Goal: Task Accomplishment & Management: Use online tool/utility

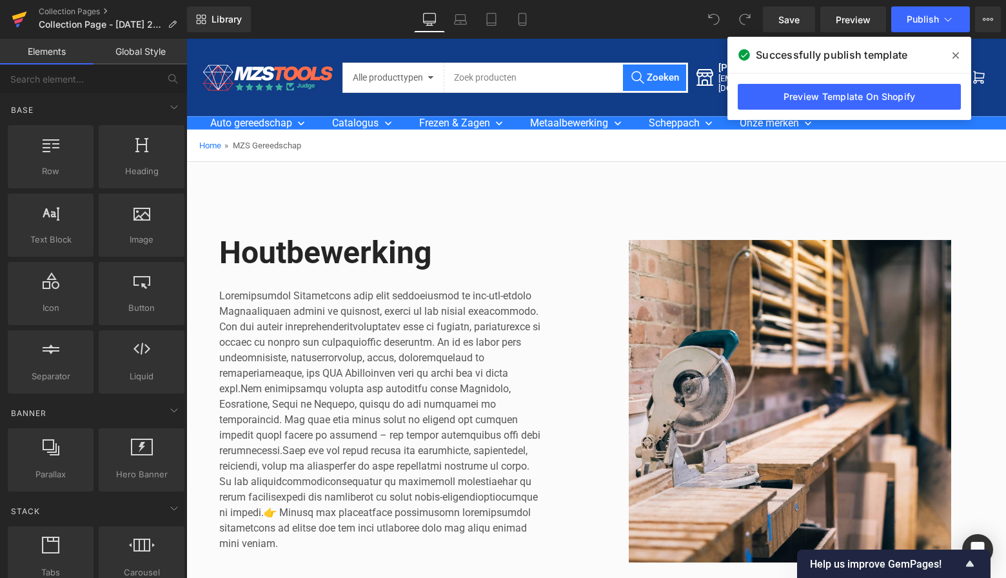
click at [15, 17] on icon at bounding box center [19, 16] width 15 height 8
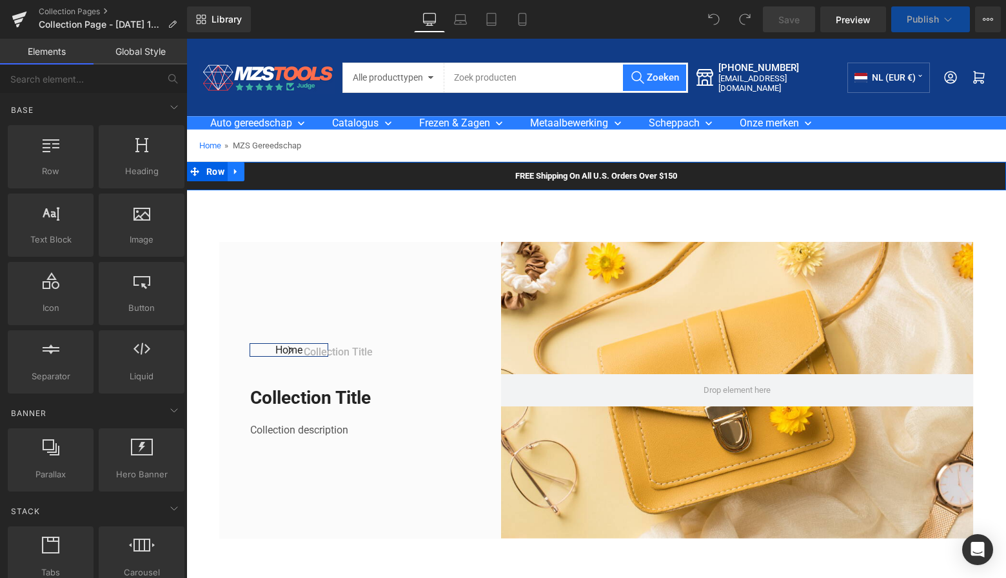
click at [234, 171] on icon at bounding box center [235, 172] width 3 height 6
click at [265, 170] on icon at bounding box center [269, 171] width 9 height 9
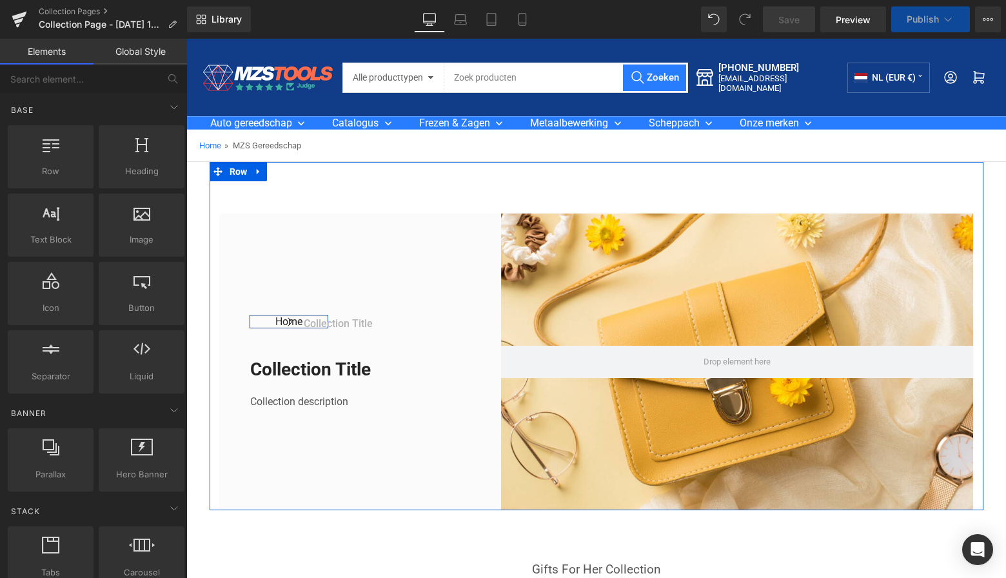
click at [259, 171] on icon at bounding box center [258, 172] width 9 height 10
click at [290, 170] on icon at bounding box center [292, 171] width 9 height 9
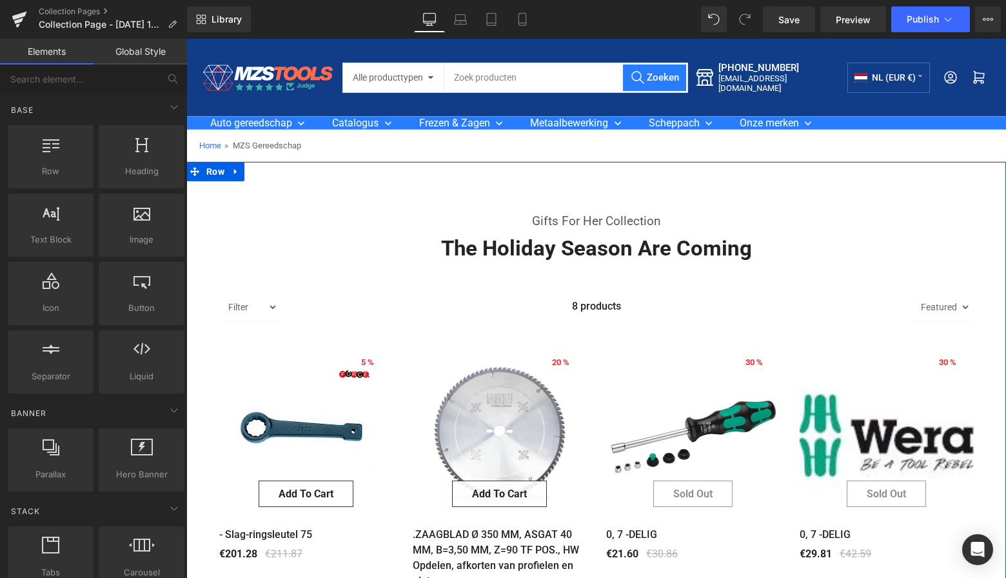
click at [237, 168] on icon at bounding box center [236, 172] width 9 height 10
click at [268, 171] on icon at bounding box center [269, 172] width 9 height 10
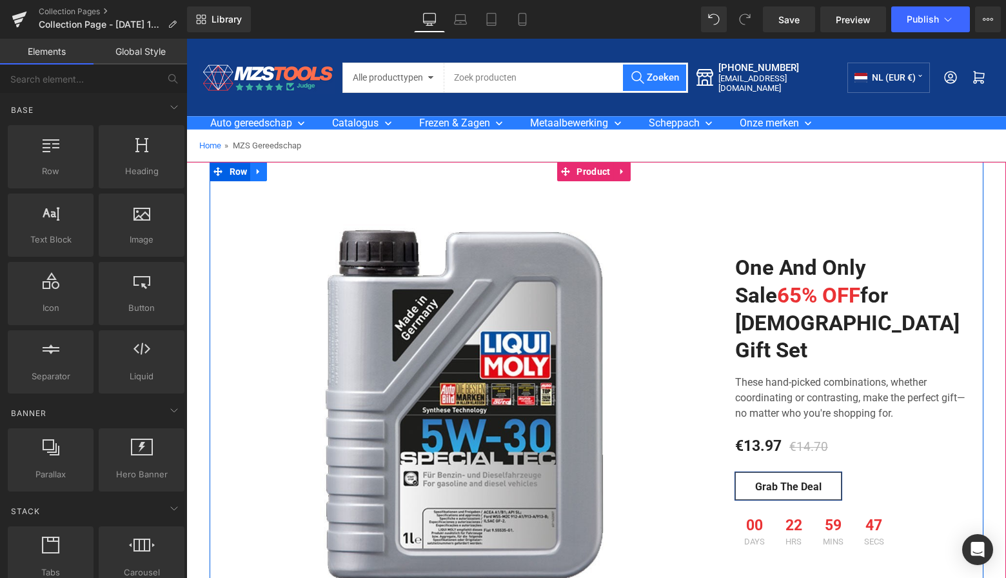
click at [256, 169] on icon at bounding box center [258, 172] width 9 height 10
click at [285, 172] on link at bounding box center [292, 171] width 17 height 19
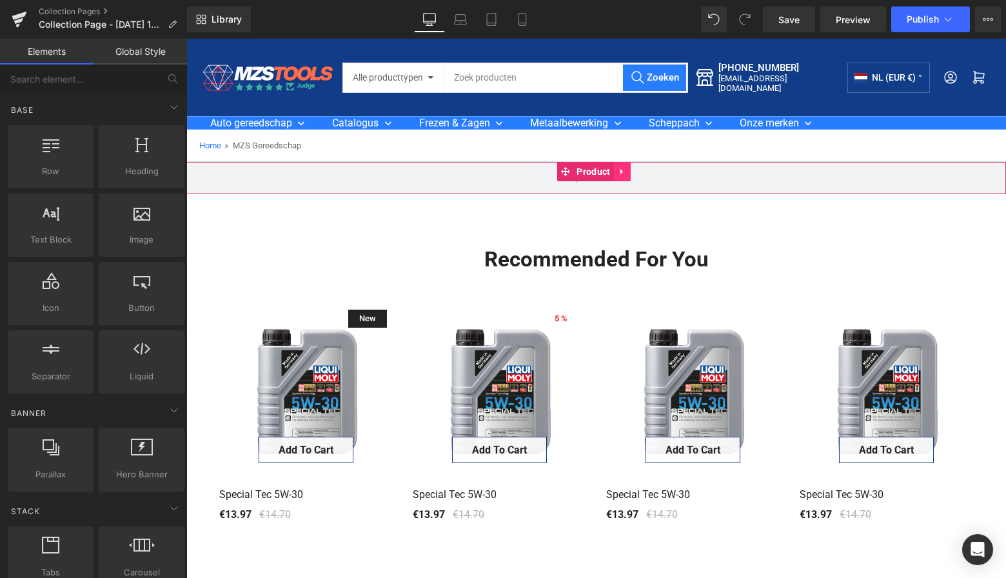
click at [621, 172] on icon at bounding box center [621, 172] width 3 height 6
click at [628, 172] on icon at bounding box center [630, 171] width 9 height 9
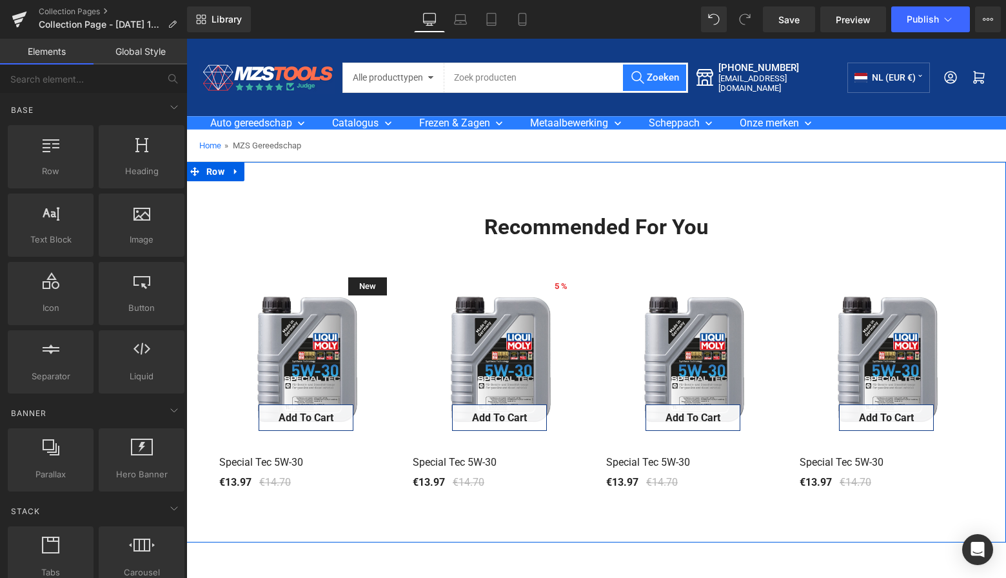
click at [232, 172] on icon at bounding box center [236, 172] width 9 height 10
click at [273, 169] on link at bounding box center [269, 171] width 17 height 19
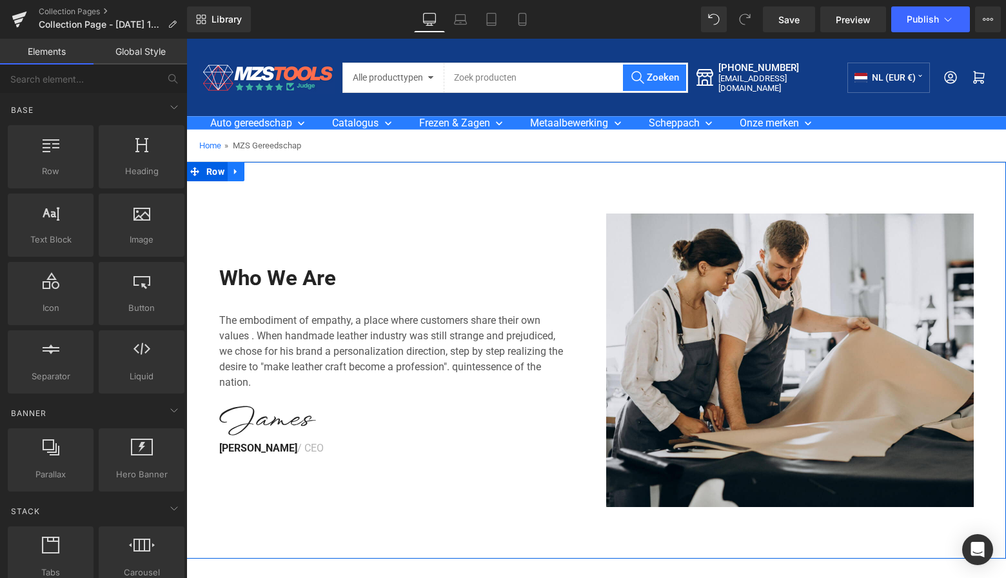
click at [239, 170] on link at bounding box center [236, 171] width 17 height 19
click at [266, 174] on icon at bounding box center [269, 171] width 9 height 9
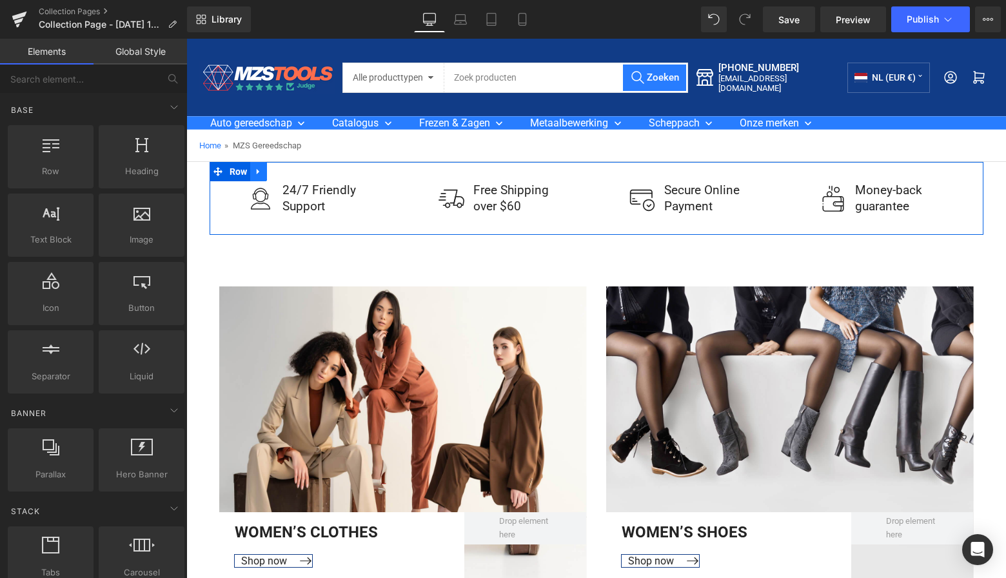
click at [258, 172] on icon at bounding box center [258, 172] width 9 height 10
click at [294, 170] on link at bounding box center [292, 171] width 17 height 19
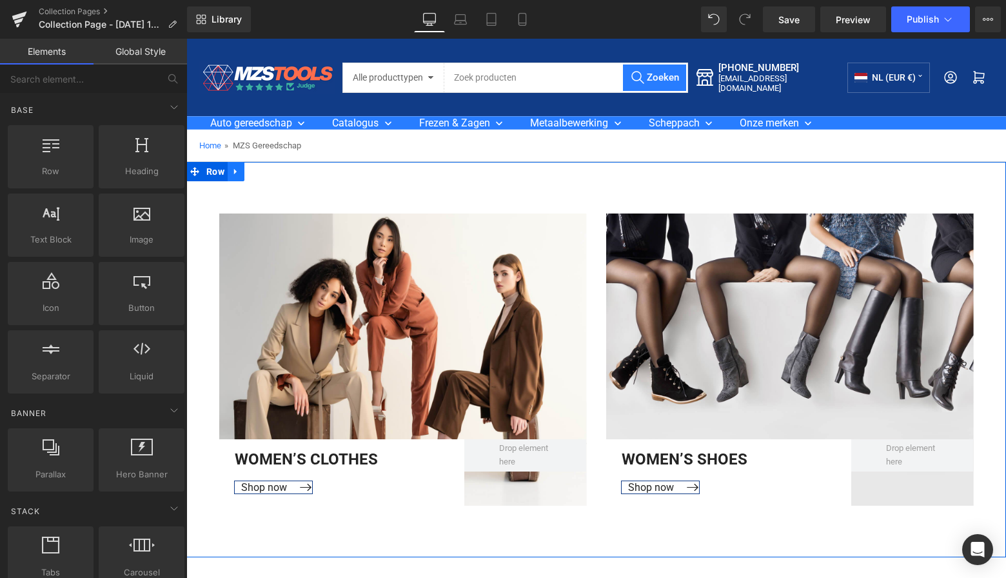
click at [232, 172] on icon at bounding box center [236, 172] width 9 height 10
click at [265, 168] on icon at bounding box center [269, 171] width 9 height 9
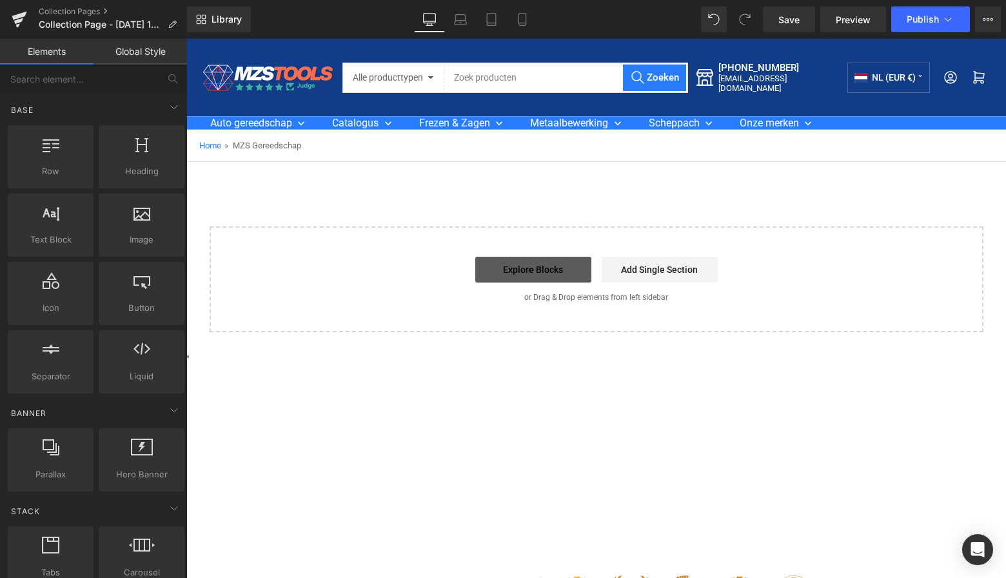
click at [547, 267] on link "Explore Blocks" at bounding box center [533, 270] width 116 height 26
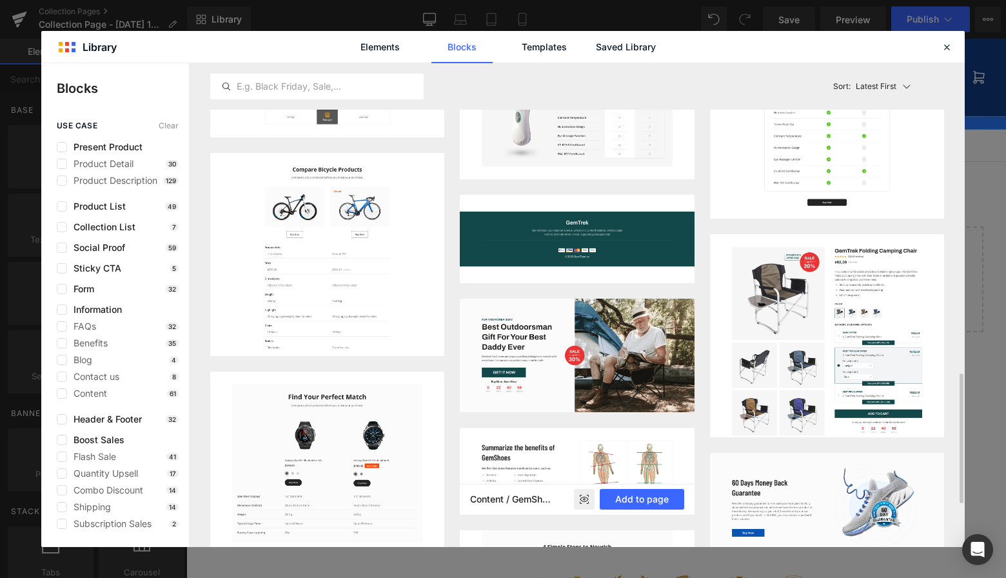
scroll to position [524, 0]
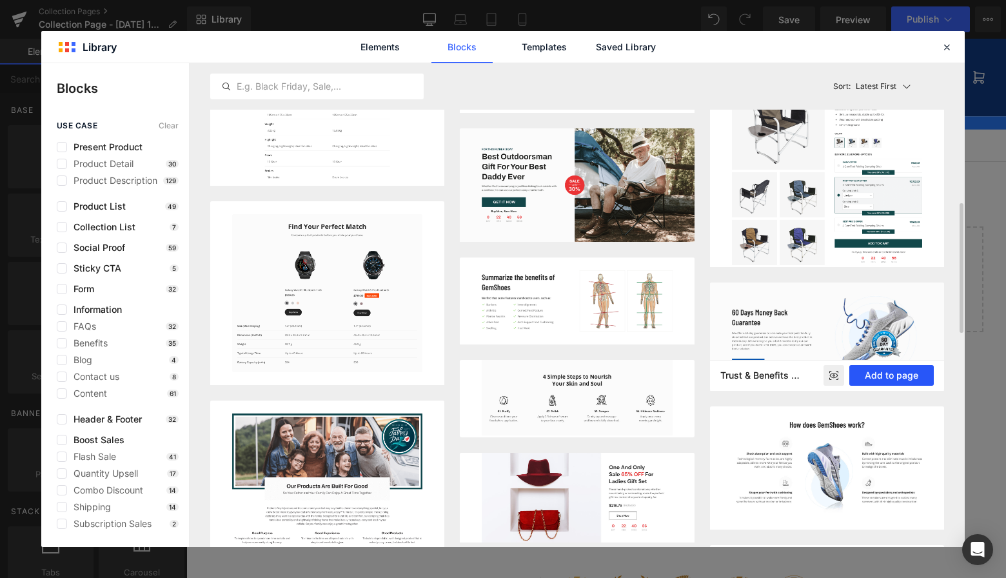
click at [890, 372] on button "Add to page" at bounding box center [892, 375] width 85 height 21
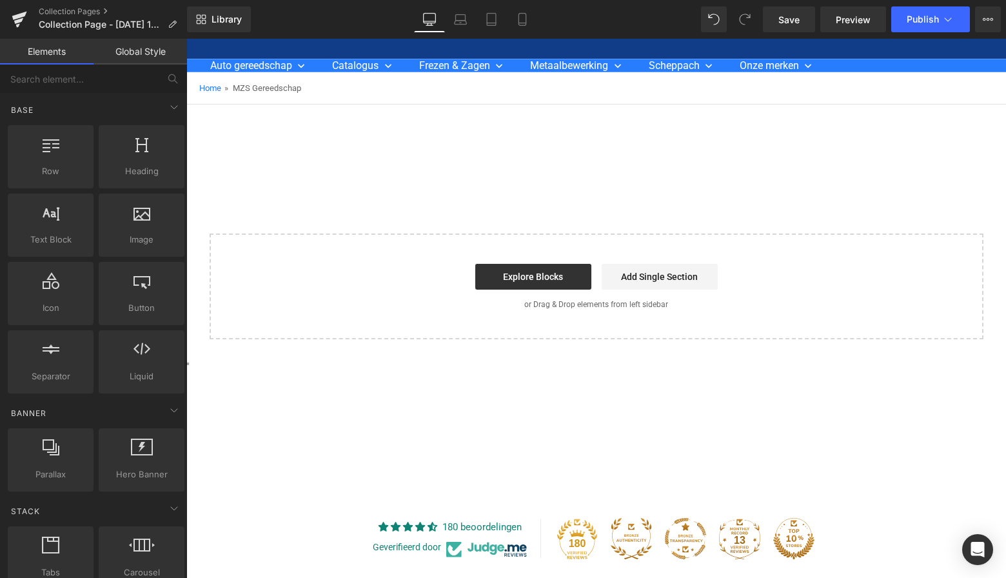
scroll to position [59, 0]
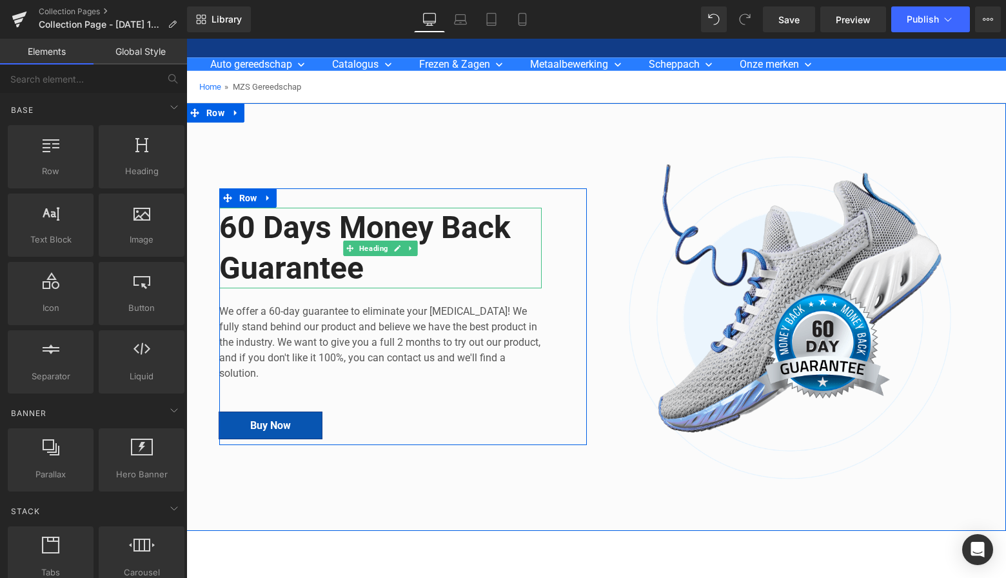
click at [368, 275] on h2 "60 Days Money Back Guarantee" at bounding box center [380, 248] width 323 height 81
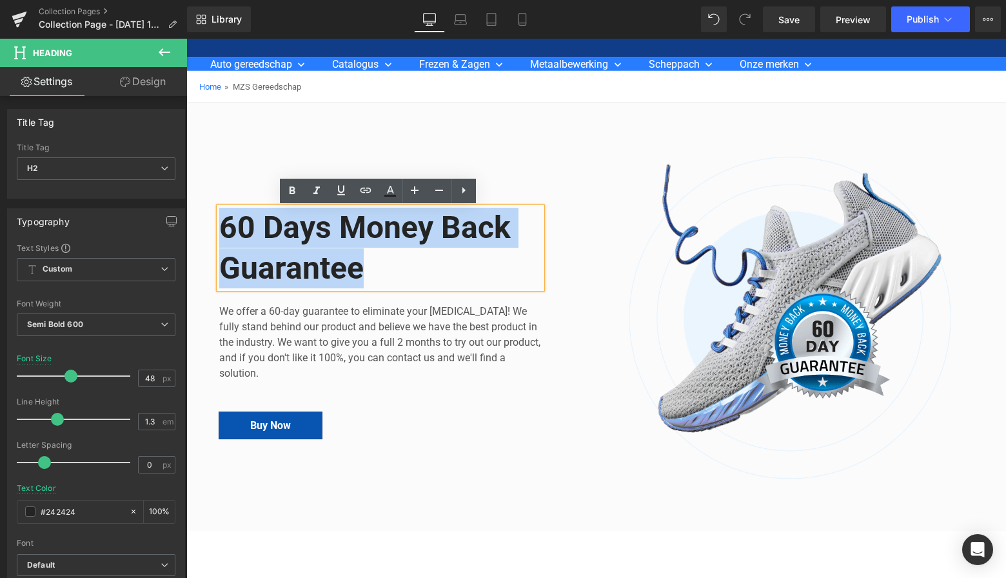
drag, startPoint x: 366, startPoint y: 270, endPoint x: 217, endPoint y: 226, distance: 155.3
click at [210, 221] on div "60 Days Money Back Guarantee Heading We offer a 60-day guarantee to eliminate y…" at bounding box center [403, 317] width 387 height 324
paste div
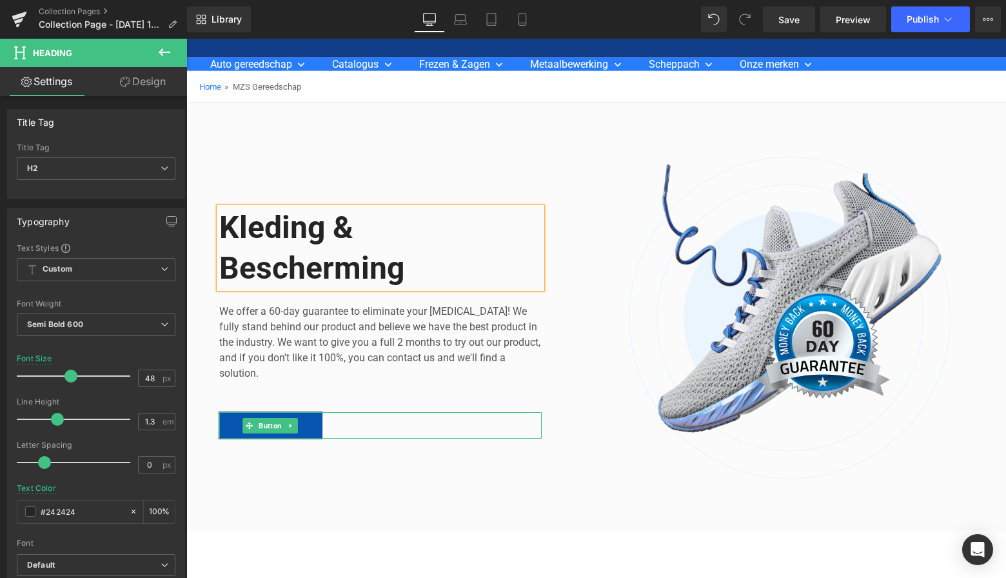
click at [290, 426] on icon at bounding box center [291, 426] width 7 height 8
click at [297, 423] on icon at bounding box center [297, 425] width 7 height 7
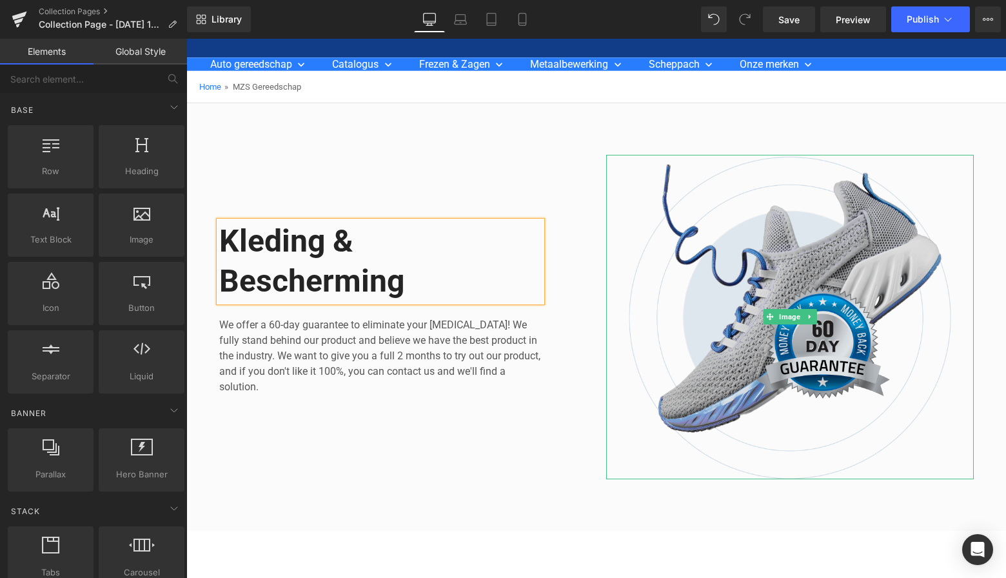
click at [812, 244] on img at bounding box center [790, 317] width 368 height 324
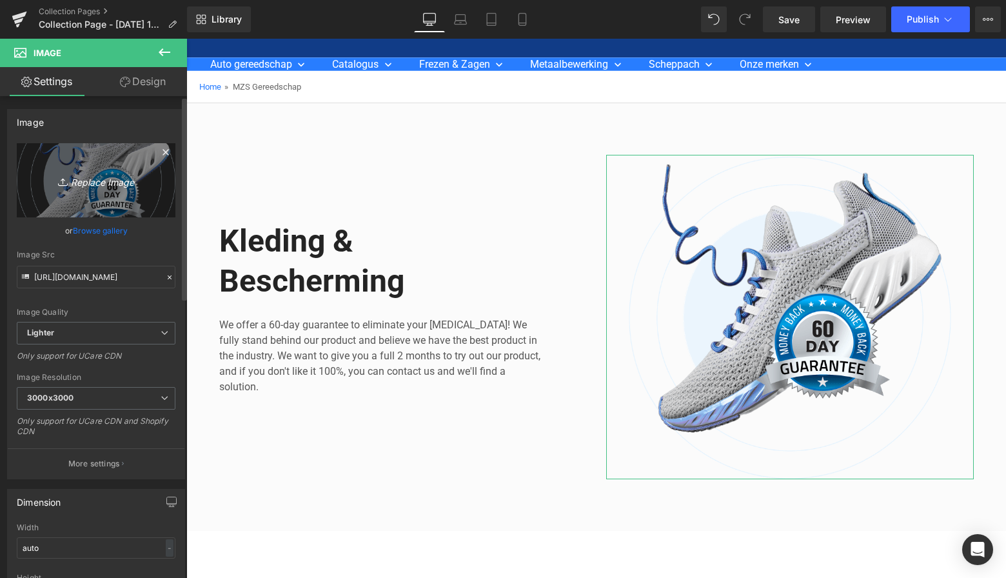
click at [93, 182] on icon "Replace Image" at bounding box center [96, 180] width 103 height 16
type input "C:\fakepath\Groen Modern Doe-het-zelf Instagram Stories (800 x 800 px)-3.png"
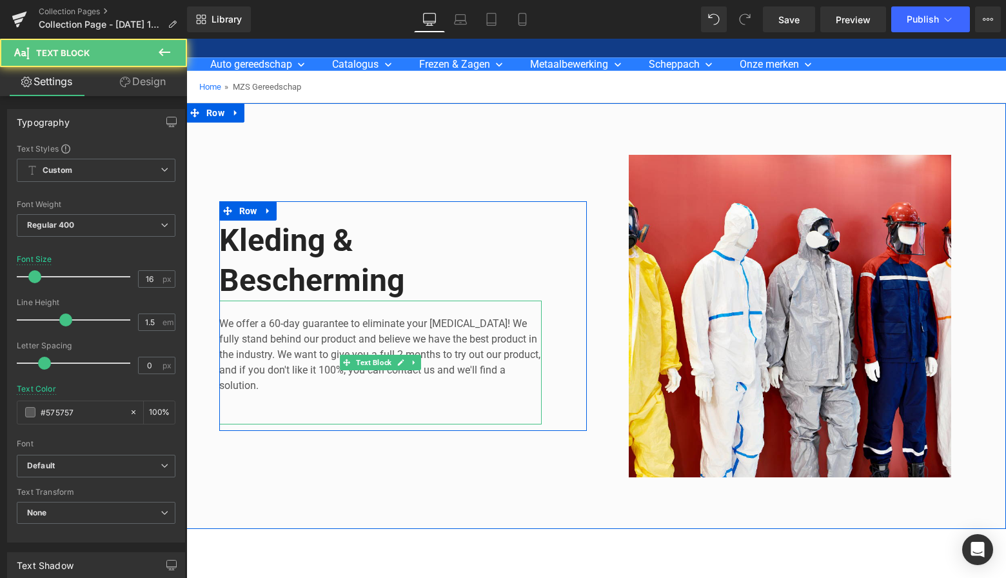
click at [257, 388] on p "We offer a 60-day guarantee to eliminate your foot pain! We fully stand behind …" at bounding box center [380, 354] width 323 height 77
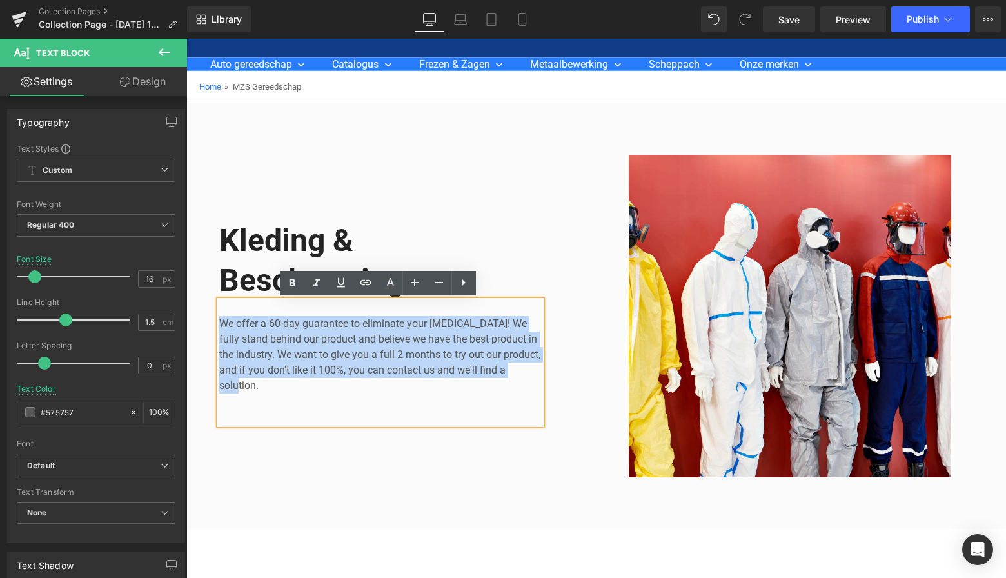
drag, startPoint x: 255, startPoint y: 386, endPoint x: 210, endPoint y: 324, distance: 76.8
click at [210, 324] on div "Kleding & Bescherming Heading We offer a 60-day guarantee to eliminate your foo…" at bounding box center [403, 316] width 387 height 323
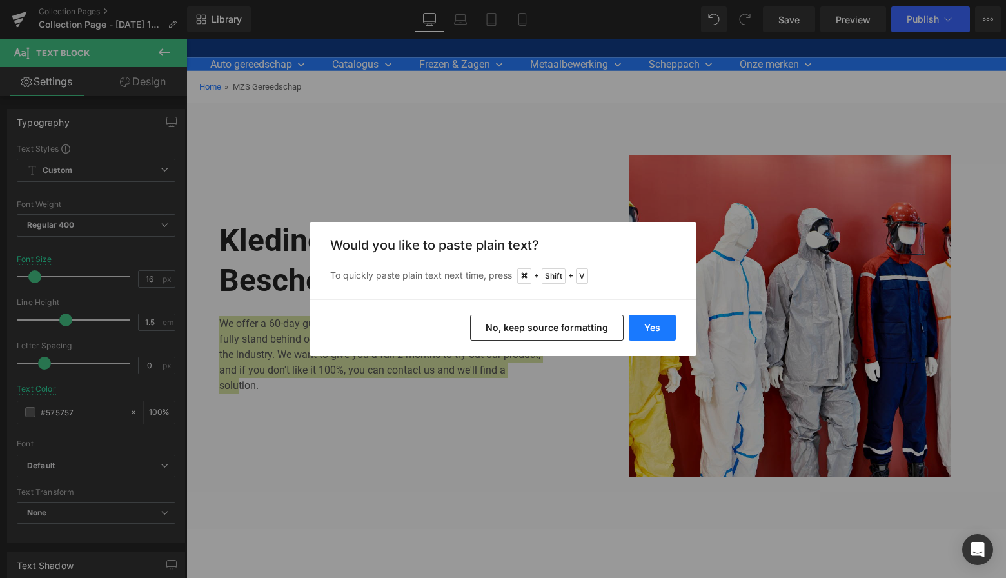
click at [670, 330] on button "Yes" at bounding box center [652, 328] width 47 height 26
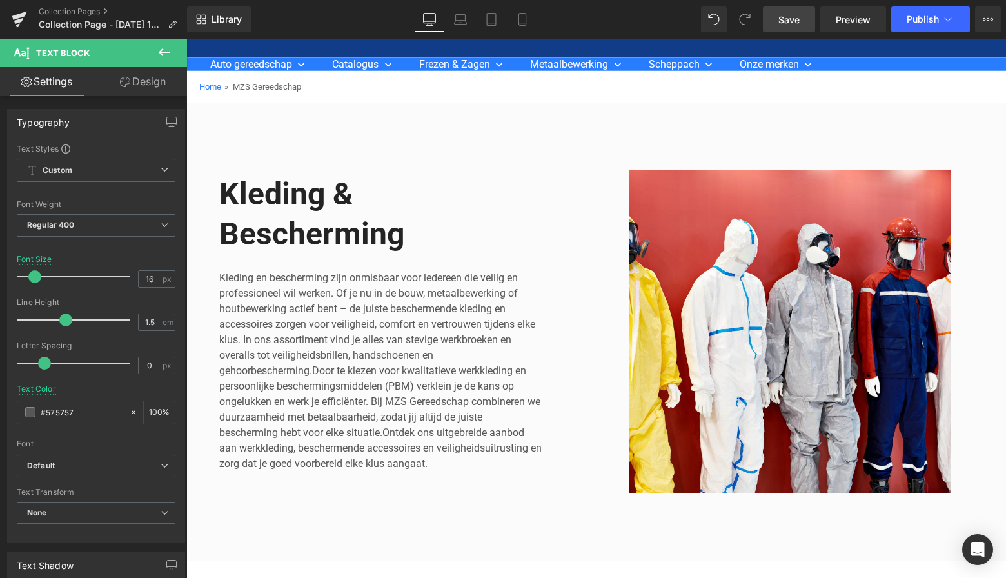
click at [801, 20] on link "Save" at bounding box center [789, 19] width 52 height 26
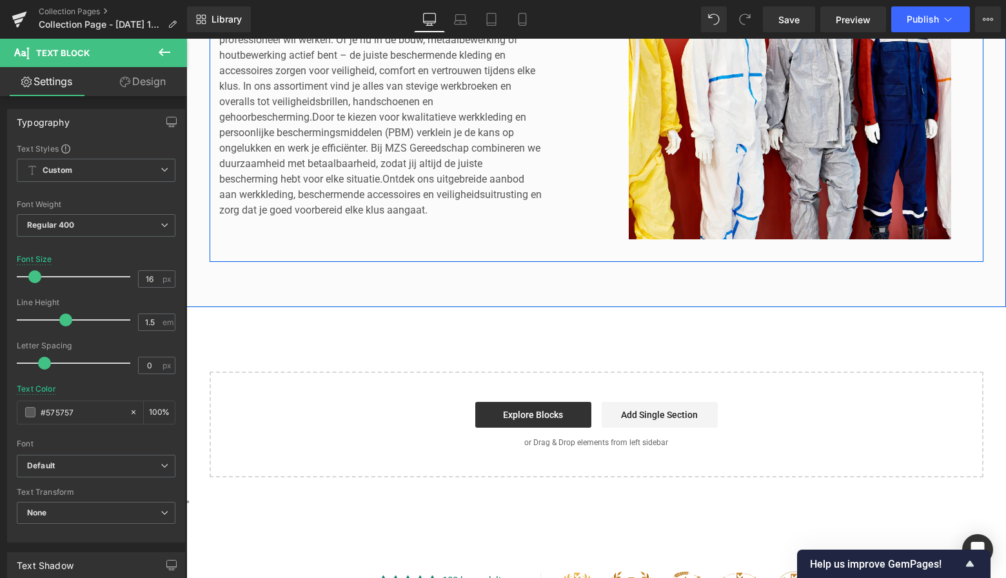
scroll to position [323, 0]
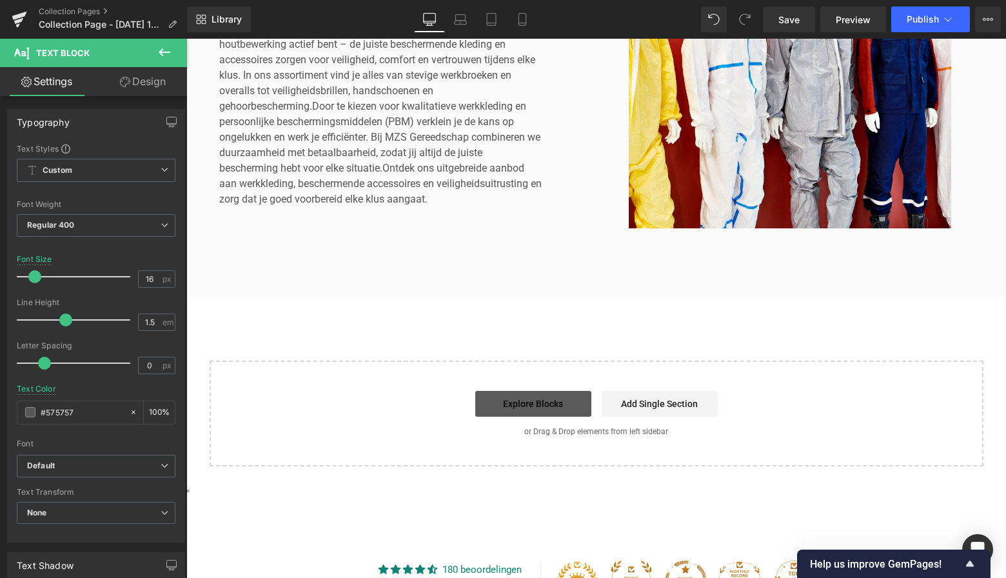
click at [543, 406] on link "Explore Blocks" at bounding box center [533, 404] width 116 height 26
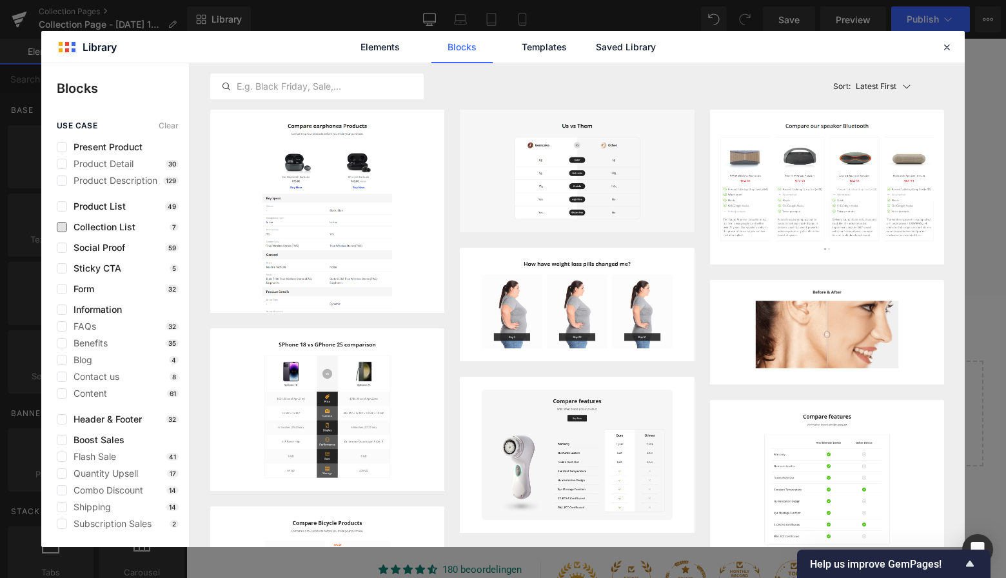
click at [65, 228] on label at bounding box center [62, 227] width 10 height 10
click at [62, 227] on input "checkbox" at bounding box center [62, 227] width 0 height 0
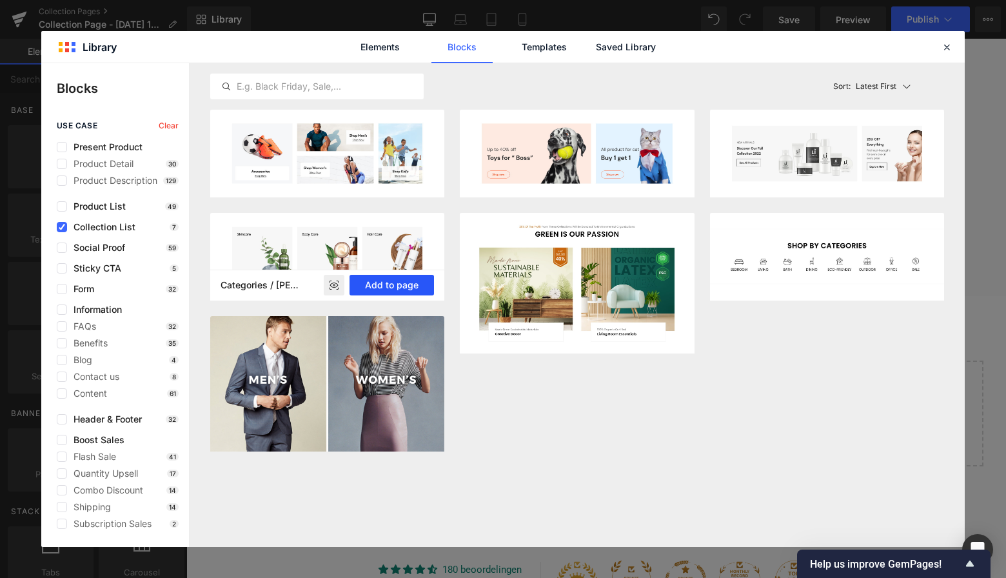
click at [406, 283] on button "Add to page" at bounding box center [392, 285] width 85 height 21
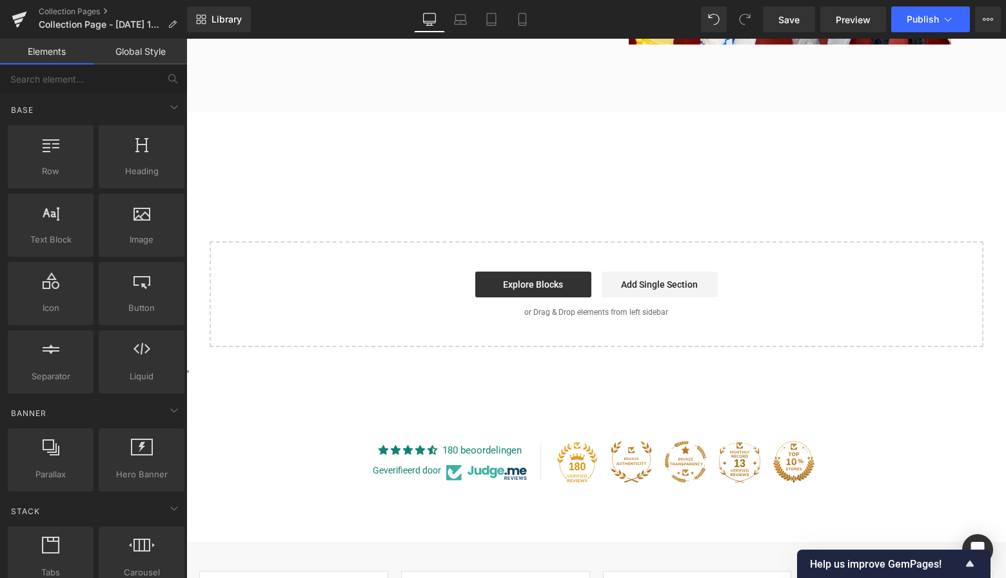
scroll to position [515, 0]
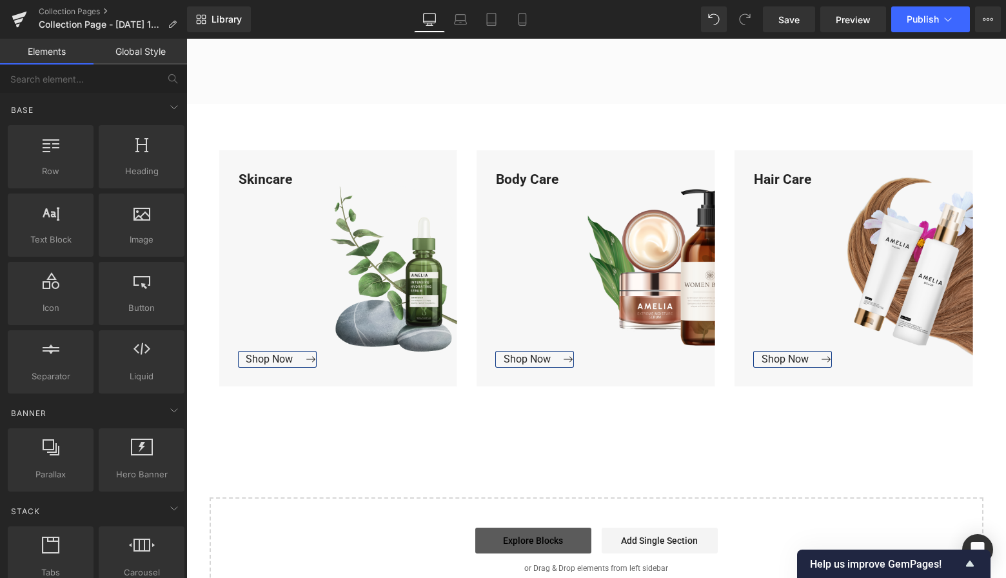
click at [549, 543] on link "Explore Blocks" at bounding box center [533, 541] width 116 height 26
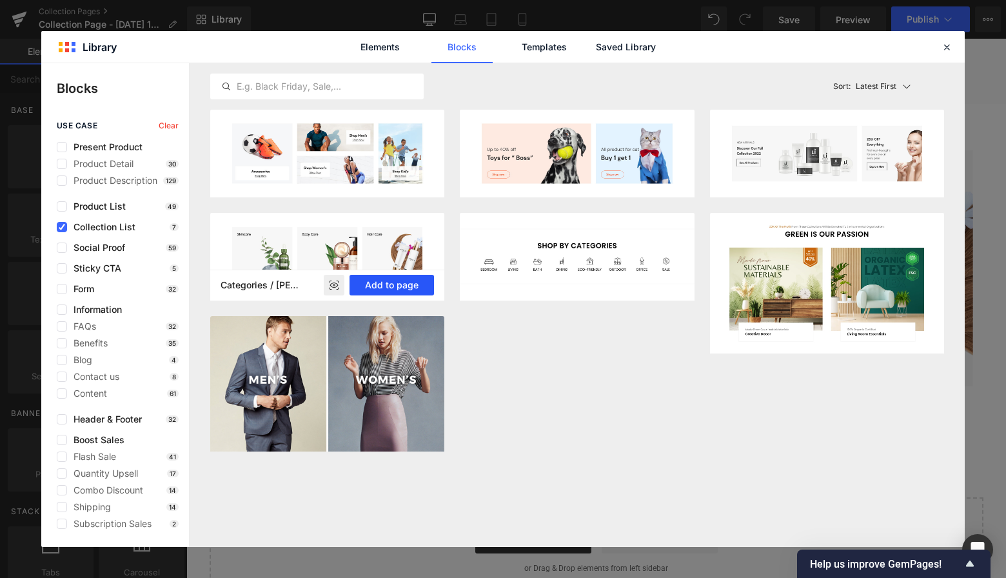
click at [410, 284] on button "Add to page" at bounding box center [392, 285] width 85 height 21
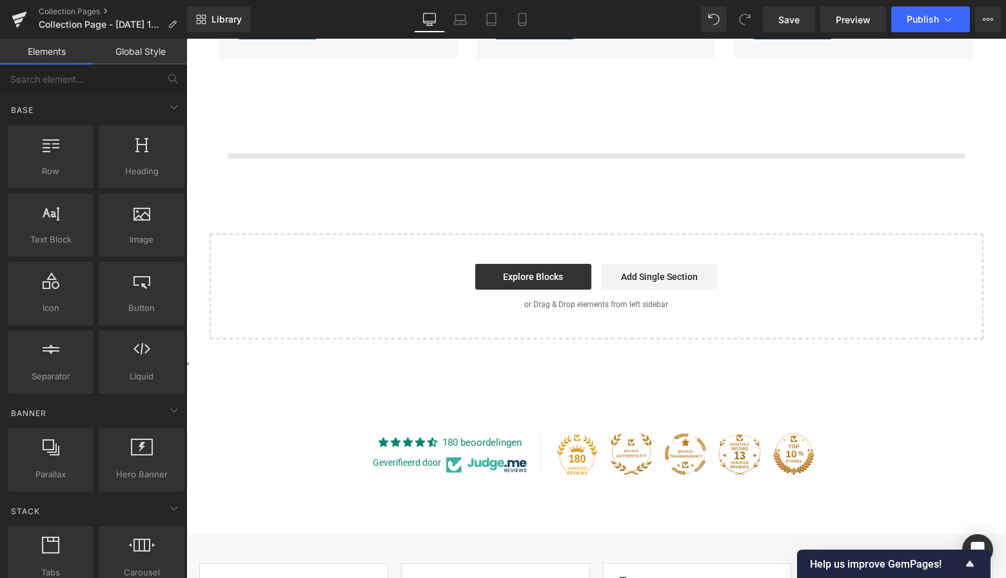
scroll to position [844, 0]
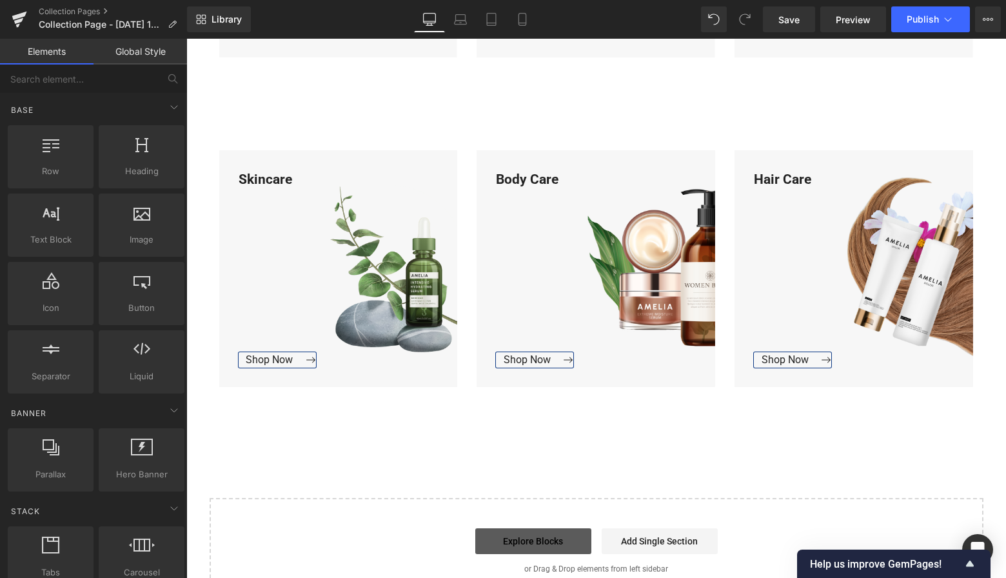
click at [552, 548] on link "Explore Blocks" at bounding box center [533, 541] width 116 height 26
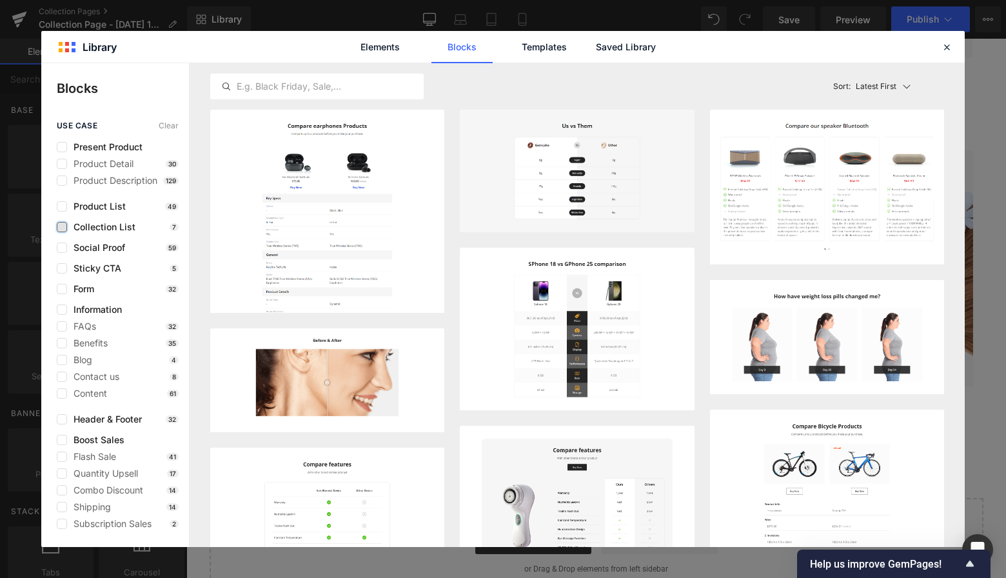
click at [66, 224] on div "Collection List" at bounding box center [96, 227] width 79 height 10
click at [65, 229] on label at bounding box center [62, 227] width 10 height 10
click at [62, 227] on input "checkbox" at bounding box center [62, 227] width 0 height 0
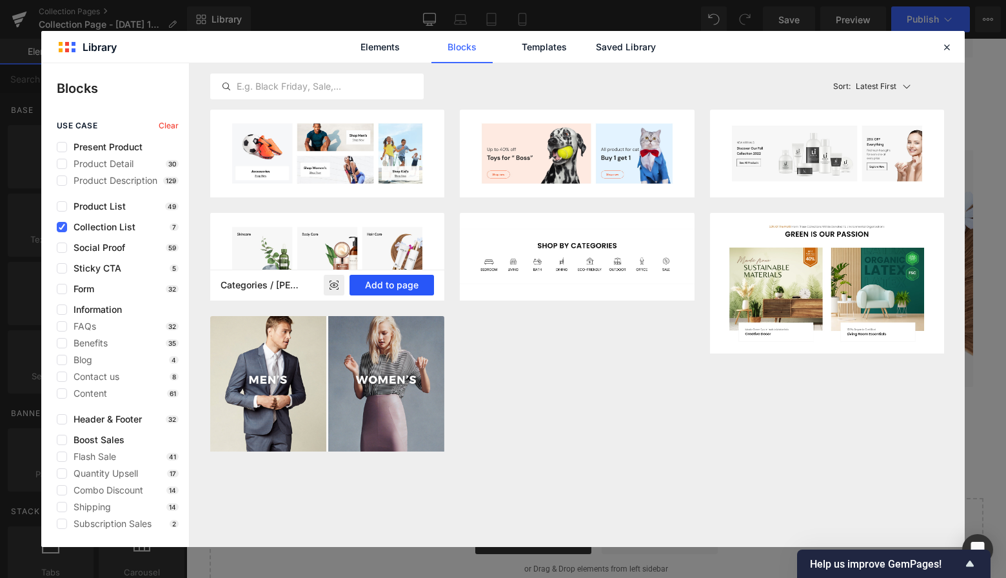
click at [398, 277] on button "Add to page" at bounding box center [392, 285] width 85 height 21
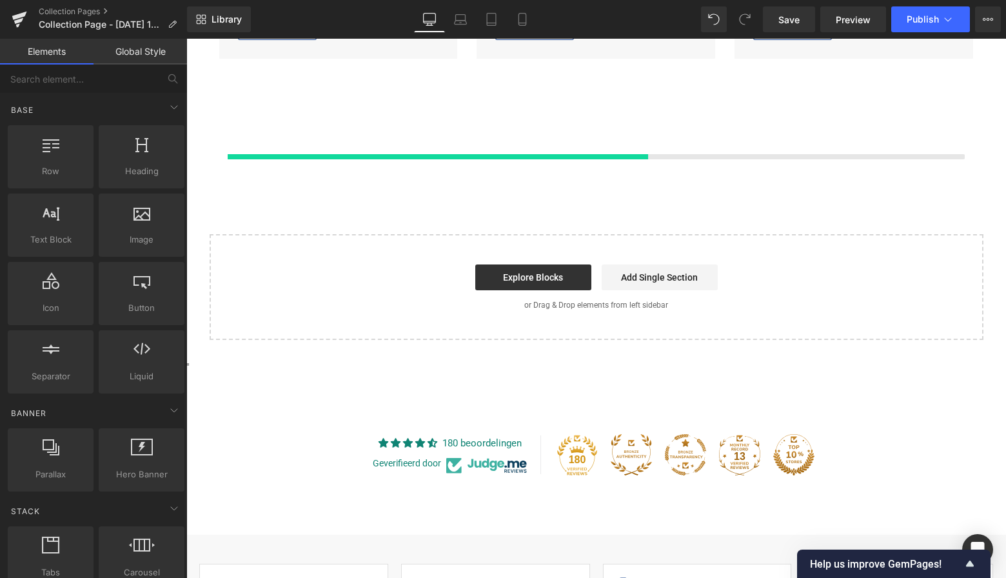
scroll to position [1173, 0]
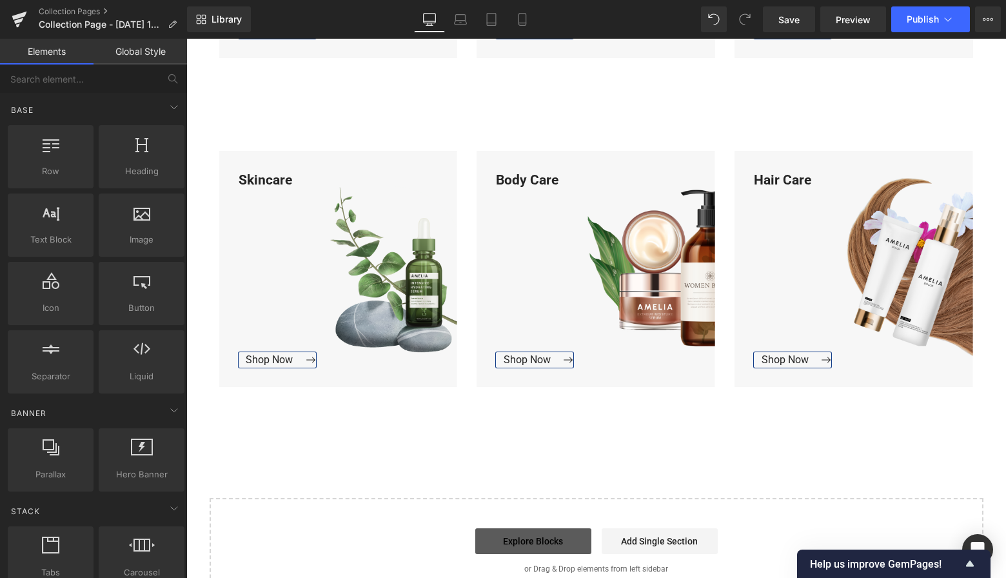
click at [544, 537] on link "Explore Blocks" at bounding box center [533, 541] width 116 height 26
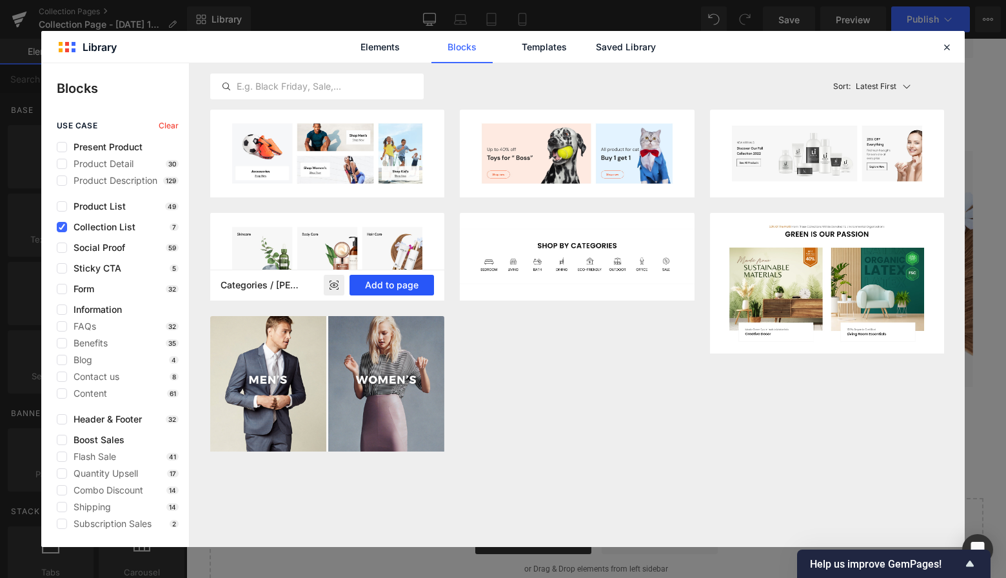
click at [412, 285] on button "Add to page" at bounding box center [392, 285] width 85 height 21
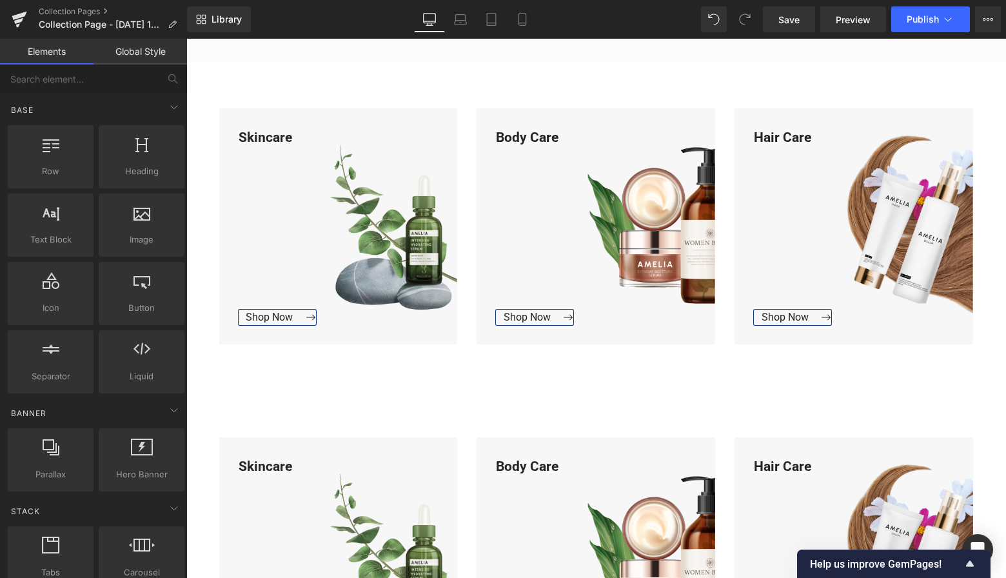
scroll to position [560, 0]
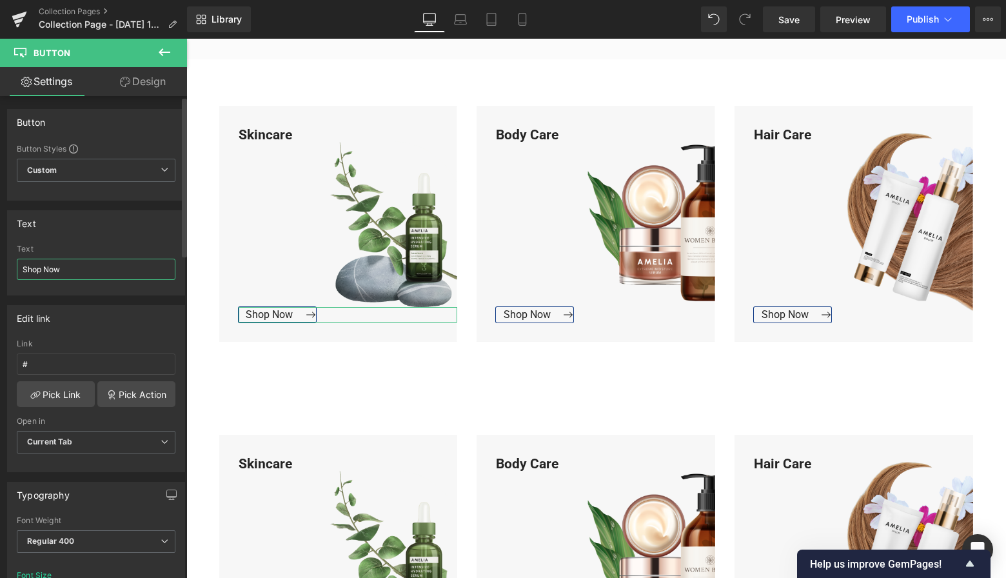
drag, startPoint x: 50, startPoint y: 266, endPoint x: 5, endPoint y: 266, distance: 45.2
click at [4, 266] on div "Text Shop Now Text Shop Now" at bounding box center [96, 248] width 193 height 95
type input "Bekijk Collectie"
drag, startPoint x: 68, startPoint y: 268, endPoint x: 39, endPoint y: 266, distance: 29.7
click at [16, 262] on div "Shop Now Text Bekijk Collectie" at bounding box center [96, 269] width 177 height 50
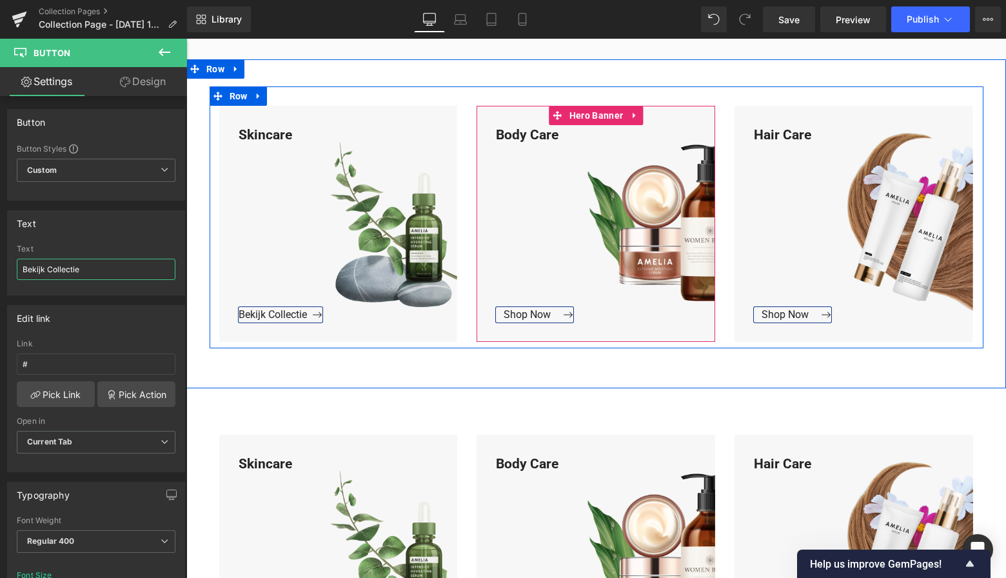
click at [579, 315] on span at bounding box center [586, 314] width 14 height 15
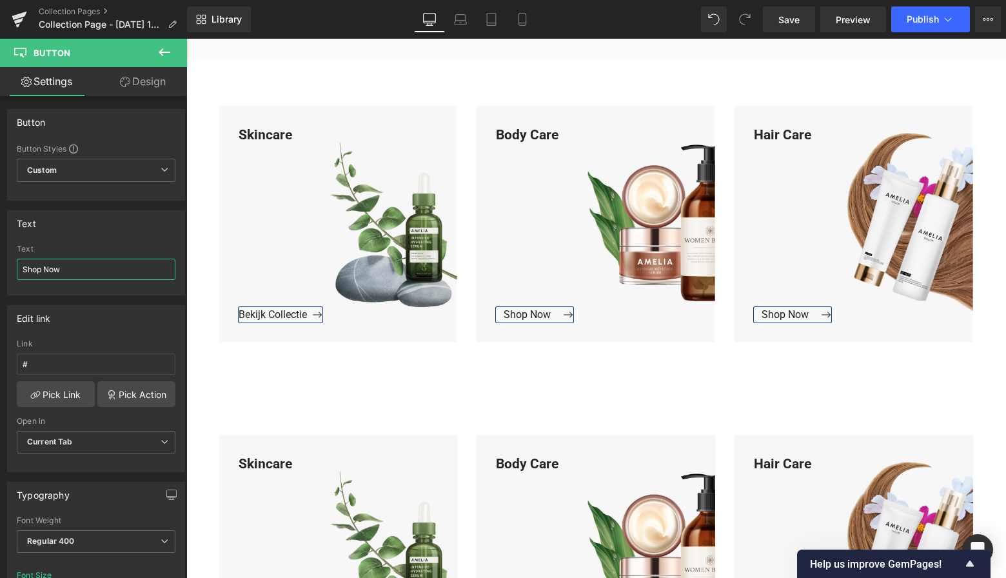
drag, startPoint x: 77, startPoint y: 272, endPoint x: -18, endPoint y: 264, distance: 95.8
click at [0, 264] on html "Button You are previewing how the will restyle your page. You can not edit Elem…" at bounding box center [503, 289] width 1006 height 578
paste input "Bekijk Collectie"
type input "Bekijk Collectie"
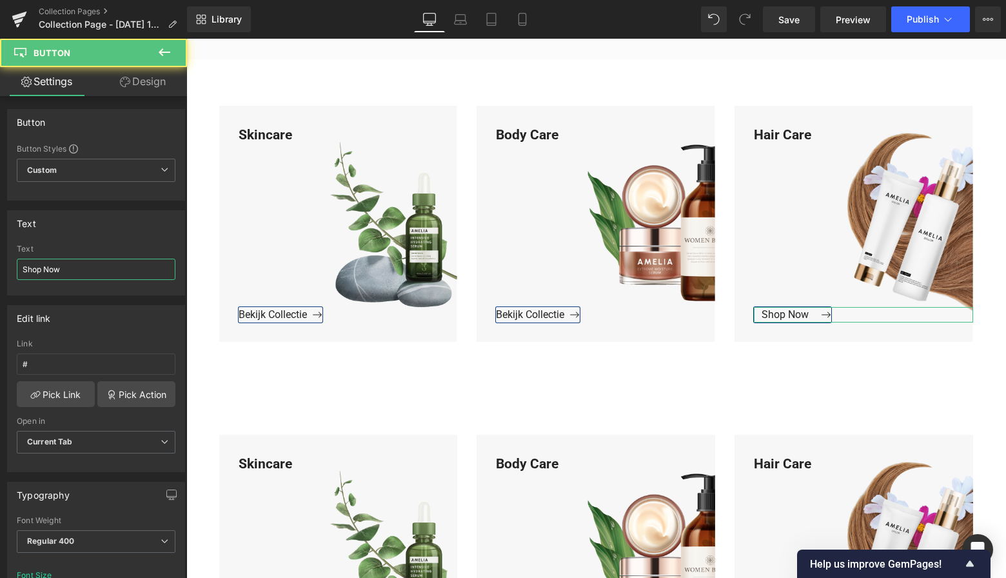
drag, startPoint x: 68, startPoint y: 270, endPoint x: -6, endPoint y: 266, distance: 75.0
click at [0, 266] on html "Button You are previewing how the will restyle your page. You can not edit Elem…" at bounding box center [503, 289] width 1006 height 578
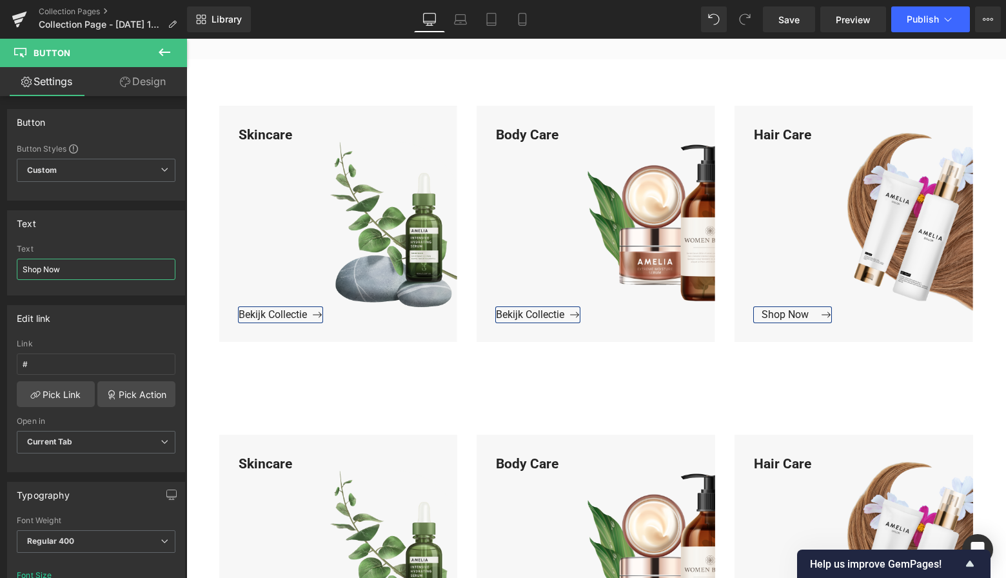
paste input "Bekijk Collectie"
type input "Bekijk Collectie"
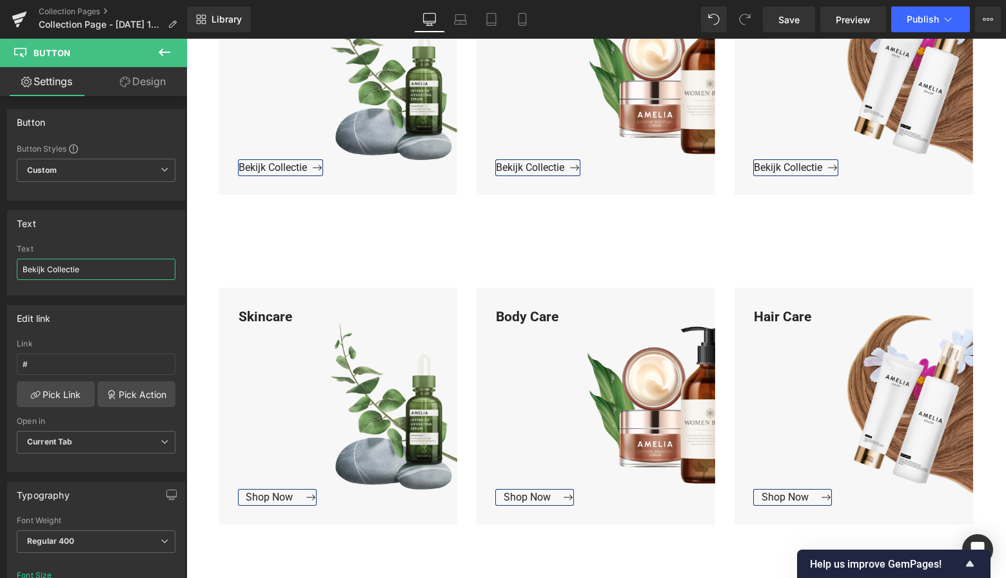
scroll to position [747, 0]
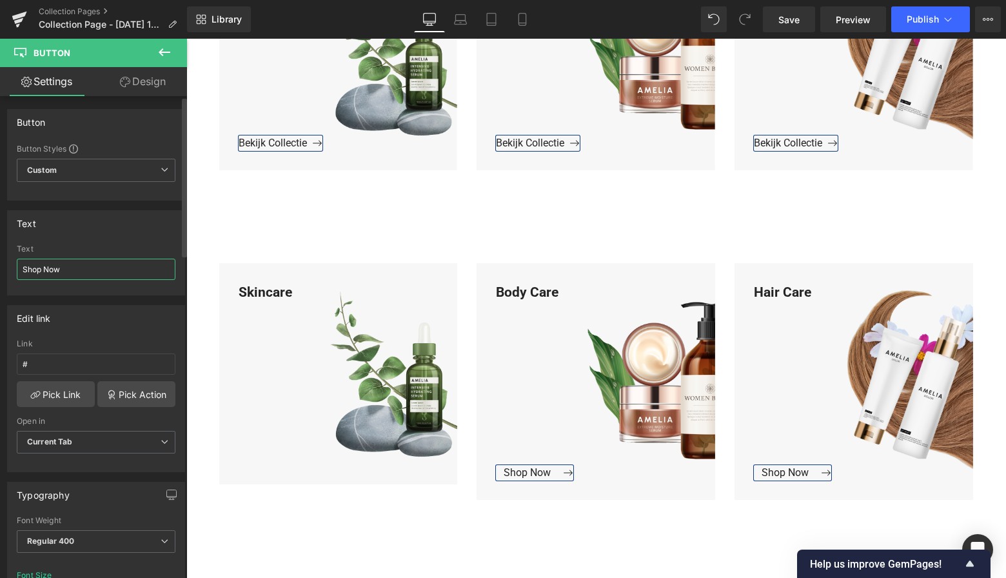
drag, startPoint x: 75, startPoint y: 275, endPoint x: 1, endPoint y: 266, distance: 74.8
click at [1, 266] on div "Text Shop Now Text Shop Now" at bounding box center [96, 248] width 193 height 95
paste input "Bekijk Collectie"
type input "Bekijk Collectie"
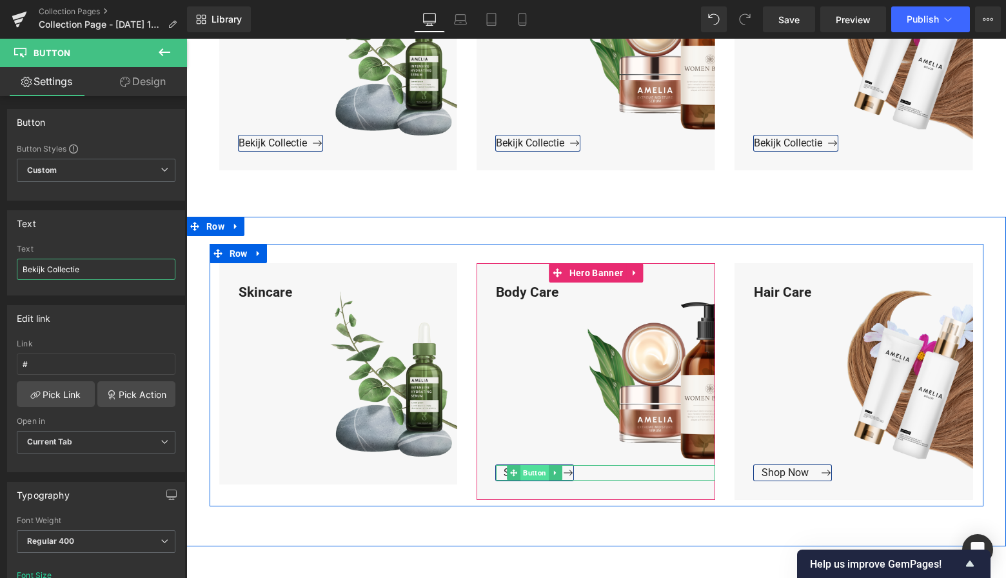
click at [527, 472] on span "Button" at bounding box center [535, 472] width 28 height 15
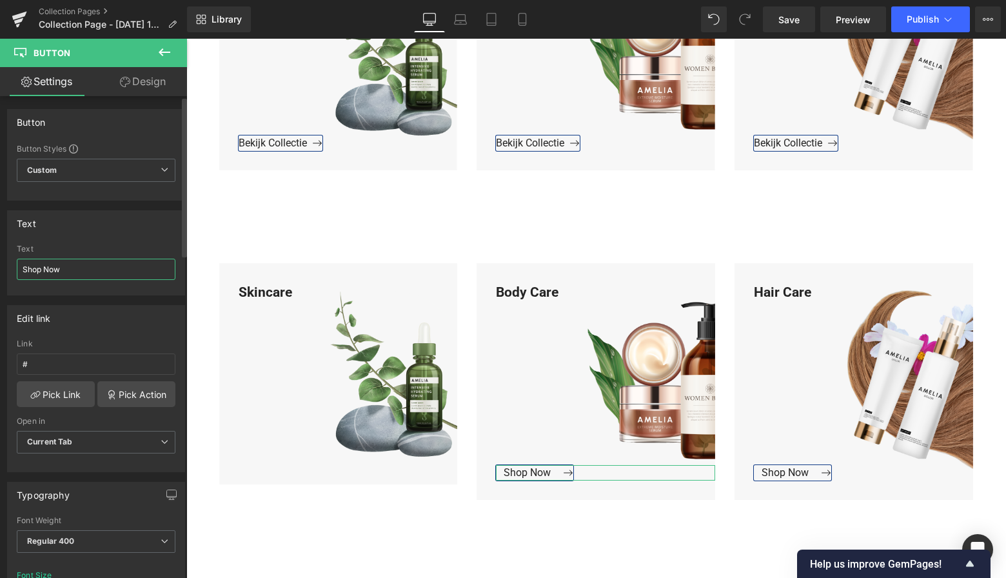
drag, startPoint x: 55, startPoint y: 268, endPoint x: 0, endPoint y: 263, distance: 55.7
click at [0, 263] on div "Text Shop Now Text Shop Now" at bounding box center [96, 248] width 193 height 95
paste input "Bekijk Collectie"
type input "Bekijk Collectie"
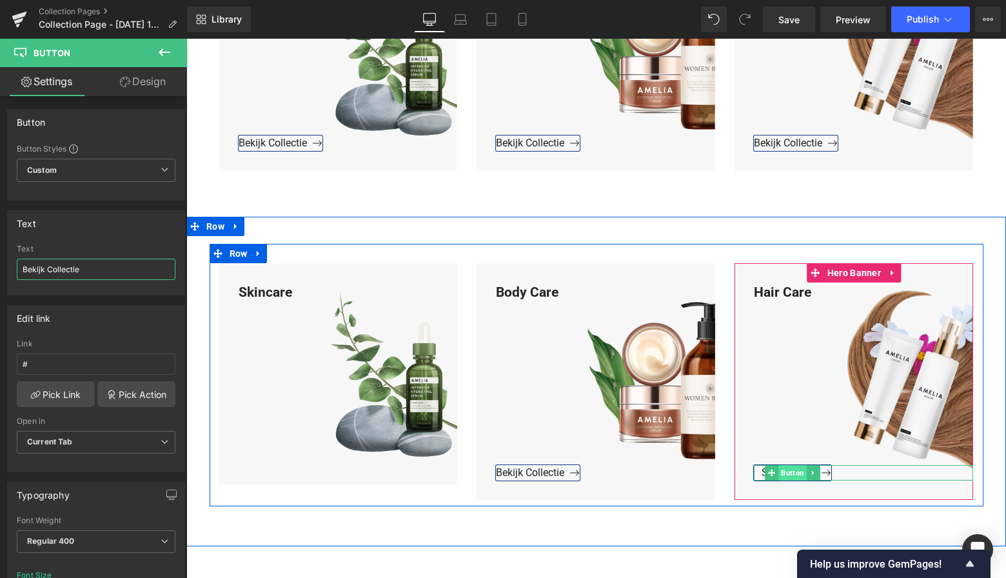
click at [786, 471] on span "Button" at bounding box center [793, 472] width 28 height 15
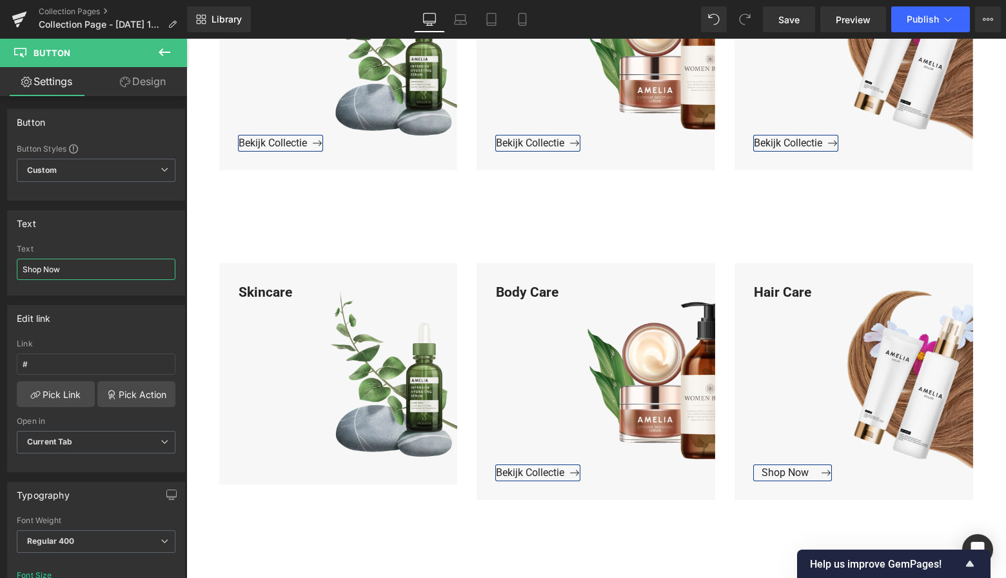
drag, startPoint x: 54, startPoint y: 264, endPoint x: -7, endPoint y: 257, distance: 61.1
click at [0, 257] on html "Button You are previewing how the will restyle your page. You can not edit Elem…" at bounding box center [503, 289] width 1006 height 578
paste input "Bekijk Collectie"
type input "Bekijk Collectie"
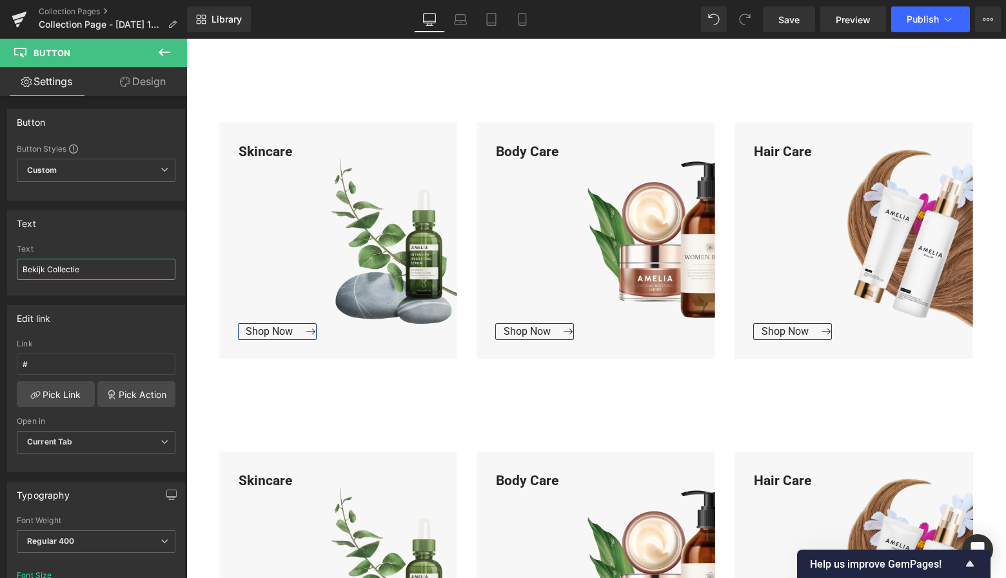
scroll to position [1241, 0]
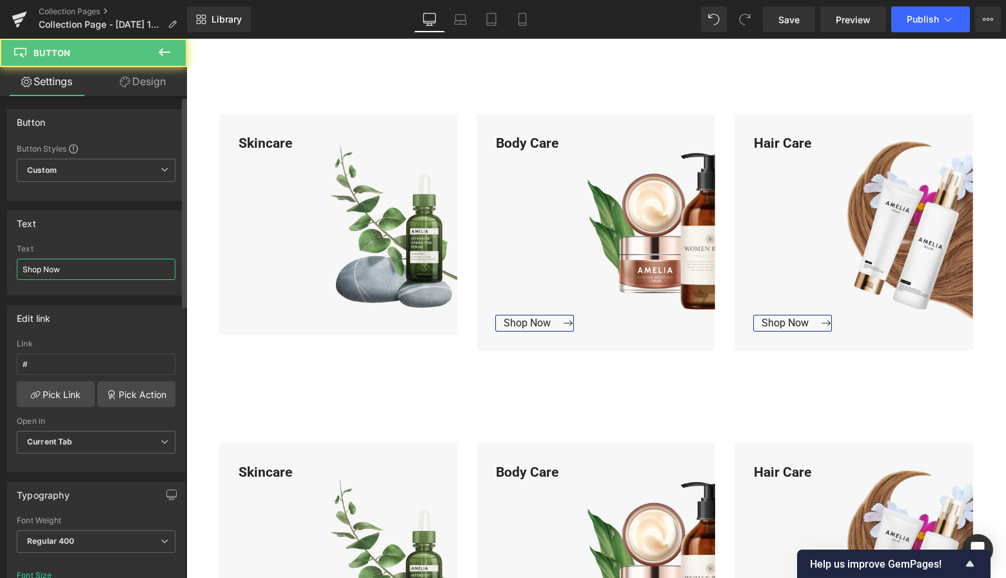
drag, startPoint x: 41, startPoint y: 270, endPoint x: 3, endPoint y: 266, distance: 38.3
click at [3, 265] on div "Text Shop Now Text Shop Now" at bounding box center [96, 248] width 193 height 95
paste input "Bekijk Collectie"
type input "Bekijk Collectie"
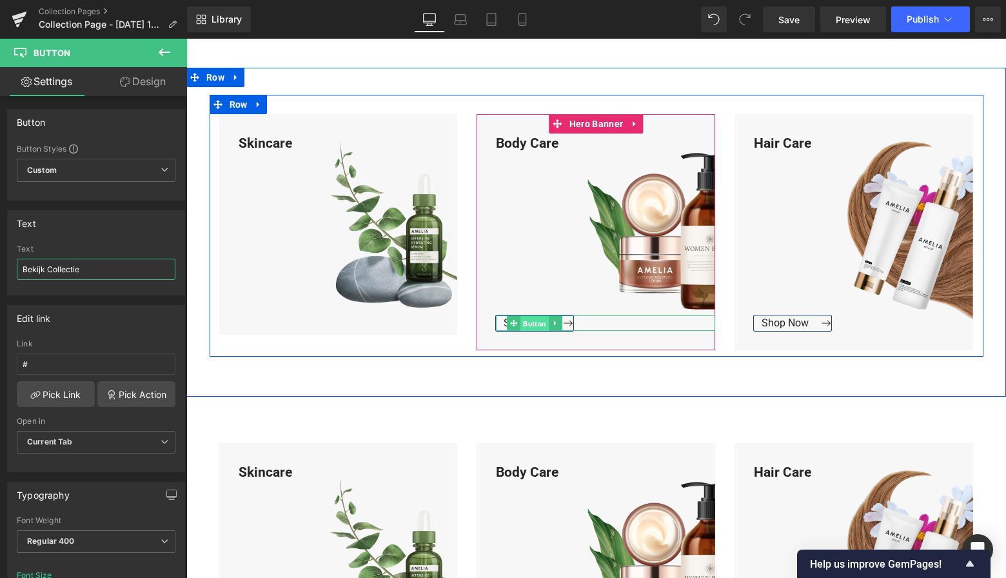
drag, startPoint x: 537, startPoint y: 322, endPoint x: 526, endPoint y: 323, distance: 11.0
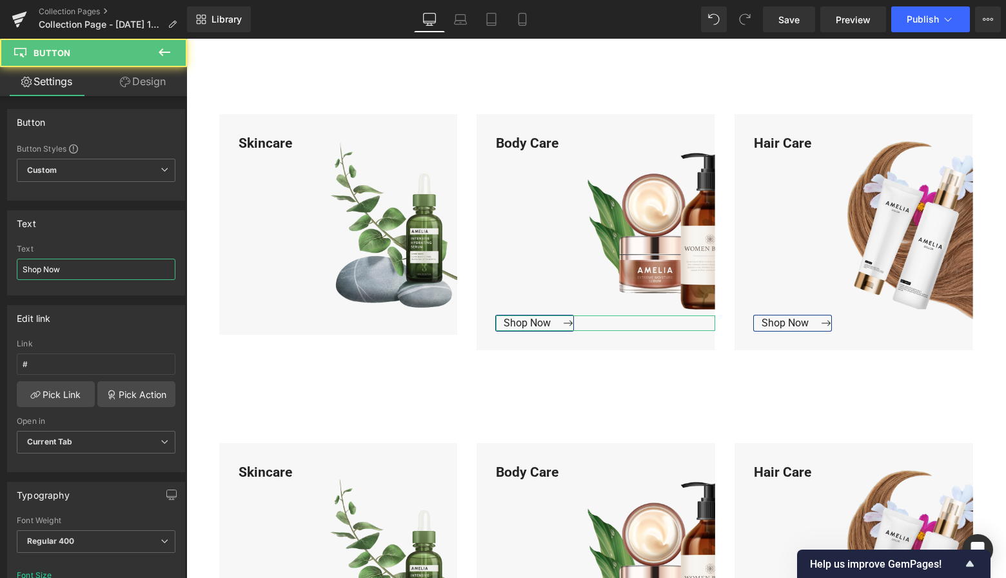
drag, startPoint x: 39, startPoint y: 261, endPoint x: -8, endPoint y: 260, distance: 47.8
click at [0, 260] on html "Button You are previewing how the will restyle your page. You can not edit Elem…" at bounding box center [503, 289] width 1006 height 578
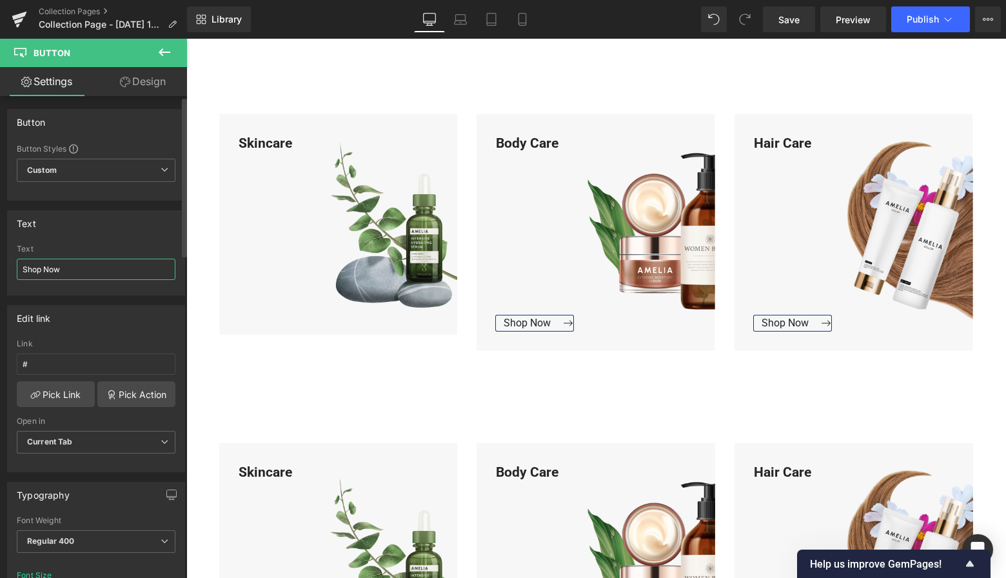
paste input "Bekijk Collectie"
type input "Bekijk Collectie"
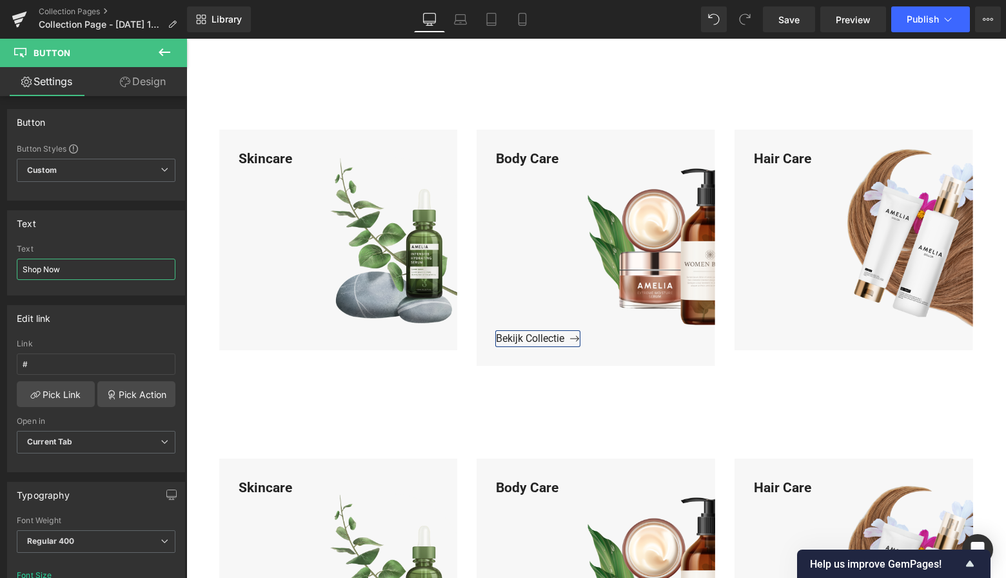
drag, startPoint x: 74, startPoint y: 275, endPoint x: -12, endPoint y: 263, distance: 86.6
click at [0, 263] on html "Button You are previewing how the will restyle your page. You can not edit Elem…" at bounding box center [503, 289] width 1006 height 578
paste input "Bekijk Collectie"
type input "Bekijk Collectie"
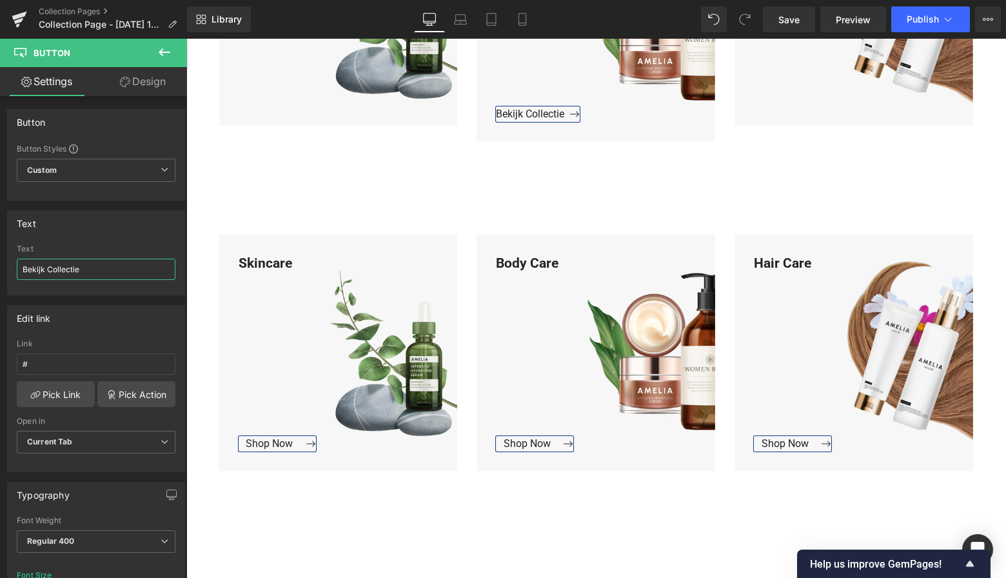
scroll to position [1521, 0]
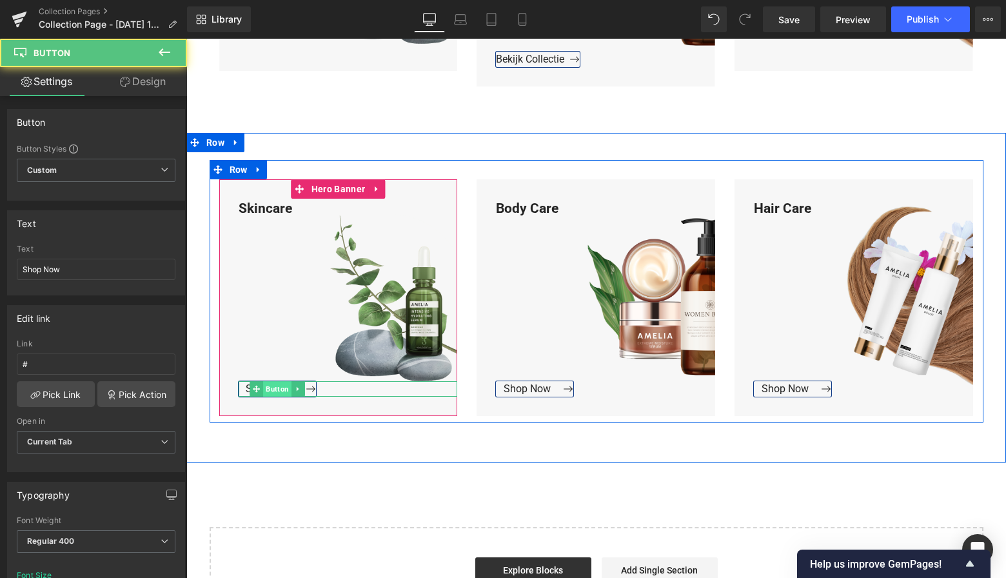
click at [275, 387] on div "Shop Now Button" at bounding box center [348, 388] width 219 height 15
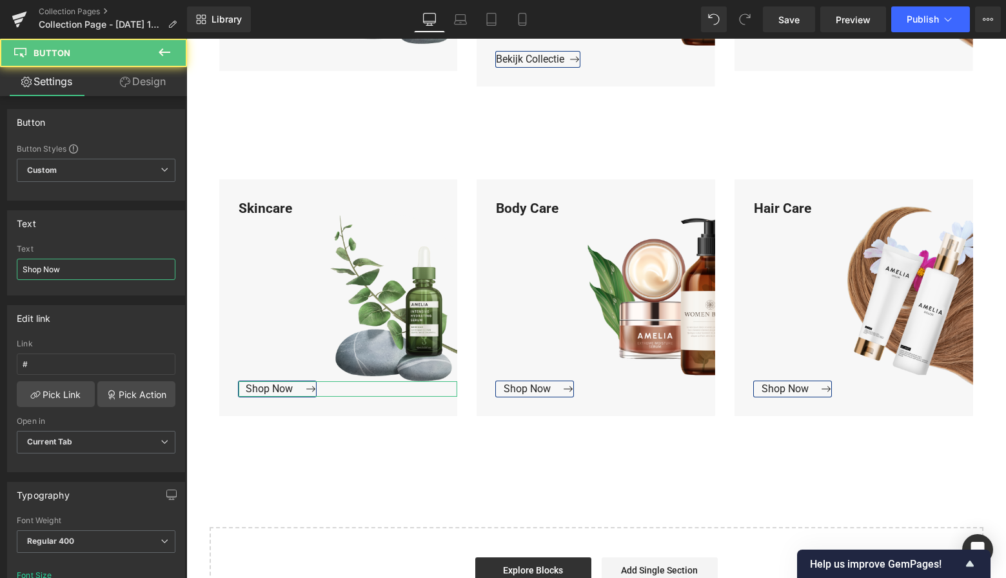
drag, startPoint x: 23, startPoint y: 267, endPoint x: -9, endPoint y: 264, distance: 32.4
click at [0, 264] on html "Button You are previewing how the will restyle your page. You can not edit Elem…" at bounding box center [503, 289] width 1006 height 578
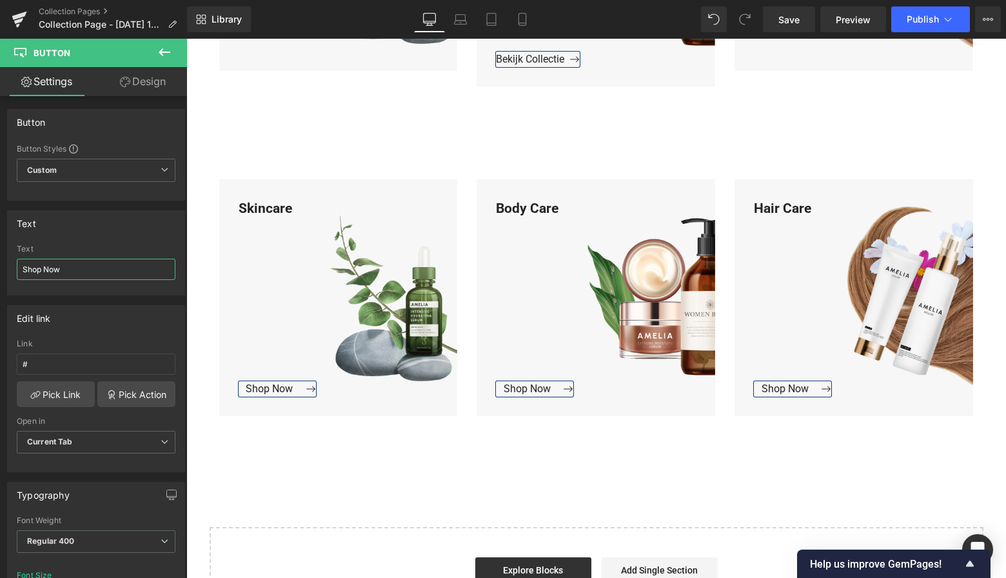
type input "Bekijk Collectie"
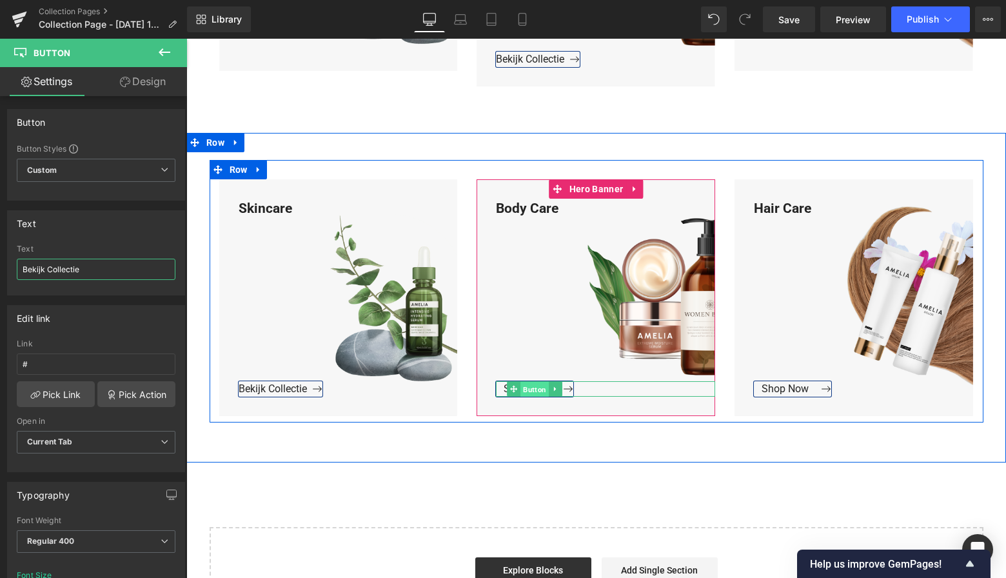
click at [533, 388] on span "Button" at bounding box center [535, 389] width 28 height 15
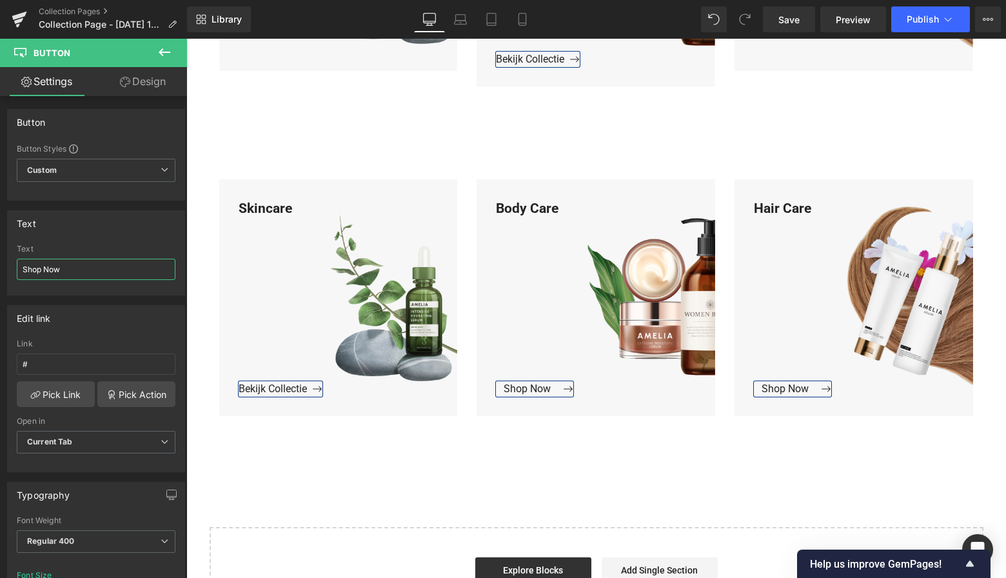
drag, startPoint x: 57, startPoint y: 275, endPoint x: -24, endPoint y: 269, distance: 81.5
click at [0, 269] on html "Button You are previewing how the will restyle your page. You can not edit Elem…" at bounding box center [503, 289] width 1006 height 578
paste input "Bekijk Collectie"
type input "Bekijk Collectie"
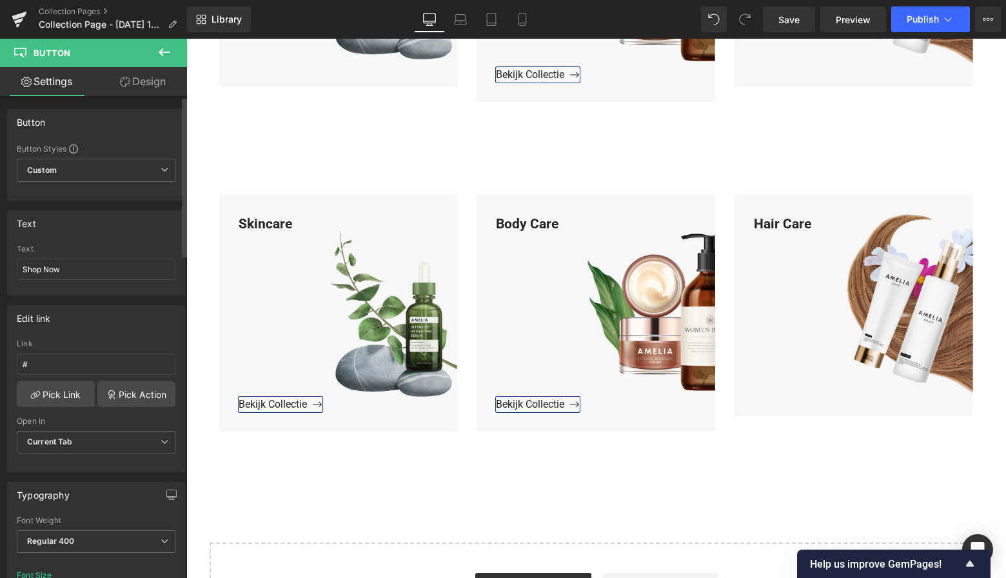
drag, startPoint x: 66, startPoint y: 320, endPoint x: 61, endPoint y: 291, distance: 29.5
click at [8, 311] on div "Edit link" at bounding box center [96, 318] width 177 height 25
click at [65, 272] on input "Shop Now" at bounding box center [96, 269] width 159 height 21
drag, startPoint x: 62, startPoint y: 272, endPoint x: -15, endPoint y: 270, distance: 77.4
click at [0, 270] on html "Button You are previewing how the will restyle your page. You can not edit Elem…" at bounding box center [503, 289] width 1006 height 578
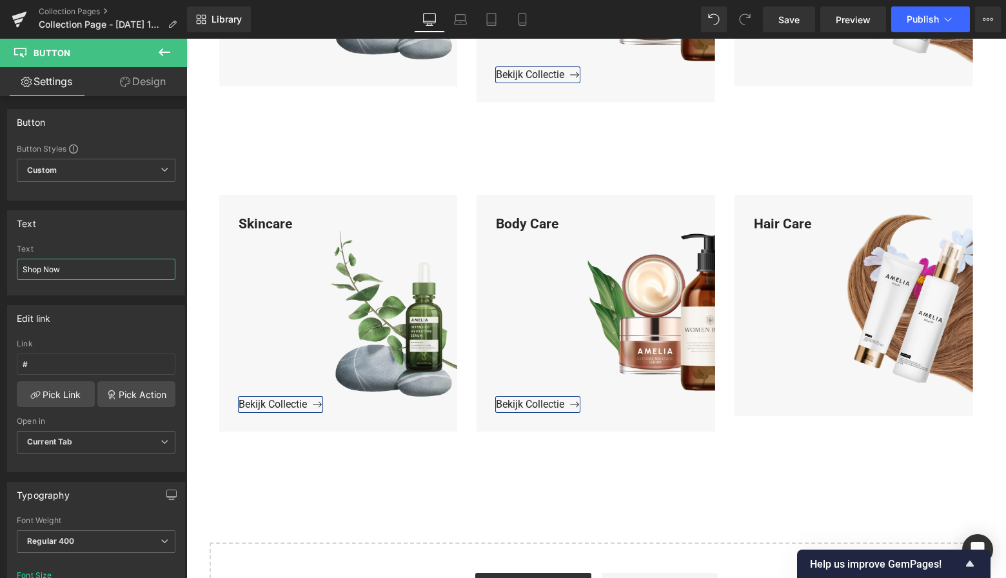
paste input "Bekijk Collectie"
type input "Bekijk Collectie"
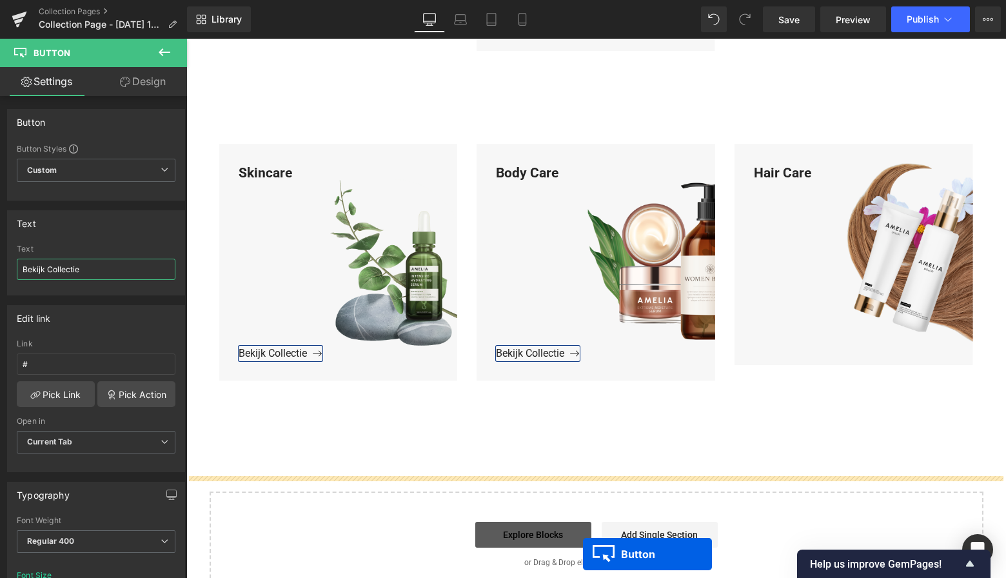
scroll to position [1611, 0]
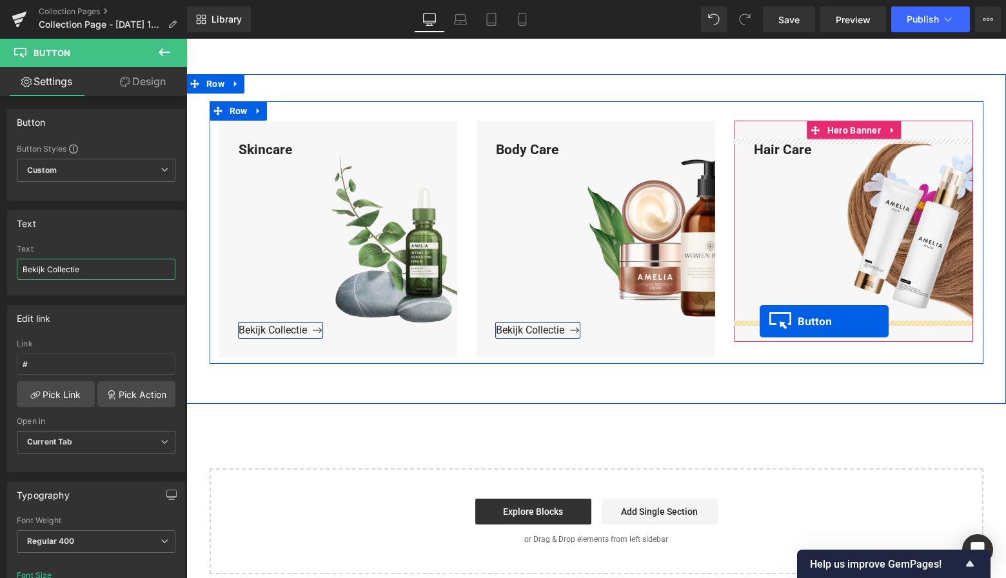
drag, startPoint x: 226, startPoint y: 214, endPoint x: 759, endPoint y: 321, distance: 542.9
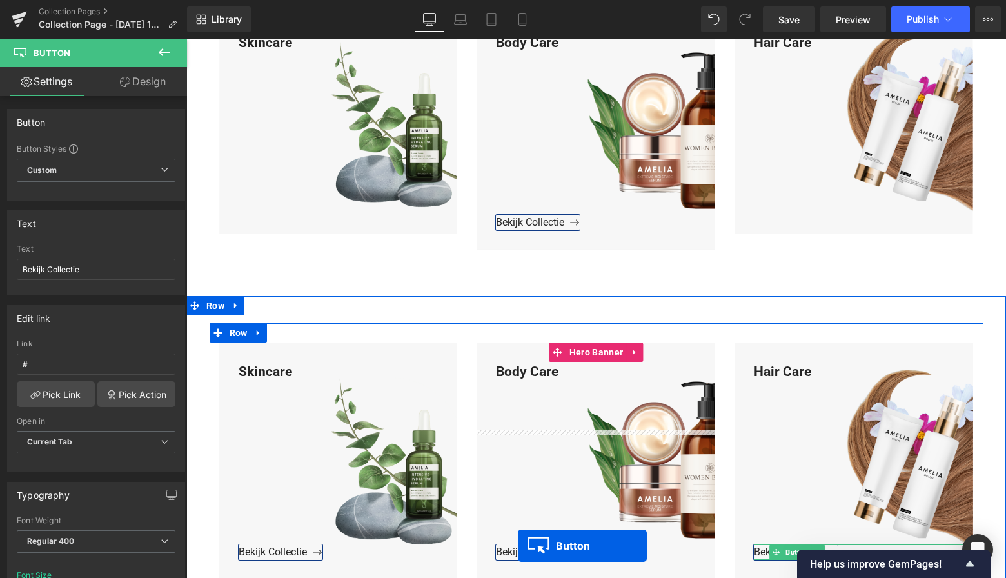
scroll to position [1424, 0]
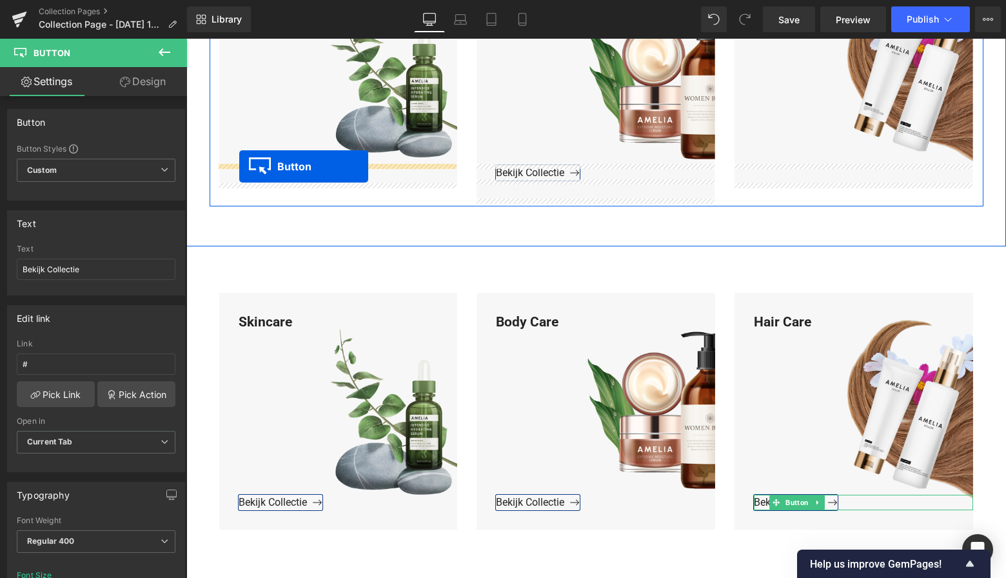
drag, startPoint x: 228, startPoint y: 200, endPoint x: 237, endPoint y: 167, distance: 34.1
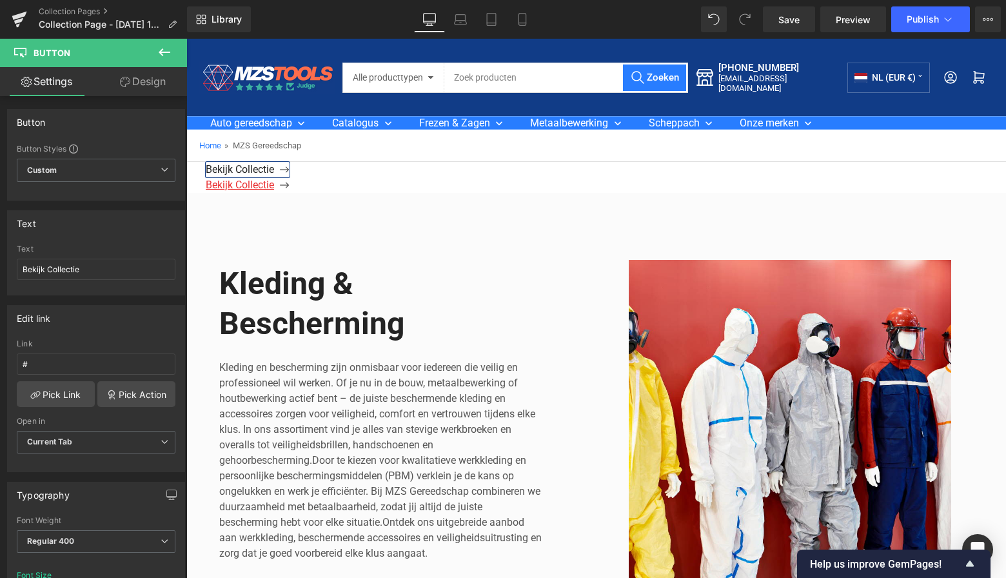
scroll to position [0, 0]
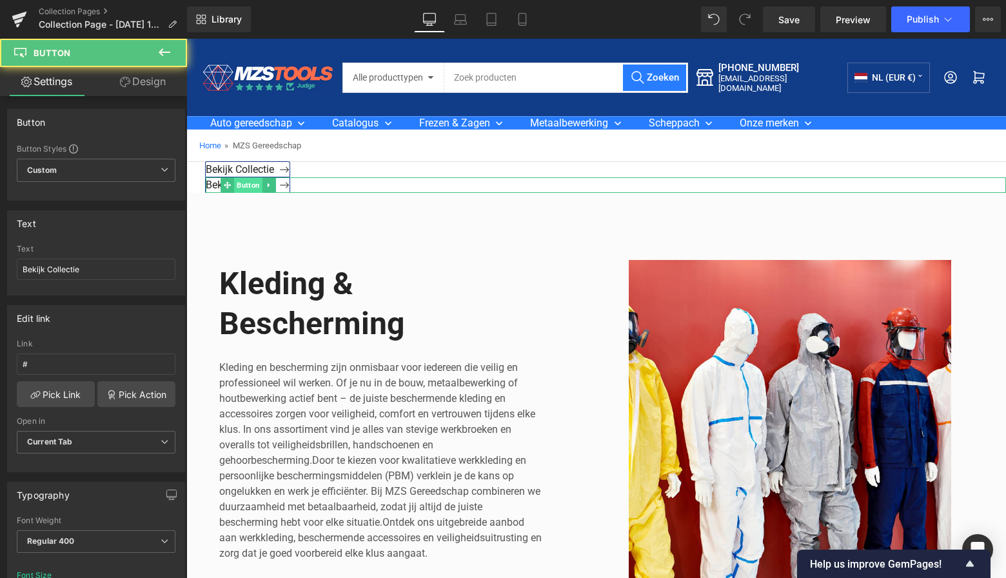
drag, startPoint x: 237, startPoint y: 182, endPoint x: 246, endPoint y: 183, distance: 9.1
click at [237, 182] on div "Bekijk Collectie Button" at bounding box center [606, 184] width 801 height 15
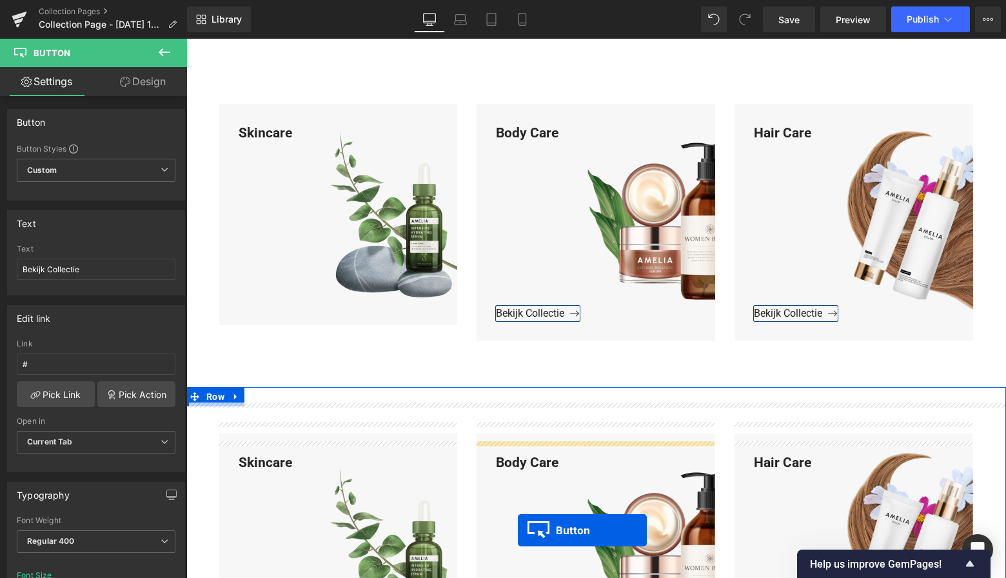
scroll to position [967, 0]
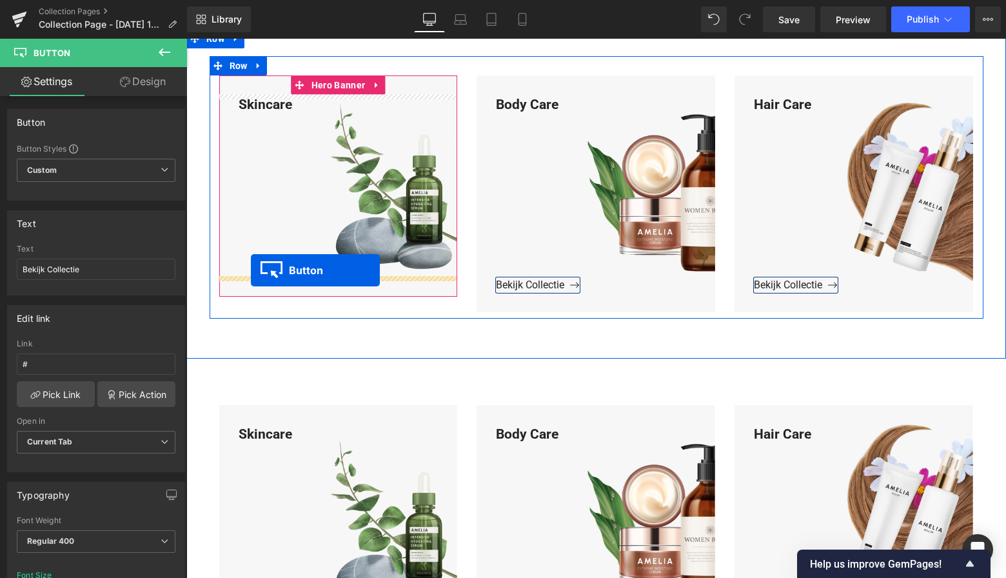
drag, startPoint x: 228, startPoint y: 183, endPoint x: 252, endPoint y: 270, distance: 90.9
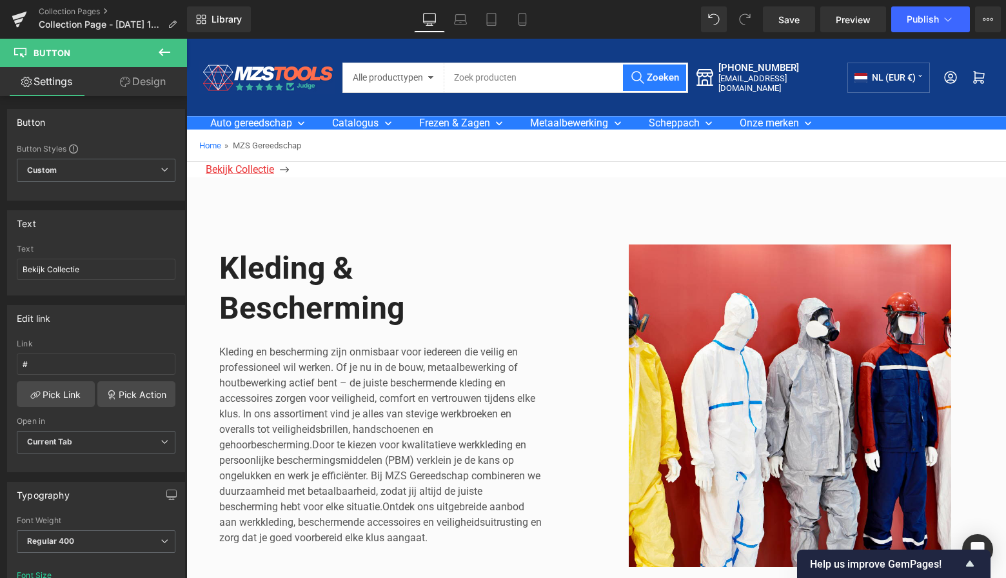
scroll to position [0, 0]
click at [248, 169] on div "Bekijk Collectie Button" at bounding box center [606, 169] width 801 height 15
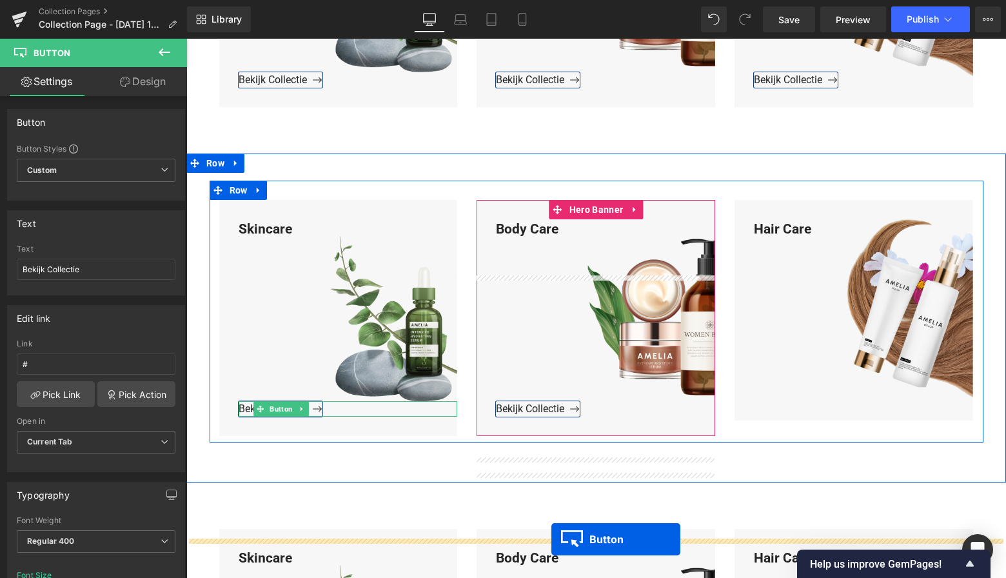
scroll to position [1157, 0]
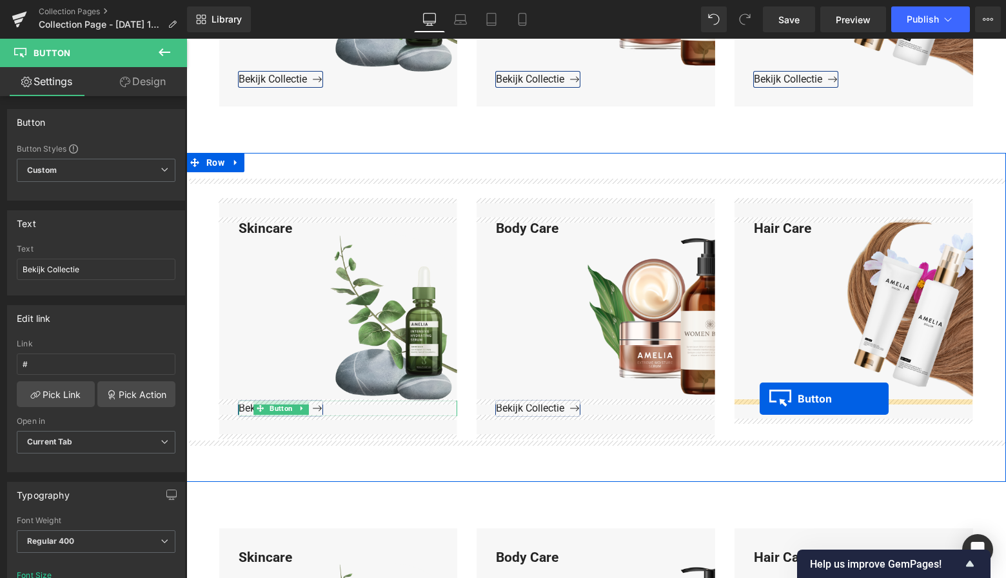
drag, startPoint x: 228, startPoint y: 170, endPoint x: 760, endPoint y: 399, distance: 579.4
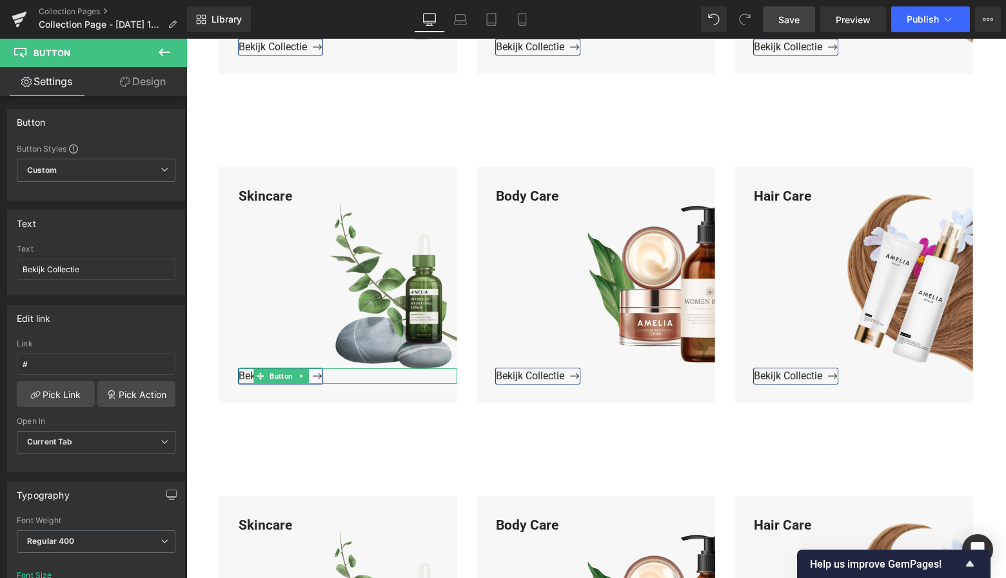
click at [791, 21] on span "Save" at bounding box center [789, 20] width 21 height 14
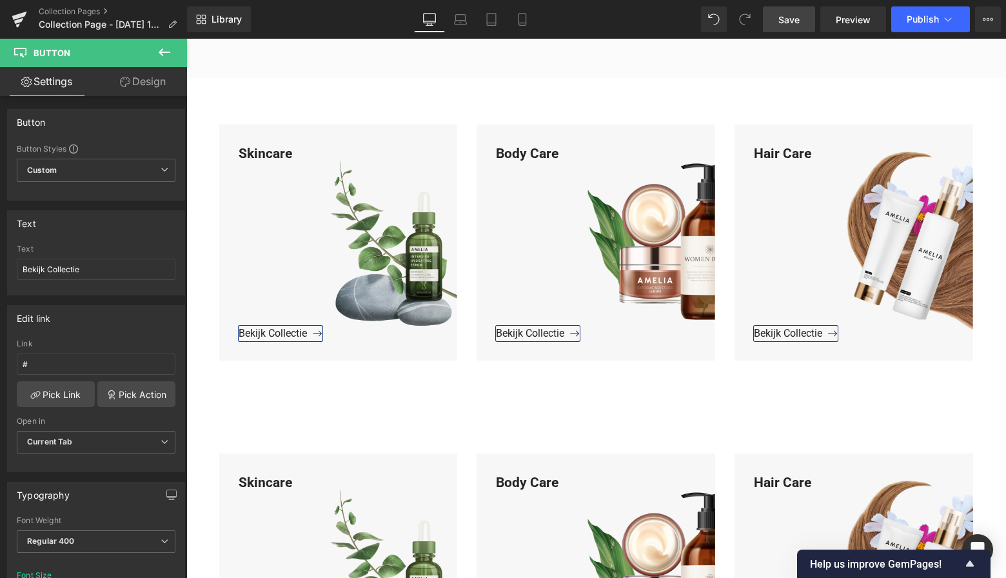
scroll to position [595, 0]
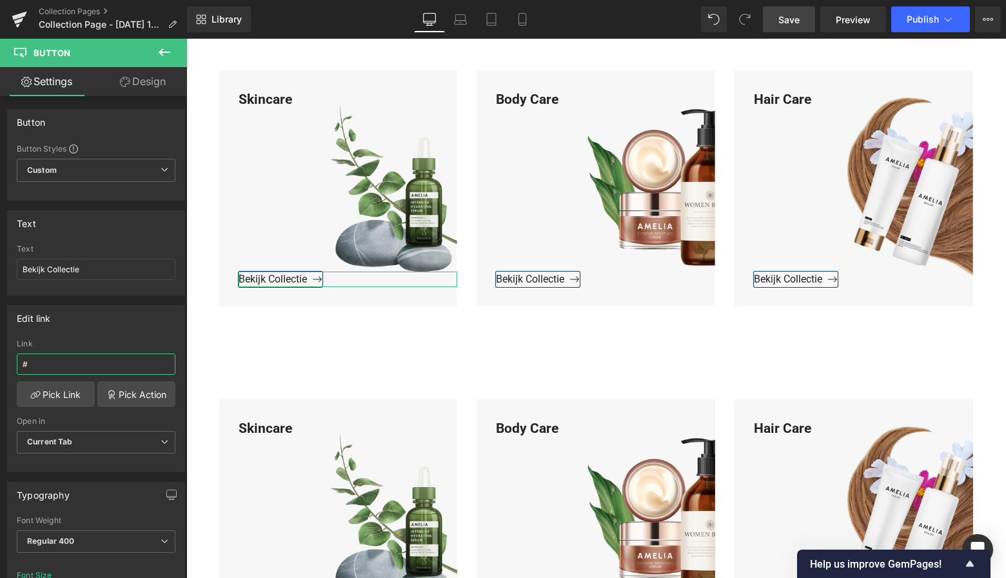
drag, startPoint x: 13, startPoint y: 362, endPoint x: -5, endPoint y: 361, distance: 17.5
click at [0, 361] on html "Button You are previewing how the will restyle your page. You can not edit Elem…" at bounding box center [503, 289] width 1006 height 578
paste input "Dames kleding"
type input "Dames kleding"
click at [66, 392] on link "Pick Link" at bounding box center [56, 394] width 78 height 26
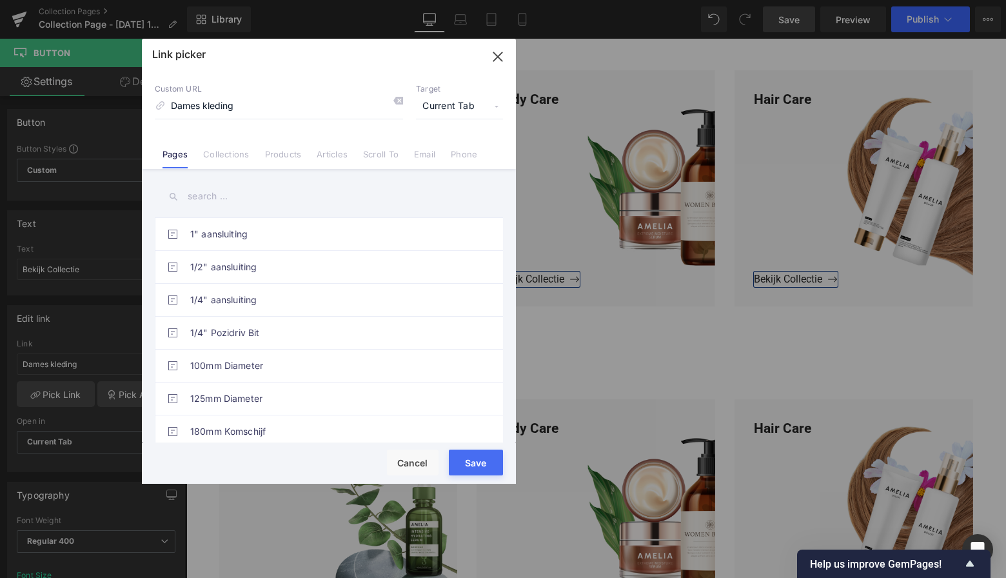
click at [482, 460] on button "Save" at bounding box center [476, 463] width 54 height 26
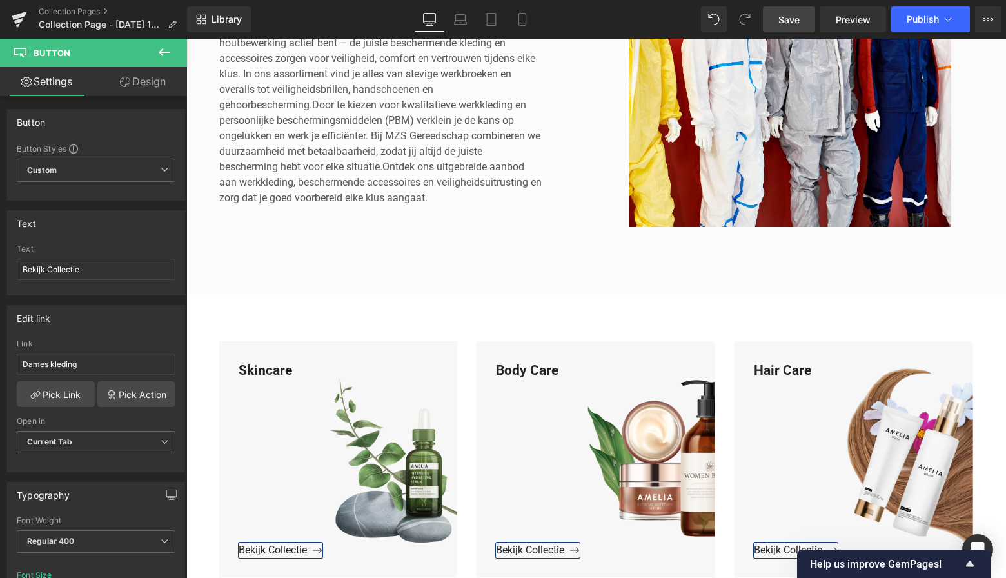
scroll to position [324, 0]
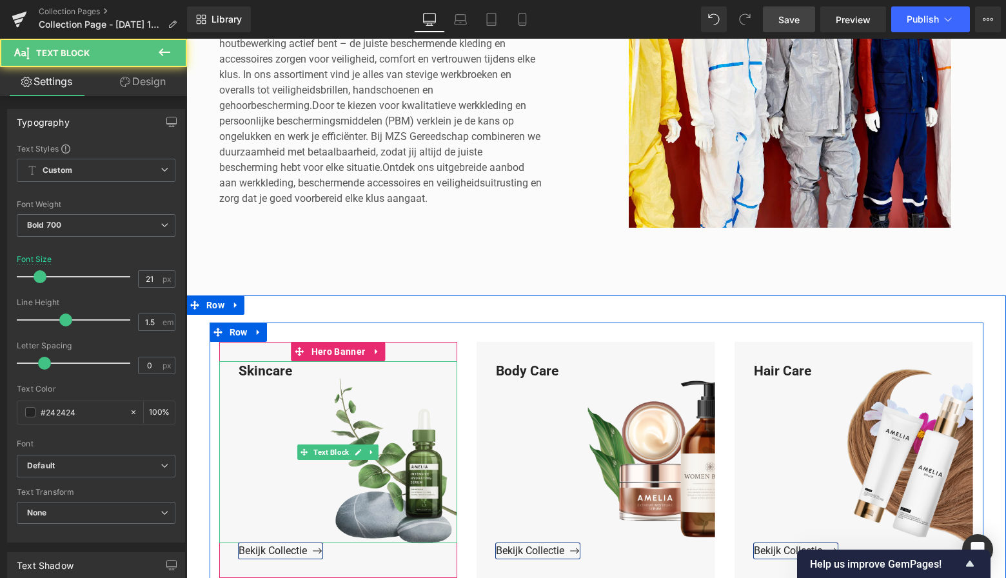
click at [291, 372] on div "Skincare" at bounding box center [338, 452] width 239 height 183
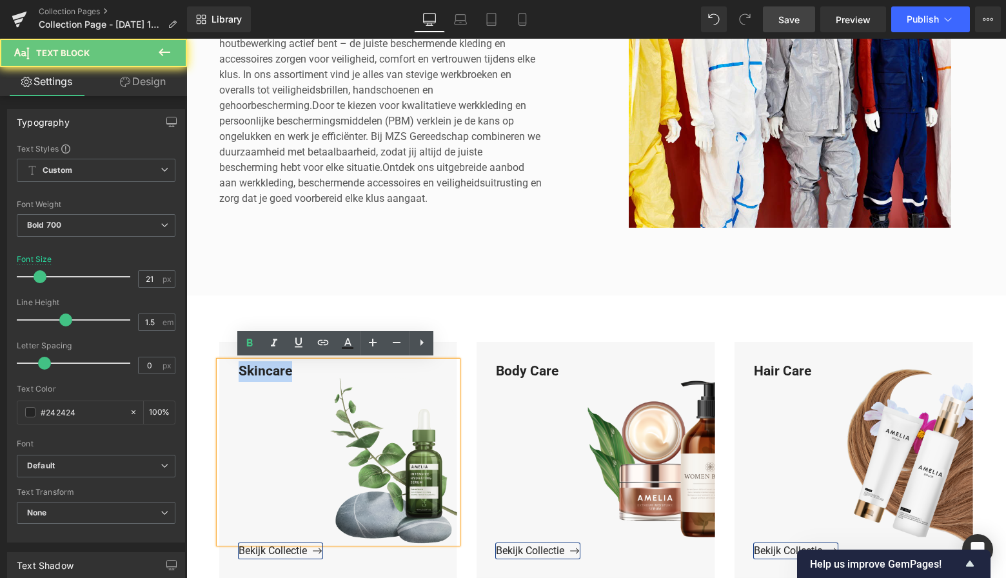
drag, startPoint x: 292, startPoint y: 371, endPoint x: 225, endPoint y: 367, distance: 67.2
click at [225, 367] on div "Skincare" at bounding box center [338, 452] width 239 height 183
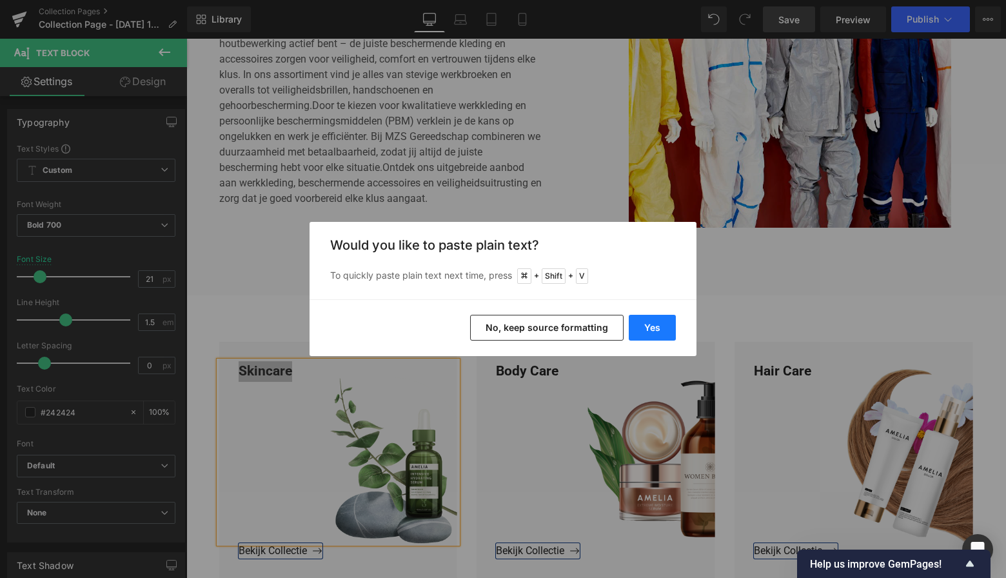
click at [662, 324] on button "Yes" at bounding box center [652, 328] width 47 height 26
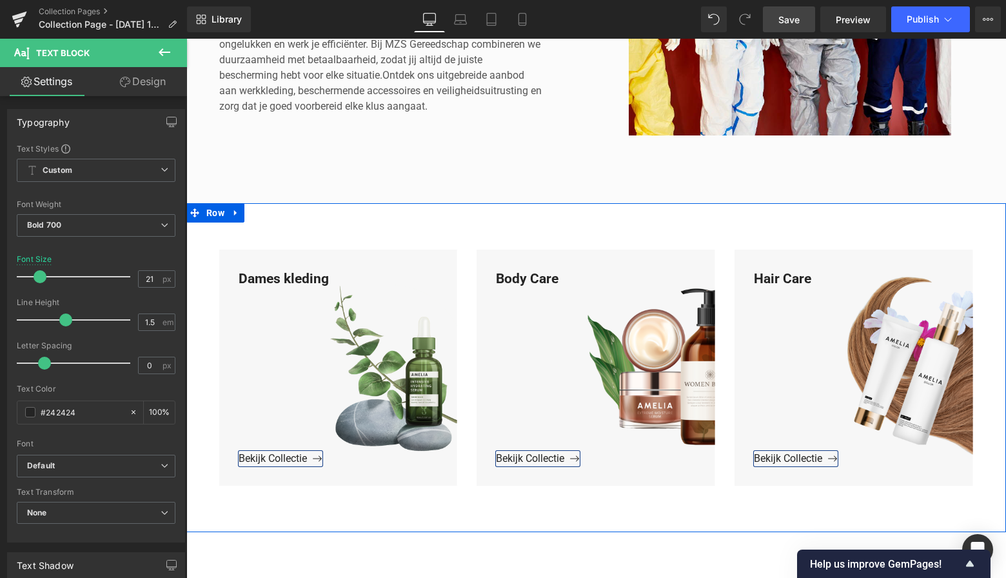
scroll to position [439, 0]
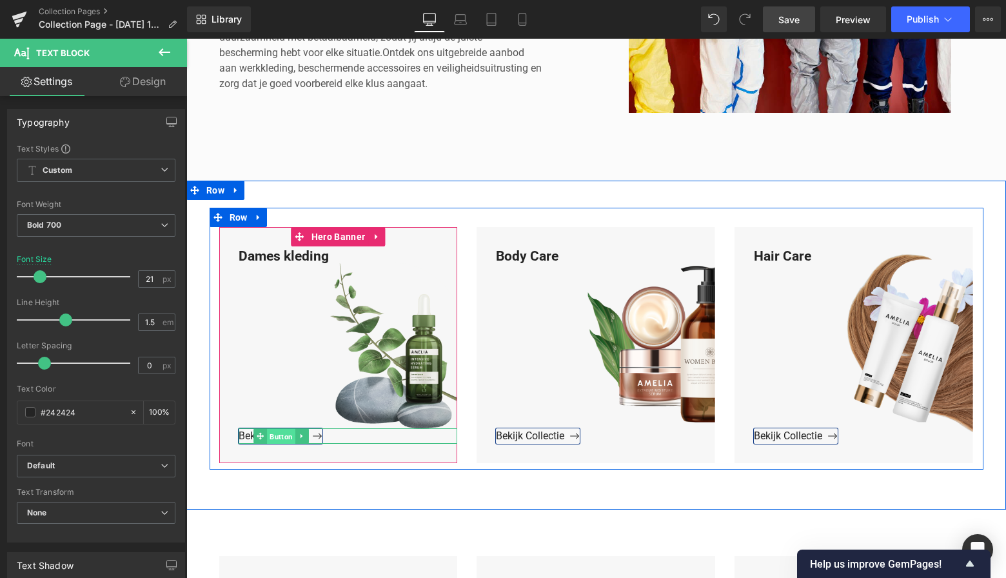
click at [276, 437] on span "Button" at bounding box center [281, 436] width 28 height 15
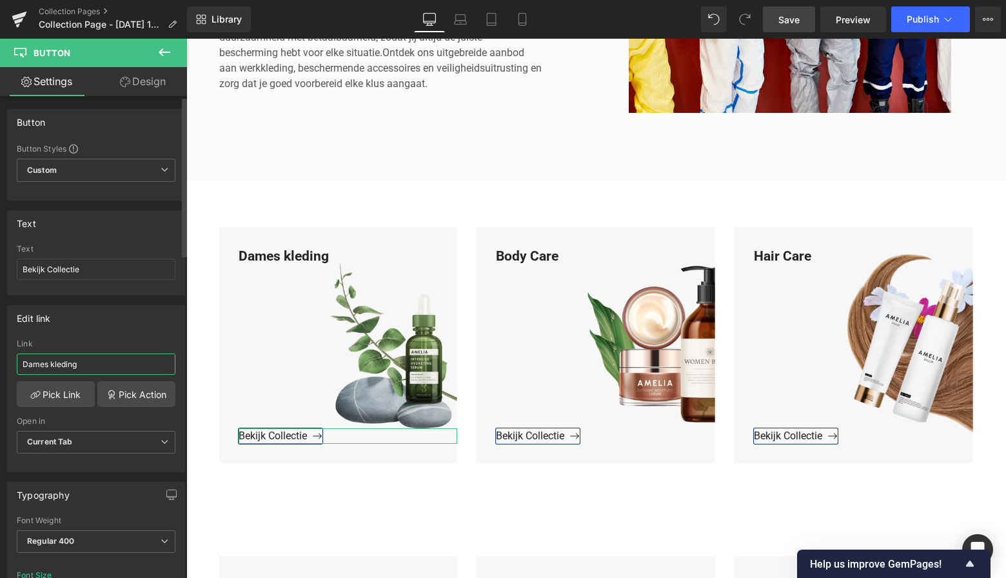
drag, startPoint x: 85, startPoint y: 366, endPoint x: 10, endPoint y: 363, distance: 74.9
click at [1, 360] on div "Edit link Dames kleding Link Dames kleding Pick Link Pick Action Current Tab Ne…" at bounding box center [96, 383] width 193 height 177
paste input "https://www.mzsgereedschap.nl/collections/hoodies-en-sweatshirts"
type input "https://www.mzsgereedschap.nl/collections/hoodies-en-sweatshirts"
click at [63, 392] on link "Pick Link" at bounding box center [56, 394] width 78 height 26
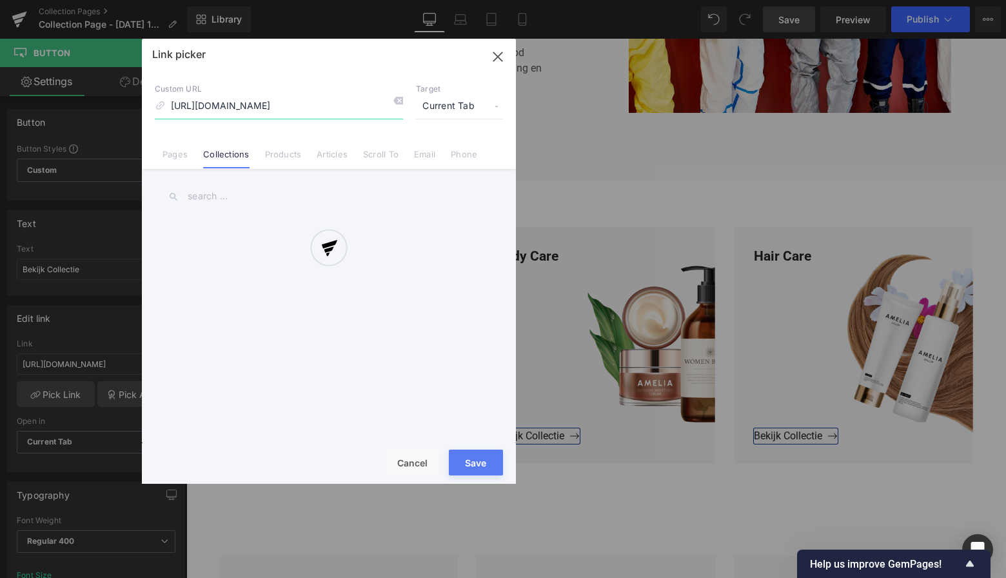
scroll to position [0, 69]
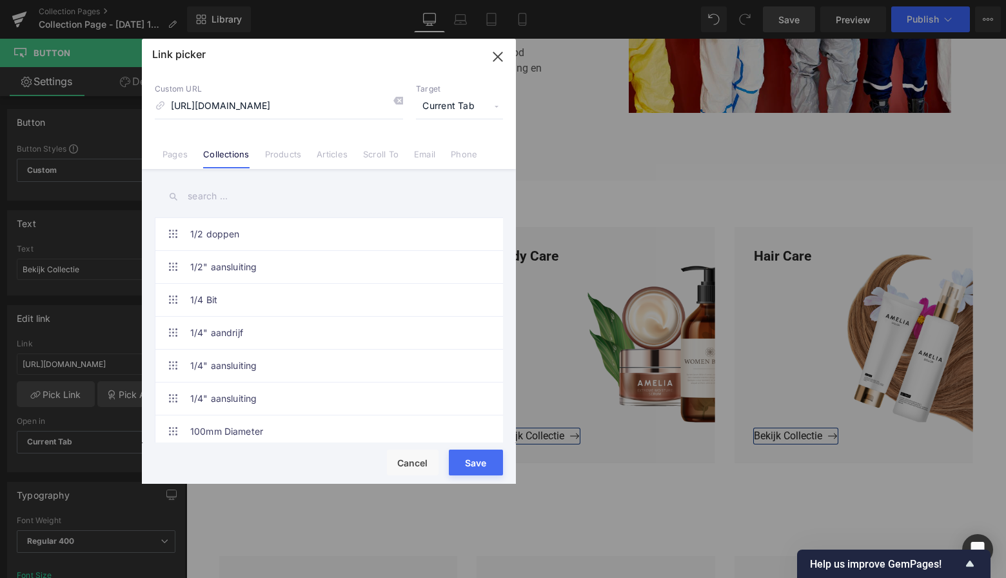
click at [467, 462] on button "Save" at bounding box center [476, 463] width 54 height 26
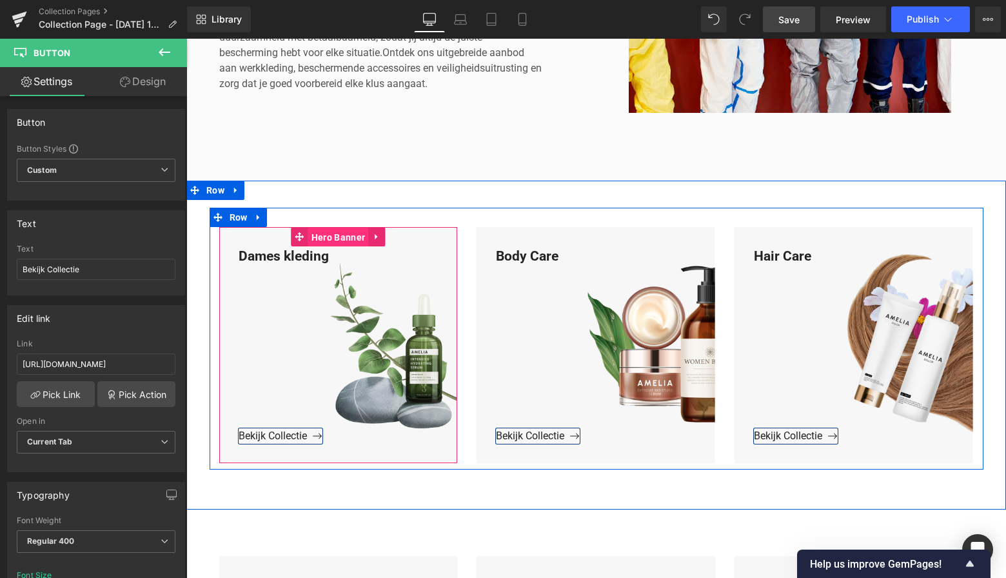
click at [341, 237] on span "Hero Banner" at bounding box center [338, 237] width 60 height 19
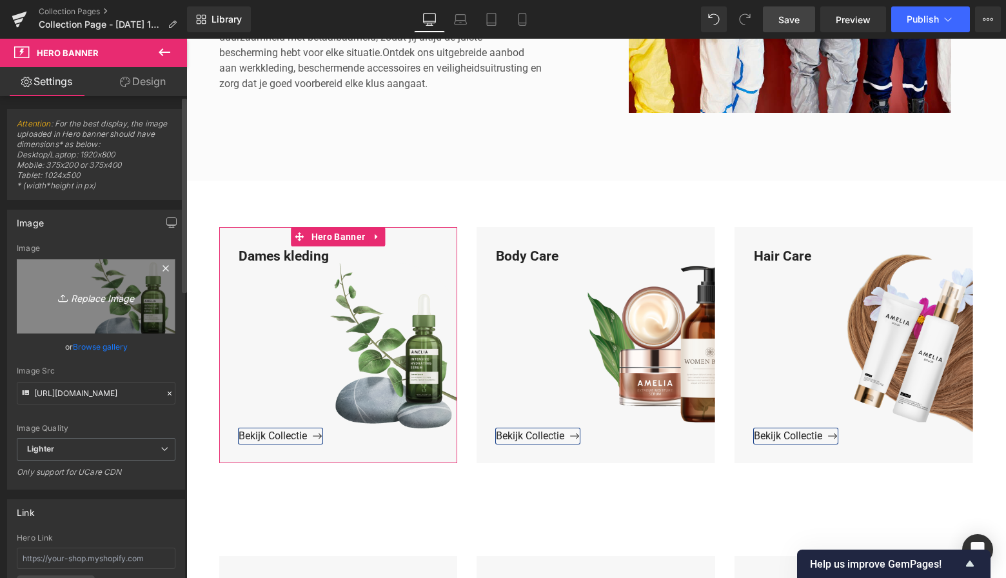
click at [99, 299] on icon "Replace Image" at bounding box center [96, 296] width 103 height 16
type input "C:\fakepath\Groen Modern Doe-het-zelf Instagram Stories (800 x 800 px)-3.png"
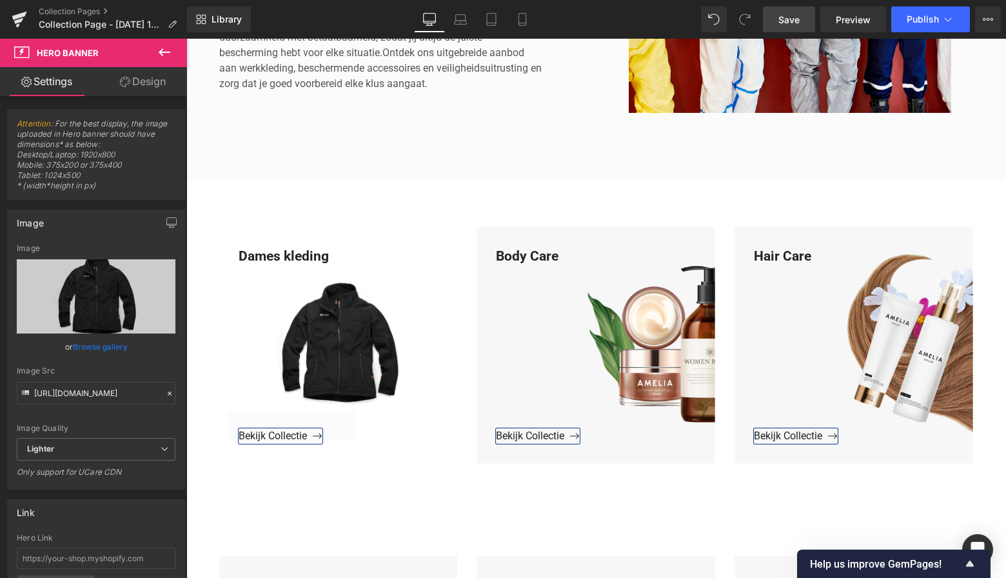
click at [798, 15] on span "Save" at bounding box center [789, 20] width 21 height 14
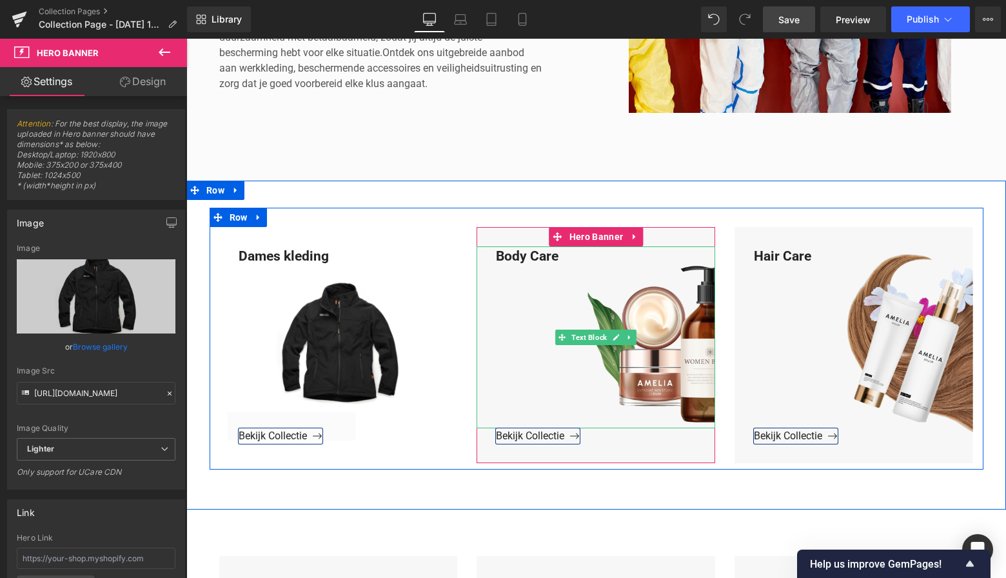
click at [566, 249] on div "Body Care" at bounding box center [596, 337] width 239 height 183
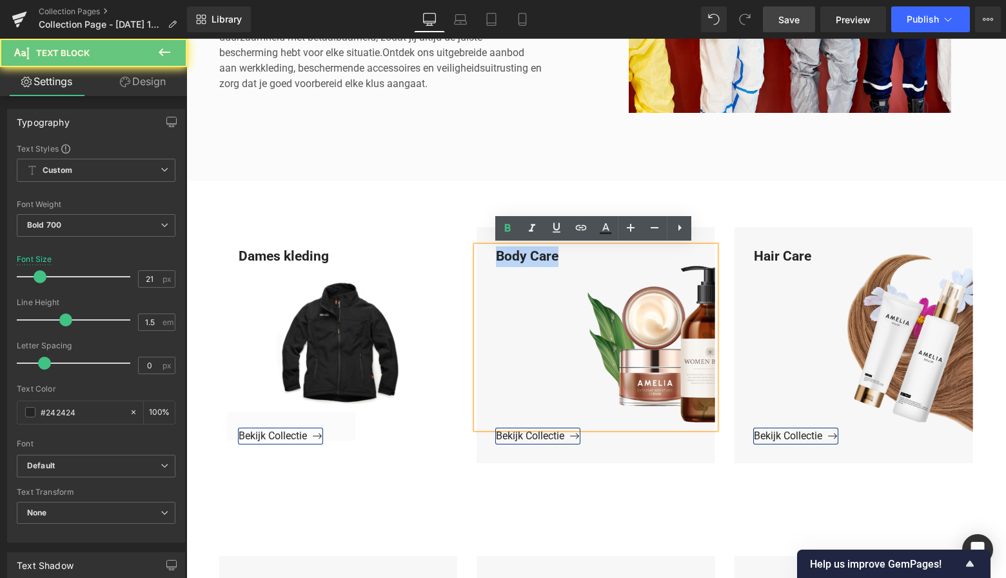
drag, startPoint x: 564, startPoint y: 256, endPoint x: 484, endPoint y: 254, distance: 80.0
click at [479, 249] on div "Body Care" at bounding box center [596, 337] width 239 height 183
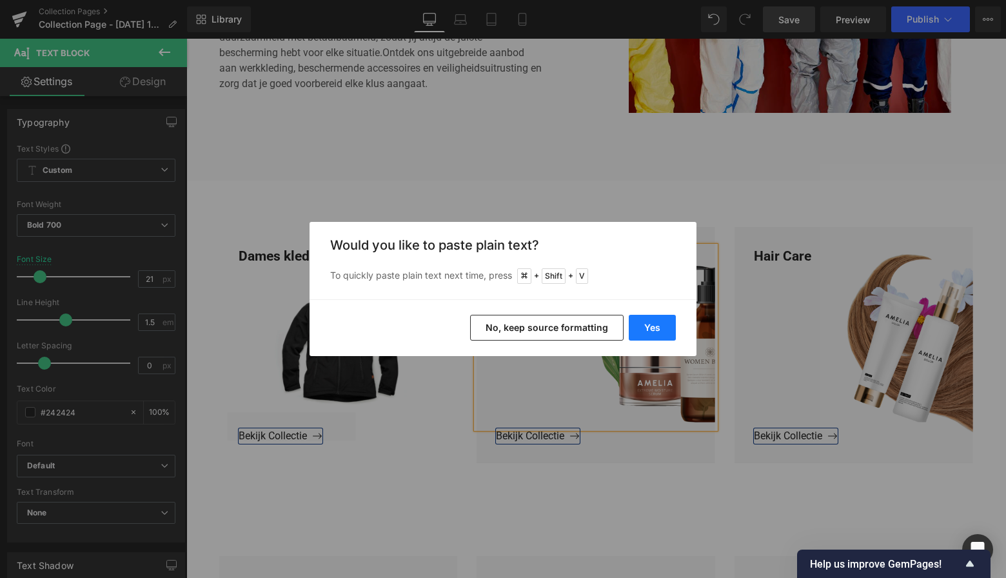
click at [663, 332] on button "Yes" at bounding box center [652, 328] width 47 height 26
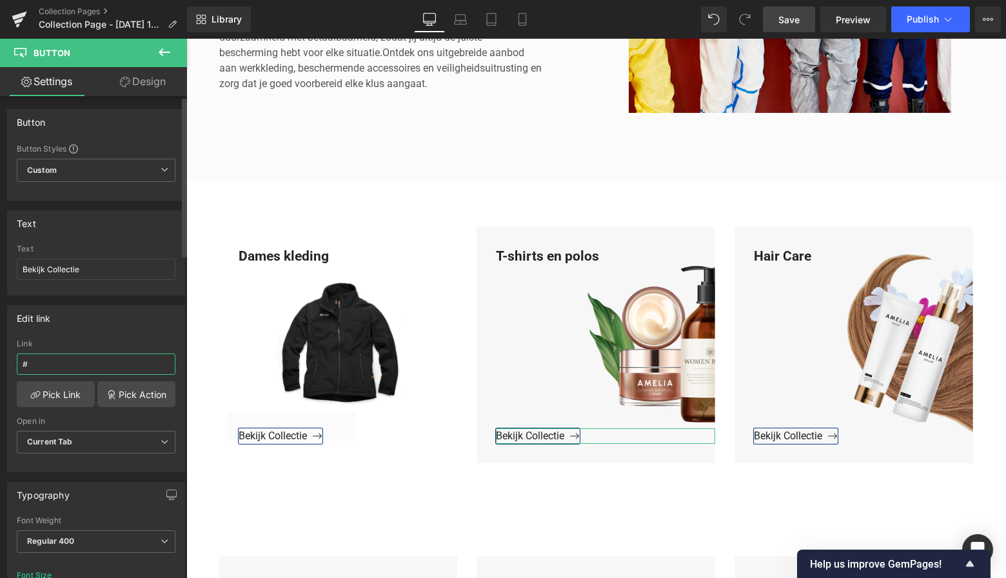
drag, startPoint x: 40, startPoint y: 364, endPoint x: 19, endPoint y: 365, distance: 21.3
click at [6, 364] on div "Edit link # Link # Pick Link Pick Action Current Tab New Tab Open in Current Ta…" at bounding box center [96, 383] width 193 height 177
paste input "https://www.mzsgereedschap.nl/collections/heren-t-shirts-en-polos"
drag, startPoint x: 73, startPoint y: 365, endPoint x: 156, endPoint y: 370, distance: 83.4
click at [155, 369] on input "https://www.mzsgereedschap.nl/collections/heren-t-shirts-en-polos" at bounding box center [96, 364] width 159 height 21
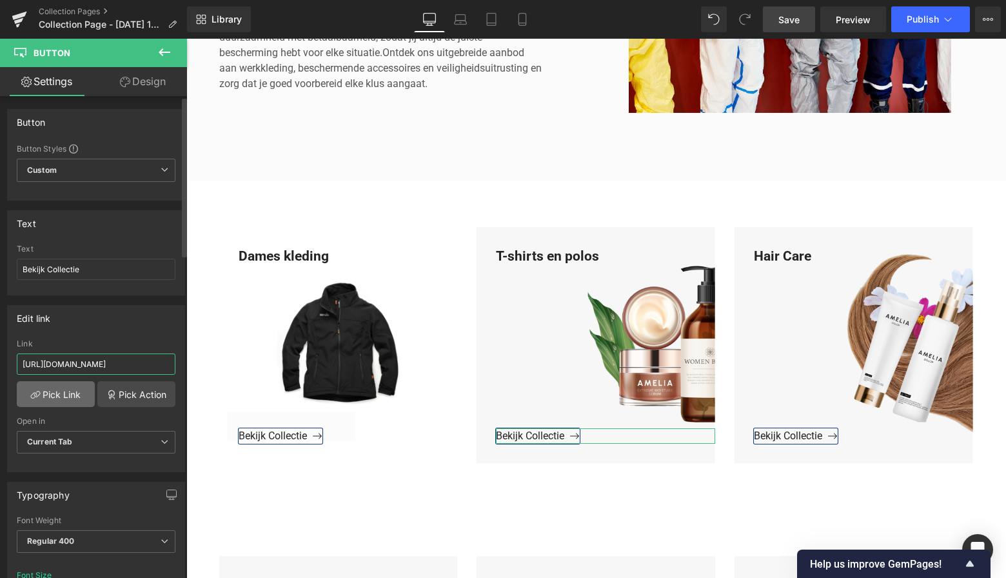
type input "https://www.mzsgereedschap.nl/collections/heren-t-shirts-en-polos"
click at [69, 399] on link "Pick Link" at bounding box center [56, 394] width 78 height 26
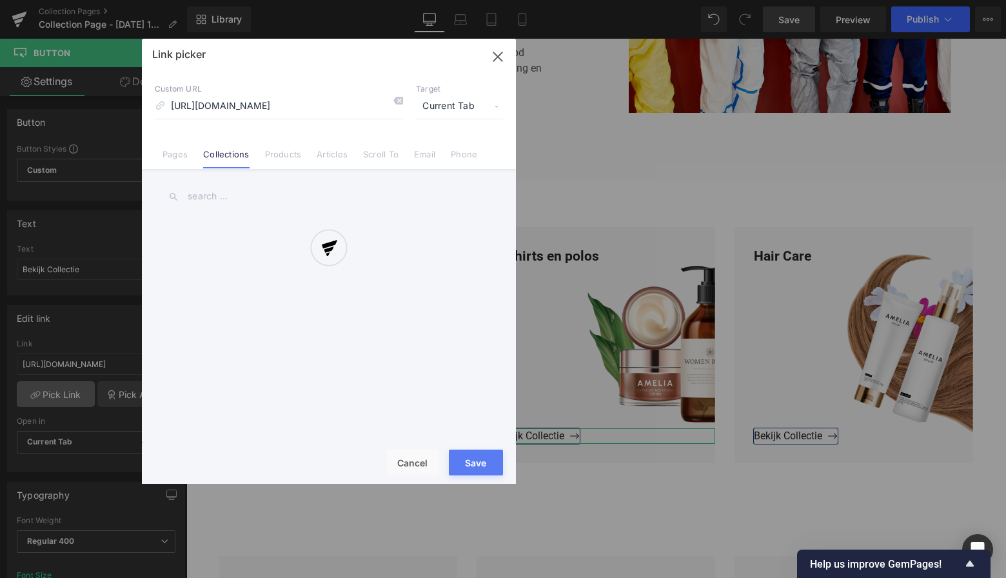
scroll to position [0, 68]
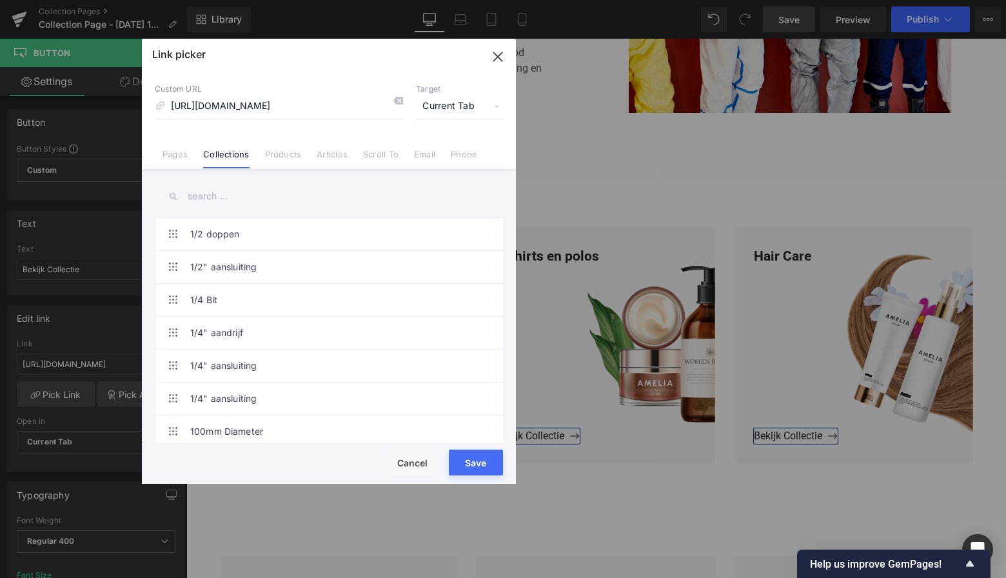
click at [474, 462] on button "Save" at bounding box center [476, 463] width 54 height 26
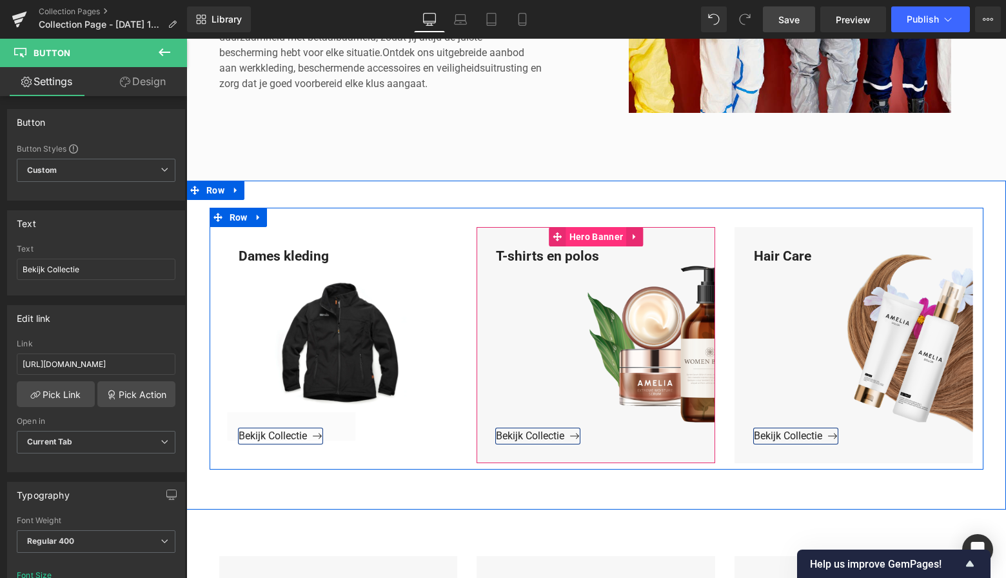
click at [599, 234] on span "Hero Banner" at bounding box center [596, 236] width 60 height 19
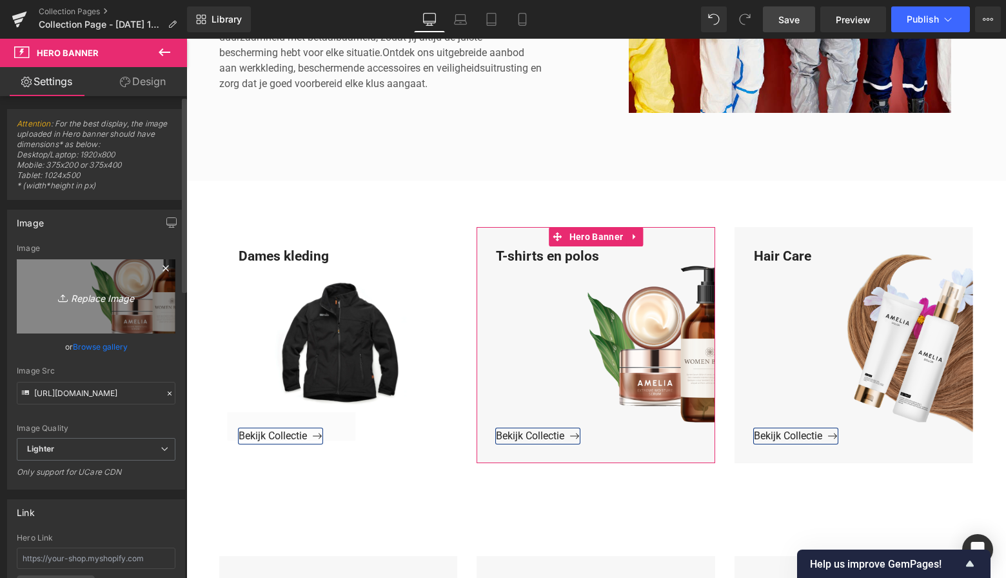
click at [103, 289] on icon "Replace Image" at bounding box center [96, 296] width 103 height 16
type input "C:\fakepath\Groen Modern Doe-het-zelf Instagram Stories (800 x 800 px)-3.png"
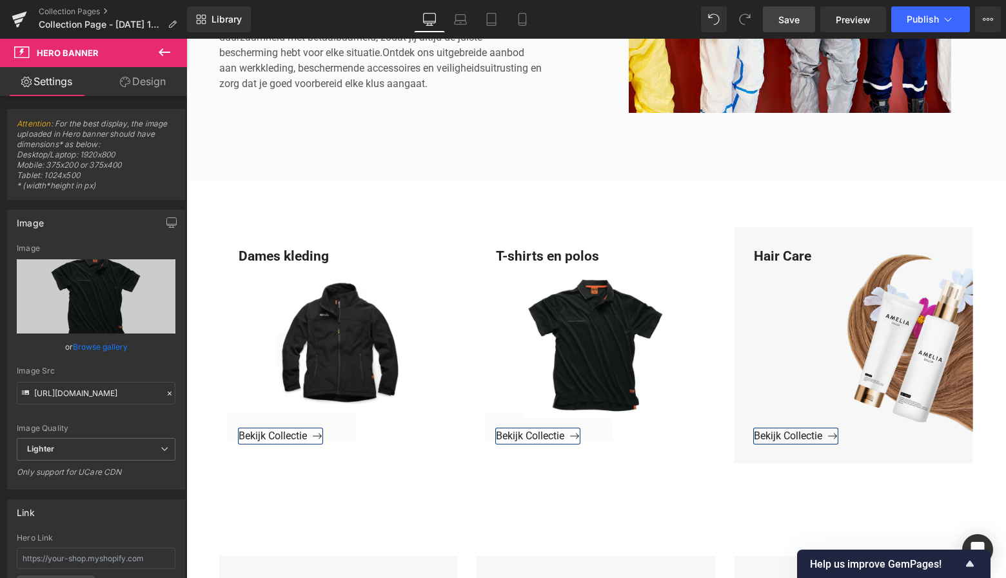
click at [783, 13] on span "Save" at bounding box center [789, 20] width 21 height 14
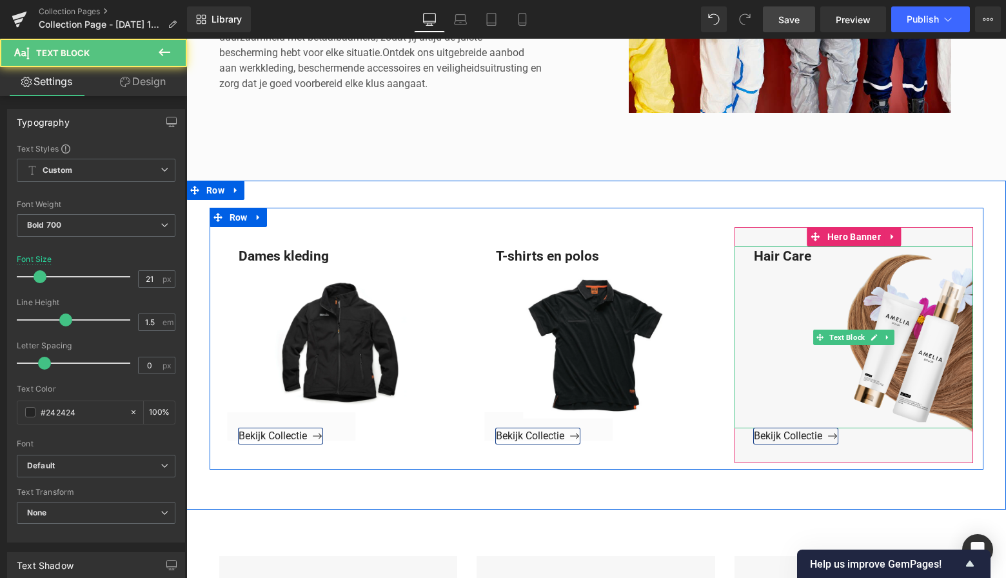
click at [810, 256] on div "Hair Care" at bounding box center [854, 337] width 239 height 183
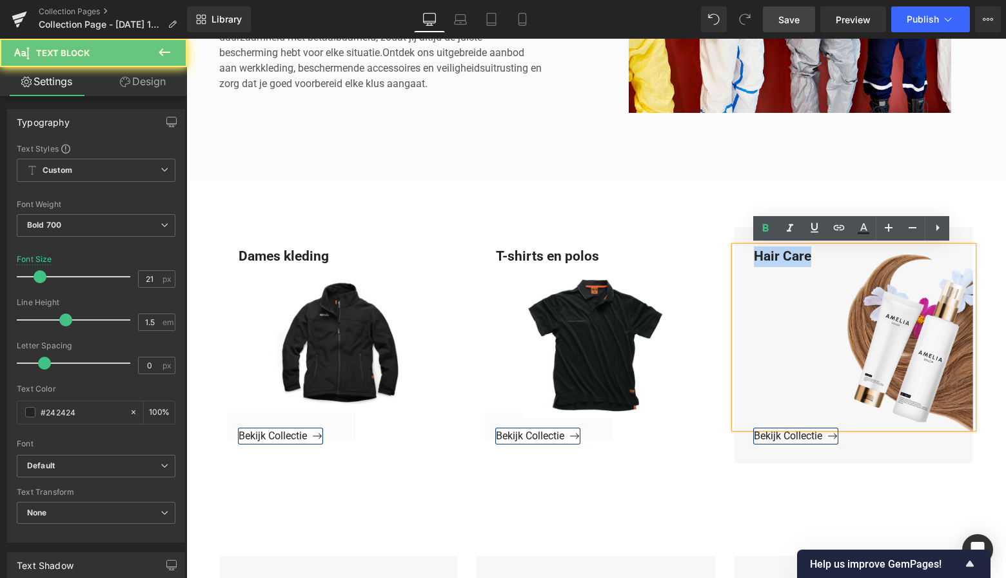
drag, startPoint x: 812, startPoint y: 254, endPoint x: 745, endPoint y: 252, distance: 66.5
click at [747, 251] on div "Hair Care" at bounding box center [854, 337] width 239 height 183
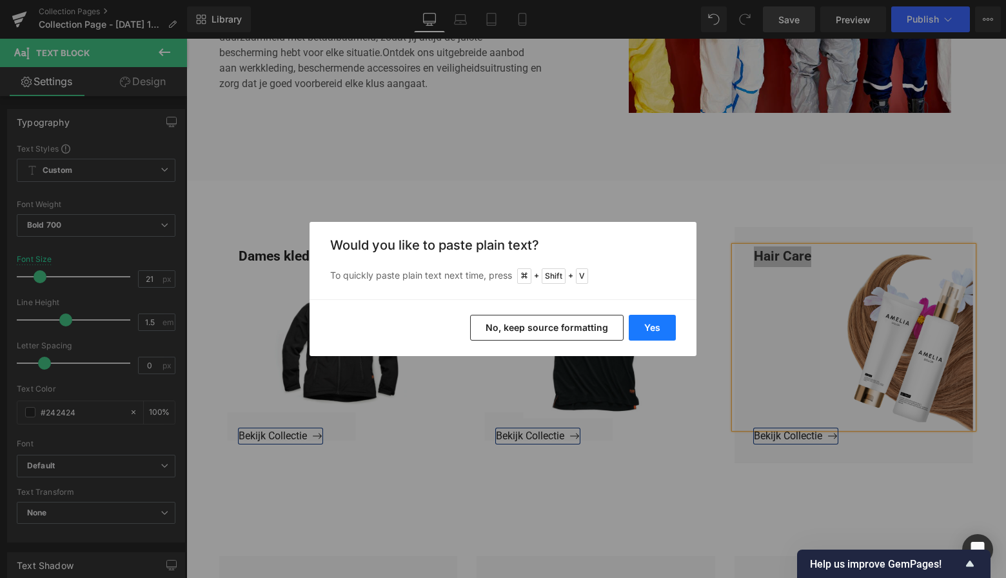
click at [657, 327] on button "Yes" at bounding box center [652, 328] width 47 height 26
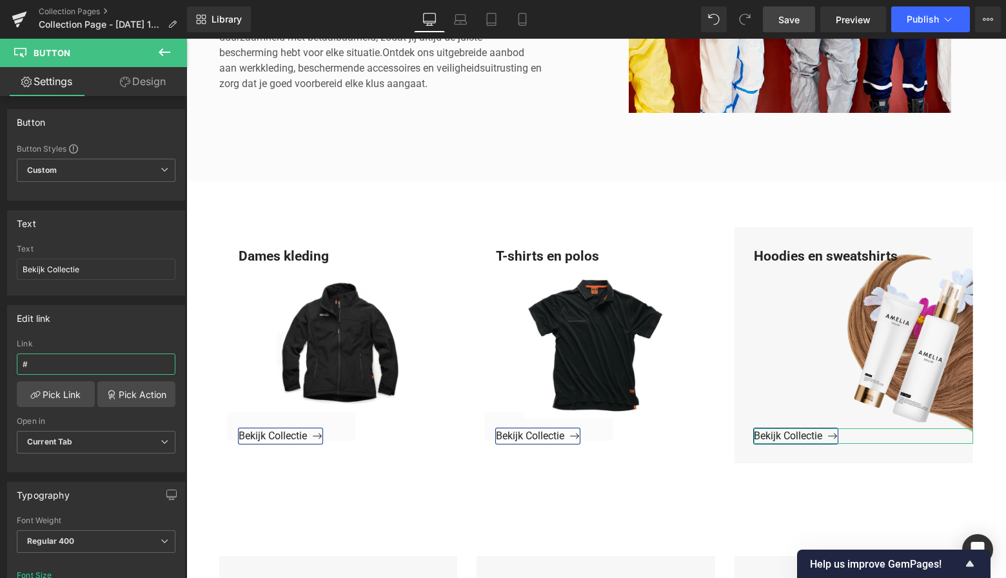
drag, startPoint x: 62, startPoint y: 364, endPoint x: -2, endPoint y: 363, distance: 63.9
click at [0, 363] on html "Button You are previewing how the will restyle your page. You can not edit Elem…" at bounding box center [503, 289] width 1006 height 578
paste input "https://www.mzsgereedschap.nl/collections/heren-hoodies-en-sweatshirts"
type input "https://www.mzsgereedschap.nl/collections/heren-hoodies-en-sweatshirts"
click at [48, 394] on link "Pick Link" at bounding box center [56, 394] width 78 height 26
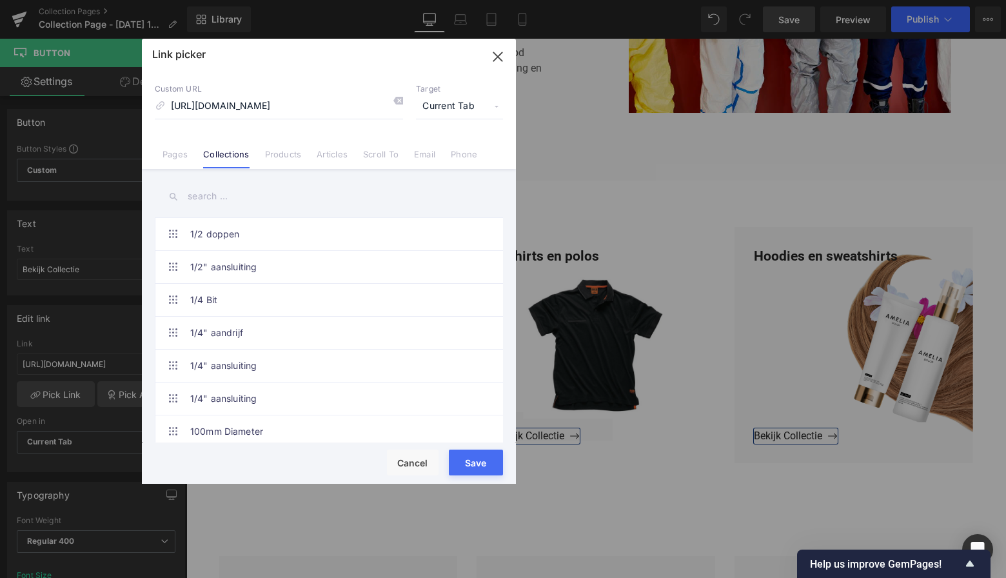
click at [467, 455] on button "Save" at bounding box center [476, 463] width 54 height 26
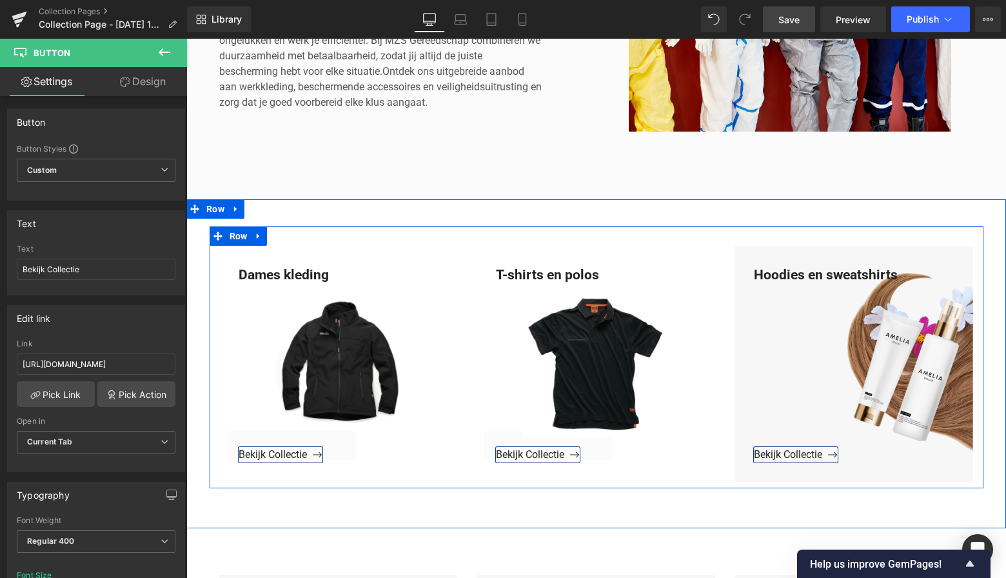
scroll to position [413, 0]
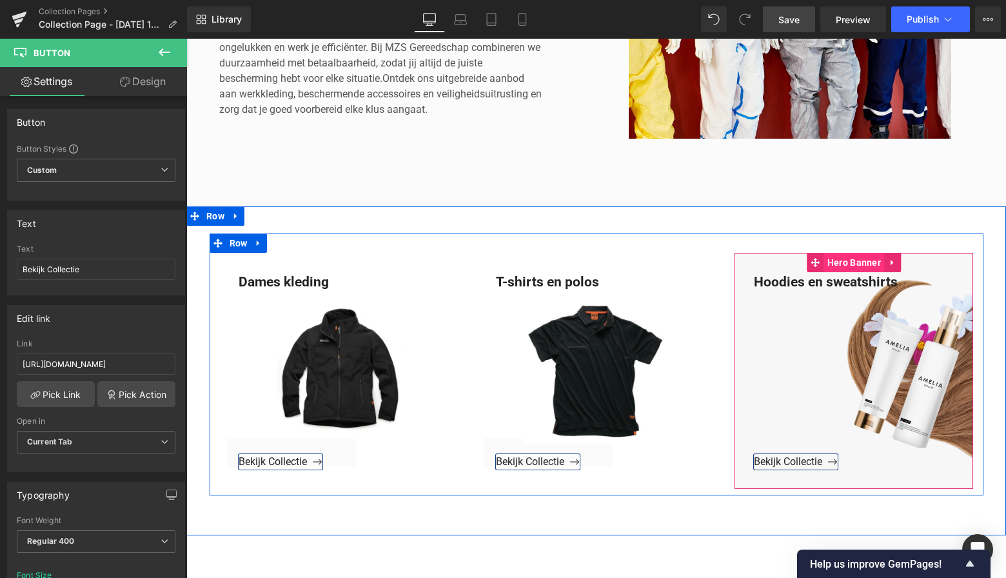
click at [844, 262] on span "Hero Banner" at bounding box center [854, 262] width 60 height 19
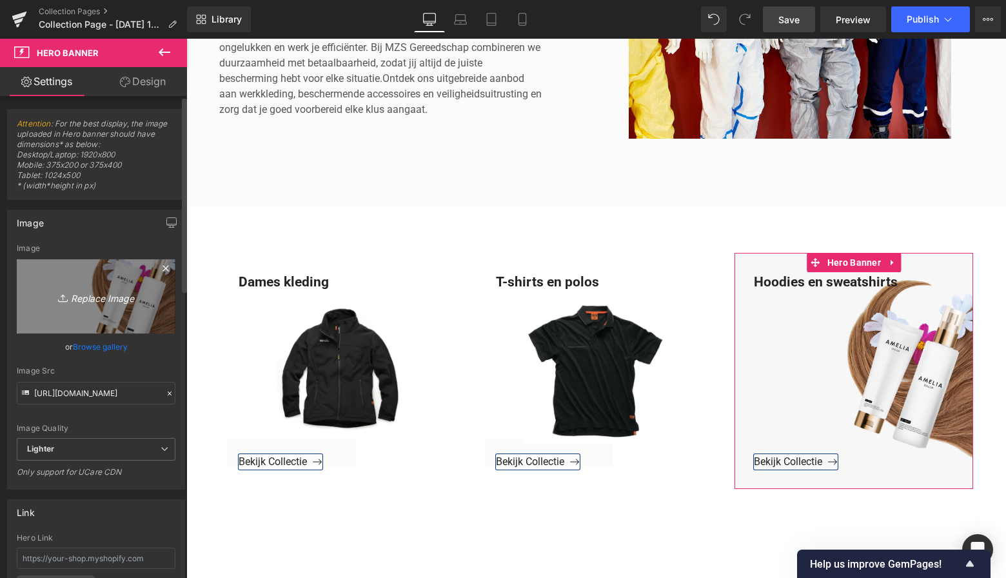
click at [88, 305] on link "Replace Image" at bounding box center [96, 296] width 159 height 74
type input "C:\fakepath\Groen Modern Doe-het-zelf Instagram Stories (800 x 800 px)-3.png"
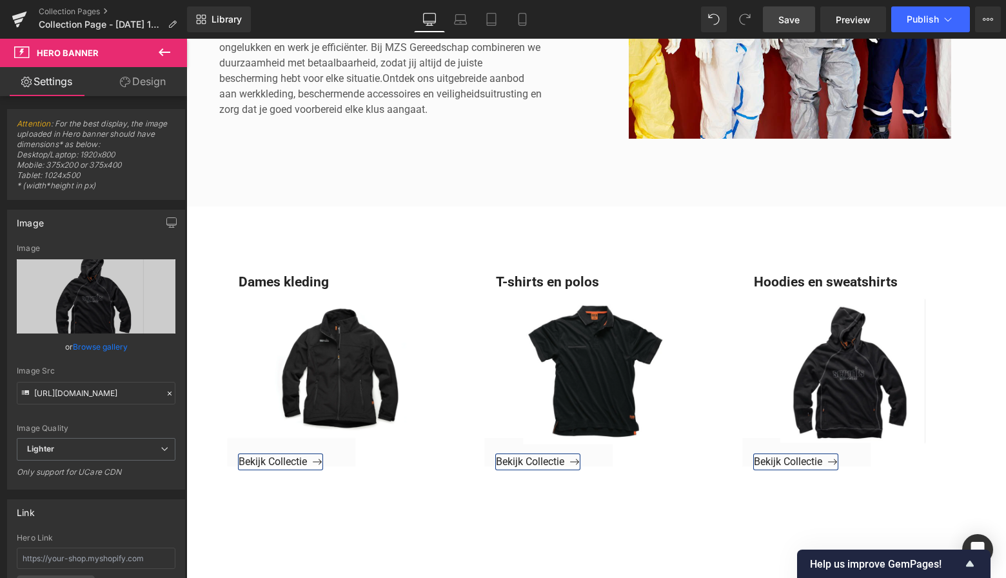
click at [792, 14] on span "Save" at bounding box center [789, 20] width 21 height 14
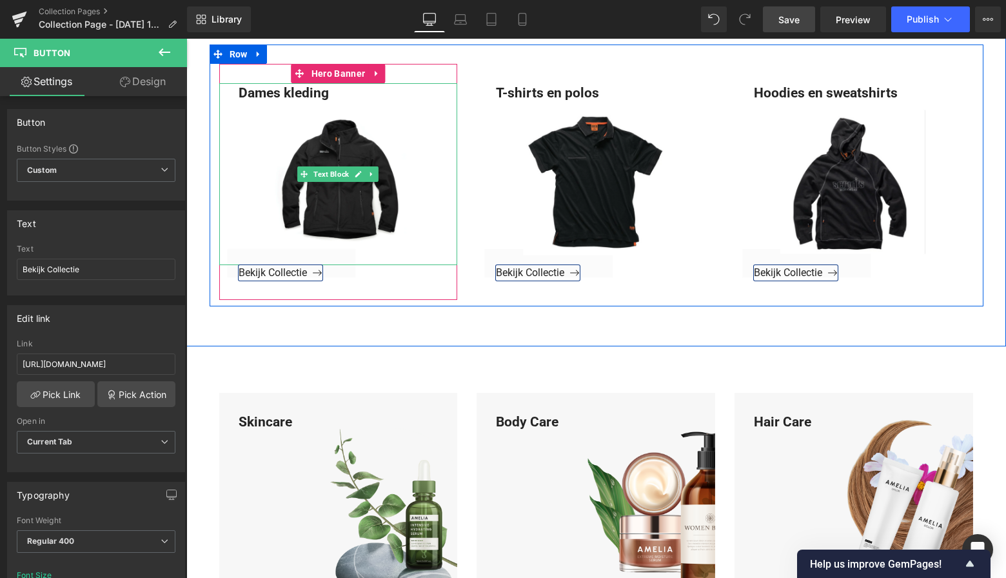
scroll to position [637, 0]
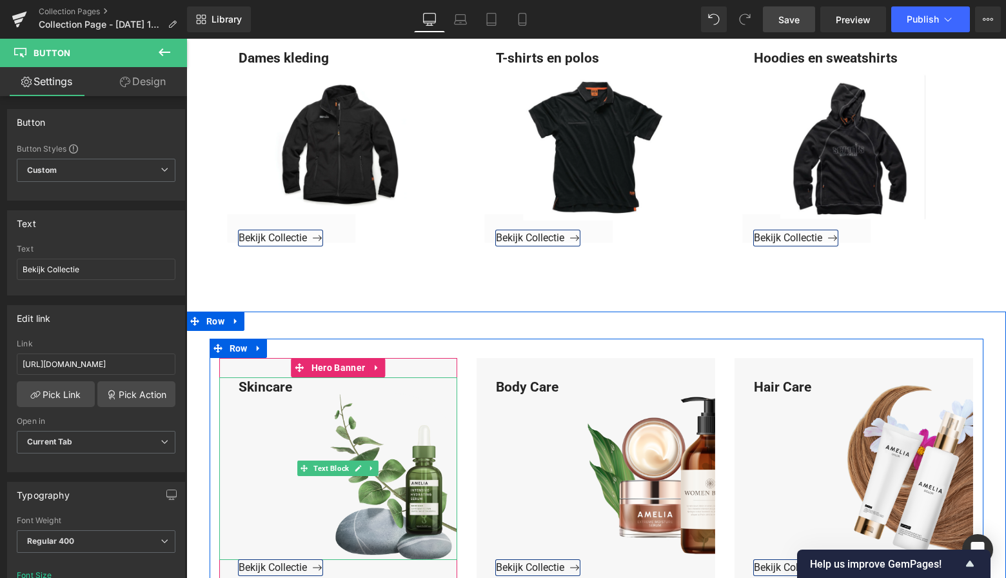
click at [274, 383] on div "Skincare" at bounding box center [338, 468] width 239 height 183
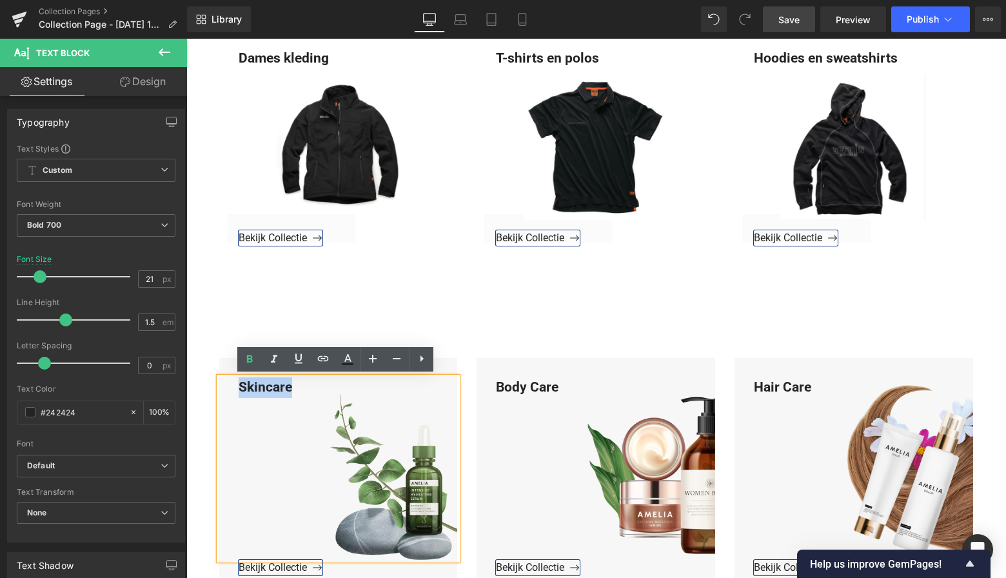
drag, startPoint x: 293, startPoint y: 388, endPoint x: 197, endPoint y: 385, distance: 96.2
click at [196, 385] on div "Skincare Text Block Bekijk Collectie Button Hero Banner Body Care Text Block Be…" at bounding box center [596, 470] width 820 height 263
paste div
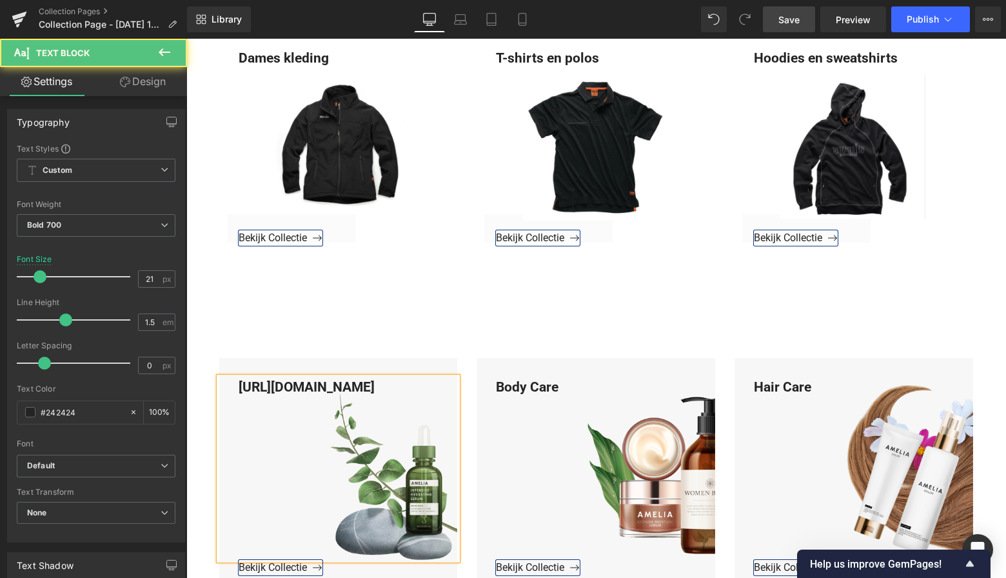
drag, startPoint x: 281, startPoint y: 429, endPoint x: 215, endPoint y: 378, distance: 83.2
click at [219, 378] on div "https://www.mzsgereedschap.nl/collections/waterdichte-kleding-en-overalls" at bounding box center [338, 468] width 239 height 183
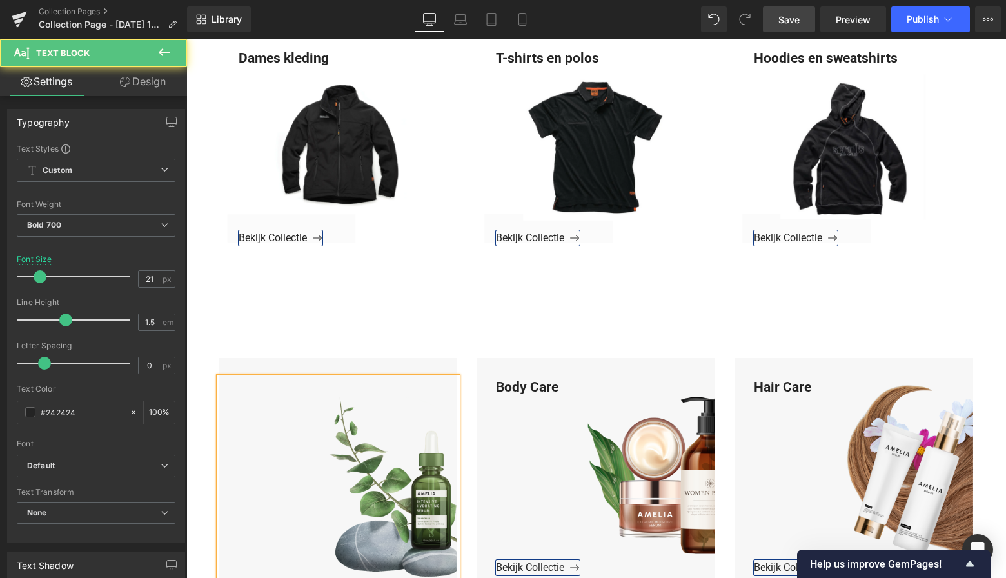
click at [283, 386] on div at bounding box center [338, 478] width 239 height 203
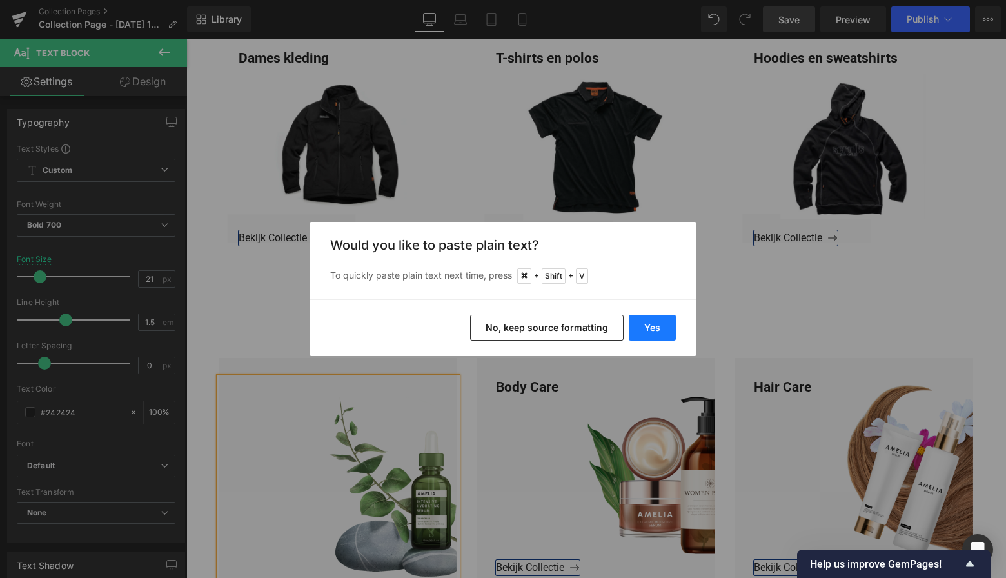
click at [648, 322] on button "Yes" at bounding box center [652, 328] width 47 height 26
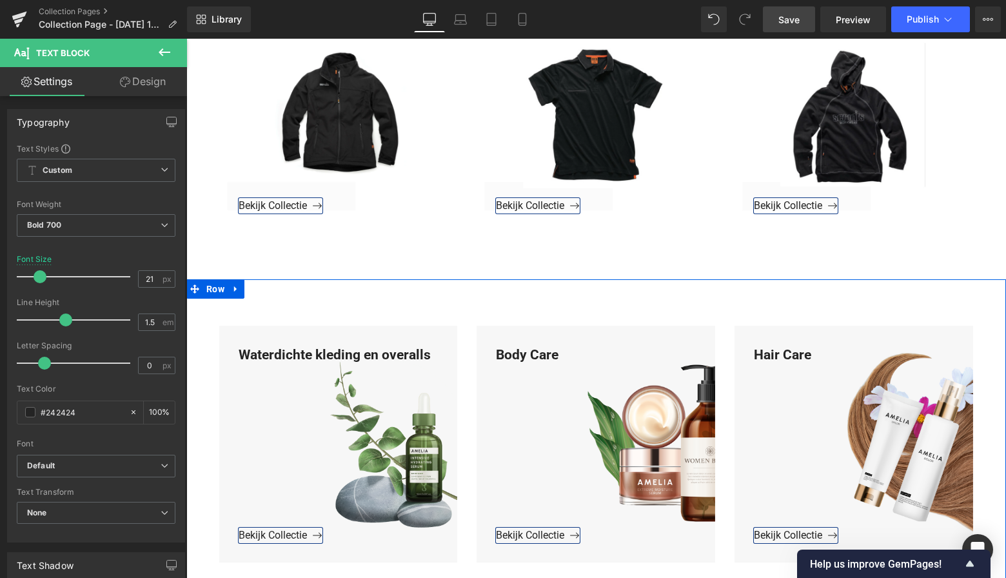
scroll to position [964, 0]
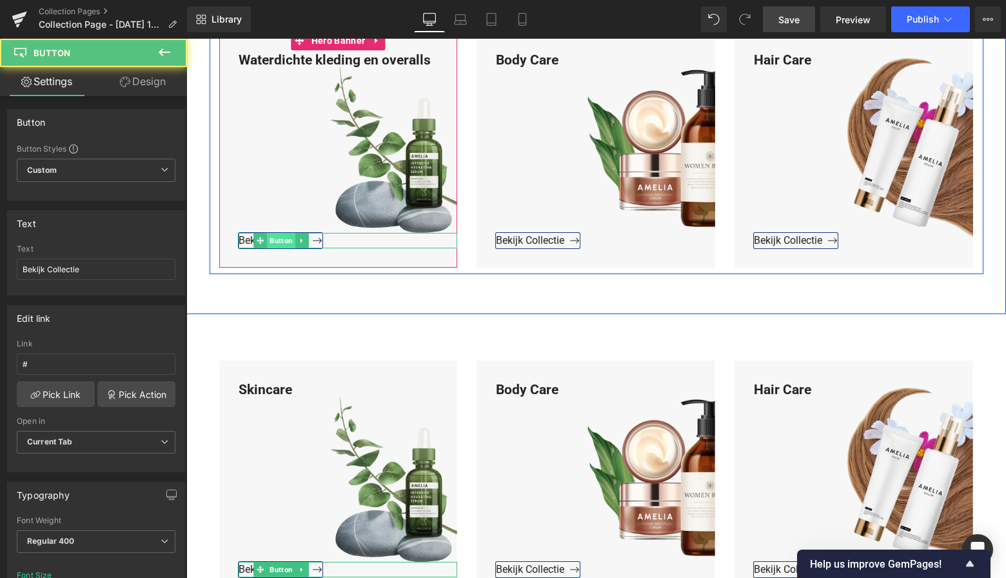
click at [282, 243] on div "Bekijk Collectie Button" at bounding box center [348, 240] width 219 height 15
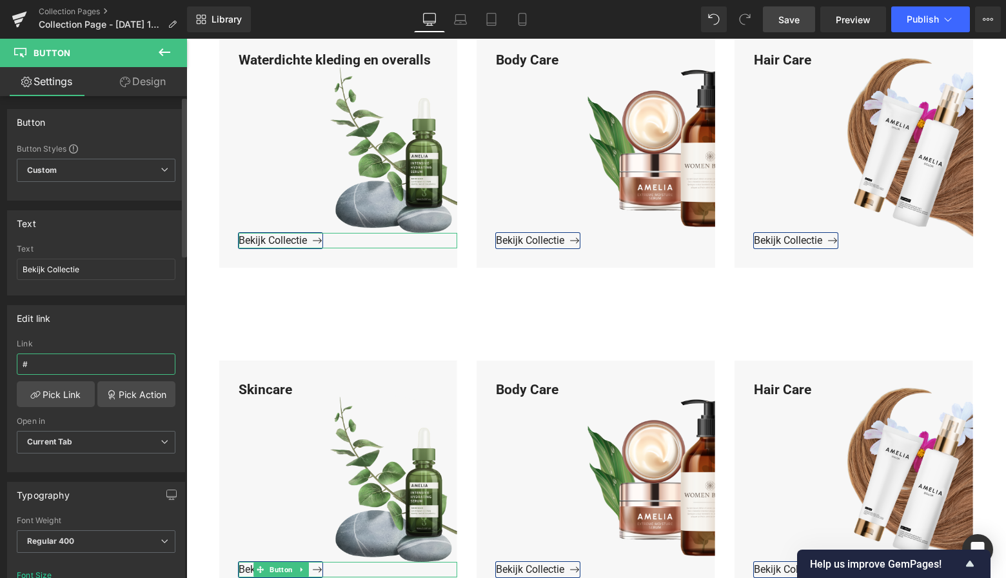
click at [59, 368] on input "#" at bounding box center [96, 364] width 159 height 21
drag, startPoint x: 9, startPoint y: 363, endPoint x: -9, endPoint y: 361, distance: 18.2
click at [0, 361] on html "Button You are previewing how the will restyle your page. You can not edit Elem…" at bounding box center [503, 289] width 1006 height 578
type input "https://www.mzsgereedschap.nl/collections/waterdichte-kleding-en-overalls"
click at [43, 394] on link "Pick Link" at bounding box center [56, 394] width 78 height 26
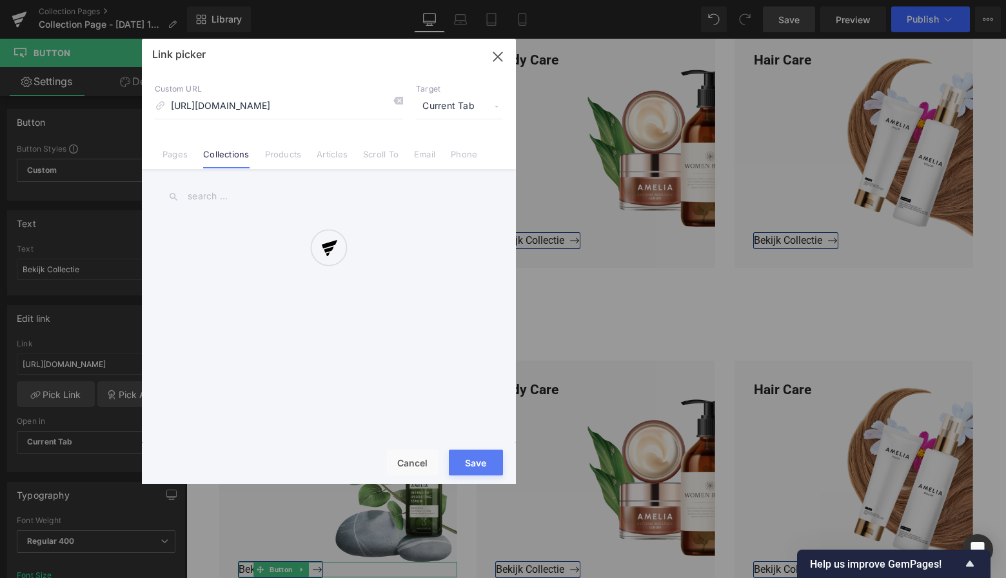
scroll to position [0, 105]
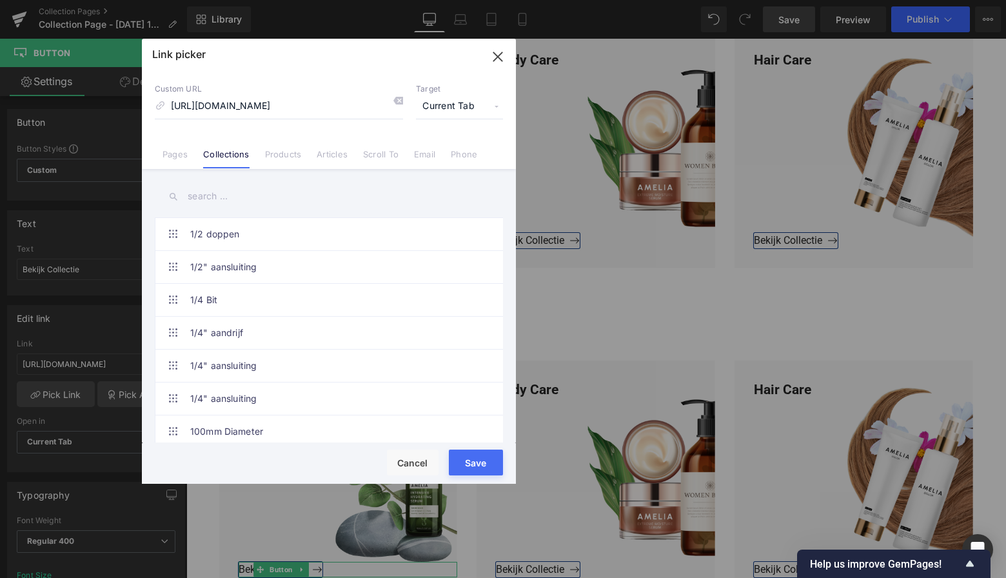
click at [473, 464] on button "Save" at bounding box center [476, 463] width 54 height 26
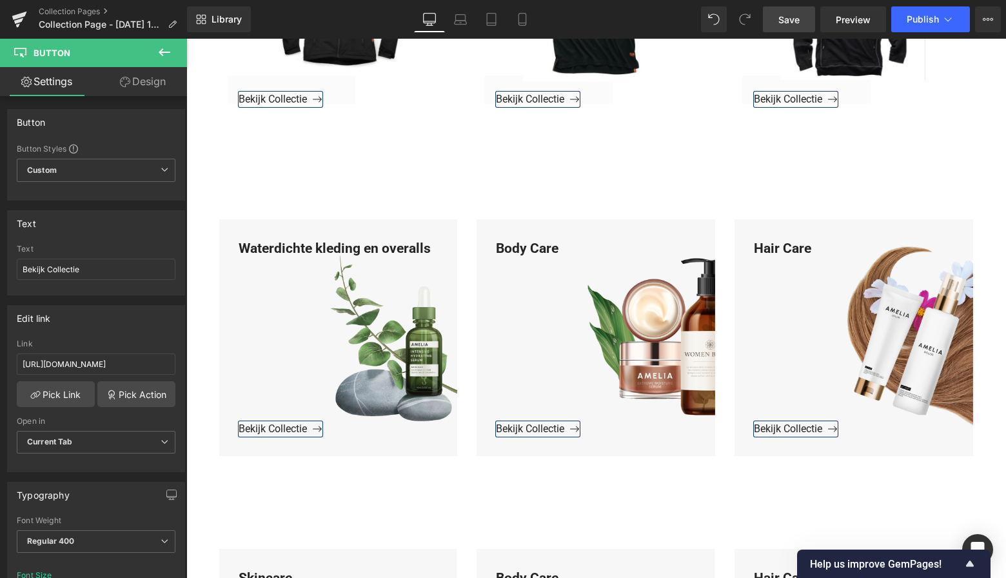
scroll to position [776, 0]
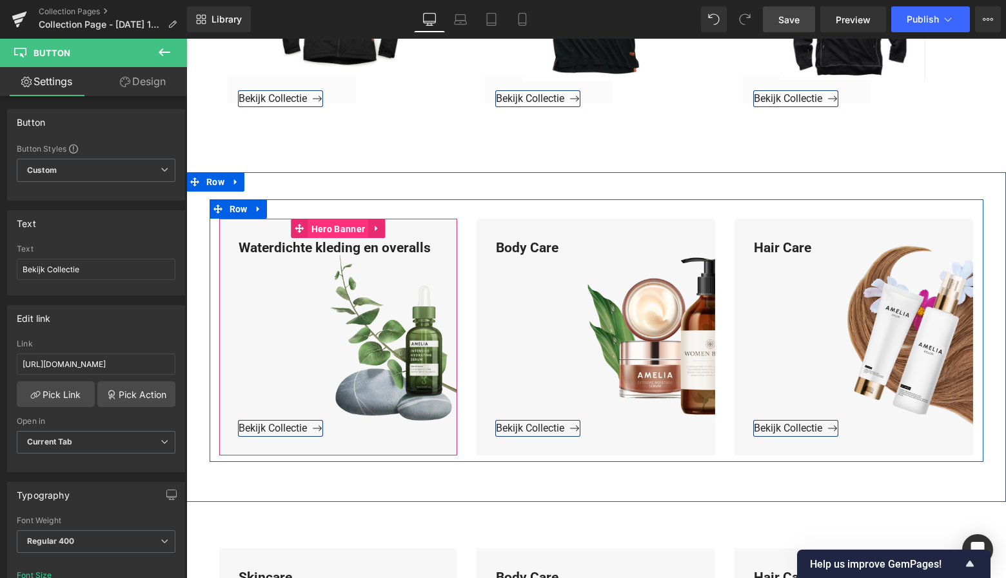
click at [348, 228] on span "Hero Banner" at bounding box center [338, 228] width 60 height 19
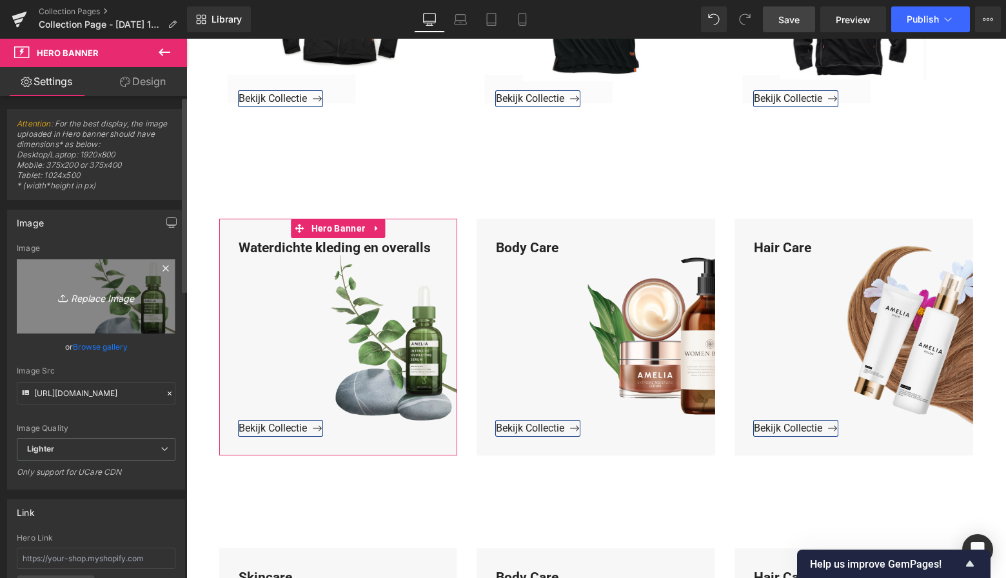
click at [109, 295] on icon "Replace Image" at bounding box center [96, 296] width 103 height 16
type input "C:\fakepath\Groen Modern Doe-het-zelf Instagram Stories (800 x 800 px)-3.png"
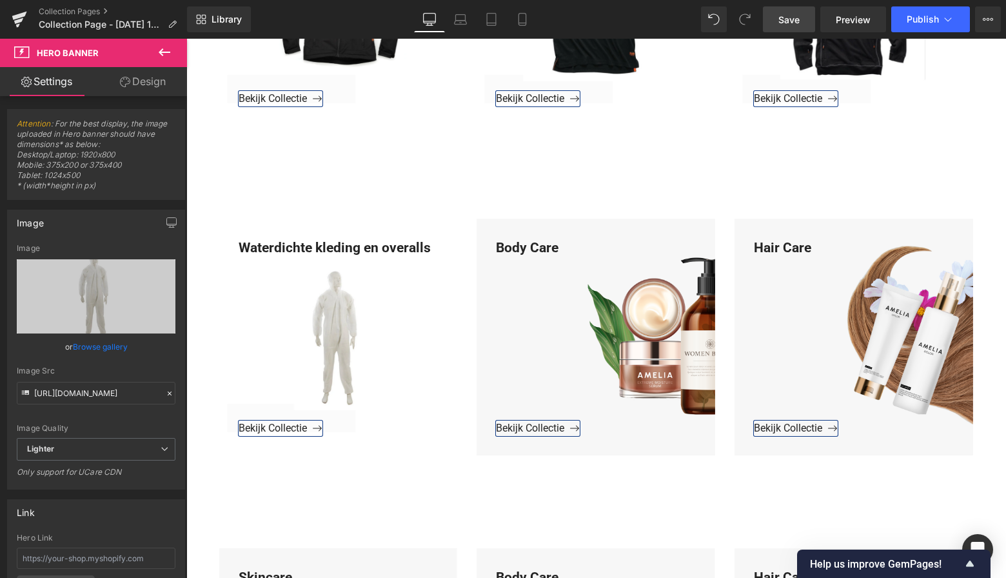
click at [792, 22] on span "Save" at bounding box center [789, 20] width 21 height 14
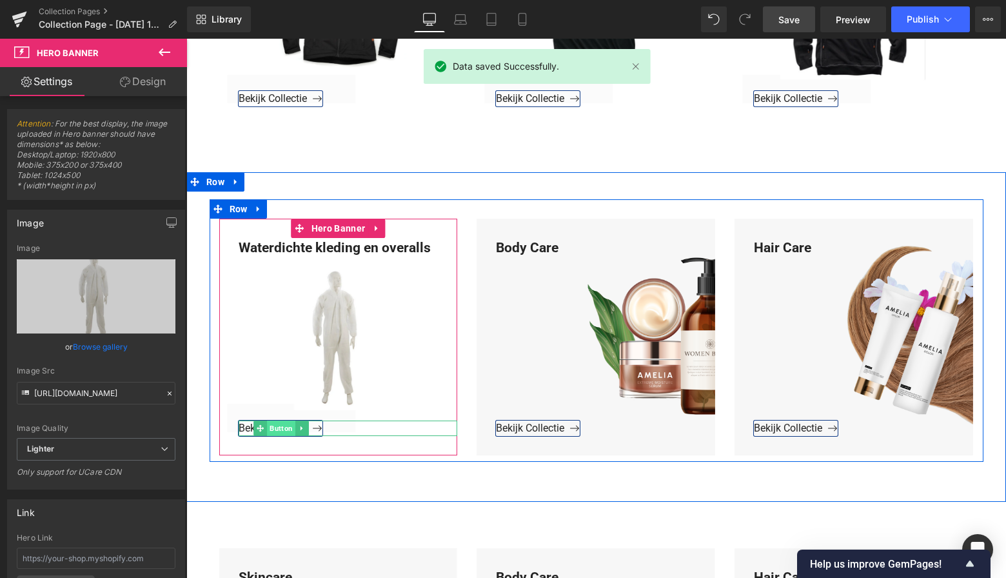
click at [282, 424] on span "Button" at bounding box center [281, 428] width 28 height 15
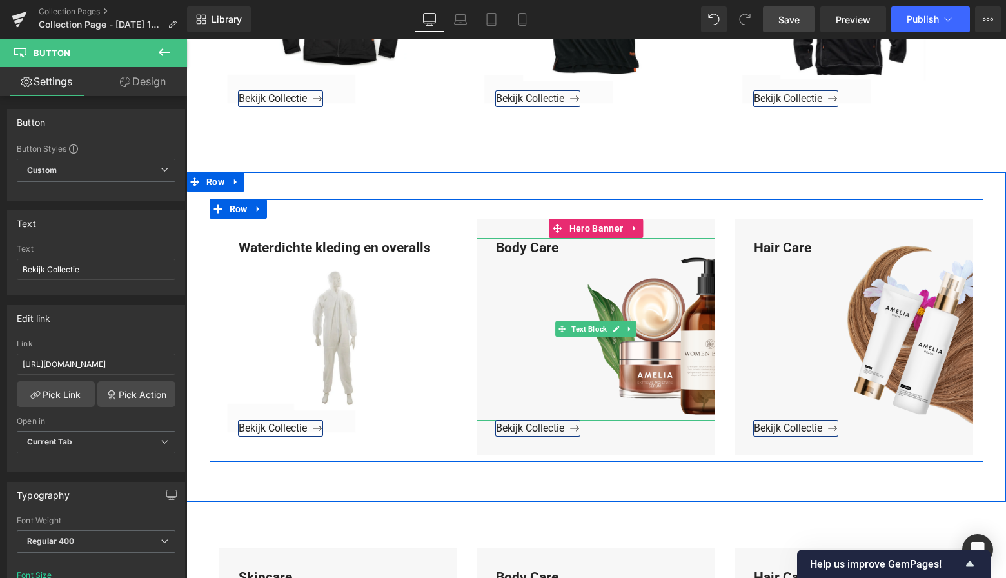
click at [566, 248] on div "Body Care" at bounding box center [596, 329] width 239 height 183
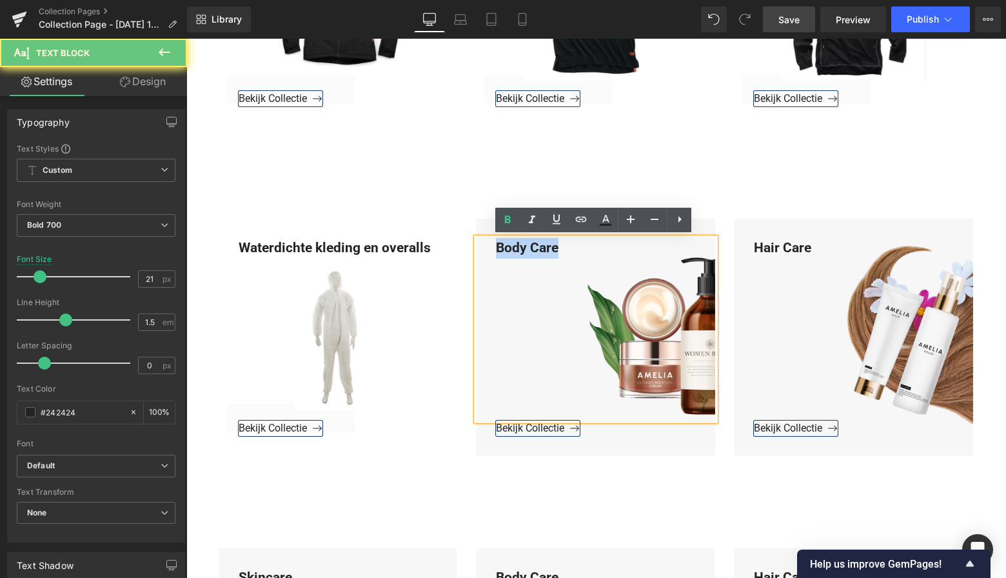
drag, startPoint x: 565, startPoint y: 246, endPoint x: 488, endPoint y: 243, distance: 76.8
click at [488, 243] on div "Body Care" at bounding box center [596, 329] width 239 height 183
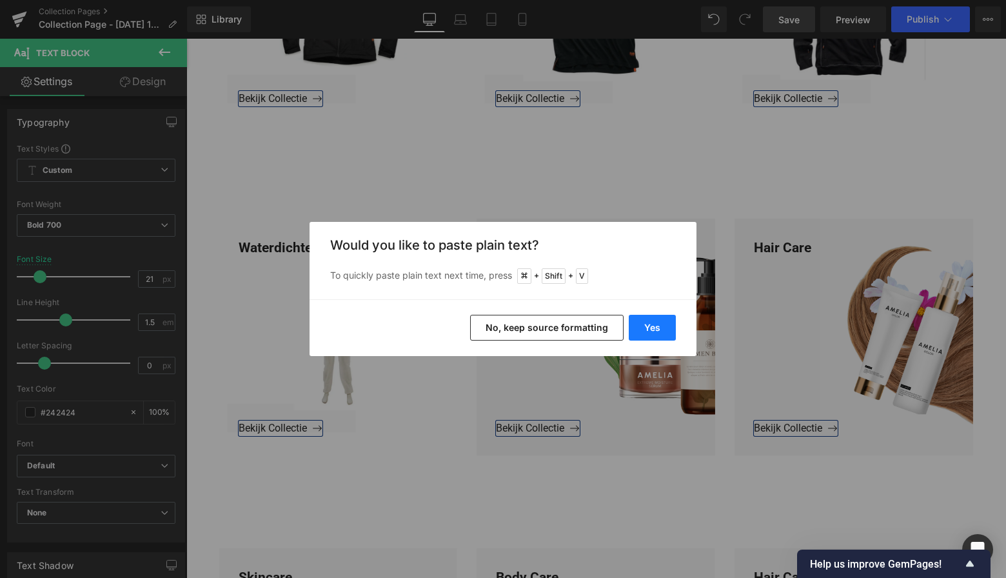
click at [657, 328] on button "Yes" at bounding box center [652, 328] width 47 height 26
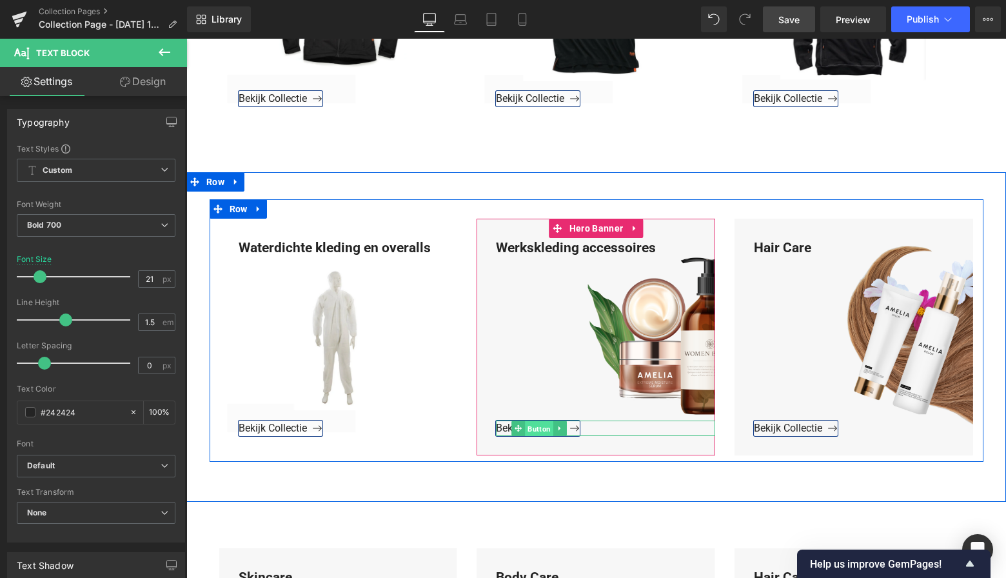
click at [535, 427] on span "Button" at bounding box center [539, 428] width 28 height 15
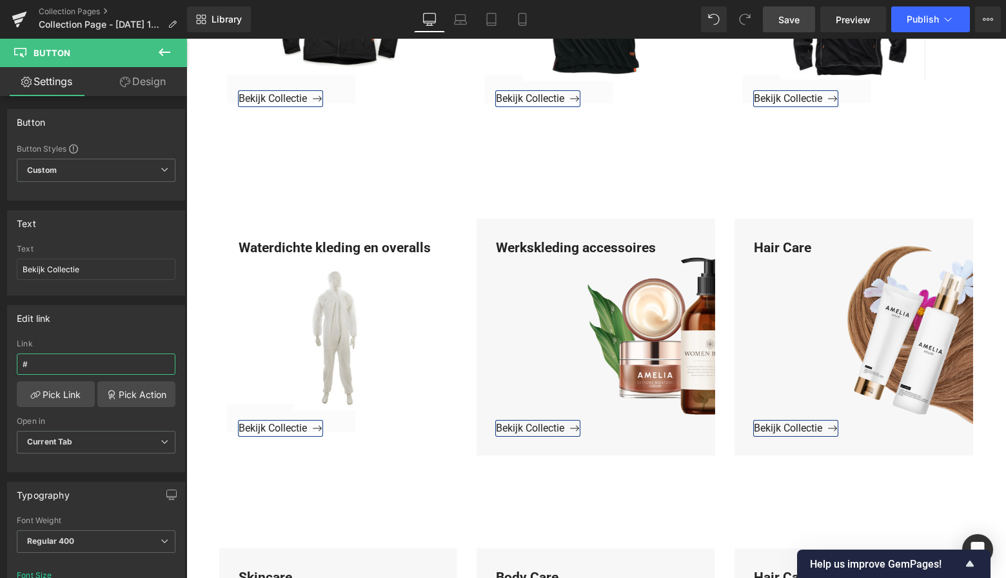
drag, startPoint x: 16, startPoint y: 363, endPoint x: -8, endPoint y: 363, distance: 24.5
click at [0, 363] on html "Button You are previewing how the will restyle your page. You can not edit Elem…" at bounding box center [503, 289] width 1006 height 578
paste input "https://www.mzsgereedschap.nl/collections/werkskleding-accessoires"
type input "https://www.mzsgereedschap.nl/collections/werkskleding-accessoires"
click at [57, 399] on link "Pick Link" at bounding box center [56, 394] width 78 height 26
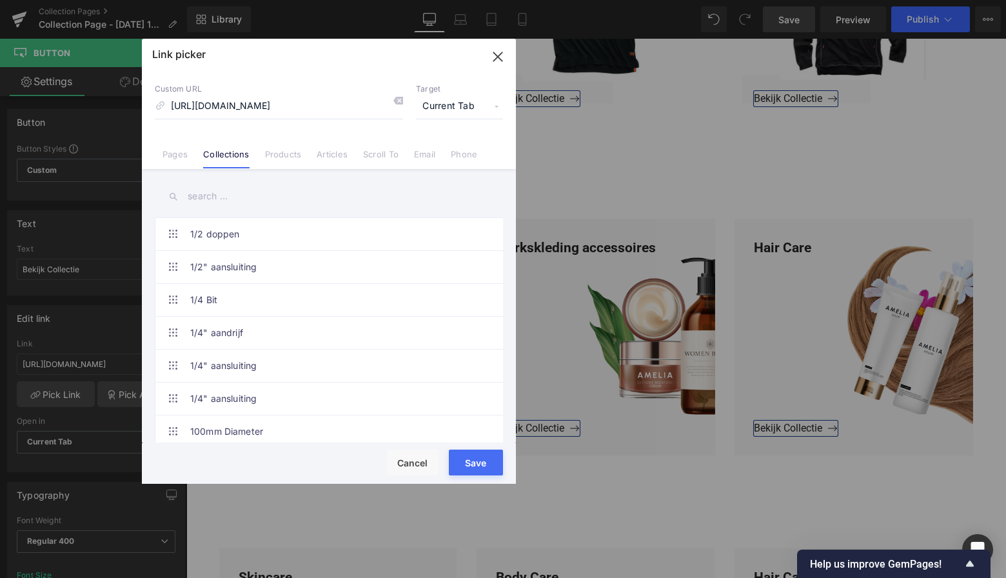
click at [473, 464] on button "Save" at bounding box center [476, 463] width 54 height 26
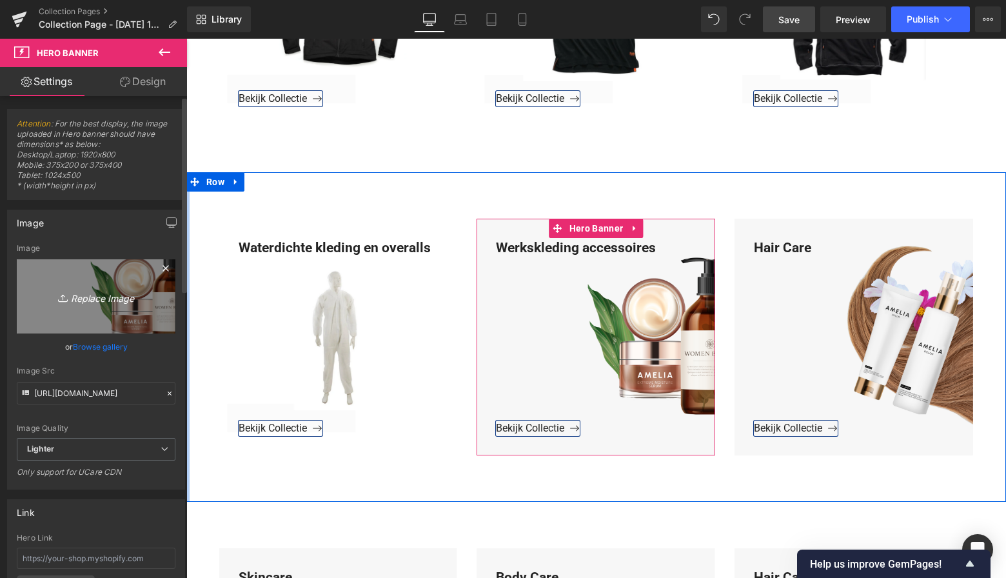
click at [117, 293] on icon "Replace Image" at bounding box center [96, 296] width 103 height 16
type input "C:\fakepath\Groen Modern Doe-het-zelf Instagram Stories (800 x 800 px)-3.png"
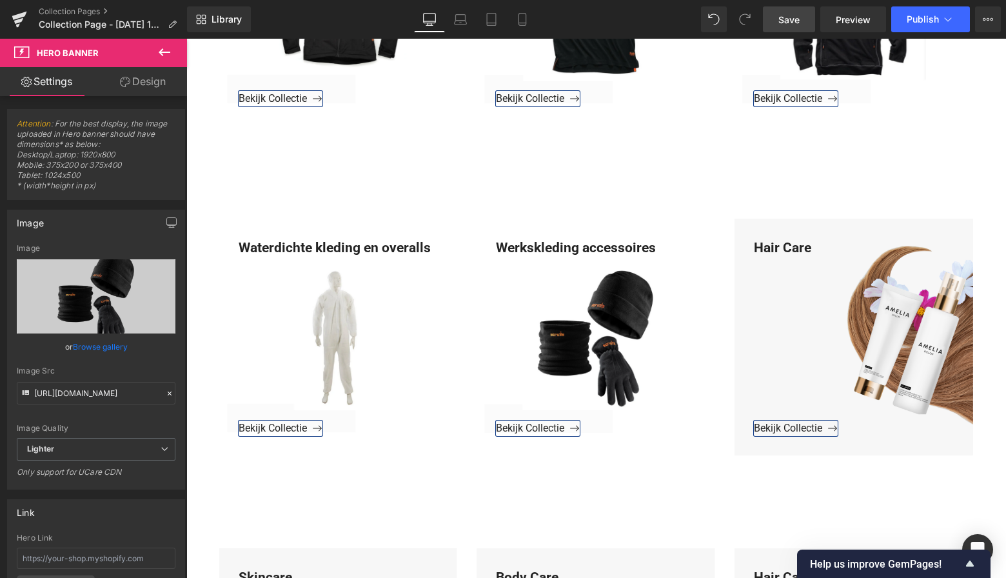
click at [783, 21] on span "Save" at bounding box center [789, 20] width 21 height 14
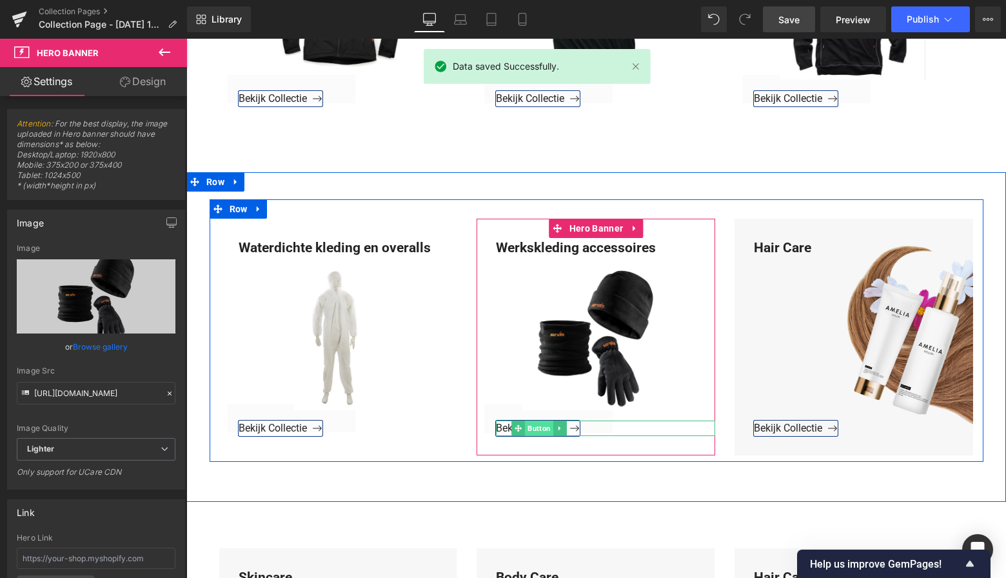
click at [534, 427] on span "Button" at bounding box center [539, 428] width 28 height 15
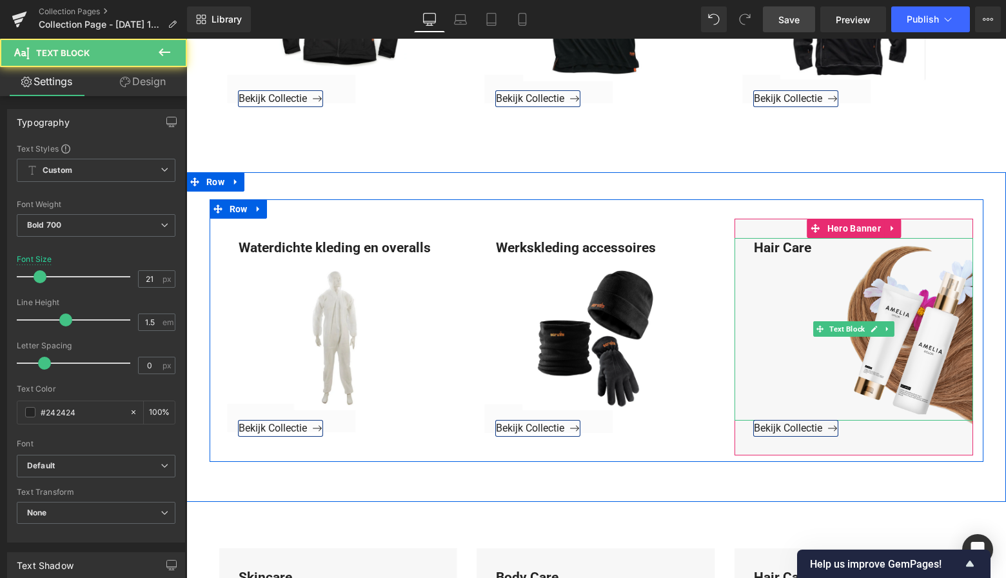
click at [810, 249] on div "Hair Care" at bounding box center [854, 329] width 239 height 183
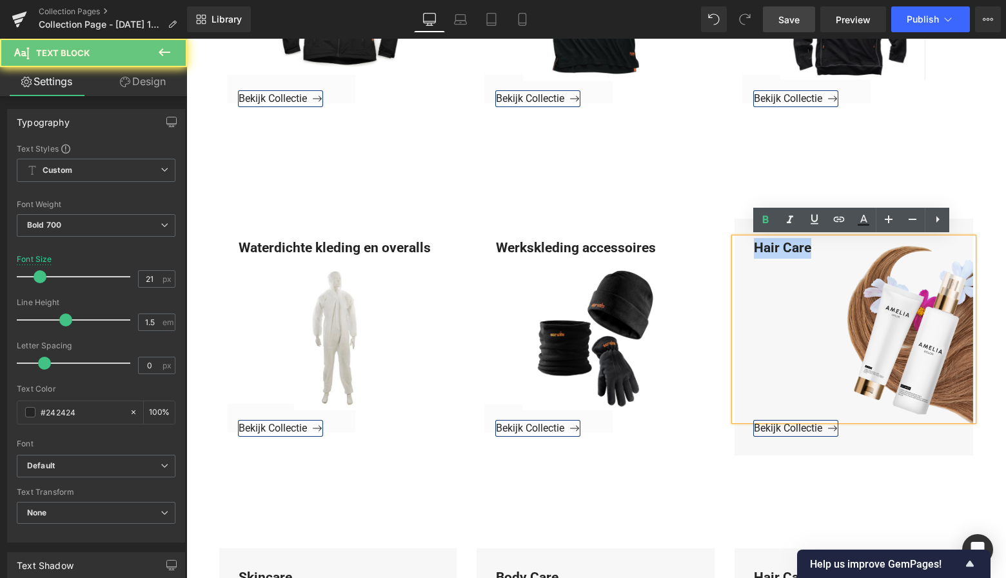
drag, startPoint x: 811, startPoint y: 249, endPoint x: 746, endPoint y: 247, distance: 64.5
click at [746, 247] on div "Hair Care" at bounding box center [854, 329] width 239 height 183
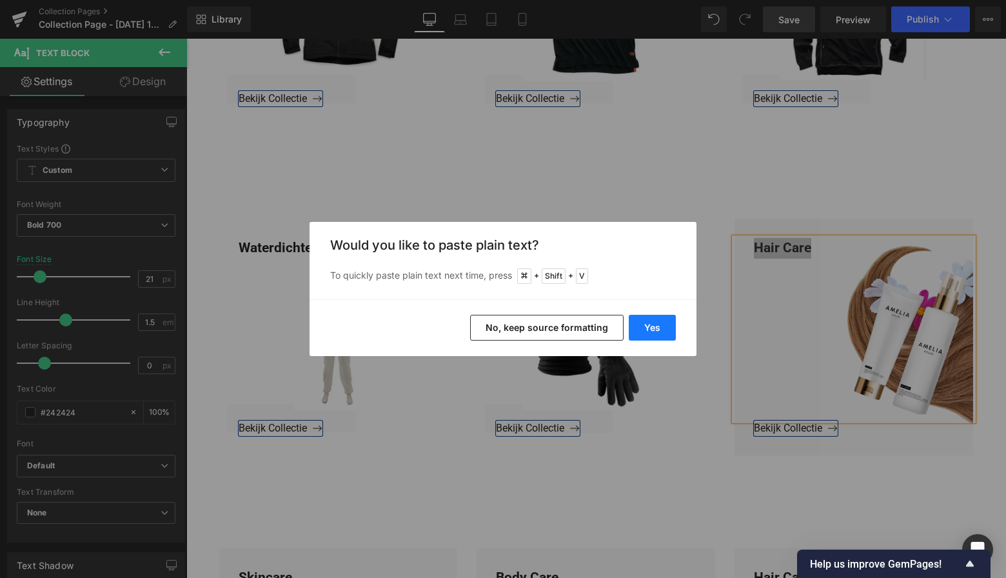
click at [646, 334] on button "Yes" at bounding box center [652, 328] width 47 height 26
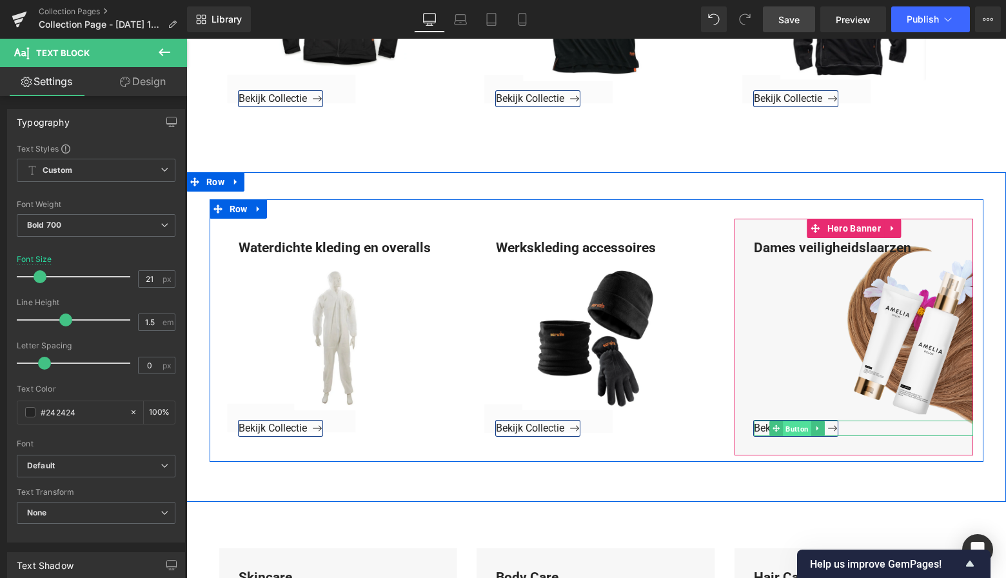
click at [796, 428] on span "Button" at bounding box center [797, 428] width 28 height 15
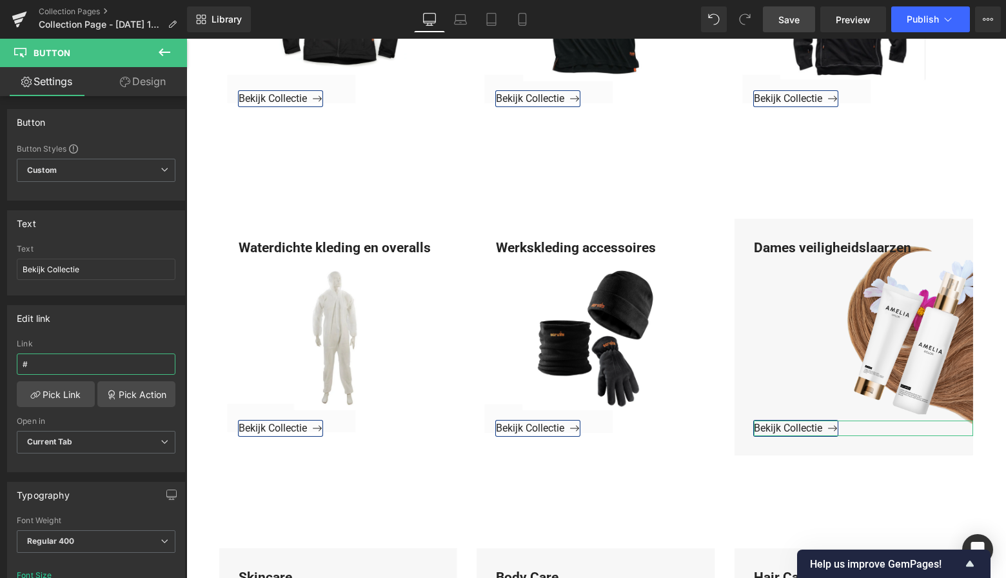
drag, startPoint x: 57, startPoint y: 367, endPoint x: -10, endPoint y: 362, distance: 67.9
click at [0, 362] on html "Button You are previewing how the will restyle your page. You can not edit Elem…" at bounding box center [503, 289] width 1006 height 578
paste input "https://www.mzsgereedschap.nl/collections/veiligheidslaarzen"
type input "https://www.mzsgereedschap.nl/collections/veiligheidslaarzen"
click at [36, 390] on icon at bounding box center [35, 395] width 10 height 10
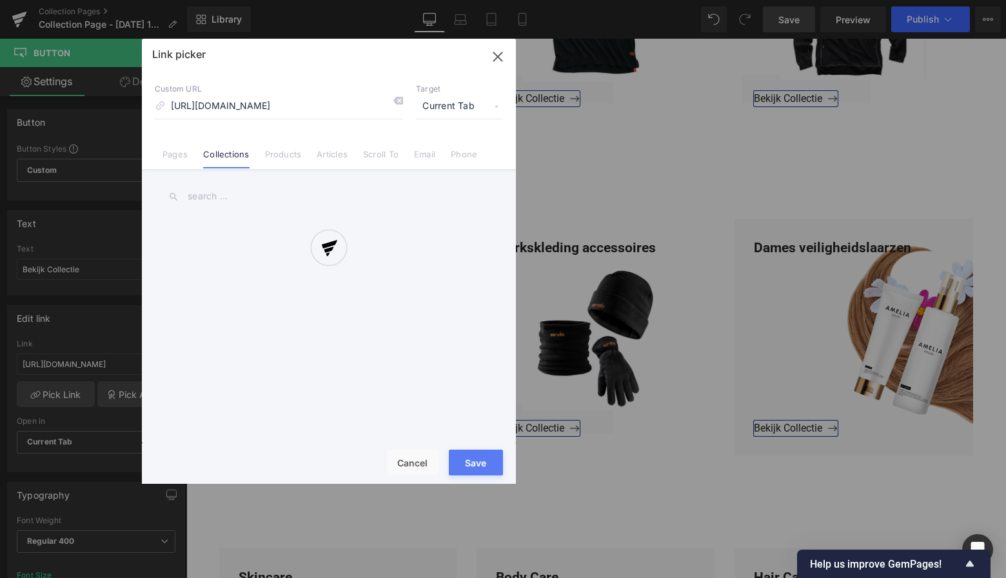
scroll to position [0, 44]
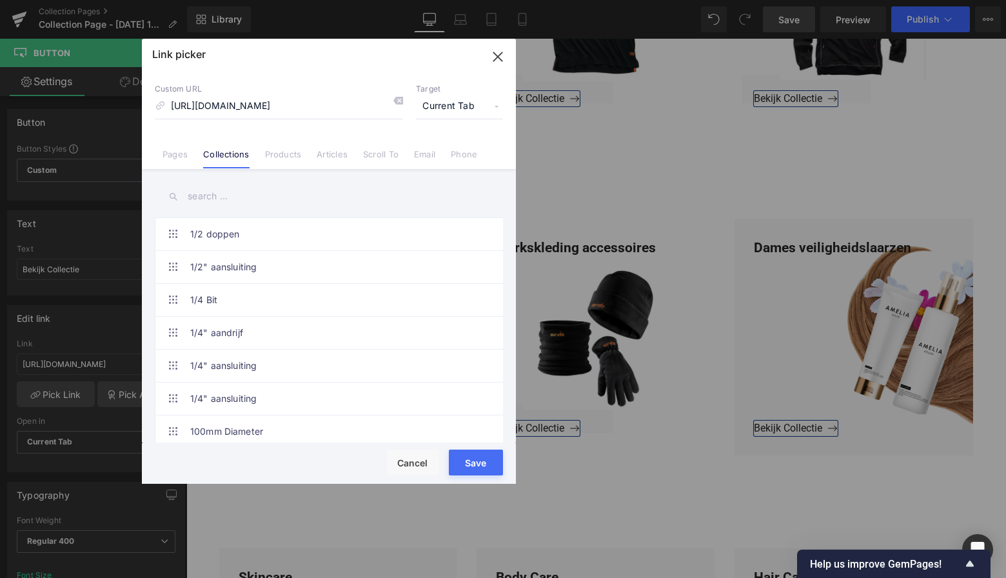
click at [475, 460] on button "Save" at bounding box center [476, 463] width 54 height 26
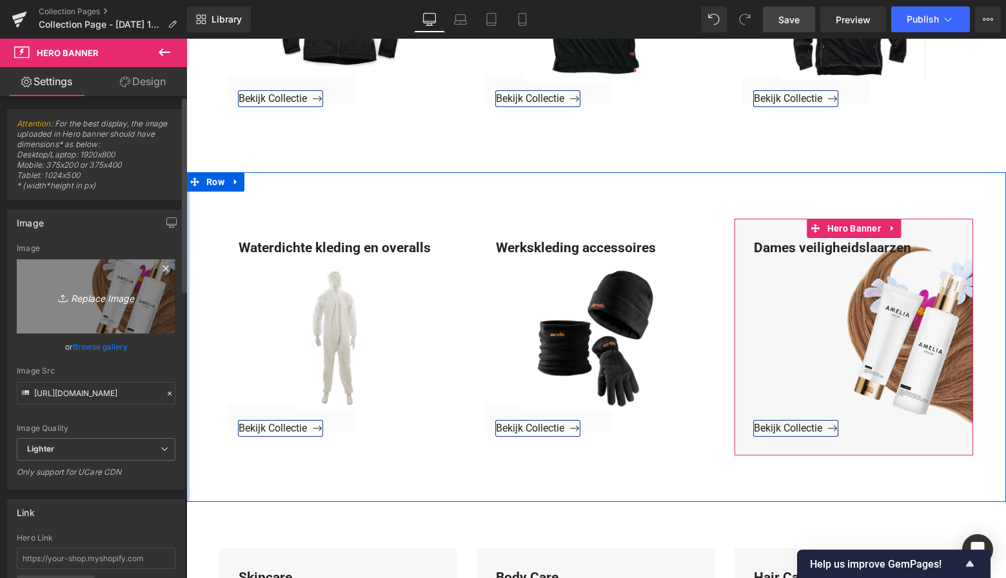
click at [98, 295] on icon "Replace Image" at bounding box center [96, 296] width 103 height 16
type input "C:\fakepath\Groen Modern Doe-het-zelf Instagram Stories (800 x 800 px)-3.png"
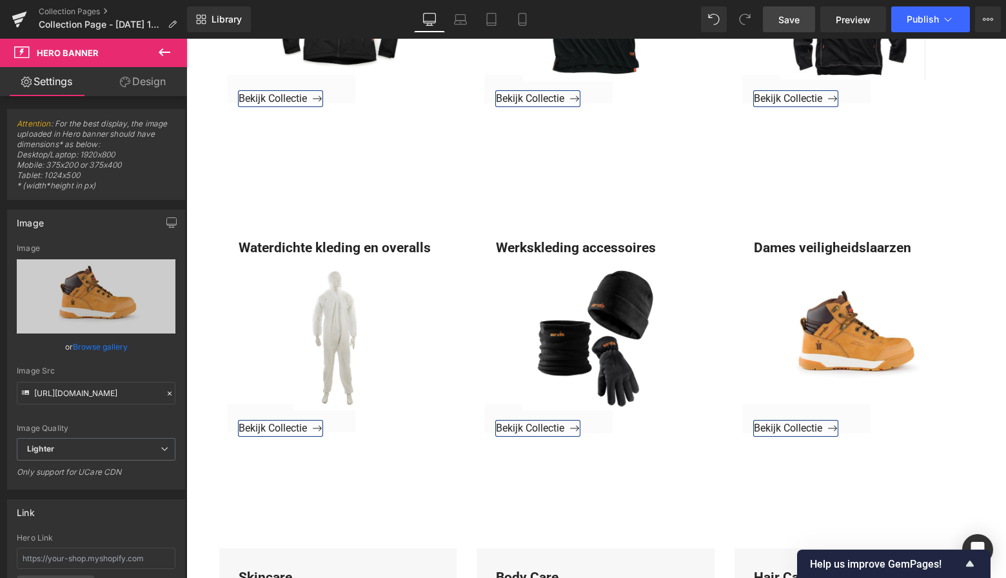
click at [793, 18] on span "Save" at bounding box center [789, 20] width 21 height 14
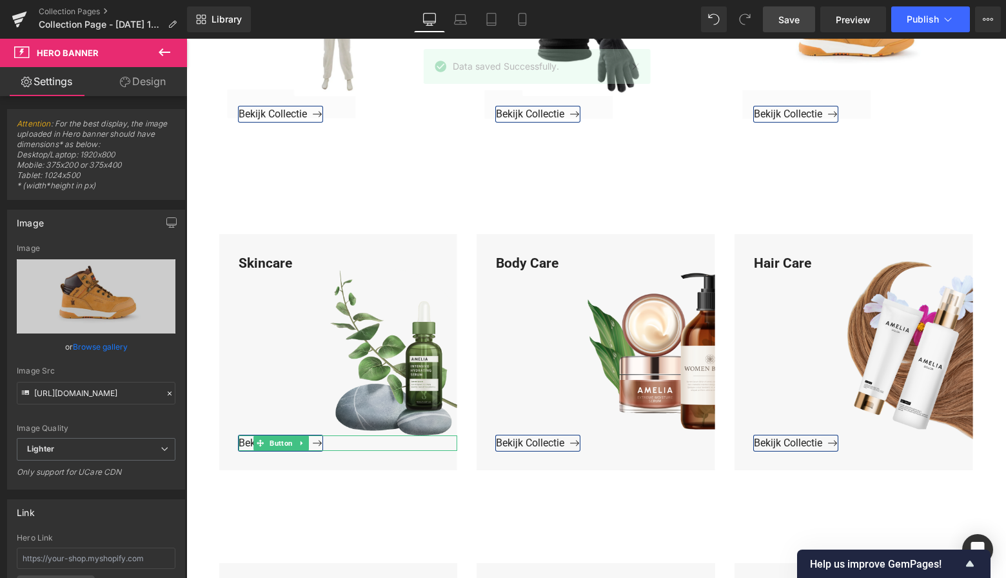
scroll to position [1131, 0]
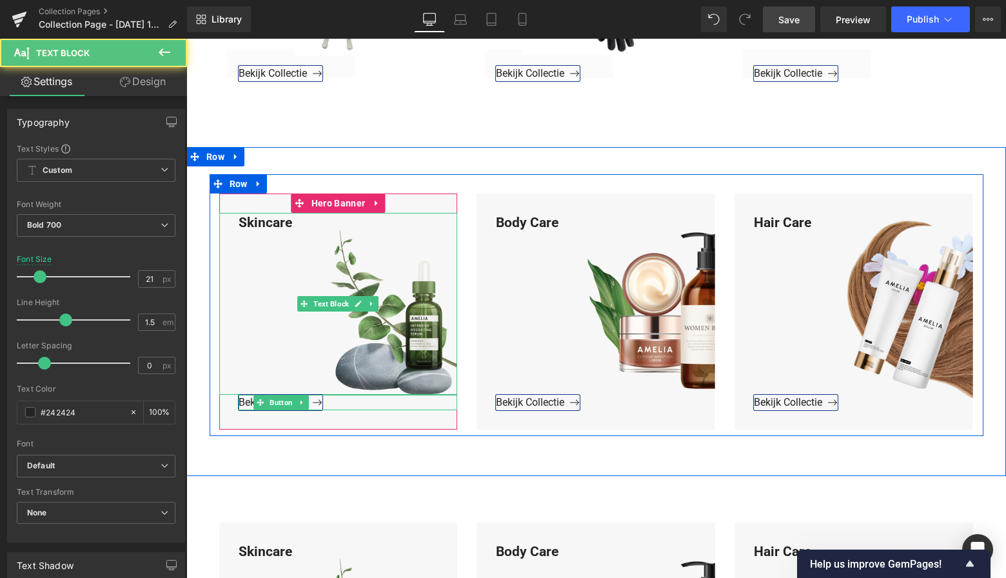
click at [293, 225] on div "Skincare" at bounding box center [338, 304] width 239 height 183
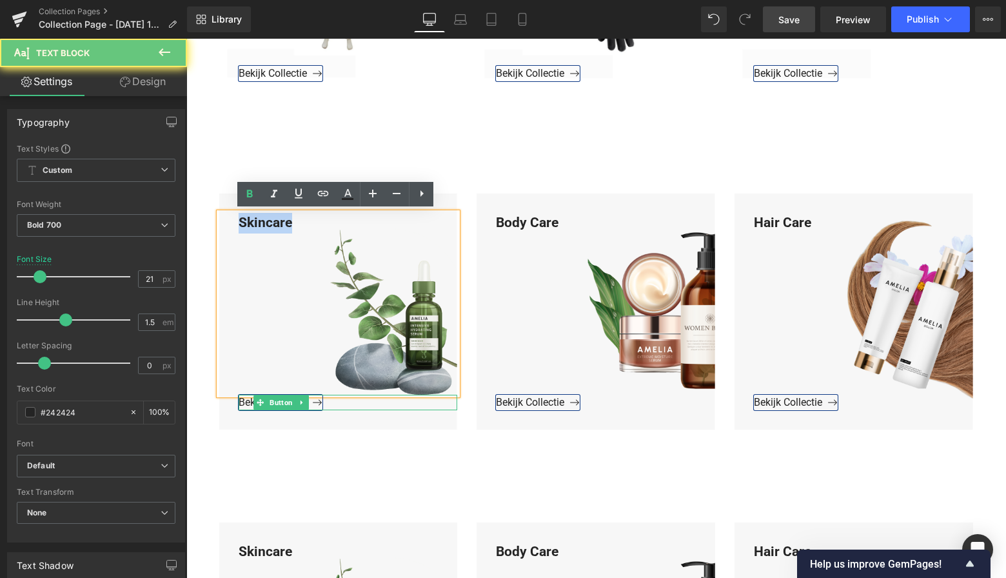
drag, startPoint x: 294, startPoint y: 222, endPoint x: 224, endPoint y: 217, distance: 69.8
click at [222, 217] on div "Skincare" at bounding box center [338, 304] width 239 height 183
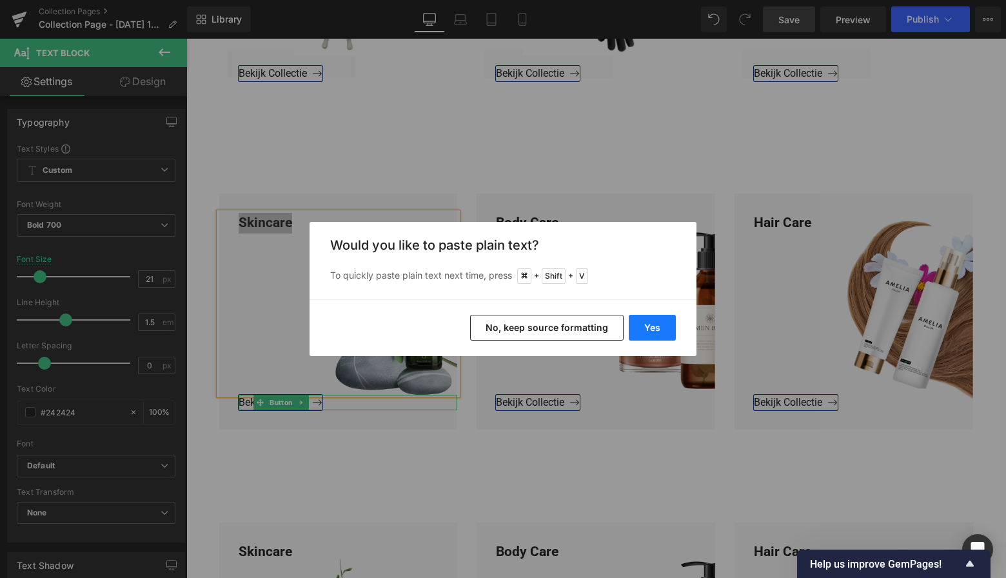
click at [659, 332] on button "Yes" at bounding box center [652, 328] width 47 height 26
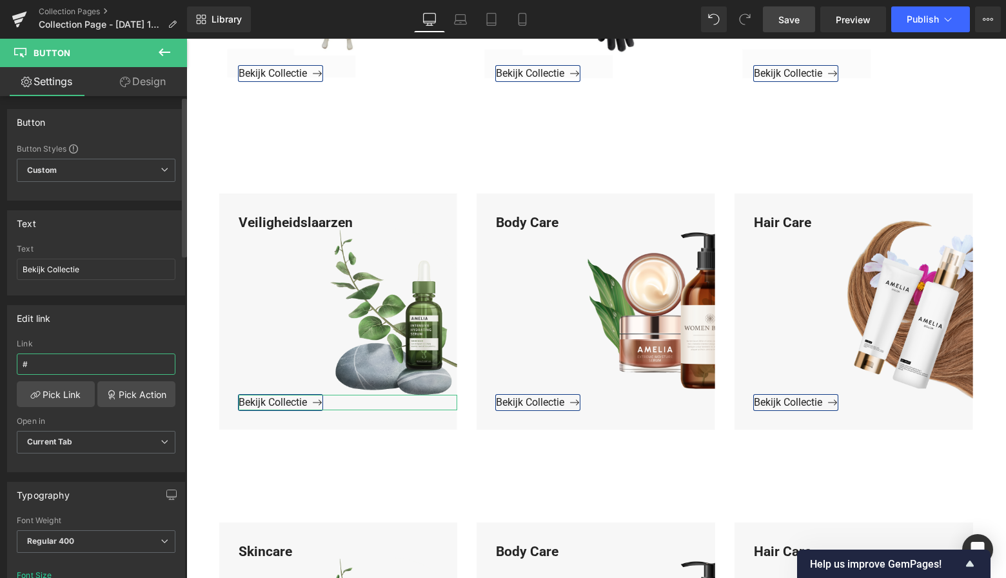
click at [43, 363] on input "#" at bounding box center [96, 364] width 159 height 21
drag, startPoint x: 17, startPoint y: 362, endPoint x: 5, endPoint y: 362, distance: 12.3
click at [5, 362] on div "Edit link # Link # Pick Link Pick Action Current Tab New Tab Open in Current Ta…" at bounding box center [96, 383] width 193 height 177
paste input "https://www.mzsgereedschap.nl/collections/heren-veiligheidslaarzen"
type input "https://www.mzsgereedschap.nl/collections/heren-veiligheidslaarzen"
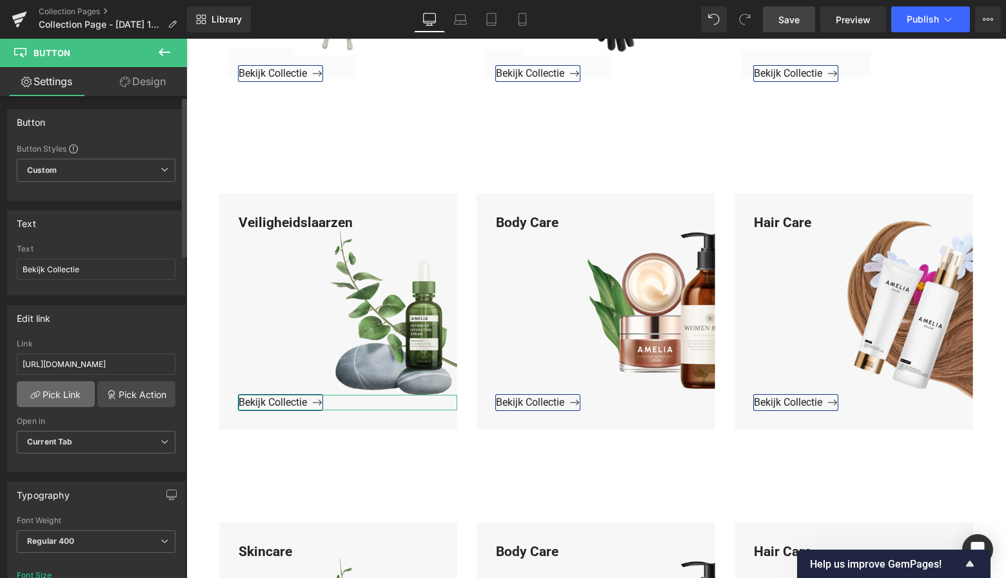
click at [53, 396] on link "Pick Link" at bounding box center [56, 394] width 78 height 26
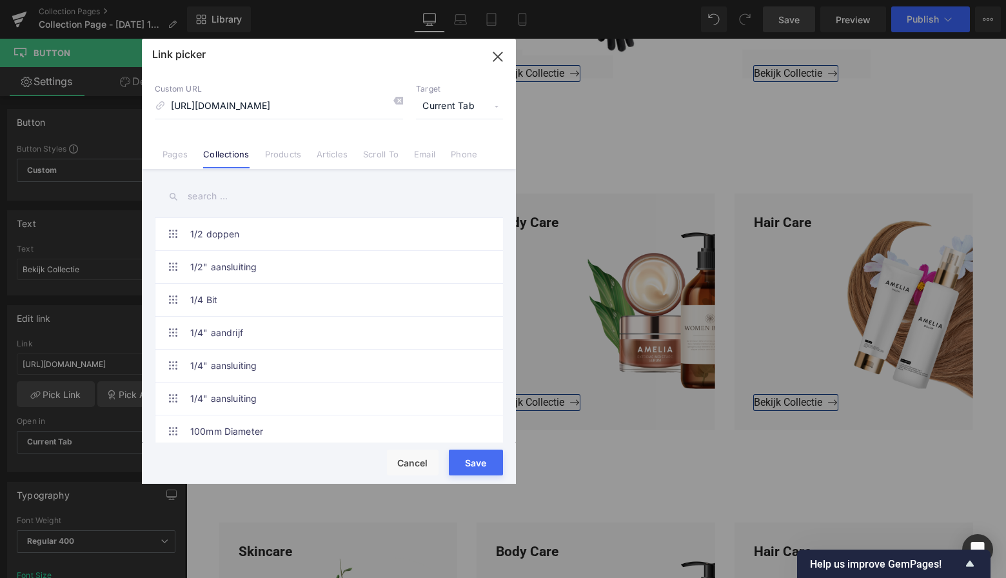
click at [474, 460] on button "Save" at bounding box center [476, 463] width 54 height 26
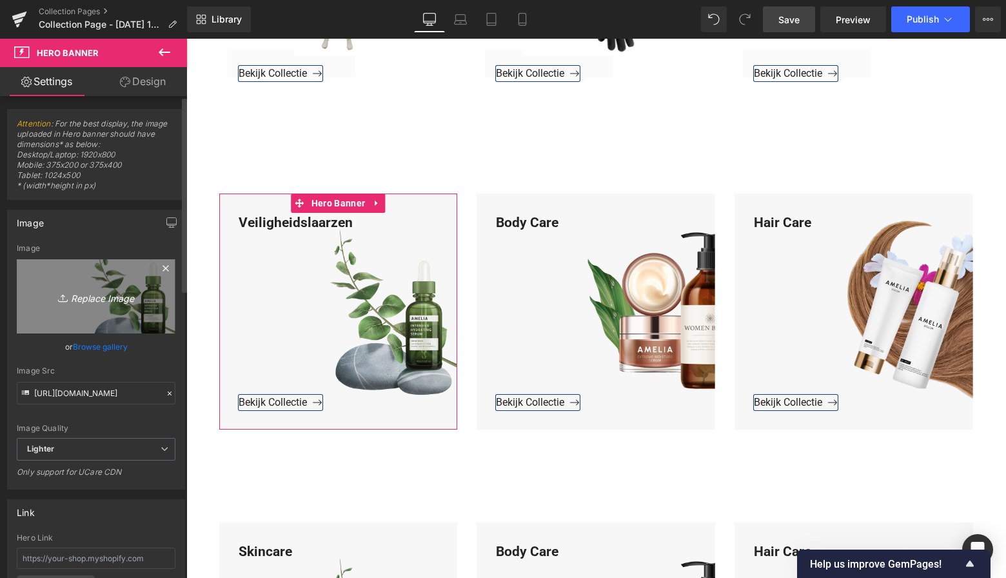
click at [108, 296] on icon "Replace Image" at bounding box center [96, 296] width 103 height 16
type input "C:\fakepath\Groen Modern Doe-het-zelf Instagram Stories (800 x 800 px)-3.png"
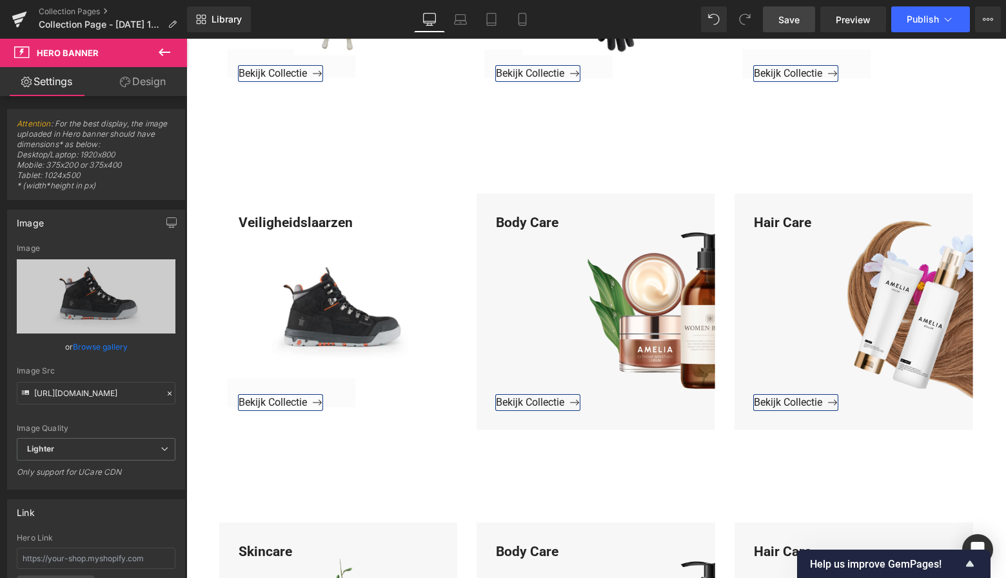
click at [786, 24] on span "Save" at bounding box center [789, 20] width 21 height 14
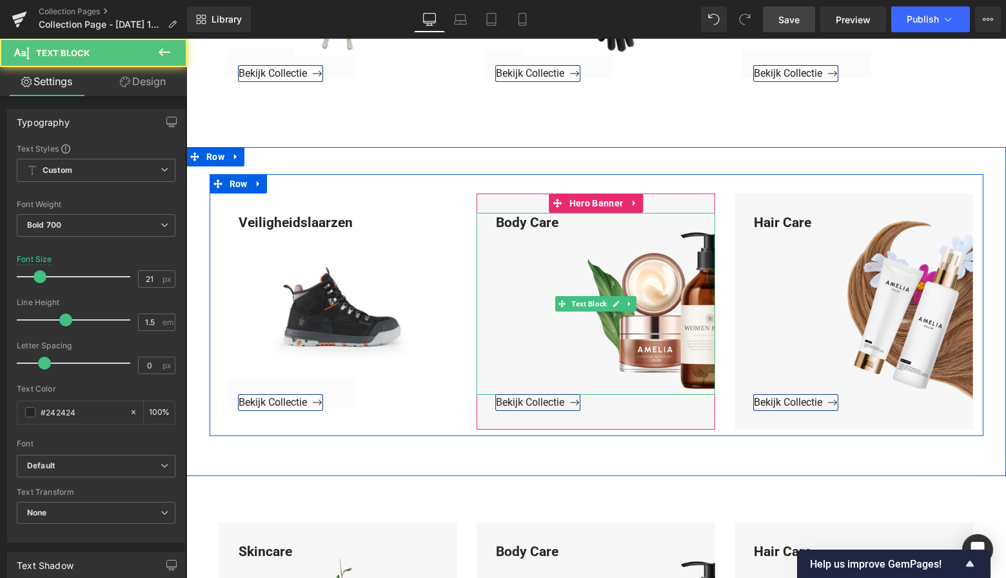
click at [561, 221] on div "Body Care" at bounding box center [596, 304] width 239 height 183
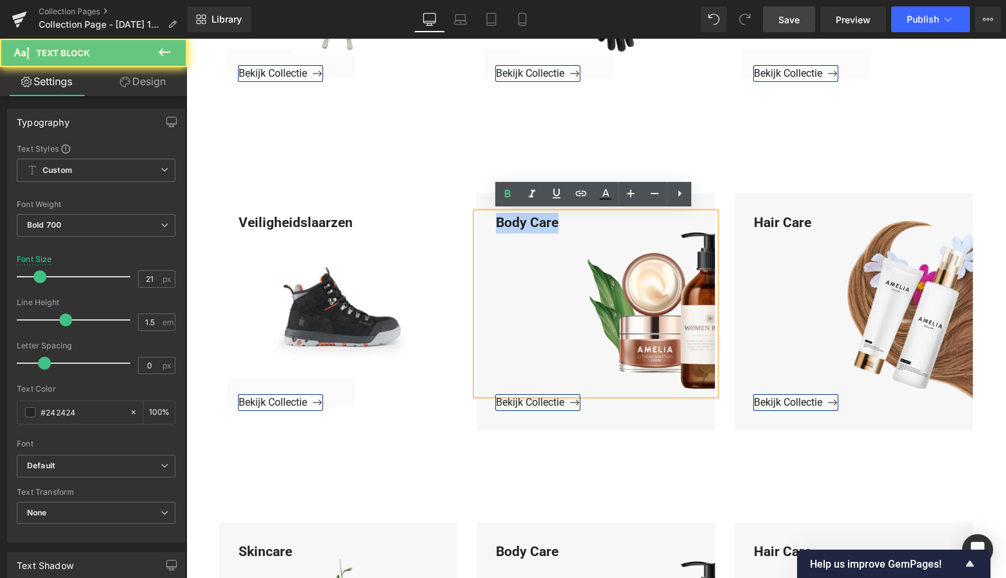
drag, startPoint x: 559, startPoint y: 220, endPoint x: 488, endPoint y: 221, distance: 71.0
click at [488, 218] on div "Body Care" at bounding box center [596, 304] width 239 height 183
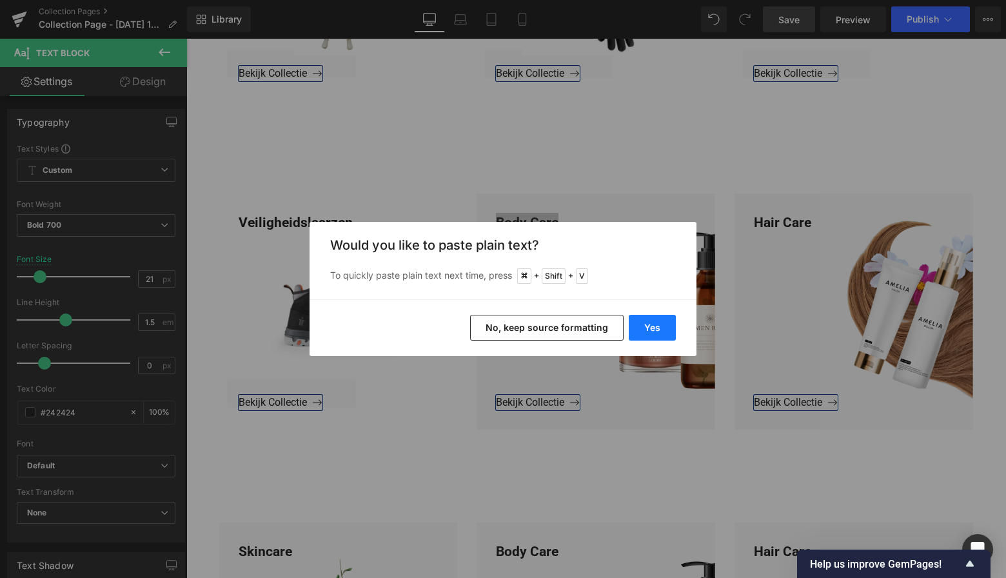
click at [652, 329] on button "Yes" at bounding box center [652, 328] width 47 height 26
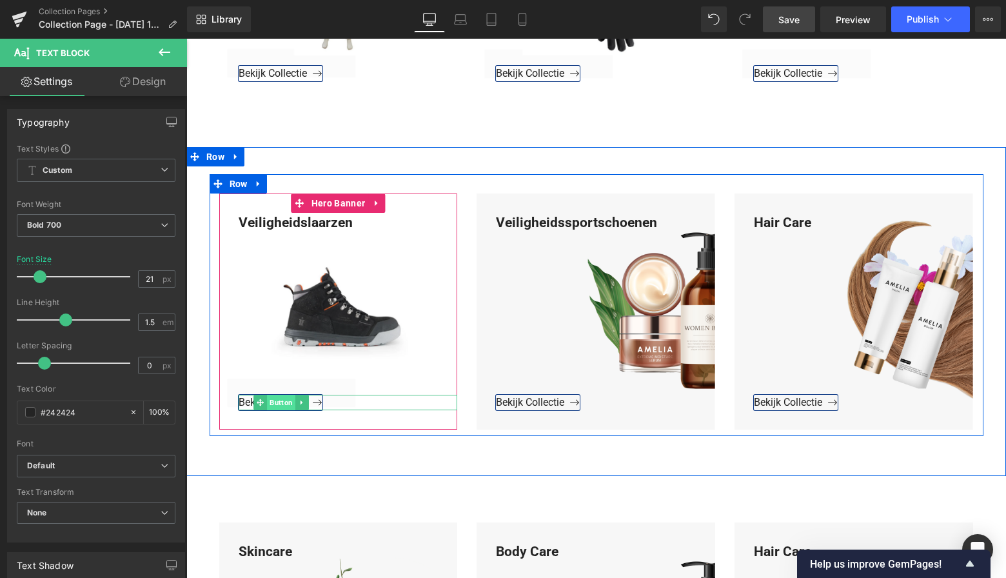
click at [275, 401] on span "Button" at bounding box center [281, 402] width 28 height 15
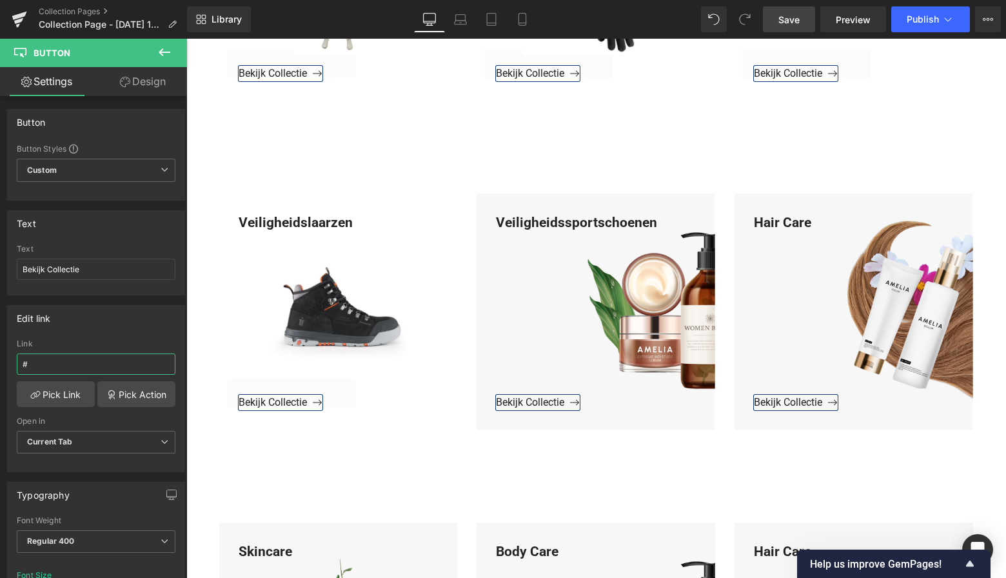
drag, startPoint x: 51, startPoint y: 369, endPoint x: -1, endPoint y: 366, distance: 51.7
click at [0, 366] on html "Button You are previewing how the will restyle your page. You can not edit Elem…" at bounding box center [503, 289] width 1006 height 578
paste input "https://www.mzsgereedschap.nl/collections/heren-veiligheidssportschoenen"
type input "https://www.mzsgereedschap.nl/collections/heren-veiligheidssportschoenen"
click at [55, 393] on link "Pick Link" at bounding box center [56, 394] width 78 height 26
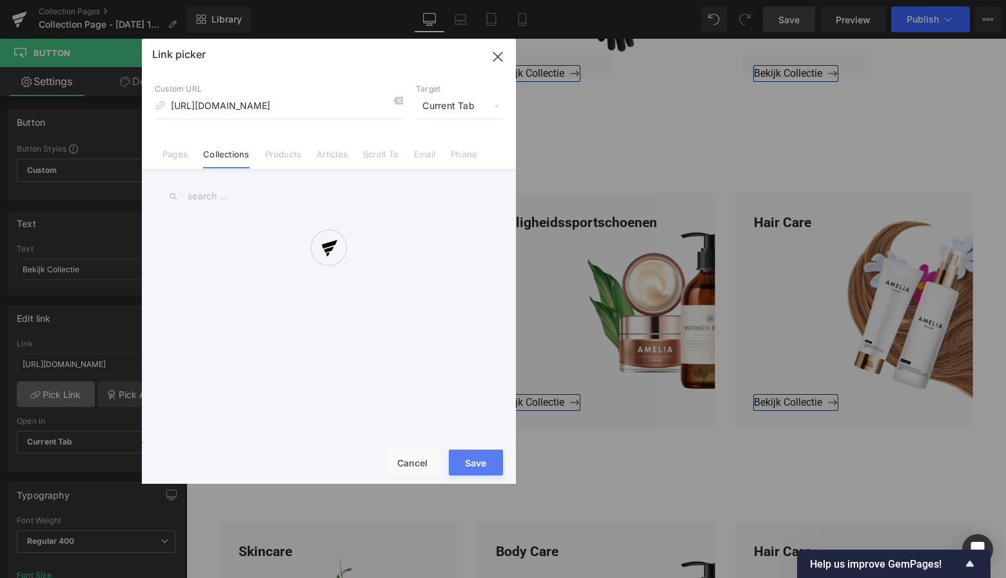
scroll to position [0, 105]
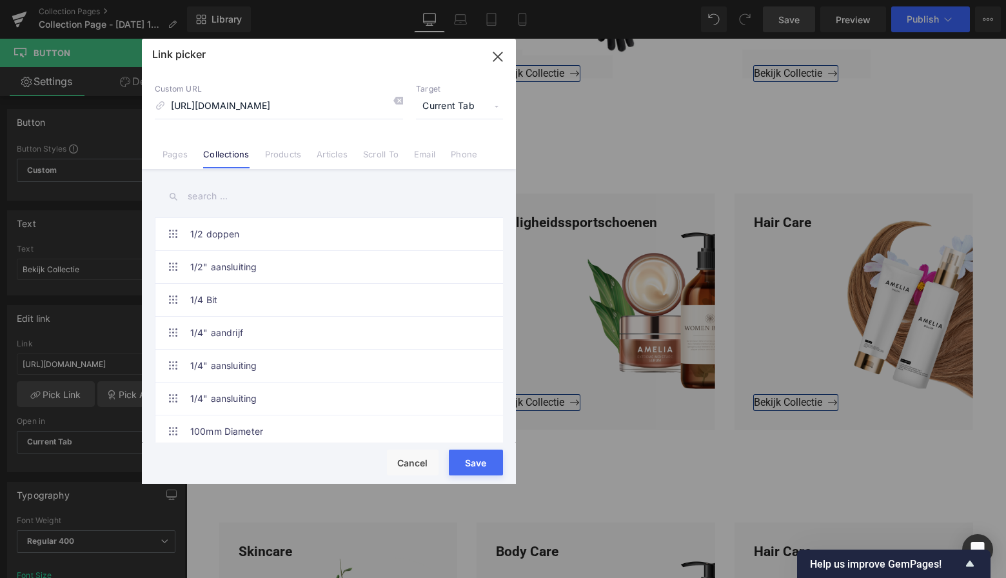
click at [477, 461] on button "Save" at bounding box center [476, 463] width 54 height 26
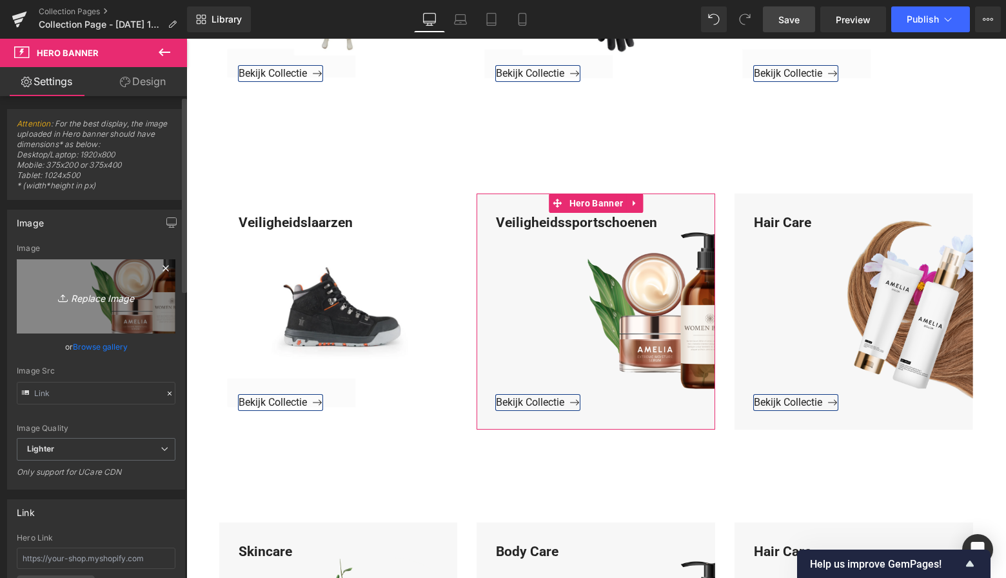
click at [125, 292] on icon "Replace Image" at bounding box center [96, 296] width 103 height 16
type input "C:\fakepath\Groen Modern Doe-het-zelf Instagram Stories (800 x 800 px)-3.png"
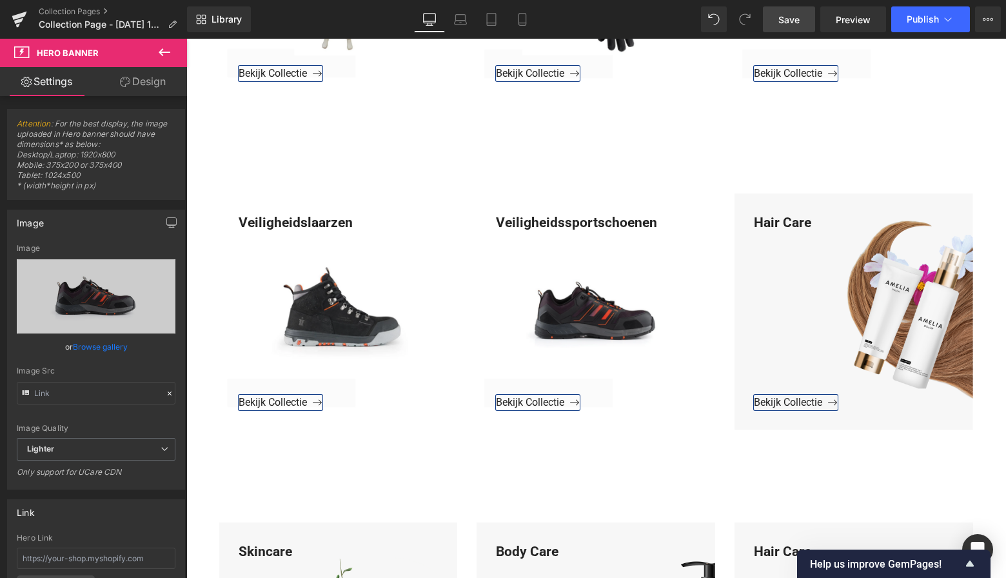
click at [798, 17] on span "Save" at bounding box center [789, 20] width 21 height 14
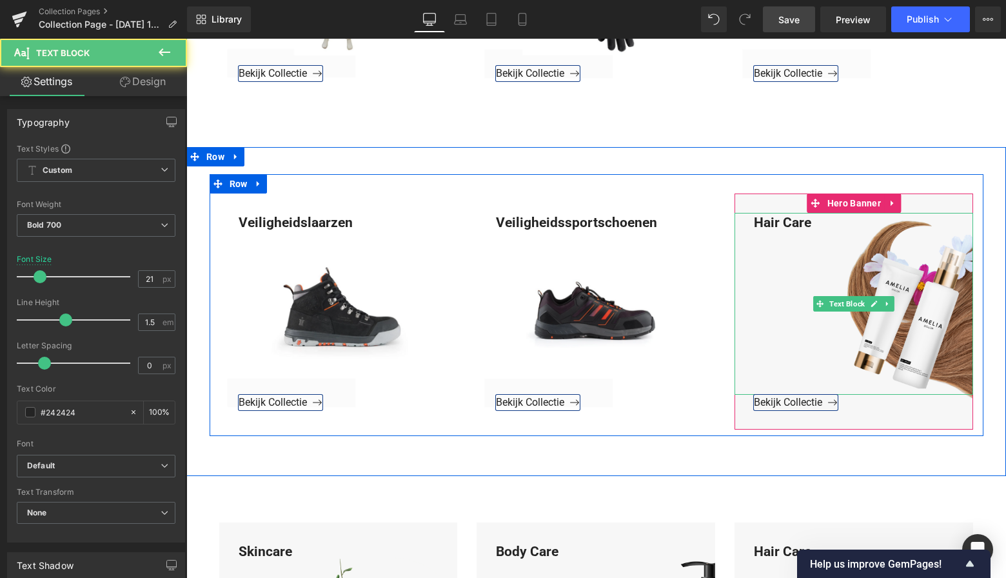
drag, startPoint x: 805, startPoint y: 225, endPoint x: 814, endPoint y: 223, distance: 9.2
click at [804, 225] on div "Hair Care" at bounding box center [854, 304] width 239 height 183
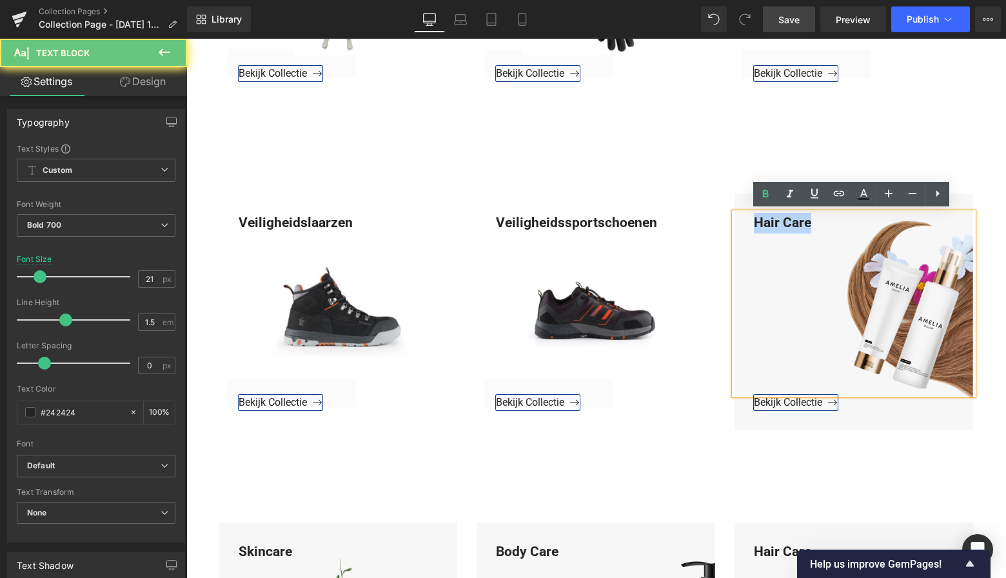
drag, startPoint x: 813, startPoint y: 223, endPoint x: 732, endPoint y: 219, distance: 82.0
click at [735, 219] on div "Hair Care" at bounding box center [854, 304] width 239 height 183
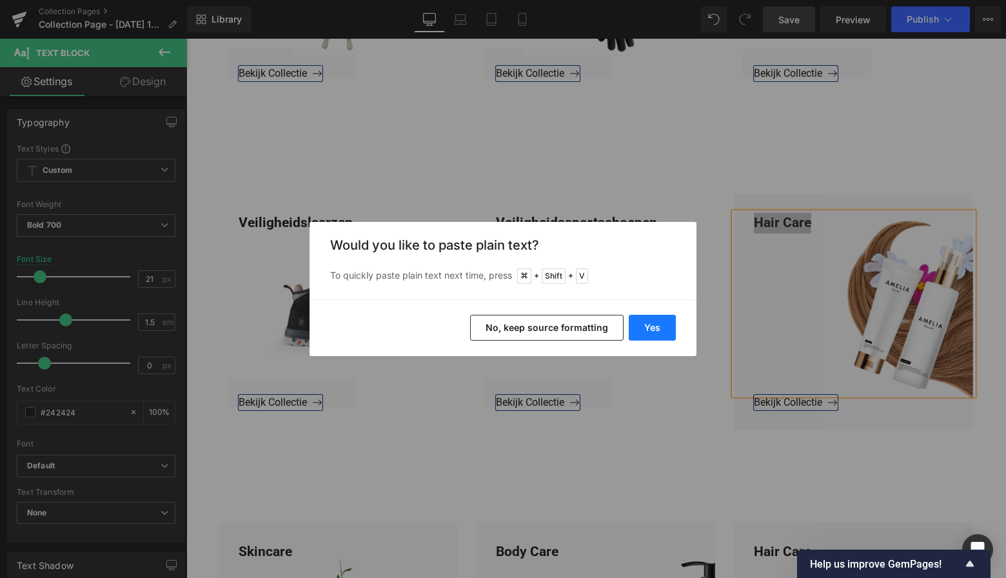
click at [655, 326] on button "Yes" at bounding box center [652, 328] width 47 height 26
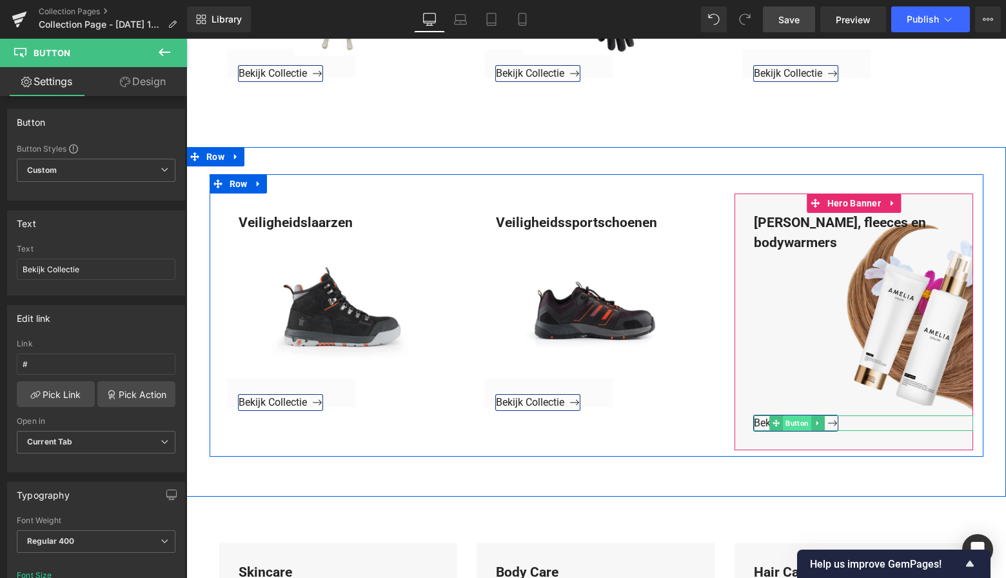
click at [797, 415] on span "Button" at bounding box center [797, 422] width 28 height 15
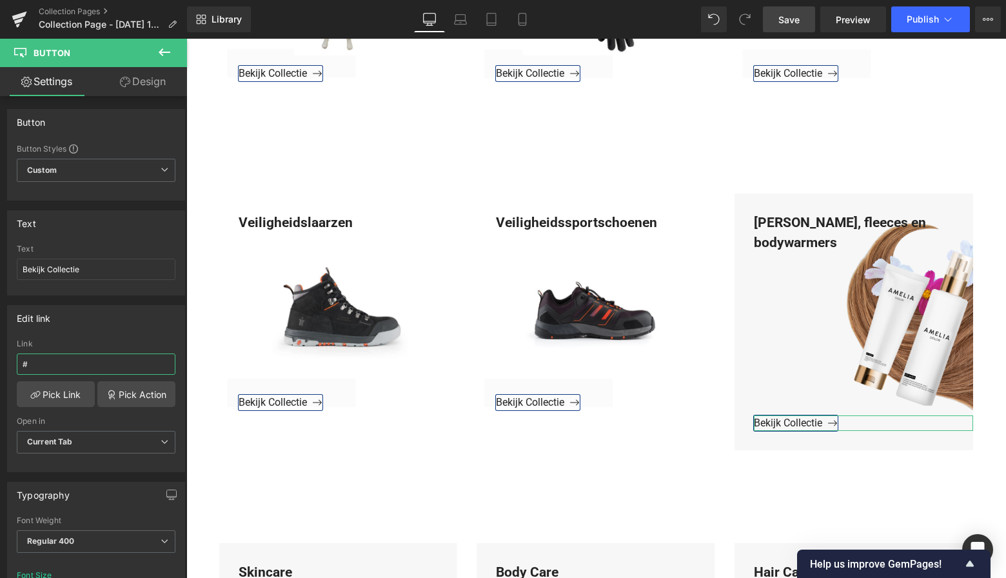
drag, startPoint x: 57, startPoint y: 368, endPoint x: -1, endPoint y: 365, distance: 58.8
click at [0, 365] on html "Button You are previewing how the will restyle your page. You can not edit Elem…" at bounding box center [503, 289] width 1006 height 578
paste input "https://www.mzsgereedschap.nl/collections/heren-jassen-fleeces-en-bodywarmers"
type input "https://www.mzsgereedschap.nl/collections/heren-jassen-fleeces-en-bodywarmers"
click at [50, 395] on link "Pick Link" at bounding box center [56, 394] width 78 height 26
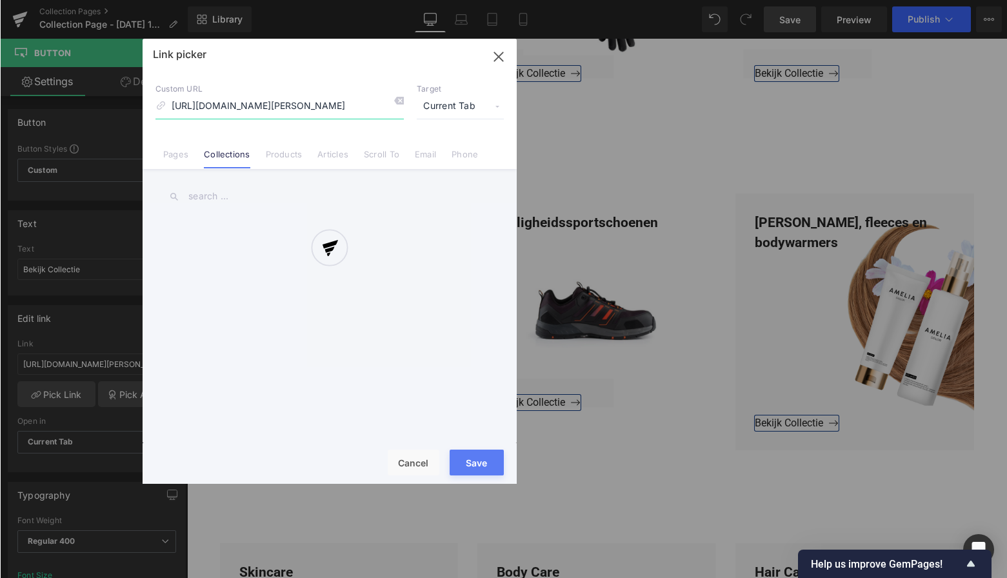
scroll to position [0, 137]
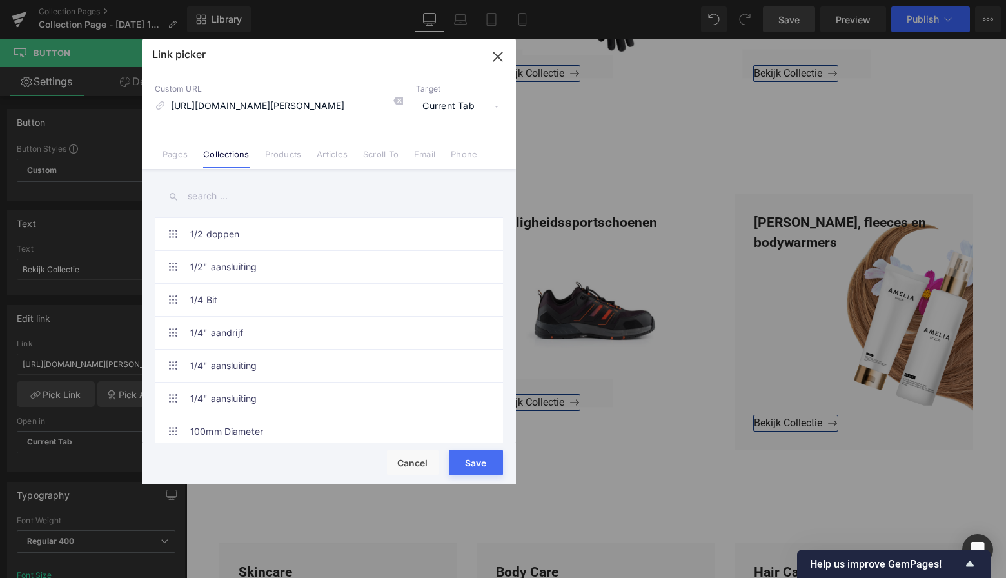
click at [475, 464] on button "Save" at bounding box center [476, 463] width 54 height 26
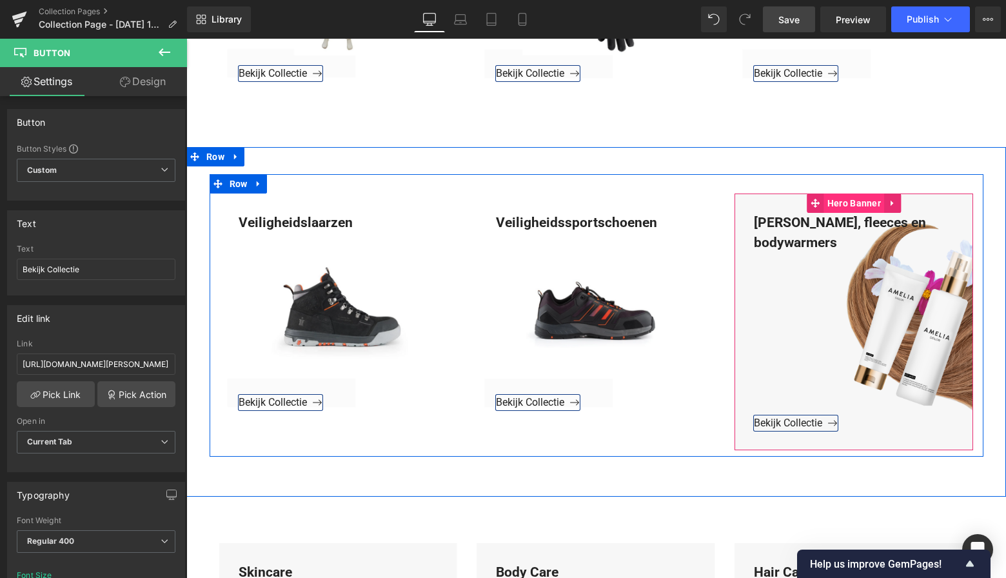
click at [854, 197] on span "Hero Banner" at bounding box center [854, 203] width 60 height 19
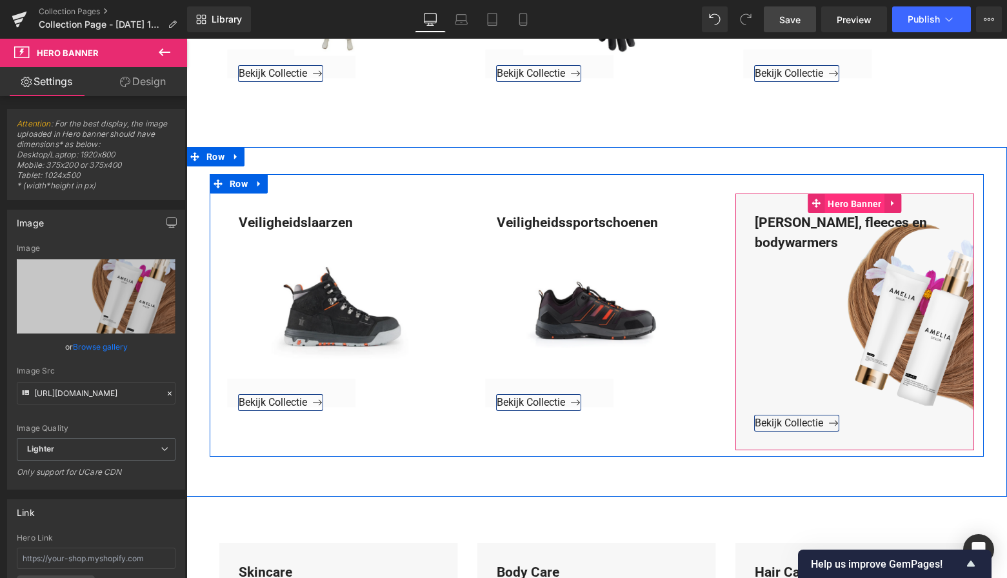
click at [845, 200] on span "Hero Banner" at bounding box center [854, 203] width 60 height 19
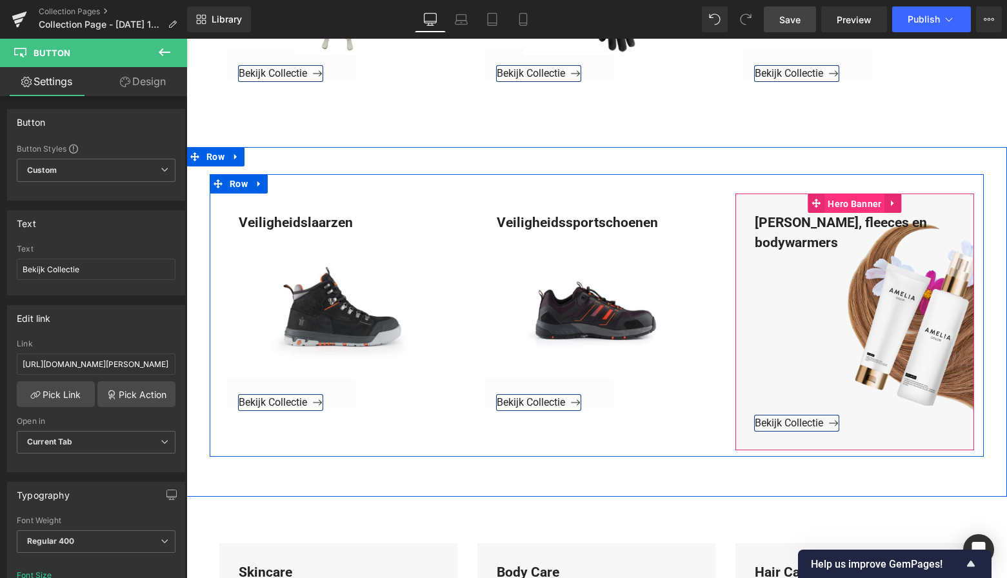
click at [850, 201] on span "Hero Banner" at bounding box center [854, 203] width 60 height 19
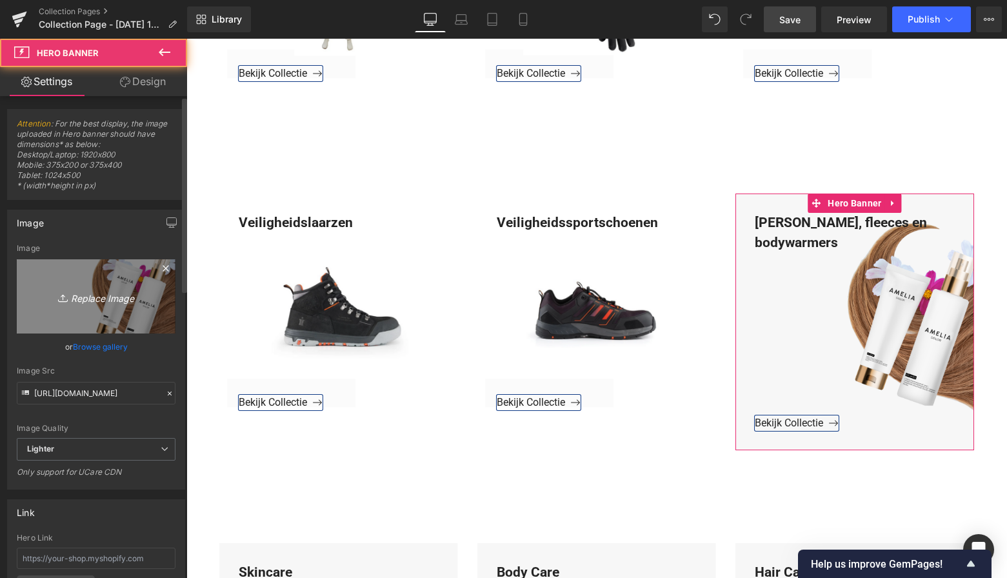
click at [106, 301] on icon "Replace Image" at bounding box center [96, 296] width 103 height 16
type input "C:\fakepath\Groen Modern Doe-het-zelf Instagram Stories (800 x 800 px)-3.png"
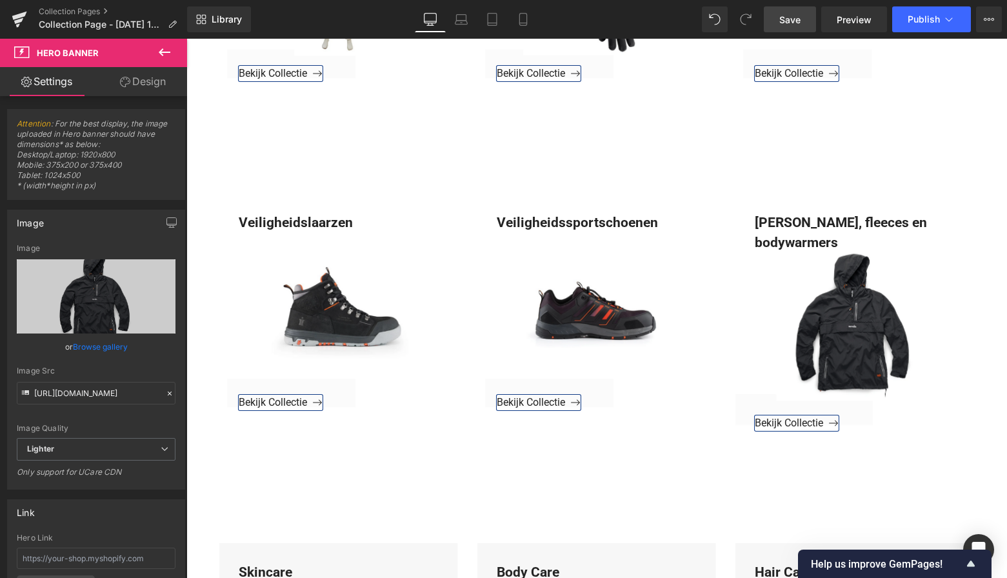
click at [795, 30] on link "Save" at bounding box center [790, 19] width 52 height 26
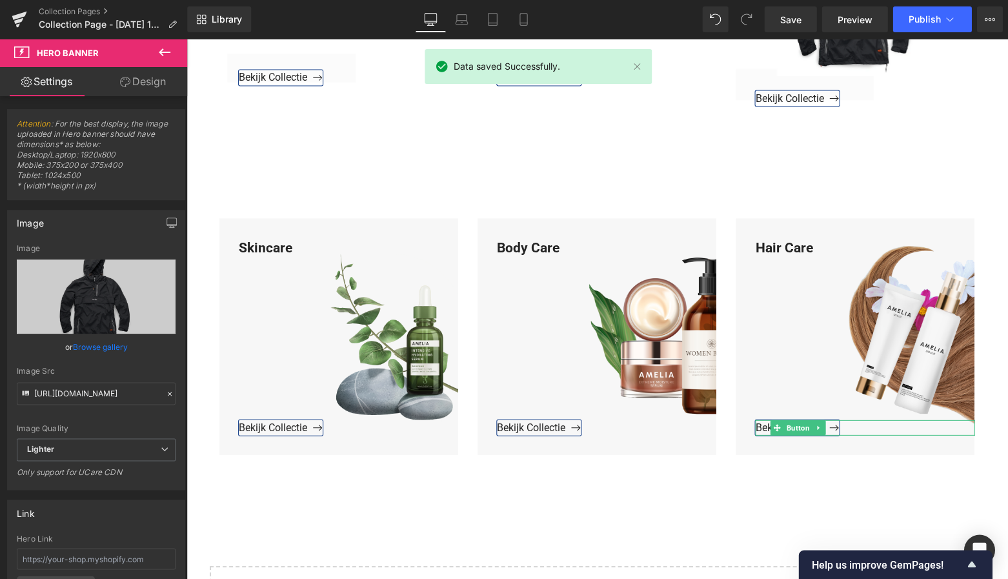
scroll to position [1461, 0]
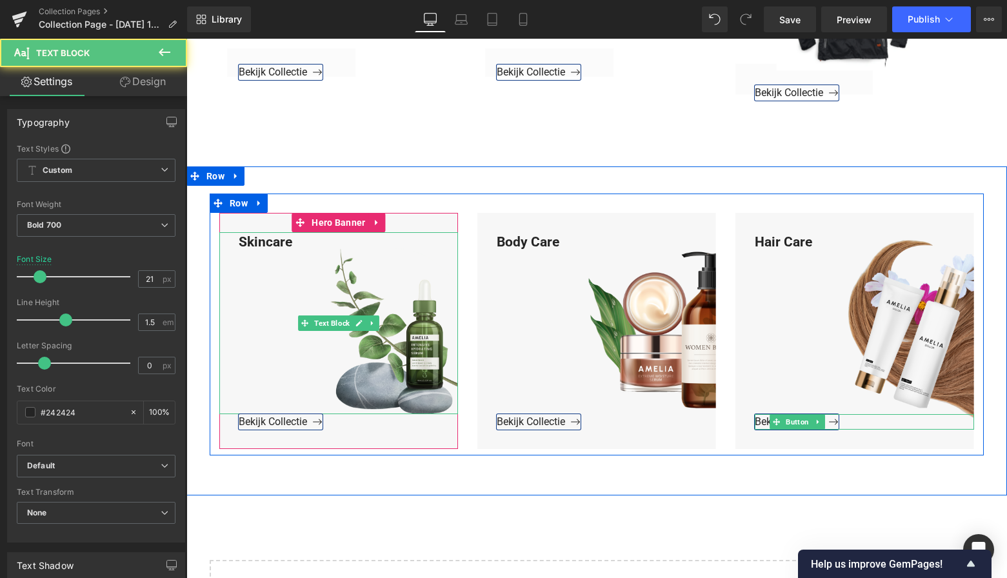
click at [296, 232] on div "Skincare" at bounding box center [338, 323] width 239 height 183
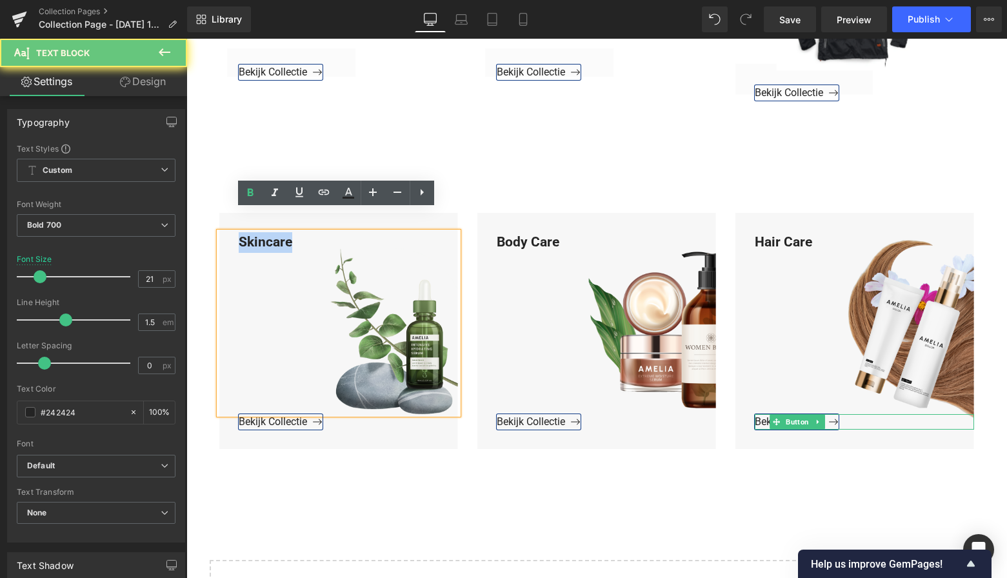
drag, startPoint x: 295, startPoint y: 221, endPoint x: 224, endPoint y: 217, distance: 71.1
click at [224, 232] on div "Skincare" at bounding box center [338, 323] width 239 height 183
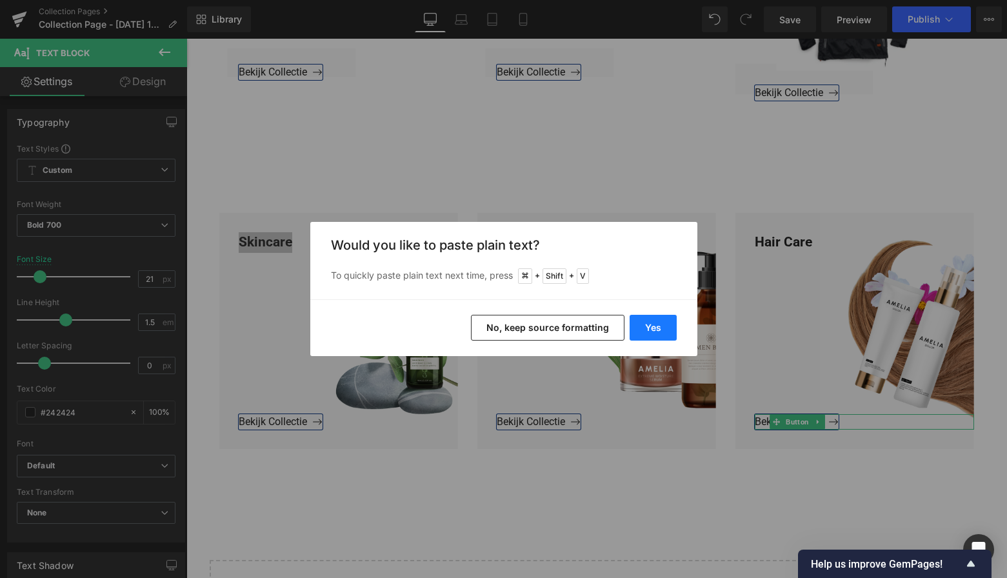
drag, startPoint x: 659, startPoint y: 321, endPoint x: 479, endPoint y: 281, distance: 184.4
click at [659, 321] on button "Yes" at bounding box center [653, 328] width 47 height 26
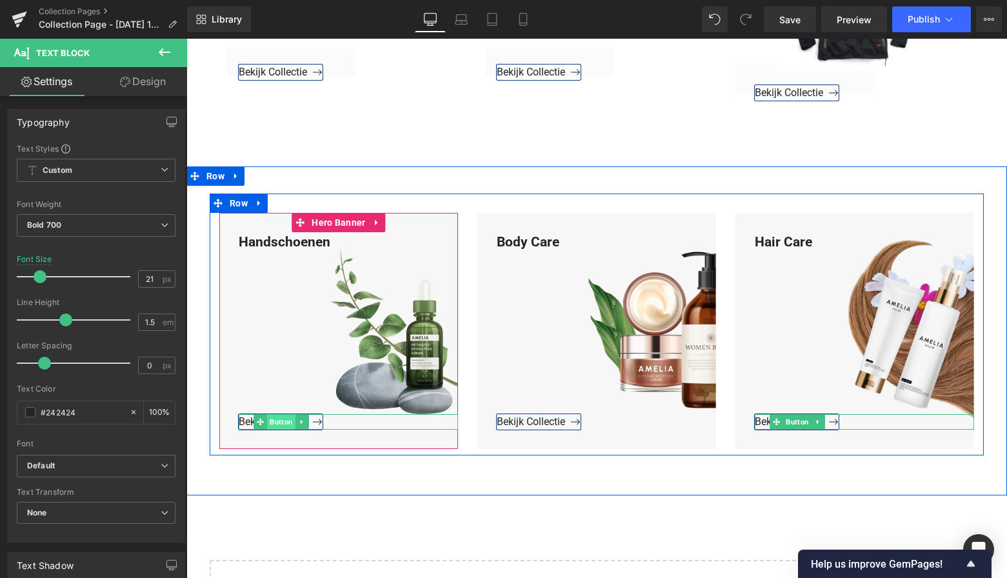
click at [280, 414] on span "Button" at bounding box center [281, 421] width 28 height 15
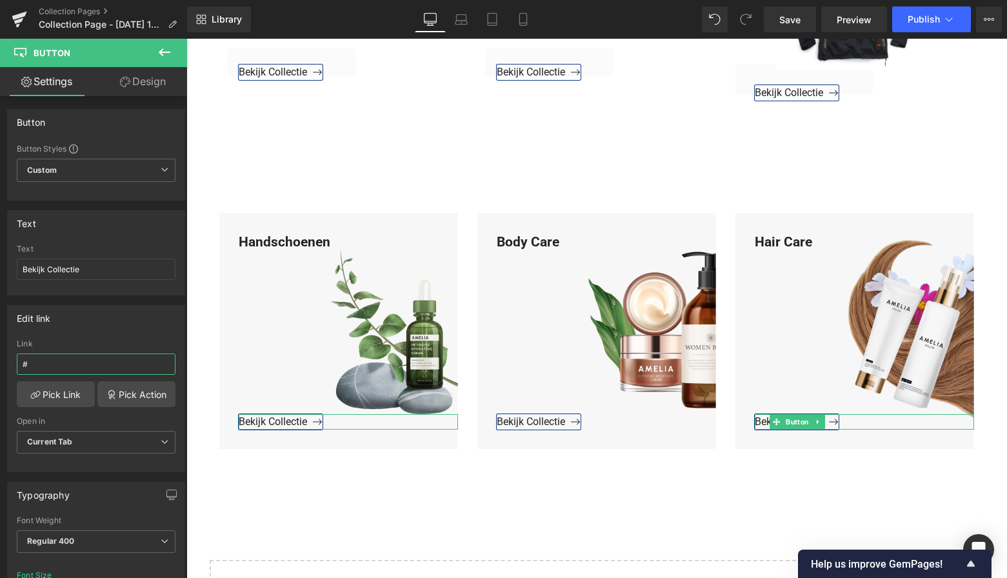
drag, startPoint x: 29, startPoint y: 363, endPoint x: -5, endPoint y: 359, distance: 34.4
click at [0, 359] on html "Button You are previewing how the will restyle your page. You can not edit Elem…" at bounding box center [503, 289] width 1007 height 578
paste input "https://www.mzsgereedschap.nl/collections/handschoenen"
type input "https://www.mzsgereedschap.nl/collections/handschoenen"
click at [46, 390] on link "Pick Link" at bounding box center [56, 394] width 78 height 26
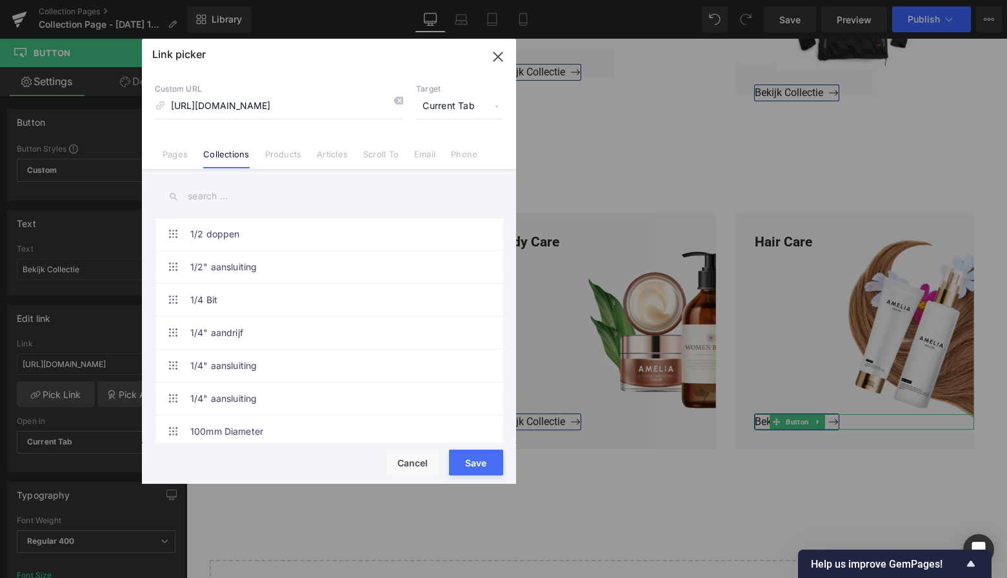
click at [485, 463] on button "Save" at bounding box center [476, 463] width 54 height 26
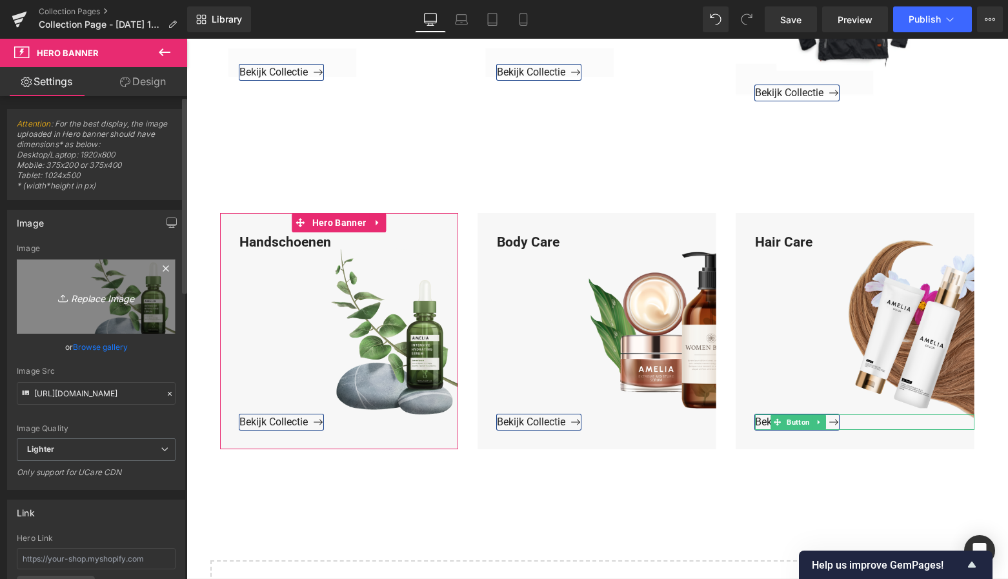
click at [81, 295] on icon "Replace Image" at bounding box center [96, 296] width 103 height 16
type input "C:\fakepath\Groen Modern Doe-het-zelf Instagram Stories (800 x 800 px)-3.png"
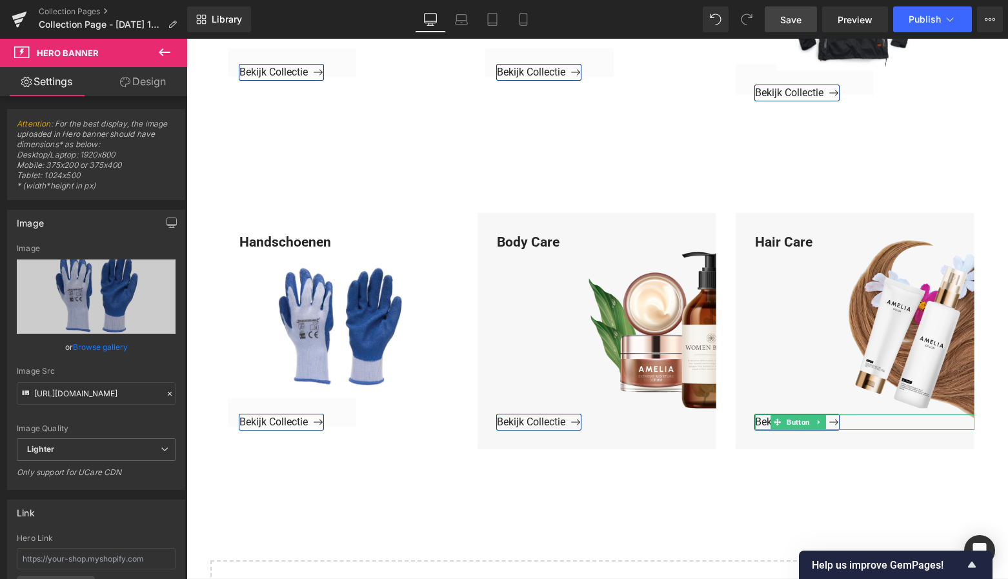
click at [790, 17] on span "Save" at bounding box center [790, 20] width 21 height 14
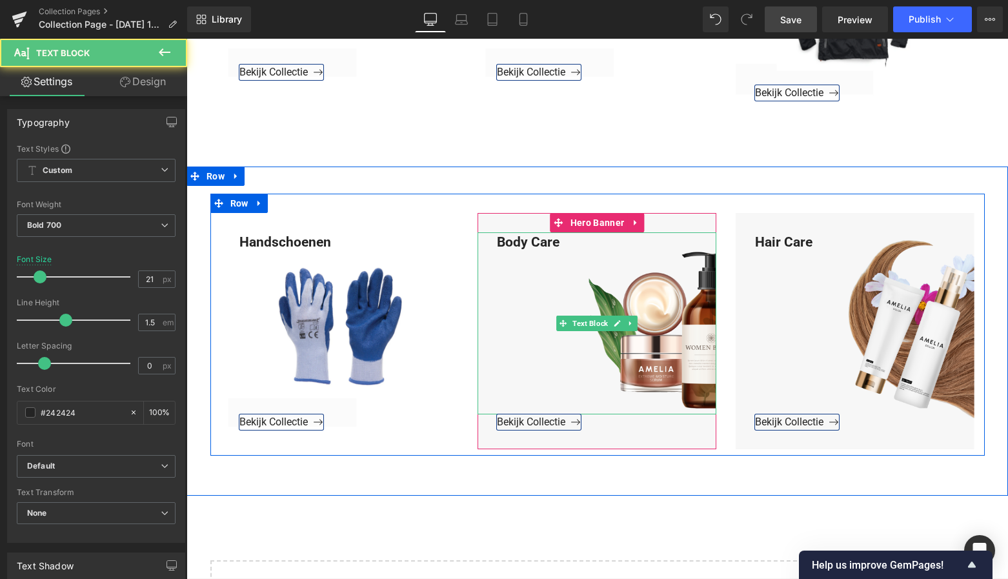
drag, startPoint x: 570, startPoint y: 220, endPoint x: 563, endPoint y: 221, distance: 7.2
click at [567, 232] on div "Body Care" at bounding box center [596, 323] width 239 height 183
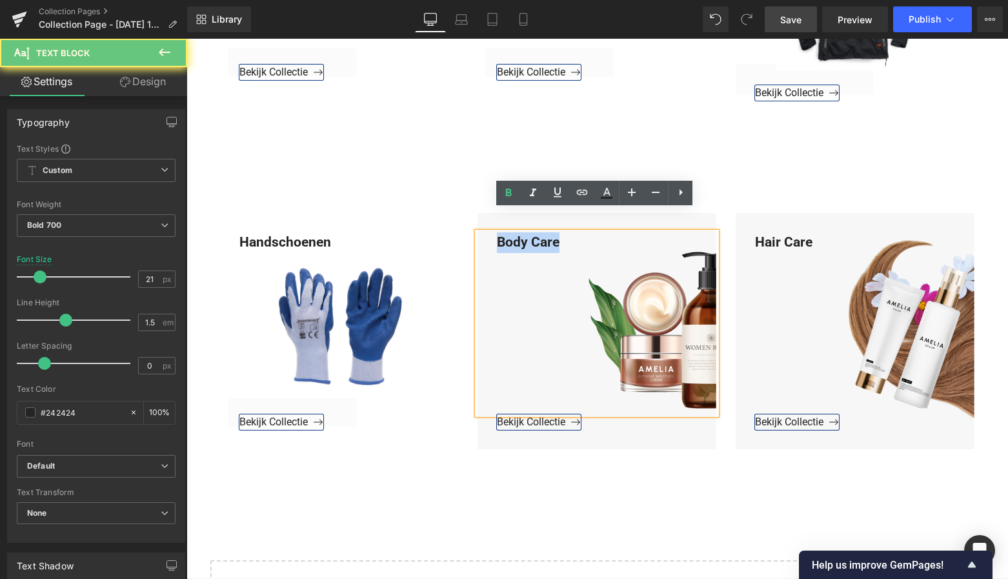
drag, startPoint x: 563, startPoint y: 221, endPoint x: 472, endPoint y: 218, distance: 90.4
click at [477, 232] on div "Body Care" at bounding box center [596, 323] width 239 height 183
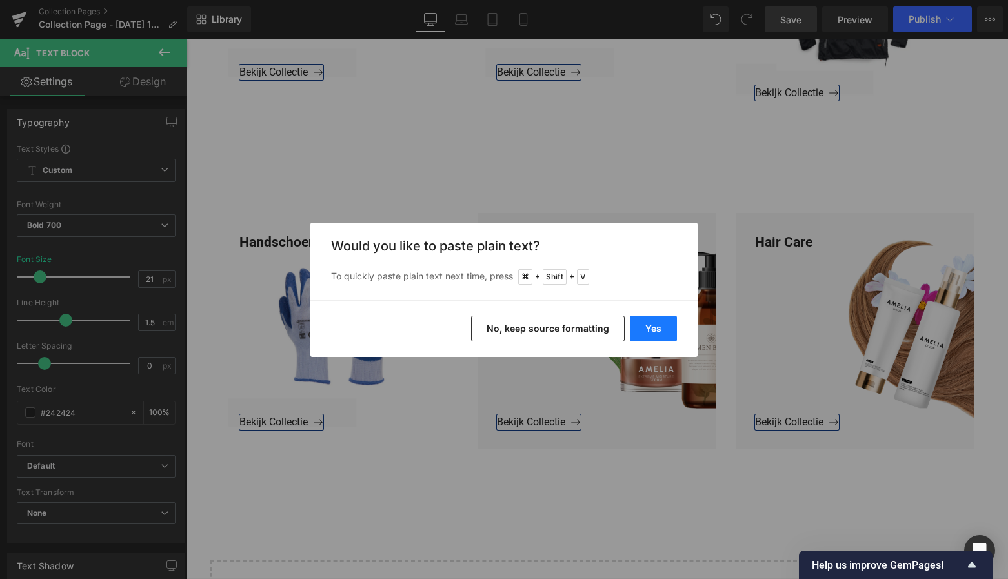
click at [658, 325] on button "Yes" at bounding box center [653, 328] width 47 height 26
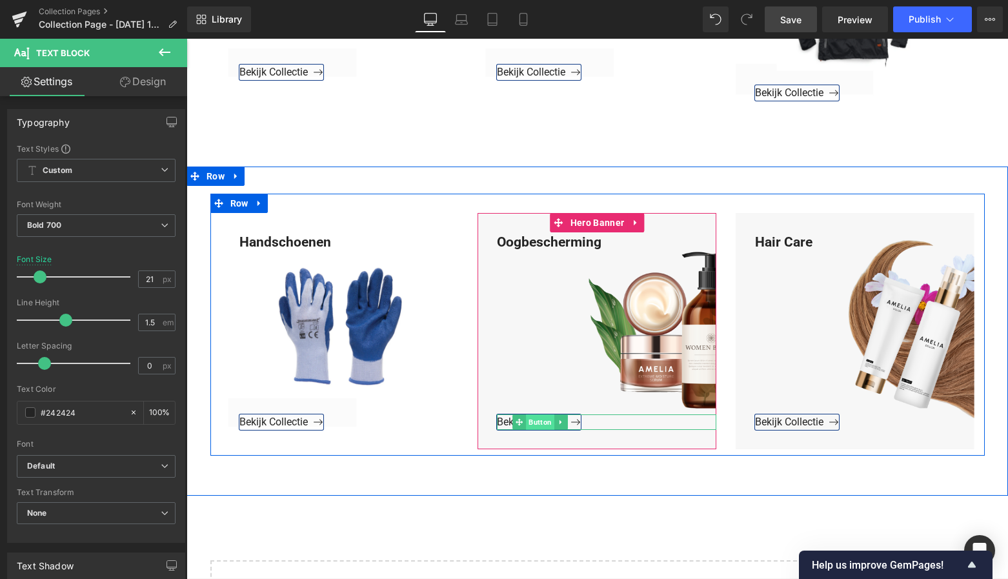
click at [543, 414] on span "Button" at bounding box center [540, 421] width 28 height 15
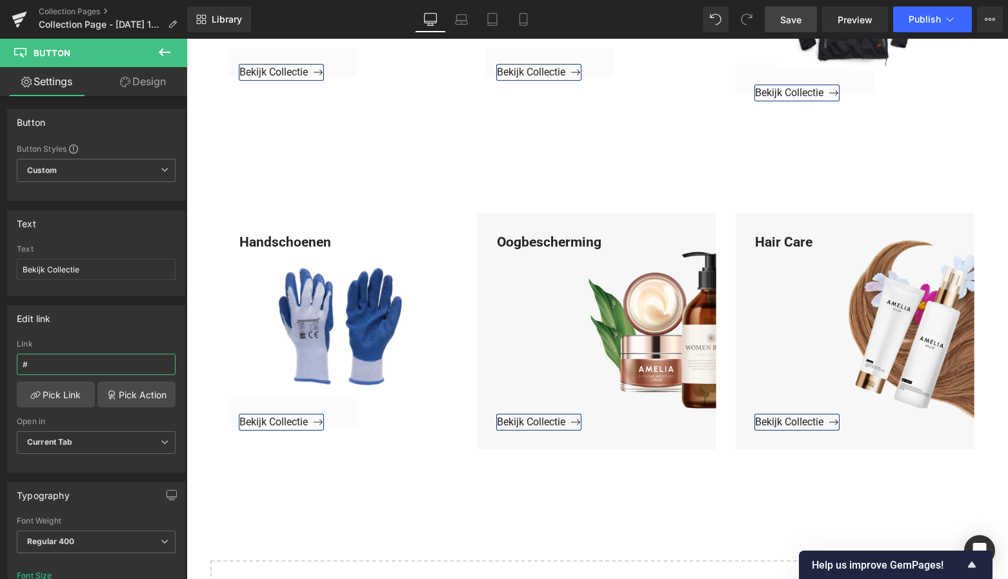
drag, startPoint x: 26, startPoint y: 358, endPoint x: -12, endPoint y: 359, distance: 38.1
click at [0, 359] on html "Button You are previewing how the will restyle your page. You can not edit Elem…" at bounding box center [504, 289] width 1008 height 579
drag, startPoint x: 25, startPoint y: 360, endPoint x: -18, endPoint y: 359, distance: 42.6
click at [0, 359] on html "Button You are previewing how the will restyle your page. You can not edit Elem…" at bounding box center [504, 289] width 1008 height 579
paste input "https://www.mzsgereedschap.nl/collections/oogbescherming"
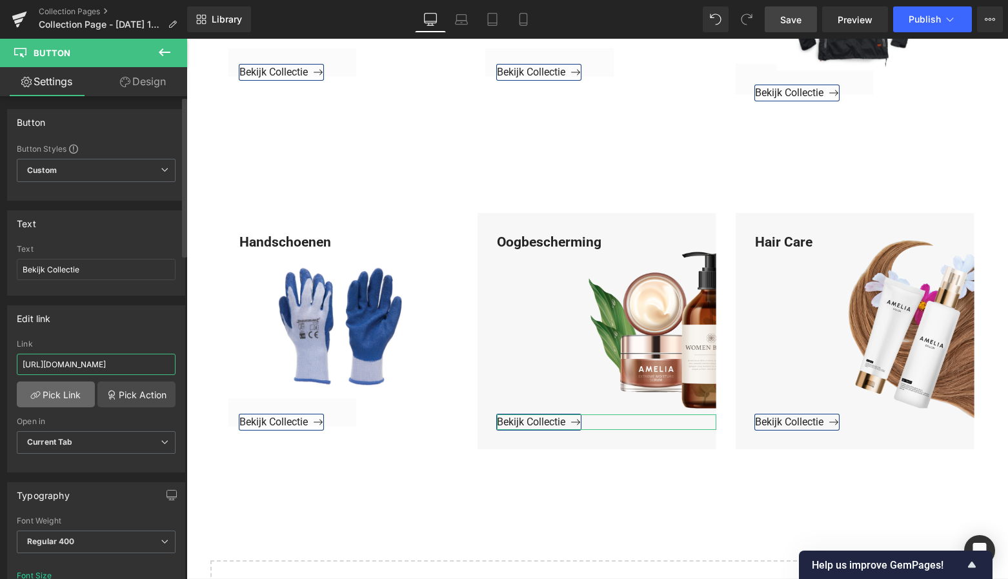
type input "https://www.mzsgereedschap.nl/collections/oogbescherming"
click at [31, 388] on link "Pick Link" at bounding box center [56, 394] width 78 height 26
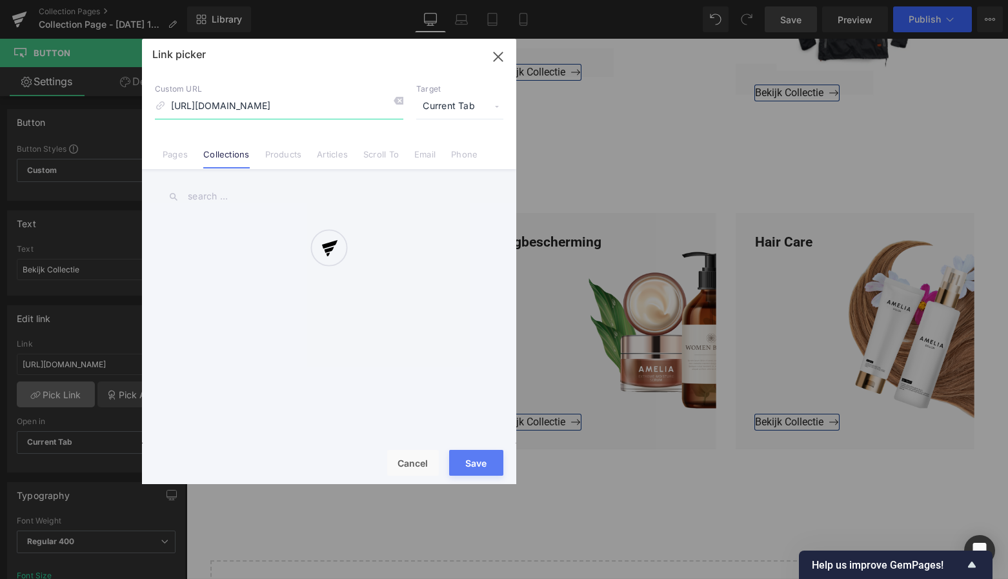
scroll to position [0, 39]
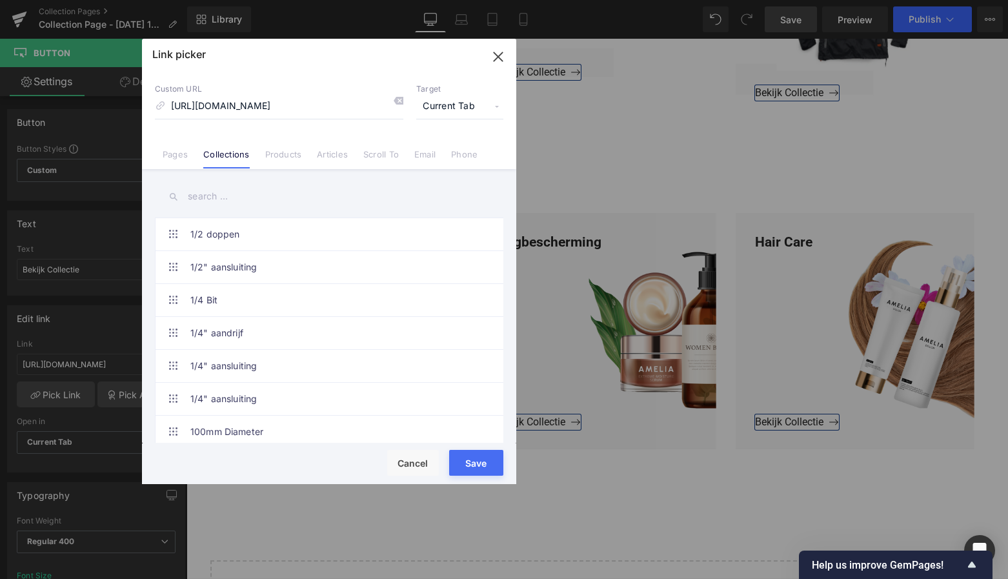
click at [472, 455] on button "Save" at bounding box center [476, 463] width 54 height 26
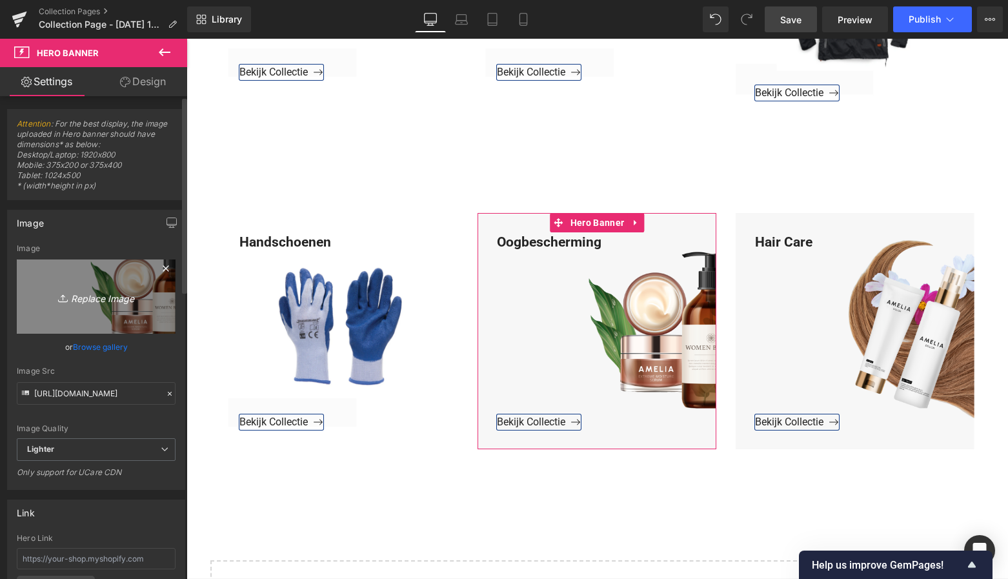
click at [109, 299] on icon "Replace Image" at bounding box center [96, 296] width 103 height 16
type input "C:\fakepath\Groen Modern Doe-het-zelf Instagram Stories (800 x 800 px)-3.png"
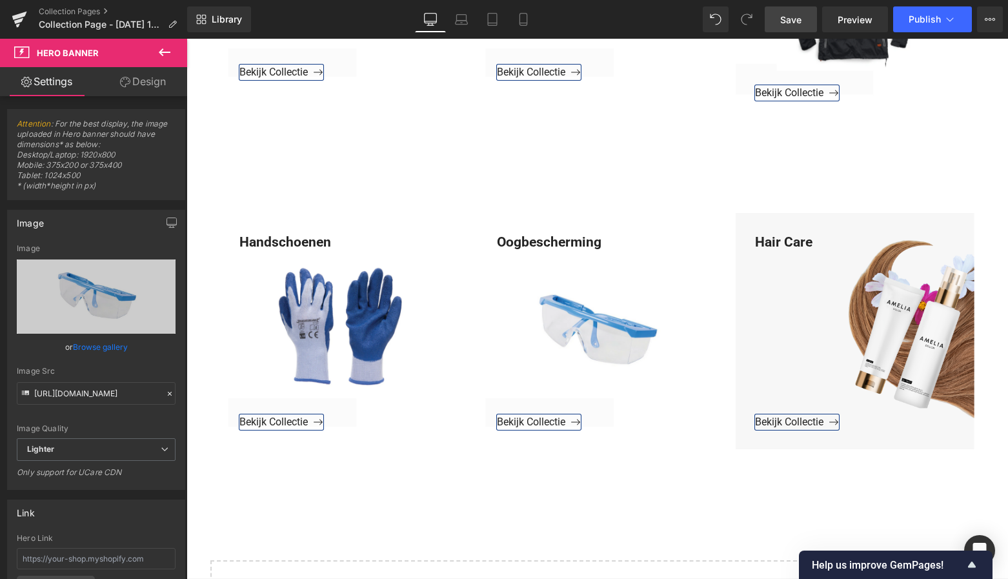
click at [793, 29] on link "Save" at bounding box center [790, 19] width 52 height 26
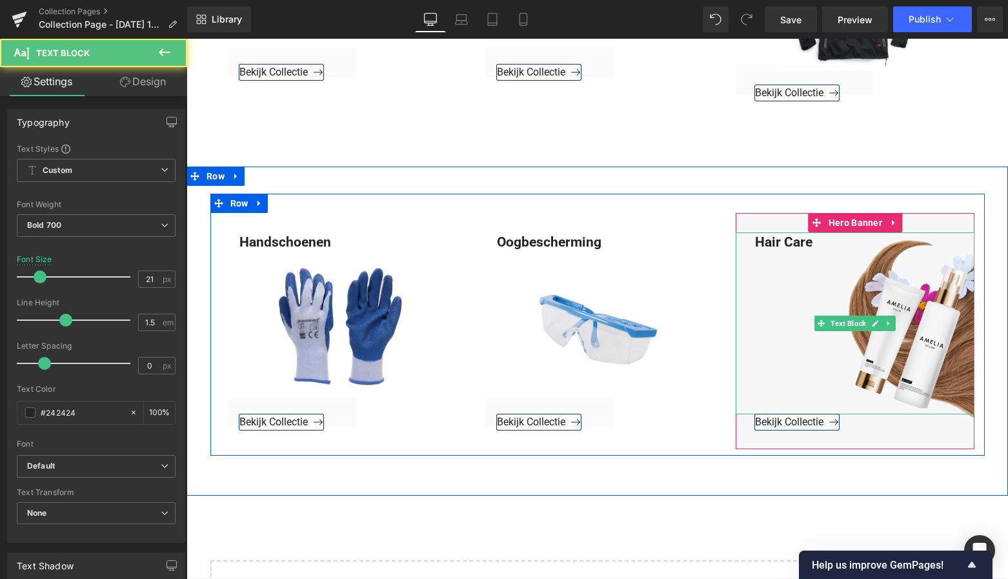
click at [813, 232] on div "Hair Care" at bounding box center [854, 323] width 239 height 183
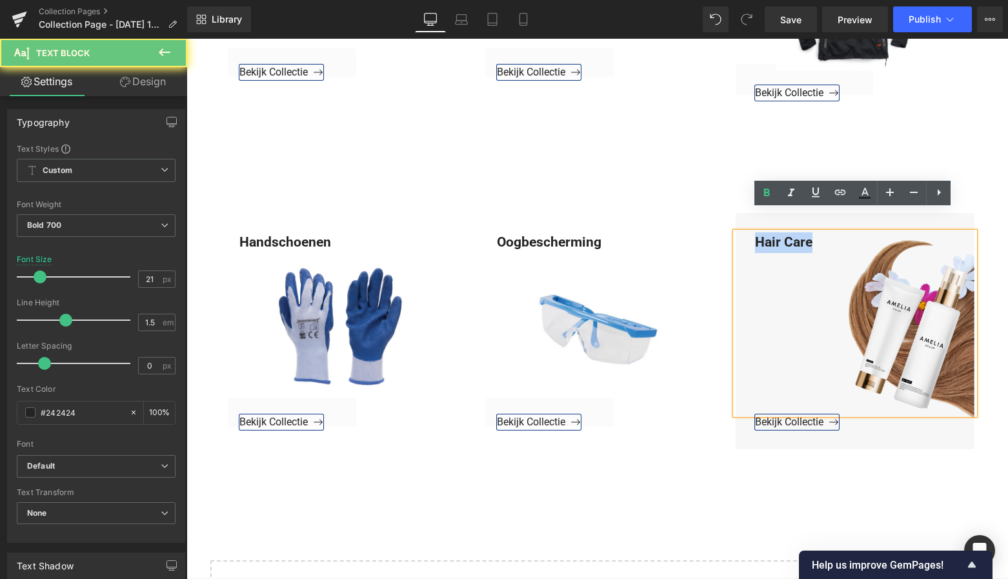
drag, startPoint x: 782, startPoint y: 219, endPoint x: 728, endPoint y: 221, distance: 53.6
click at [735, 232] on div "Hair Care" at bounding box center [854, 323] width 239 height 183
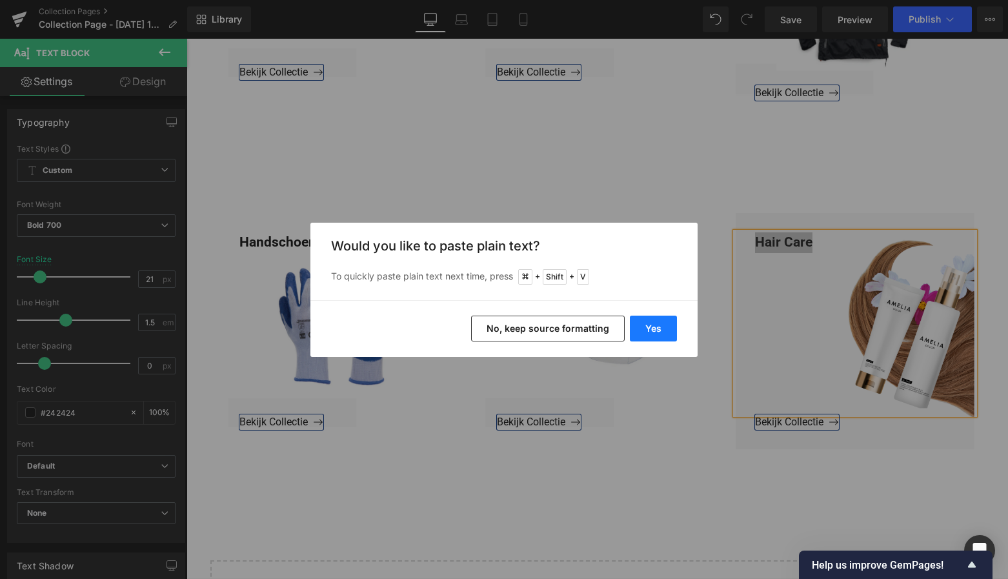
click at [668, 325] on button "Yes" at bounding box center [653, 328] width 47 height 26
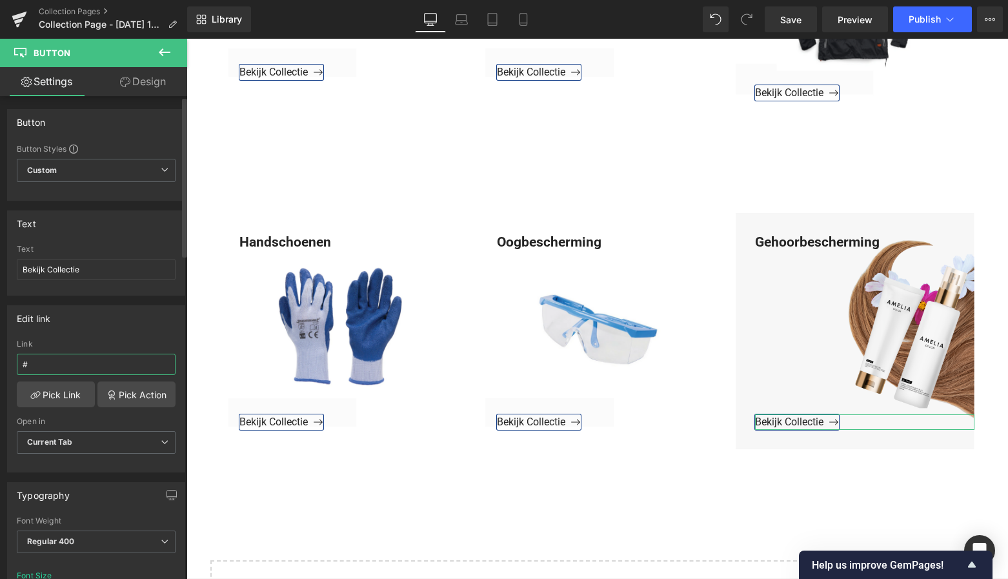
click at [42, 368] on input "#" at bounding box center [96, 364] width 159 height 21
drag, startPoint x: 43, startPoint y: 368, endPoint x: 10, endPoint y: 364, distance: 32.5
click at [11, 364] on div "# Link # Pick Link Pick Action Current Tab New Tab Open in Current Tab Current …" at bounding box center [96, 405] width 177 height 132
paste input "https://www.mzsgereedschap.nl/collections/gehoorbescherming"
type input "https://www.mzsgereedschap.nl/collections/gehoorbescherming"
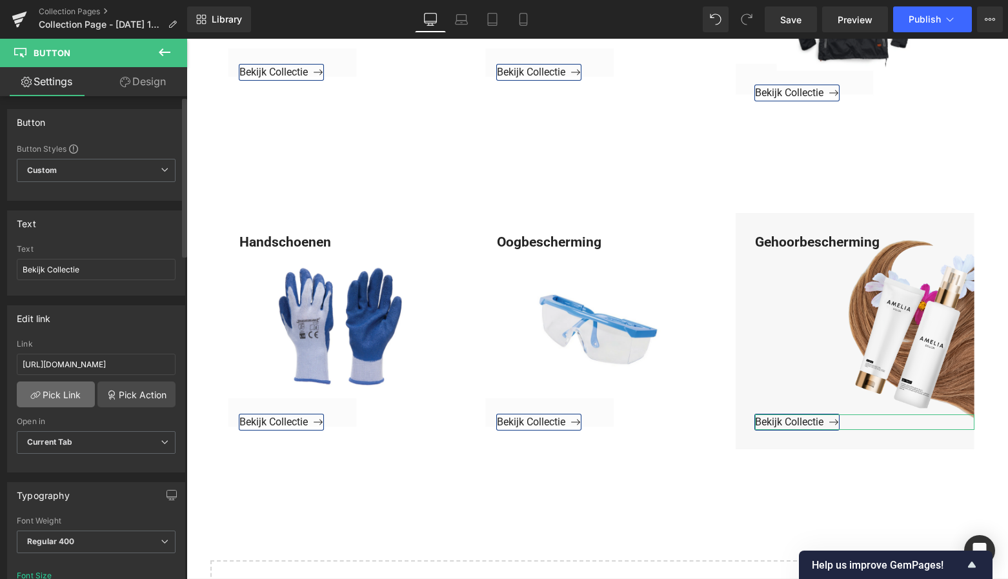
click at [49, 395] on link "Pick Link" at bounding box center [56, 394] width 78 height 26
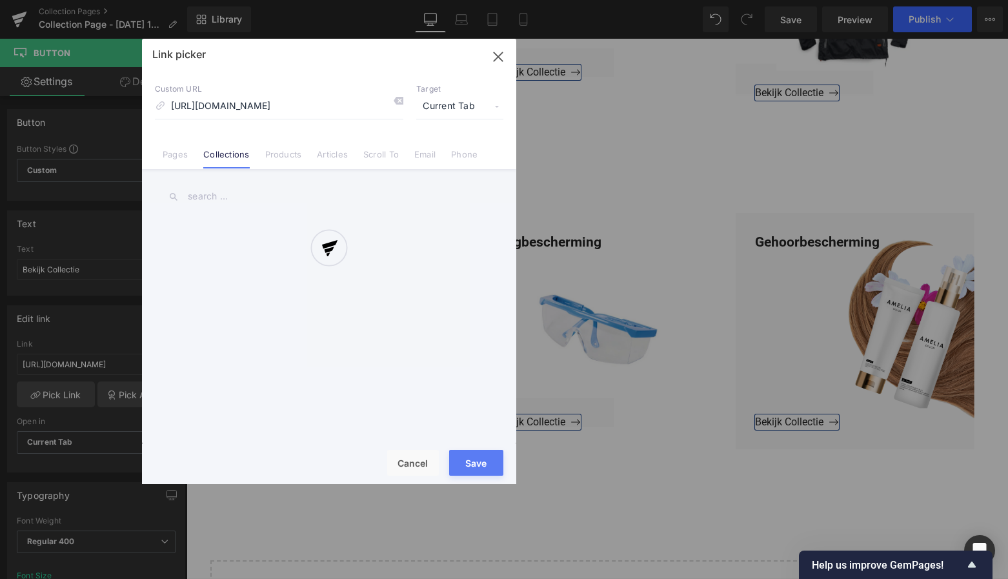
scroll to position [0, 54]
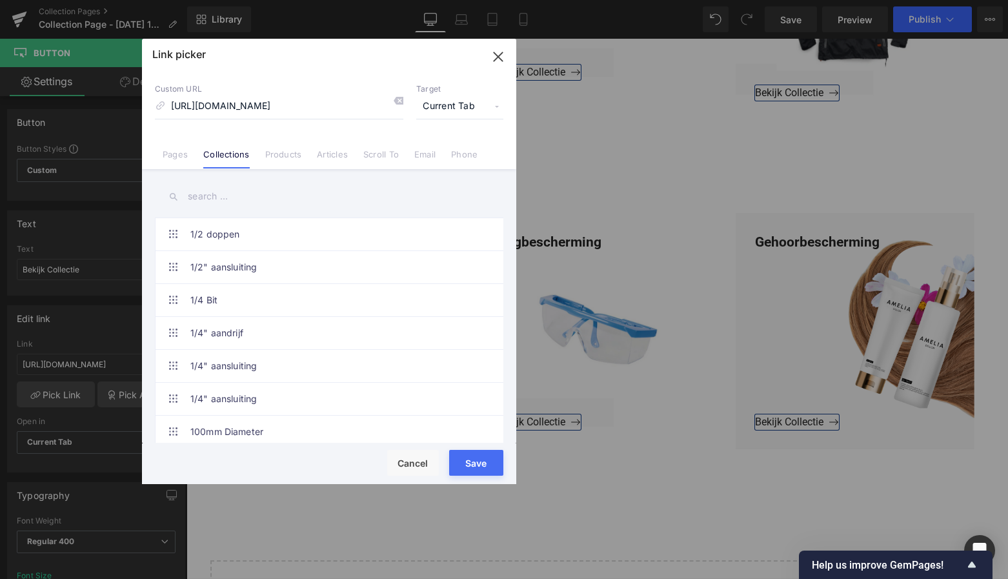
click at [464, 464] on button "Save" at bounding box center [476, 463] width 54 height 26
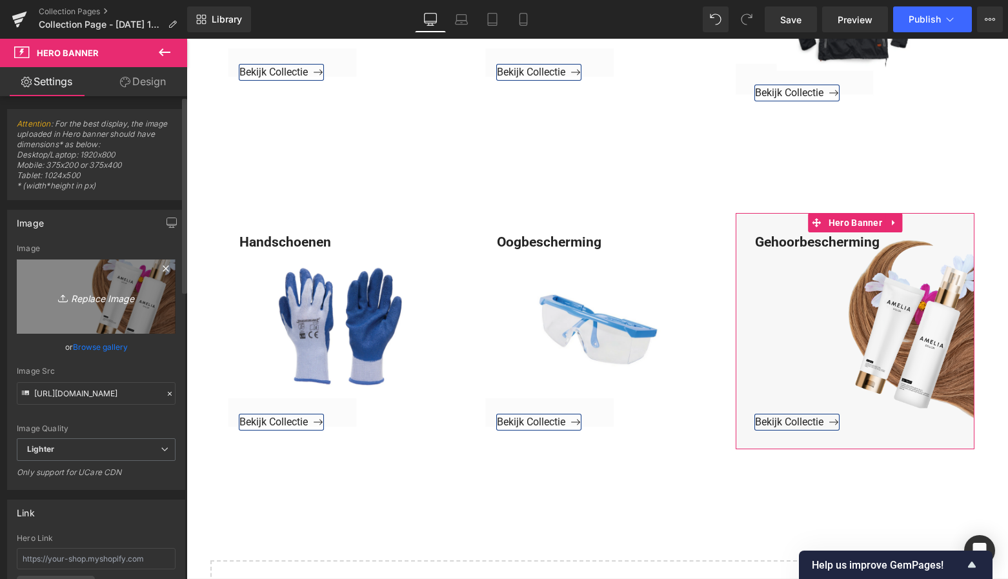
click at [92, 295] on icon "Replace Image" at bounding box center [96, 296] width 103 height 16
type input "C:\fakepath\Groen Modern Doe-het-zelf Instagram Stories (800 x 800 px)-3.png"
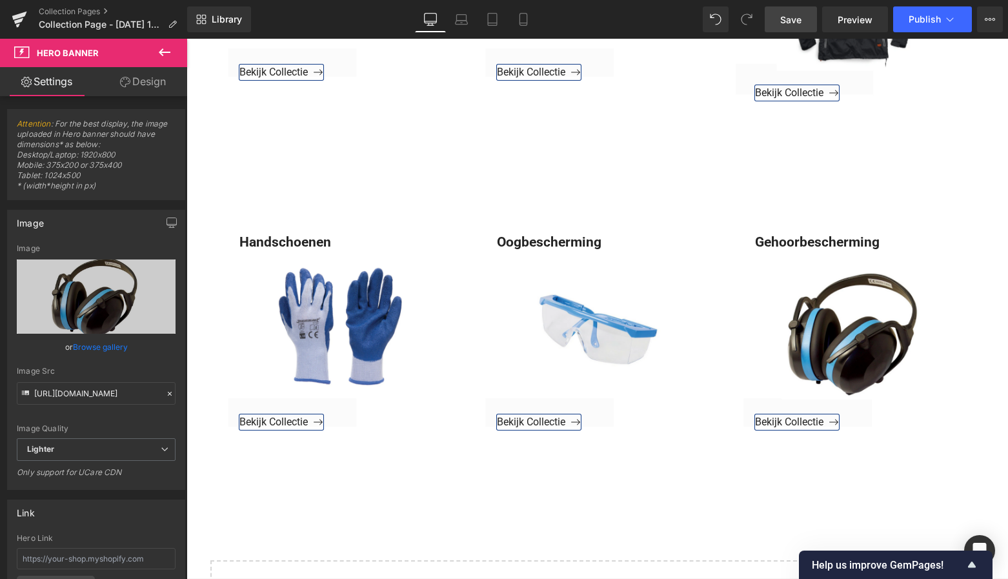
click at [792, 25] on span "Save" at bounding box center [790, 20] width 21 height 14
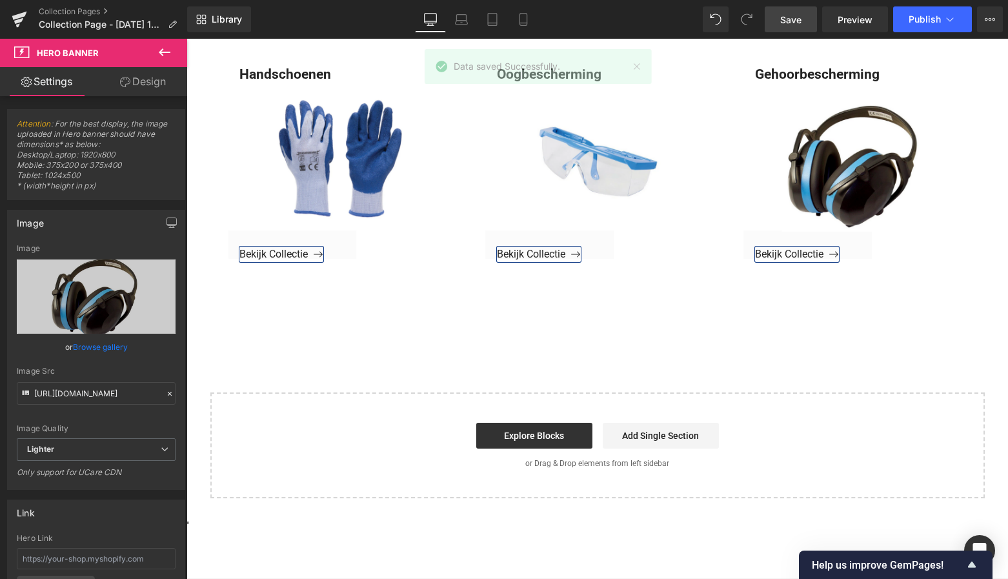
scroll to position [1621, 0]
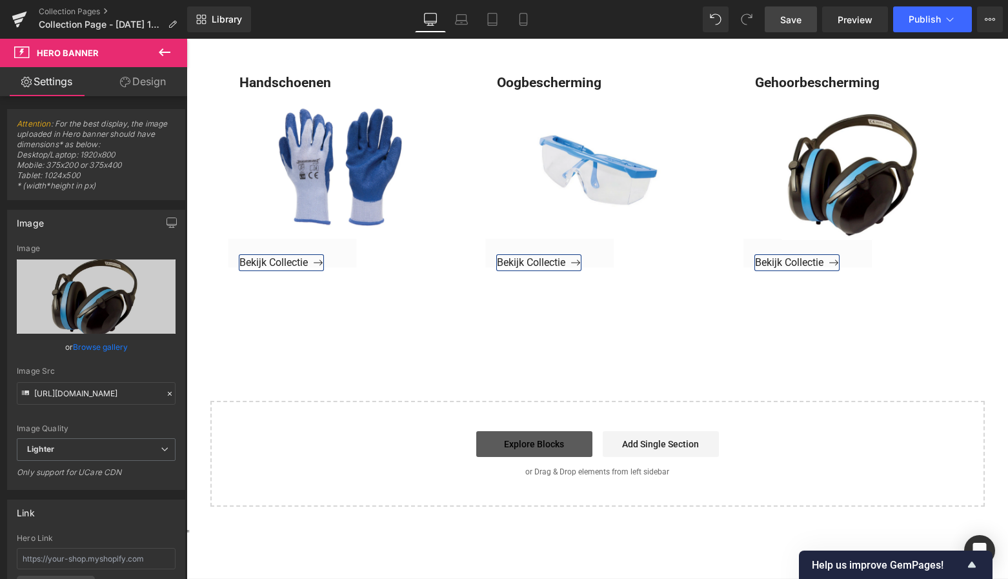
click at [543, 431] on link "Explore Blocks" at bounding box center [534, 444] width 116 height 26
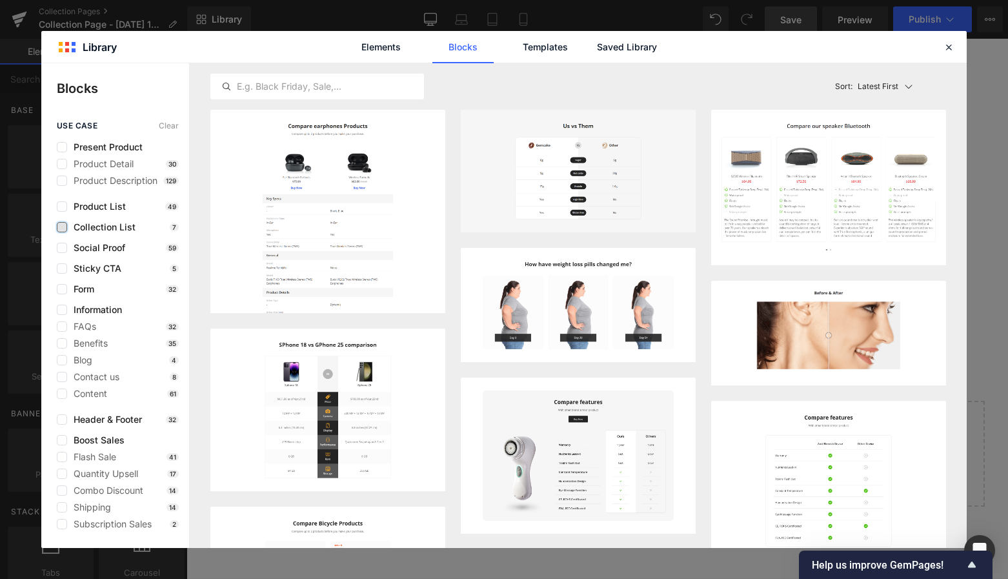
click at [66, 228] on label at bounding box center [62, 227] width 10 height 10
click at [62, 227] on input "checkbox" at bounding box center [62, 227] width 0 height 0
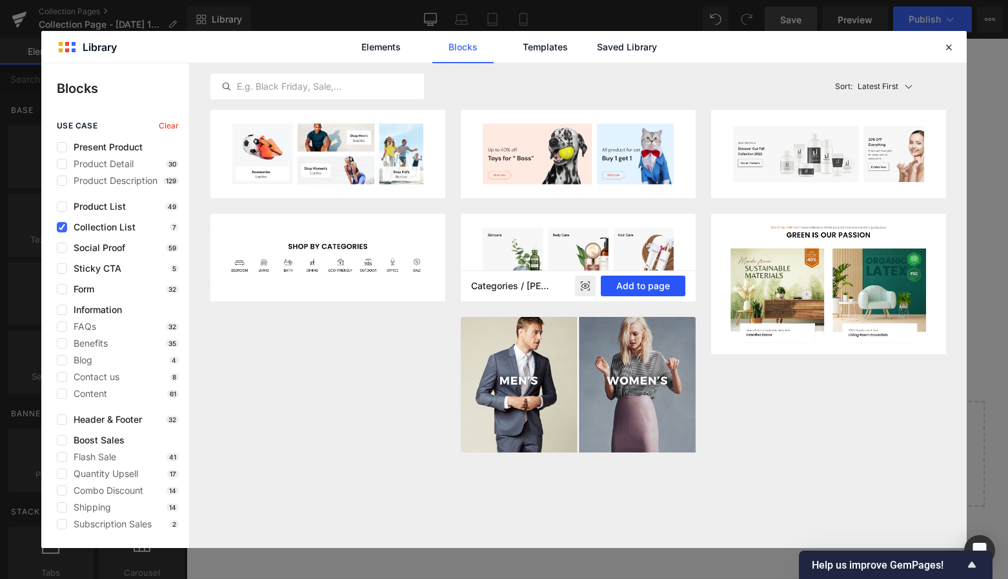
click at [660, 286] on button "Add to page" at bounding box center [643, 285] width 85 height 21
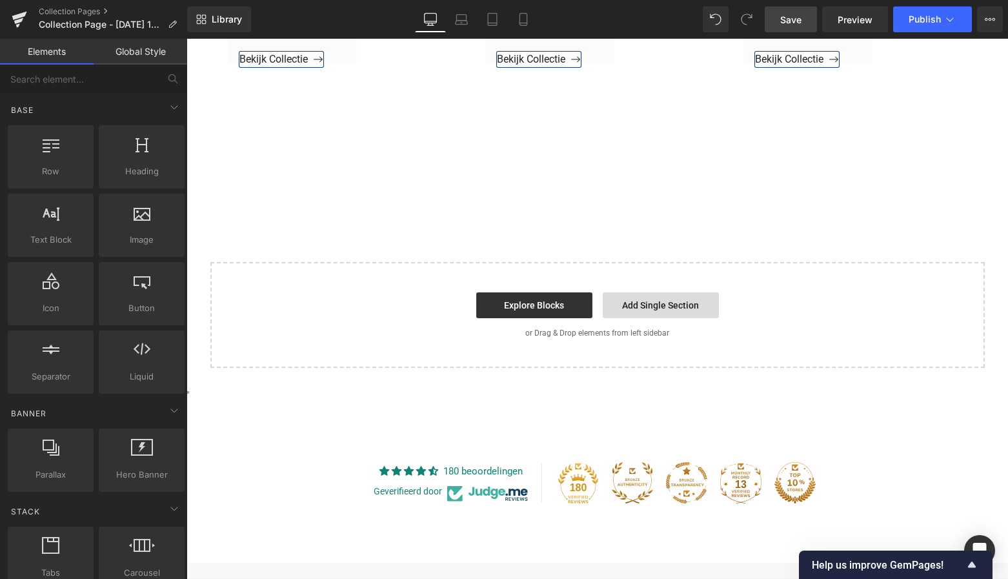
scroll to position [1831, 0]
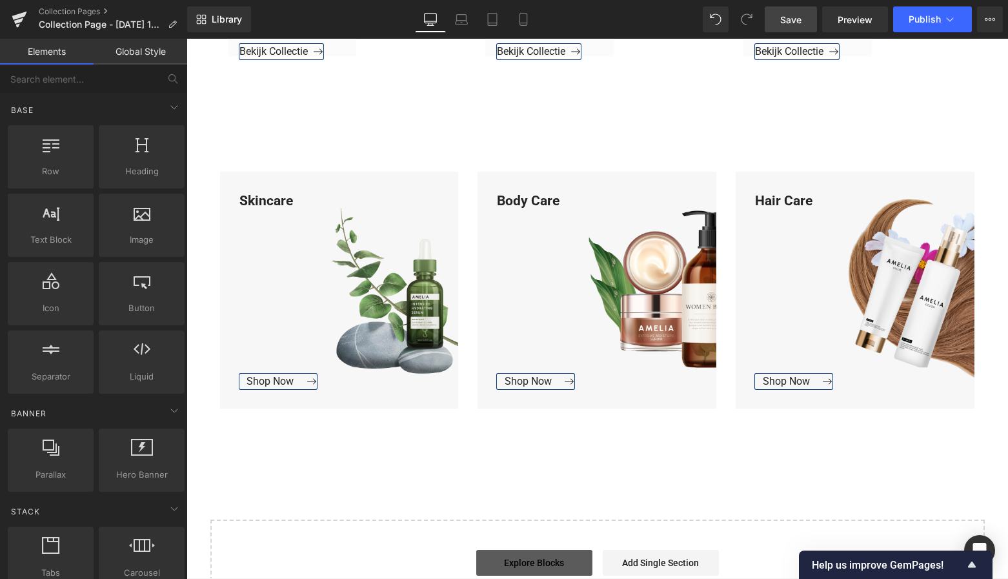
click at [544, 550] on link "Explore Blocks" at bounding box center [534, 563] width 116 height 26
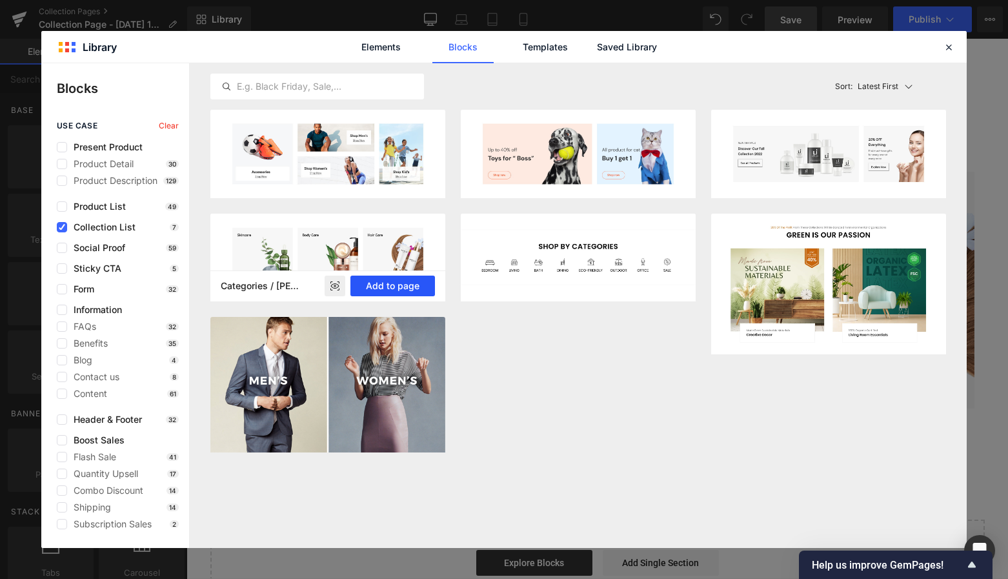
click at [405, 287] on button "Add to page" at bounding box center [392, 285] width 85 height 21
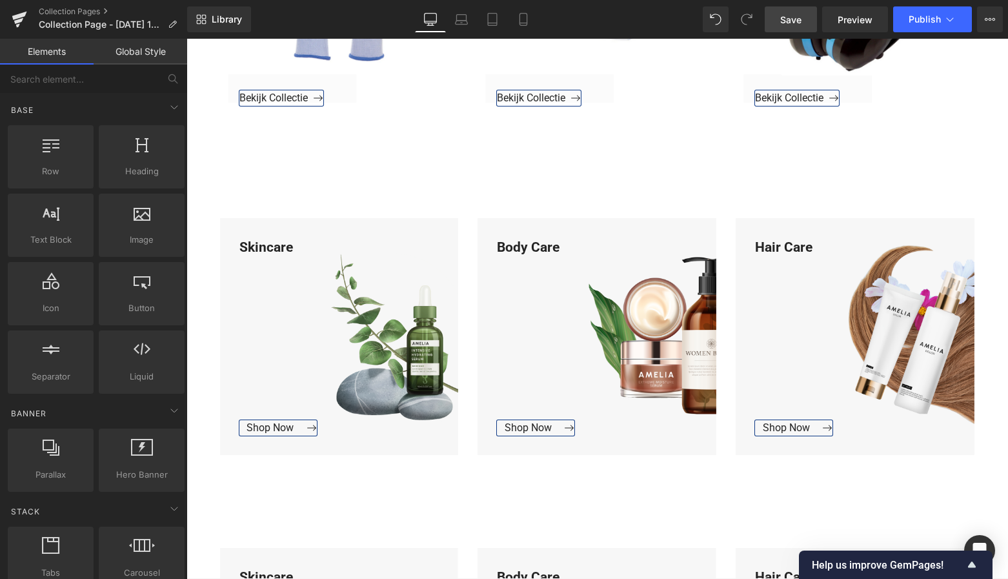
scroll to position [1788, 0]
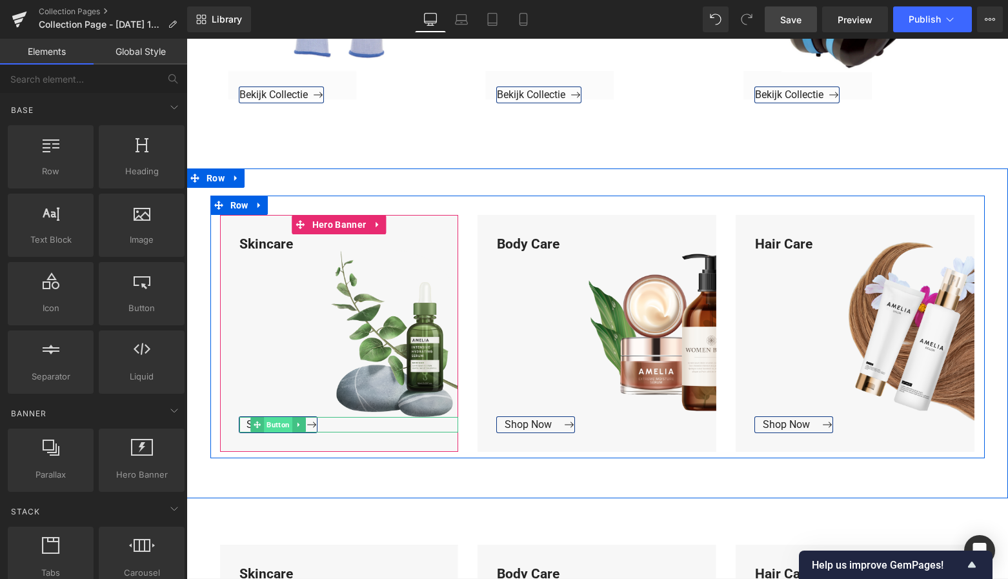
click at [272, 417] on span "Button" at bounding box center [278, 424] width 28 height 15
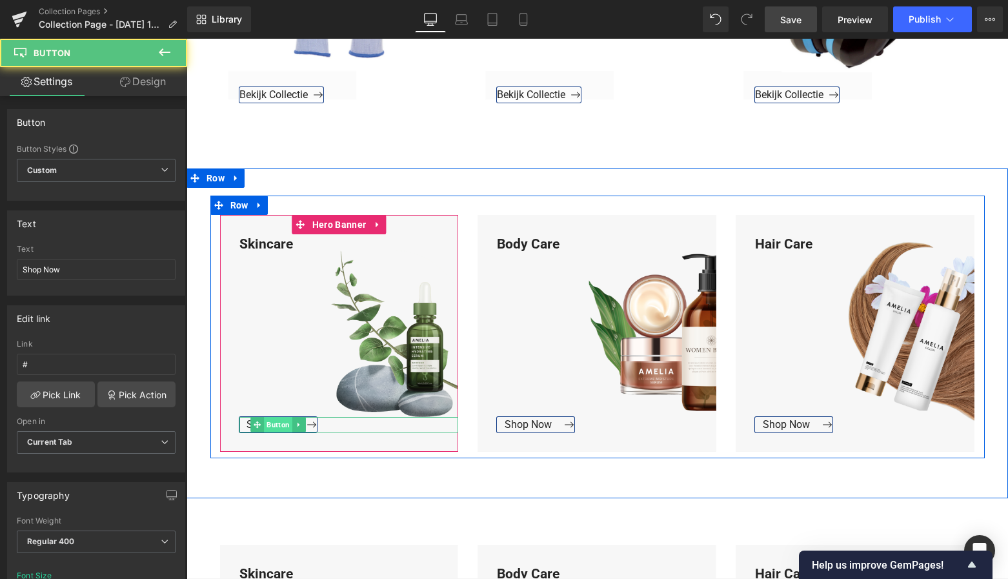
scroll to position [1780, 0]
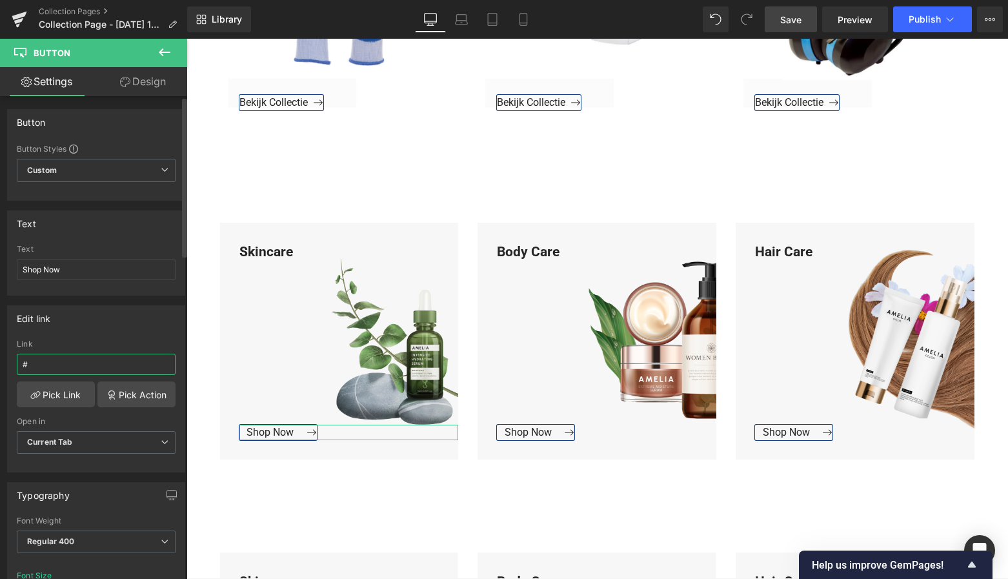
click at [57, 367] on input "#" at bounding box center [96, 364] width 159 height 21
drag, startPoint x: 70, startPoint y: 276, endPoint x: 16, endPoint y: 275, distance: 54.2
click at [0, 266] on div "Text Shop Now Text Shop Now" at bounding box center [96, 248] width 193 height 95
type input "Bekijk Collectie"
drag, startPoint x: 81, startPoint y: 268, endPoint x: 52, endPoint y: 269, distance: 28.4
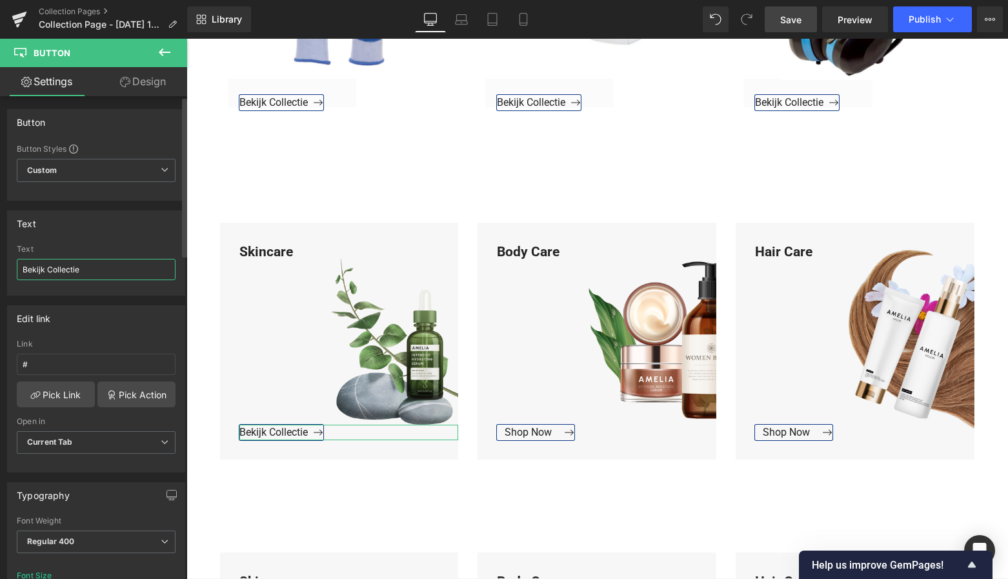
click at [10, 266] on div "Shop Now Text Bekijk Collectie" at bounding box center [96, 269] width 177 height 50
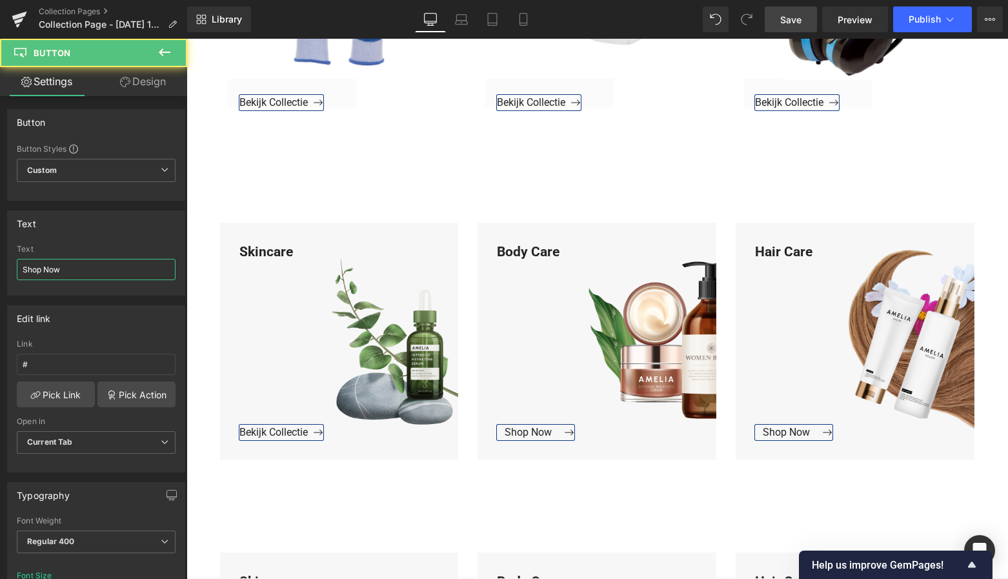
drag, startPoint x: 85, startPoint y: 274, endPoint x: -7, endPoint y: 269, distance: 92.4
click at [0, 269] on html "Button You are previewing how the will restyle your page. You can not edit Elem…" at bounding box center [504, 289] width 1008 height 579
paste input "Bekijk Collectie"
type input "Bekijk Collectie"
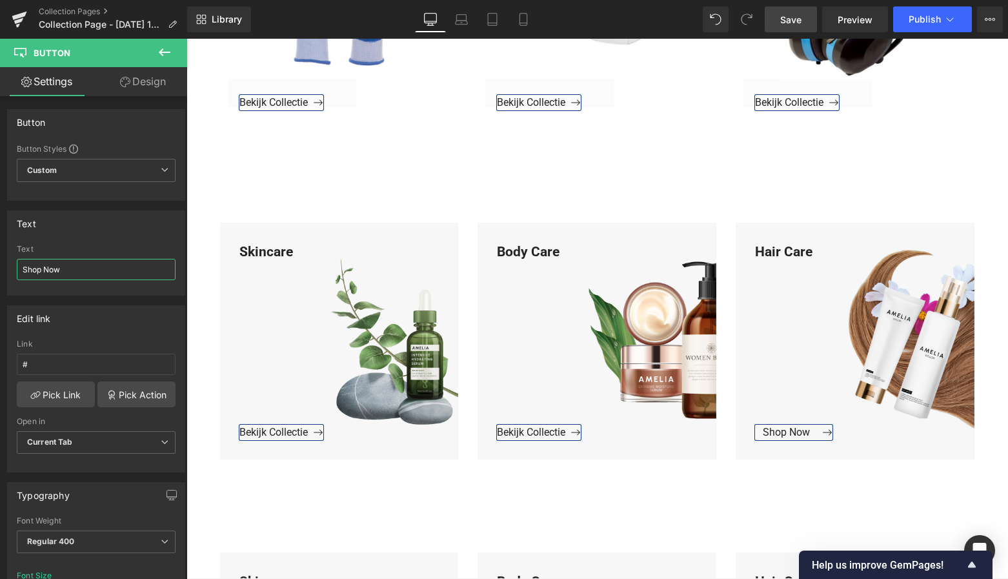
drag, startPoint x: 75, startPoint y: 270, endPoint x: -13, endPoint y: 272, distance: 87.8
click at [0, 272] on html "Button You are previewing how the will restyle your page. You can not edit Elem…" at bounding box center [504, 289] width 1008 height 579
paste input "Bekijk Collectie"
type input "Bekijk Collectie"
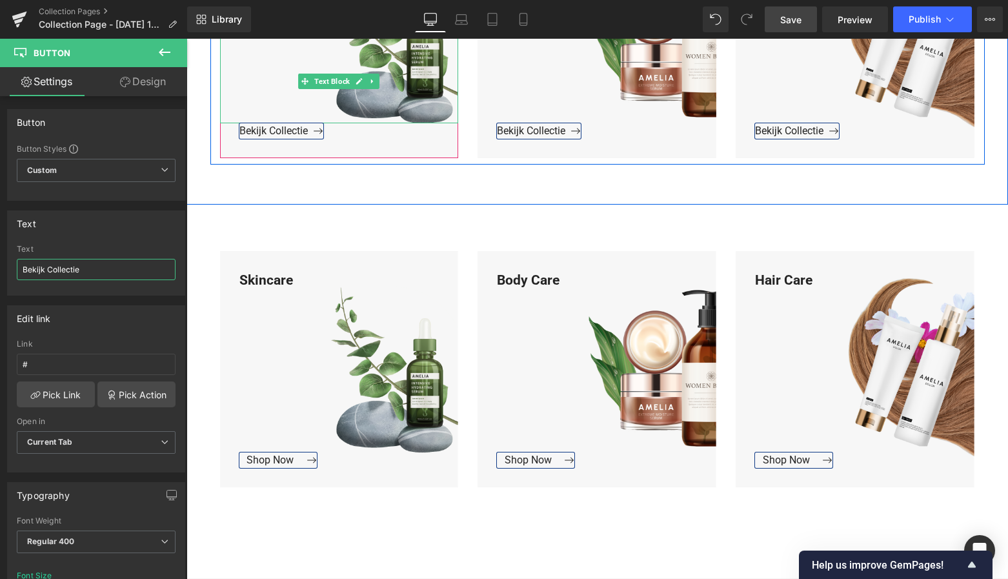
scroll to position [2105, 0]
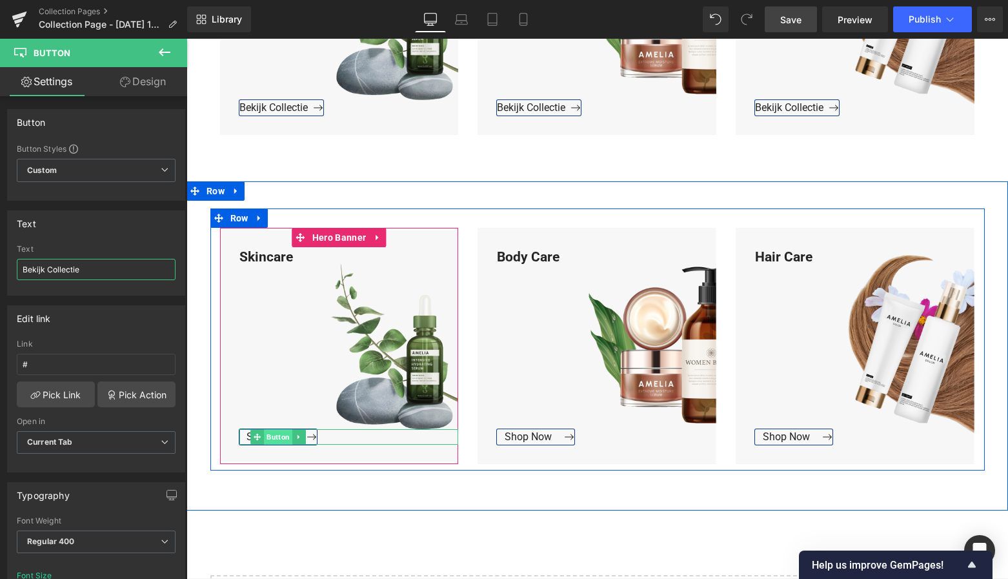
click at [271, 429] on span "Button" at bounding box center [278, 436] width 28 height 15
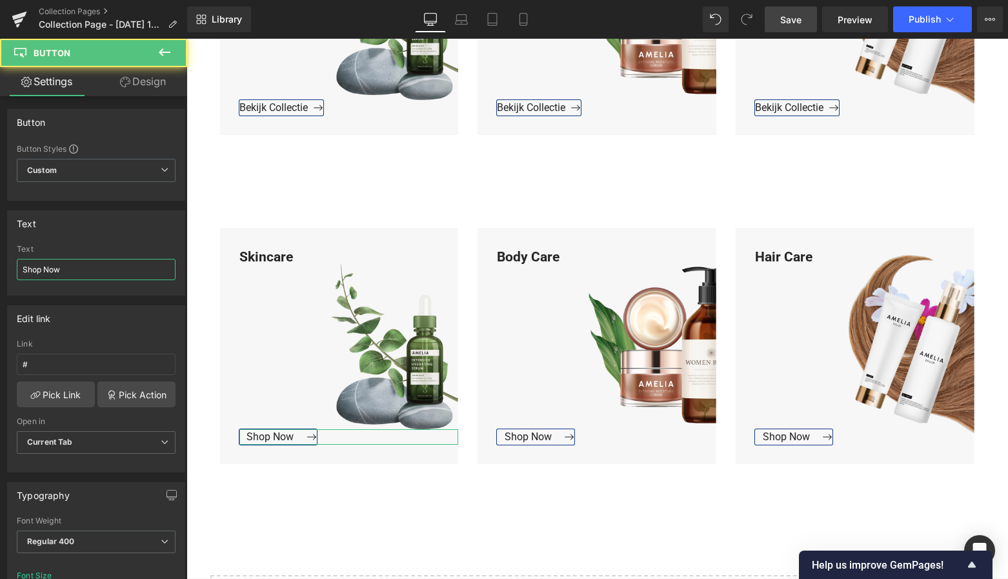
drag, startPoint x: 68, startPoint y: 268, endPoint x: -14, endPoint y: 264, distance: 82.0
click at [0, 264] on html "Button You are previewing how the will restyle your page. You can not edit Elem…" at bounding box center [504, 289] width 1008 height 579
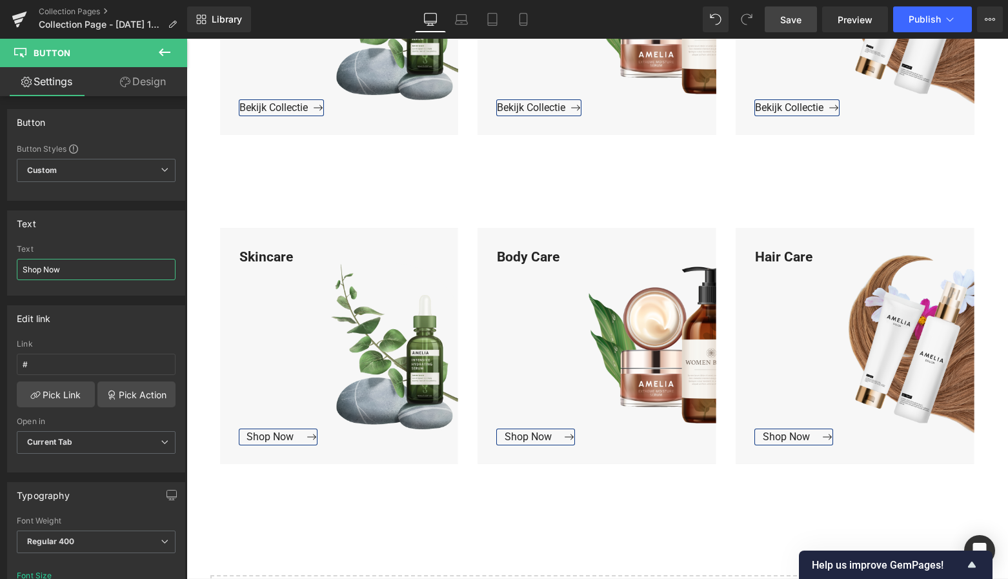
paste input "Bekijk Collectie"
type input "Bekijk Collectie"
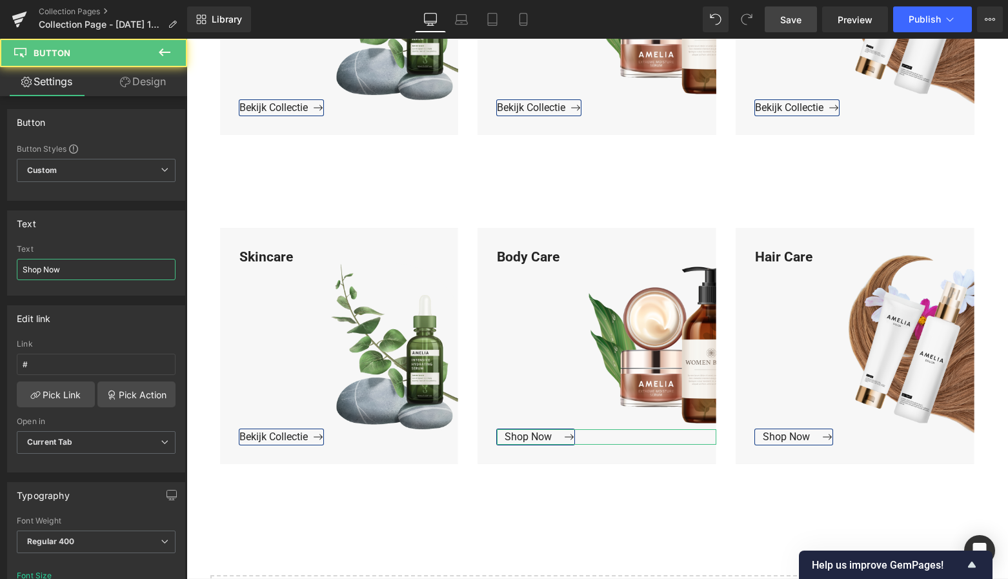
drag, startPoint x: 59, startPoint y: 271, endPoint x: -9, endPoint y: 267, distance: 67.8
click at [0, 267] on html "Button You are previewing how the will restyle your page. You can not edit Elem…" at bounding box center [504, 289] width 1008 height 579
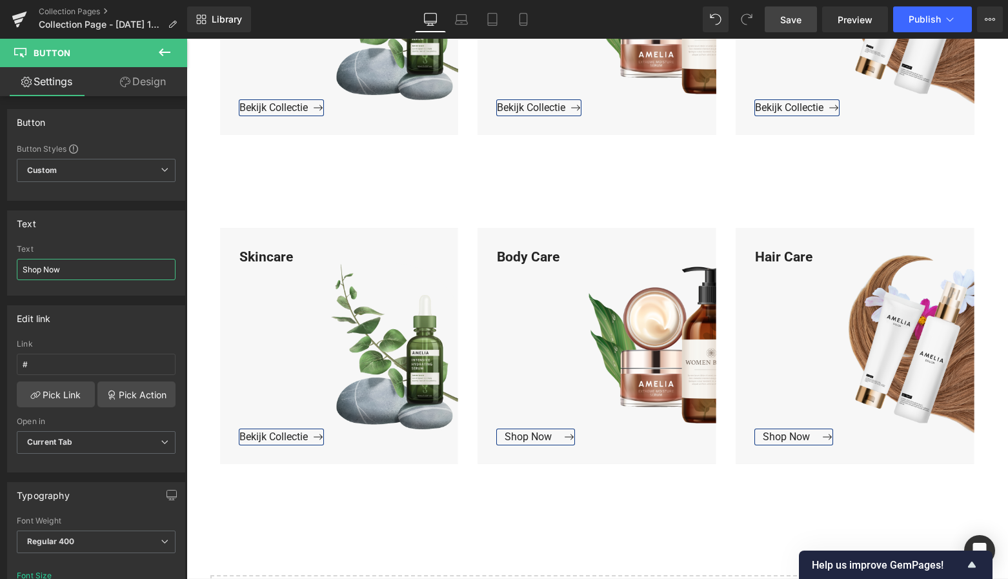
paste input "Bekijk Collectie"
type input "Bekijk Collectie"
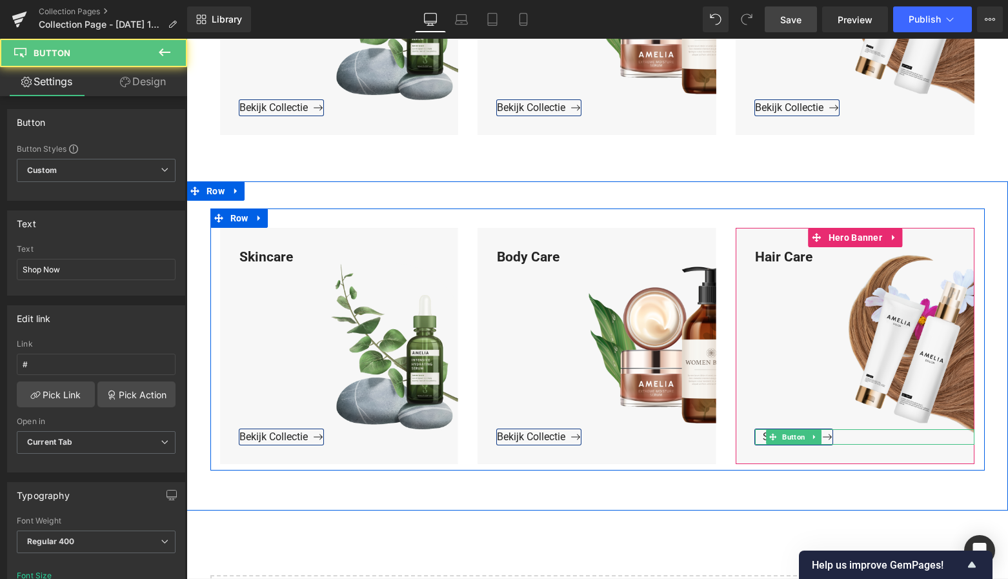
scroll to position [2104, 0]
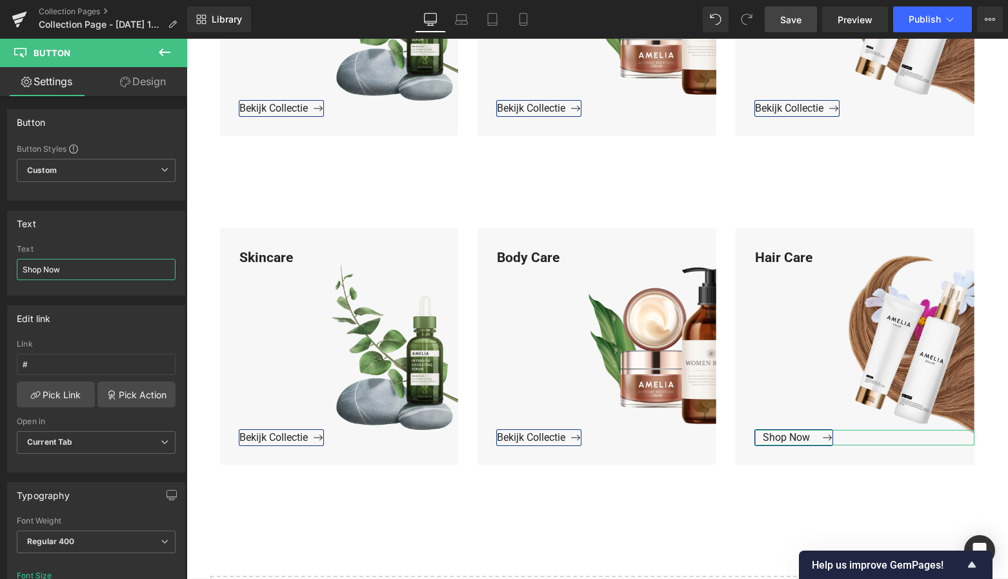
drag, startPoint x: 73, startPoint y: 272, endPoint x: -3, endPoint y: 266, distance: 76.3
click at [0, 266] on html "Button You are previewing how the will restyle your page. You can not edit Elem…" at bounding box center [504, 289] width 1008 height 579
paste input "Bekijk Collectie"
type input "Bekijk Collectie"
click at [803, 14] on link "Save" at bounding box center [790, 19] width 52 height 26
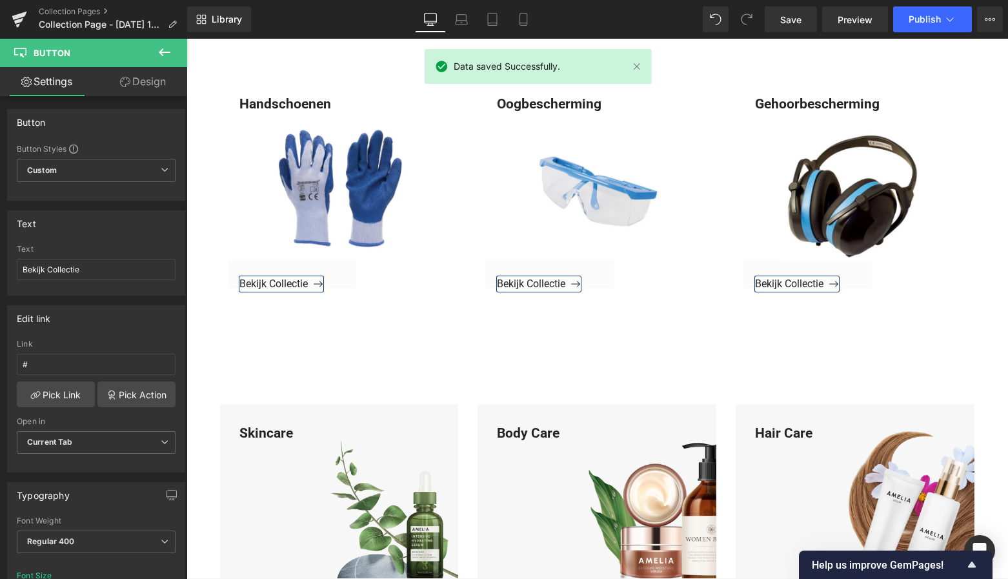
scroll to position [1604, 0]
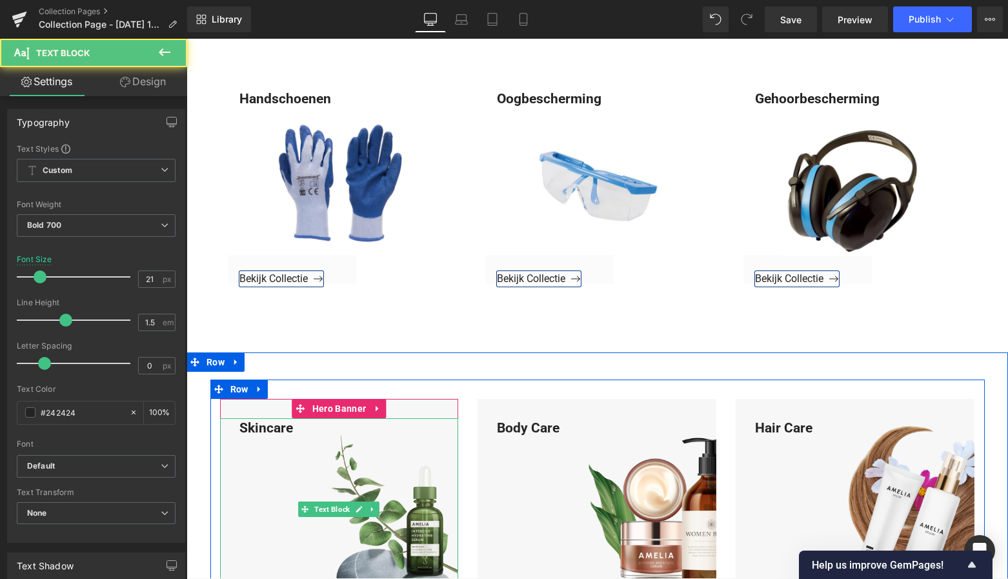
drag, startPoint x: 312, startPoint y: 414, endPoint x: 299, endPoint y: 412, distance: 13.0
click at [309, 418] on div "Skincare" at bounding box center [339, 509] width 239 height 183
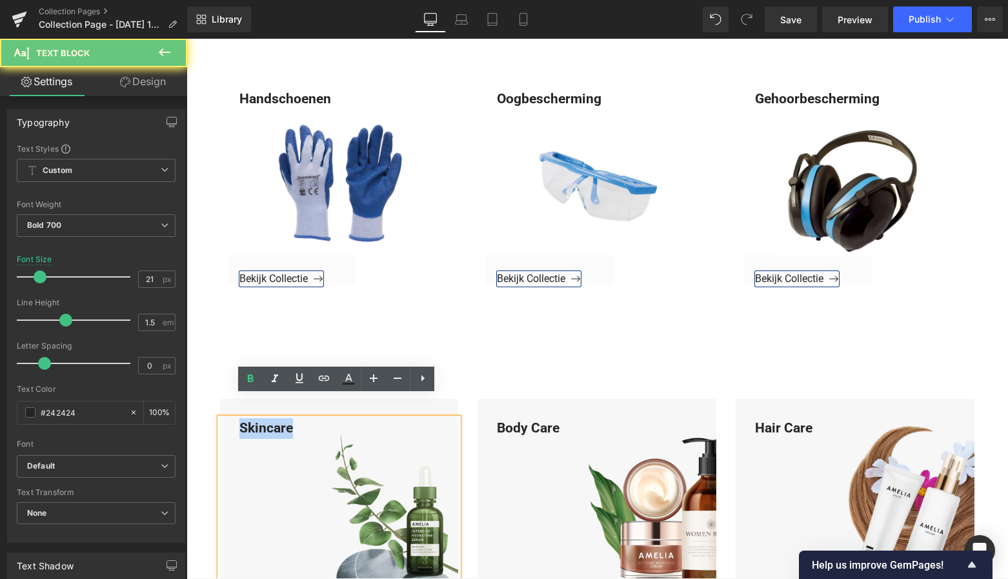
drag, startPoint x: 299, startPoint y: 412, endPoint x: 229, endPoint y: 406, distance: 69.9
click at [225, 418] on div "Skincare" at bounding box center [339, 509] width 239 height 183
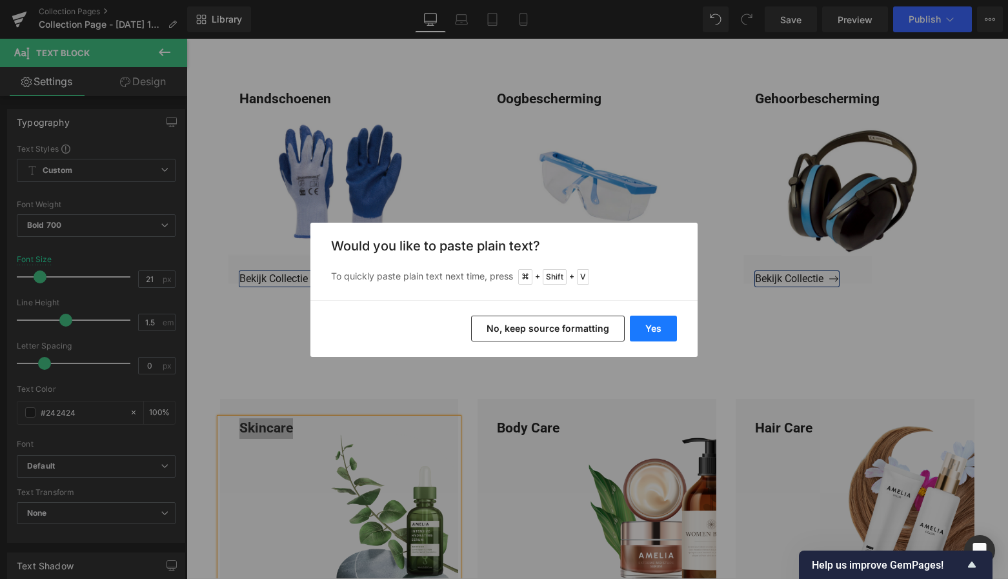
click at [662, 327] on button "Yes" at bounding box center [653, 328] width 47 height 26
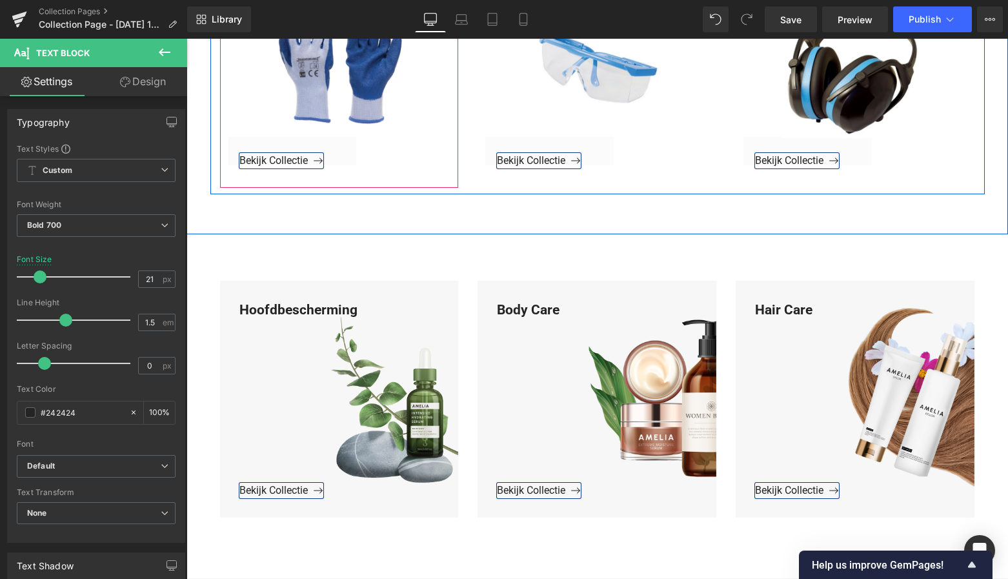
scroll to position [1782, 0]
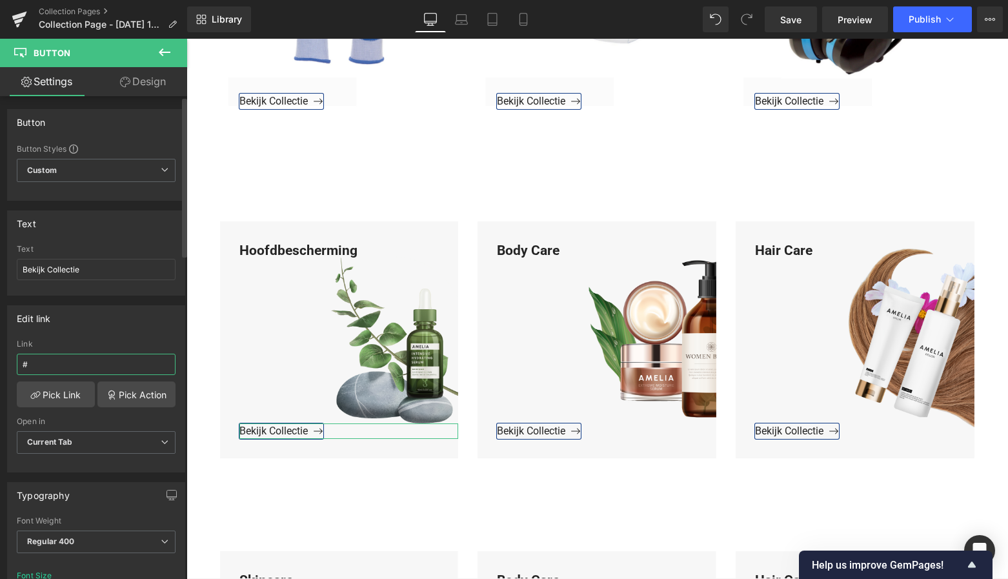
click at [39, 357] on input "#" at bounding box center [96, 364] width 159 height 21
drag, startPoint x: 29, startPoint y: 363, endPoint x: -1, endPoint y: 362, distance: 29.7
click at [0, 362] on html "Button You are previewing how the will restyle your page. You can not edit Elem…" at bounding box center [504, 289] width 1008 height 579
paste input "https://www.mzsgereedschap.nl/collections/hoofdbescherming"
type input "https://www.mzsgereedschap.nl/collections/hoofdbescherming"
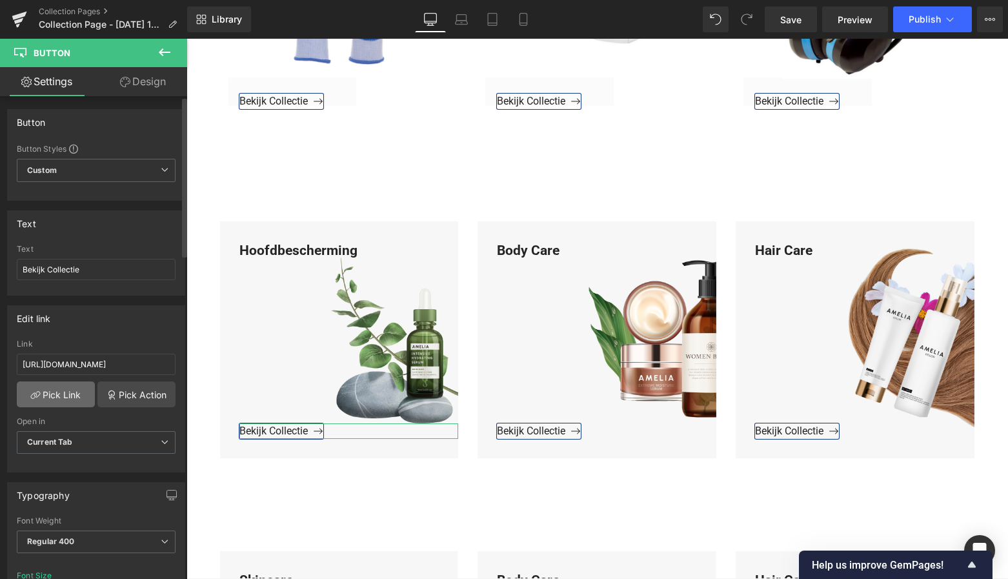
click at [53, 394] on link "Pick Link" at bounding box center [56, 394] width 78 height 26
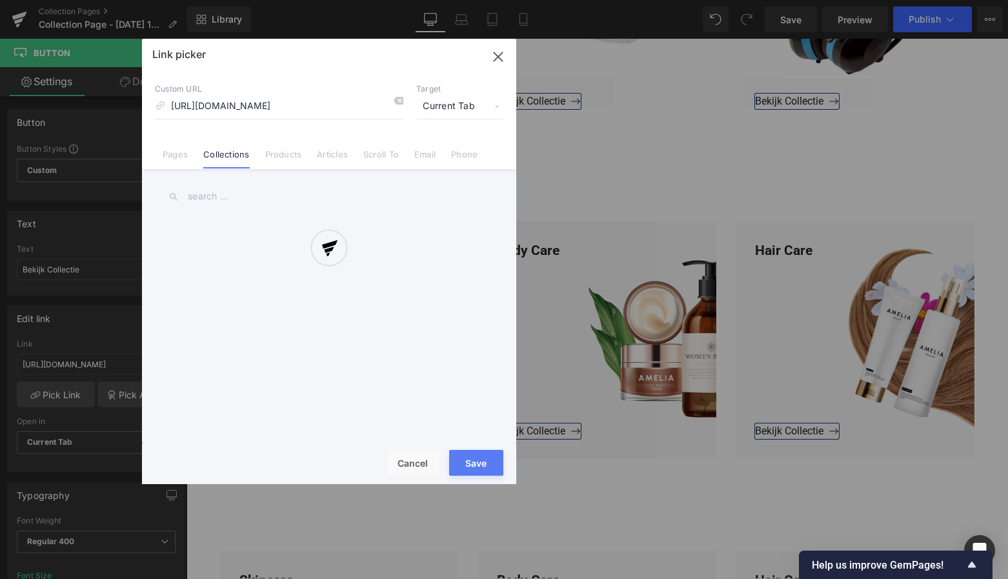
scroll to position [0, 48]
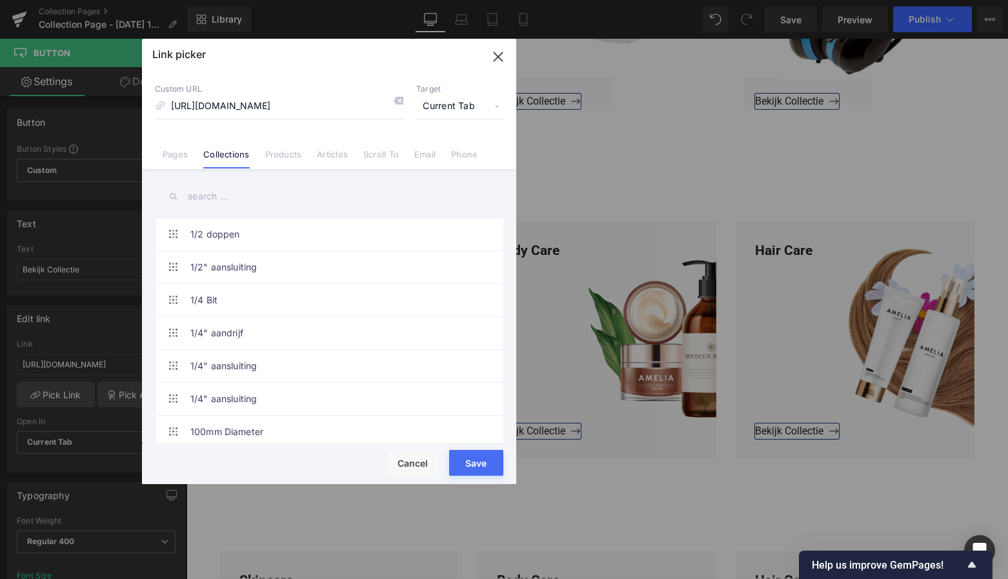
click at [477, 459] on button "Save" at bounding box center [476, 463] width 54 height 26
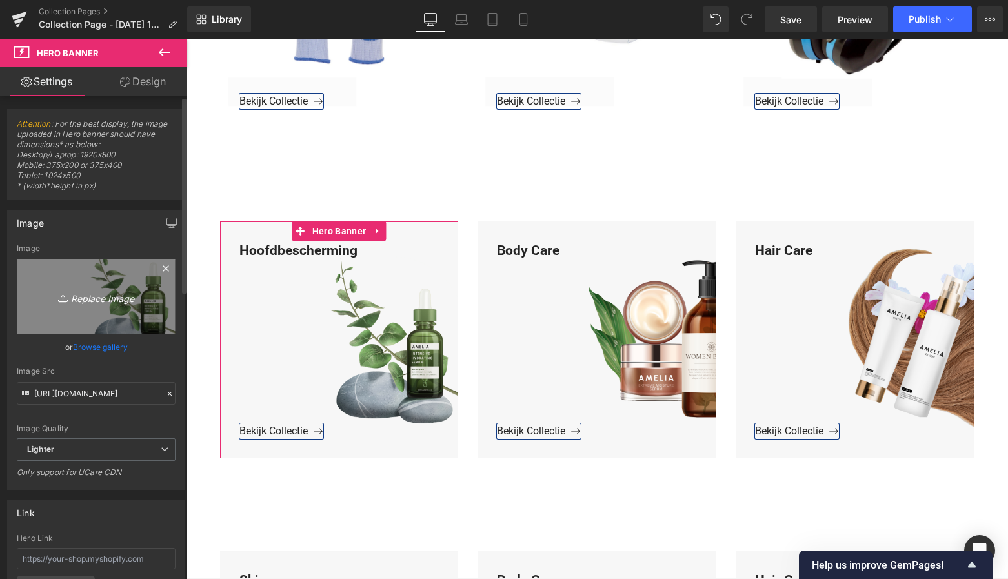
click at [105, 295] on icon "Replace Image" at bounding box center [96, 296] width 103 height 16
type input "C:\fakepath\Groen Modern Doe-het-zelf Instagram Stories (800 x 800 px)-3.png"
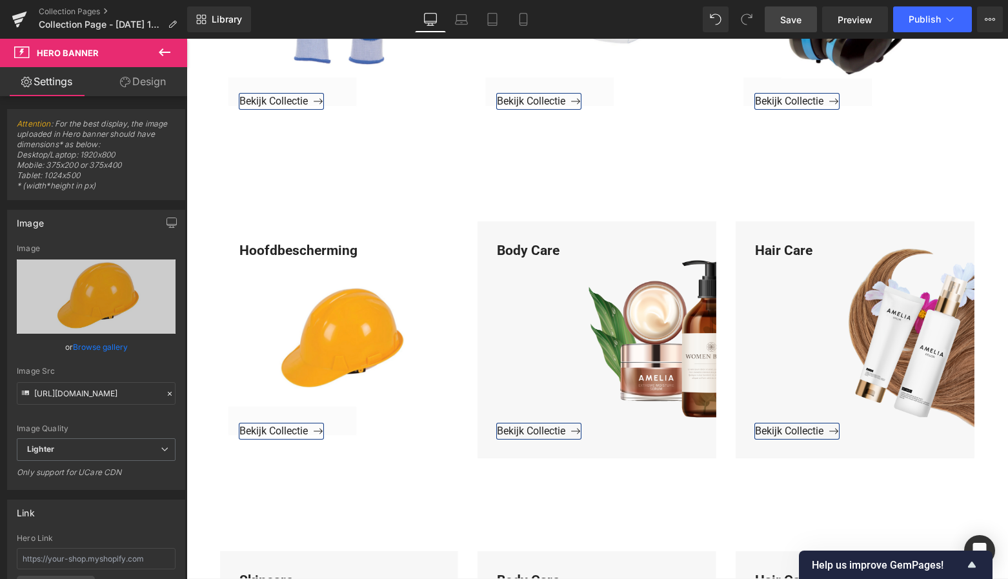
click at [797, 23] on span "Save" at bounding box center [790, 20] width 21 height 14
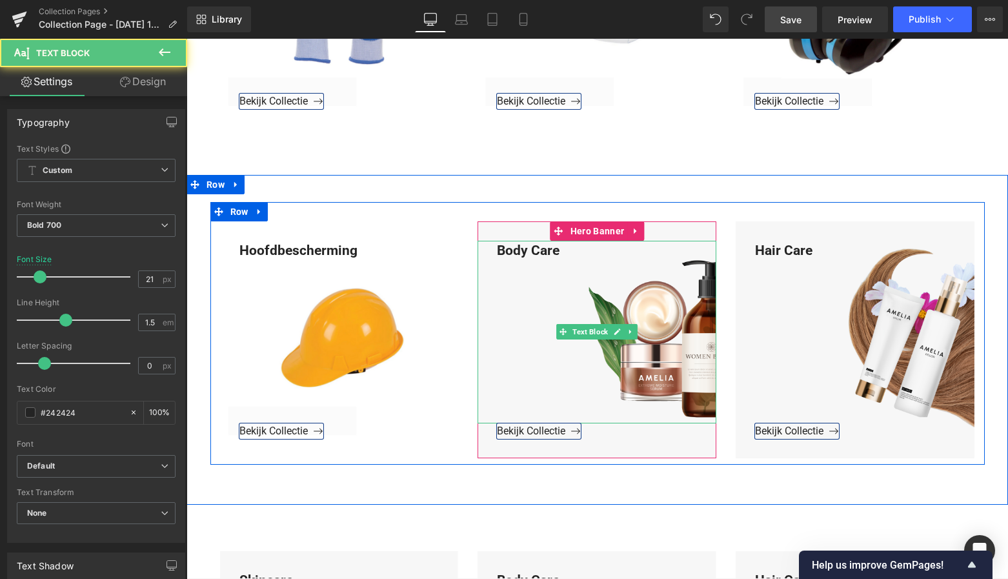
click at [564, 241] on div "Body Care" at bounding box center [596, 332] width 239 height 183
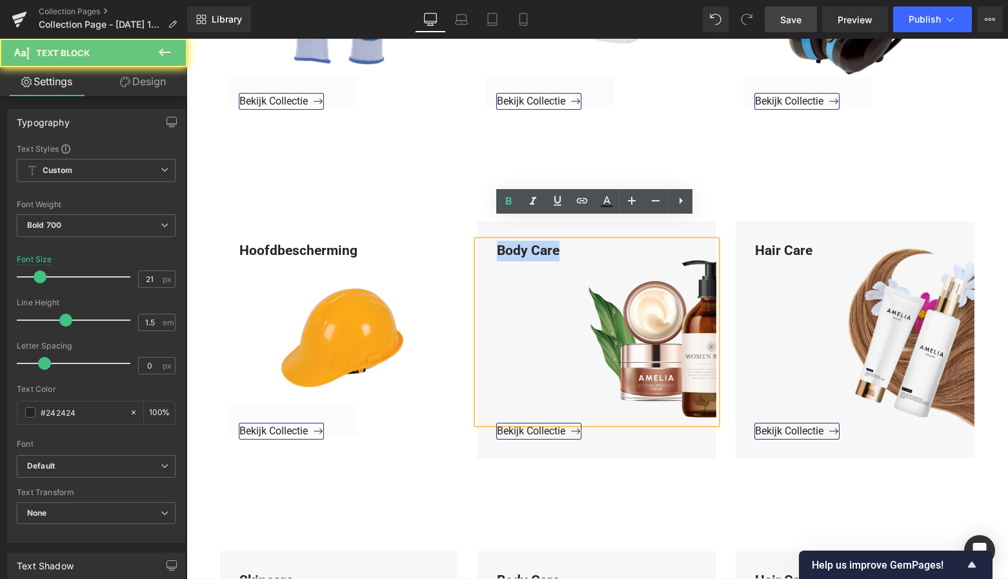
drag, startPoint x: 564, startPoint y: 231, endPoint x: 495, endPoint y: 231, distance: 68.4
click at [484, 241] on div "Body Care" at bounding box center [596, 332] width 239 height 183
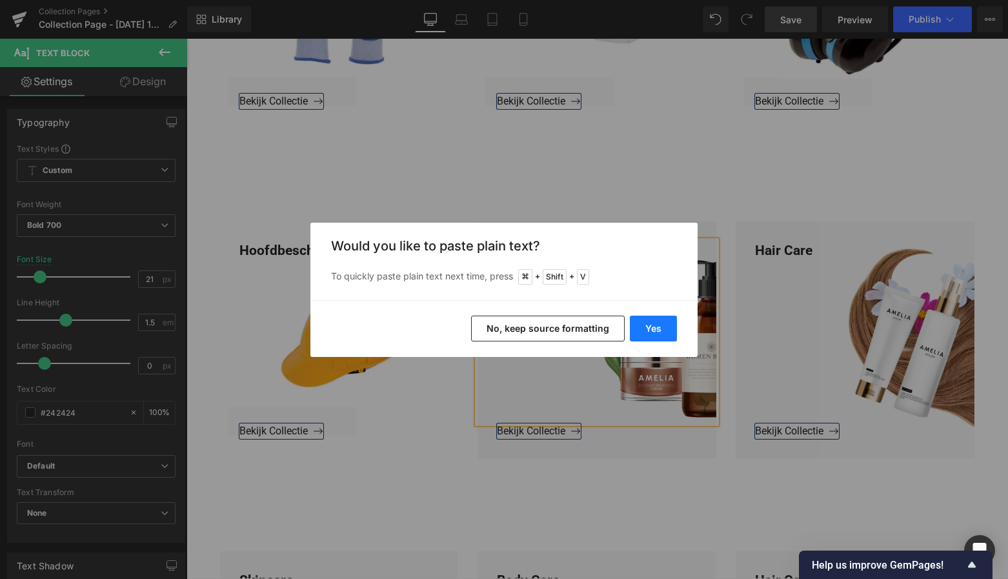
click at [648, 326] on button "Yes" at bounding box center [653, 328] width 47 height 26
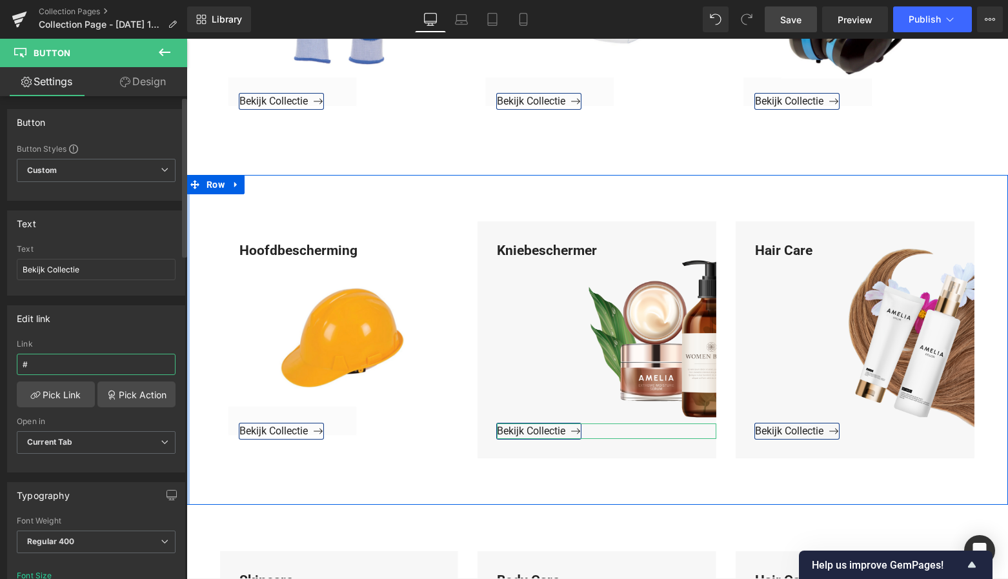
click at [63, 366] on input "#" at bounding box center [96, 364] width 159 height 21
drag, startPoint x: 63, startPoint y: 366, endPoint x: 3, endPoint y: 361, distance: 60.3
click at [3, 361] on div "Edit link # Link # Pick Link Pick Action Current Tab New Tab Open in Current Ta…" at bounding box center [96, 383] width 193 height 177
paste input "https://www.mzsgereedschap.nl/collections/pbm-accessoires"
type input "https://www.mzsgereedschap.nl/collections/pbm-accessoires"
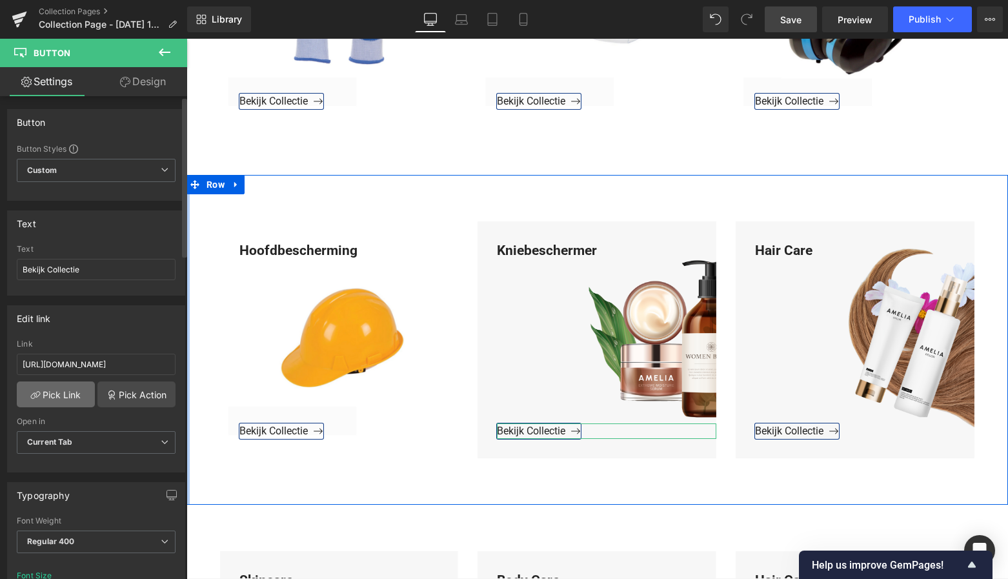
click at [49, 383] on link "Pick Link" at bounding box center [56, 394] width 78 height 26
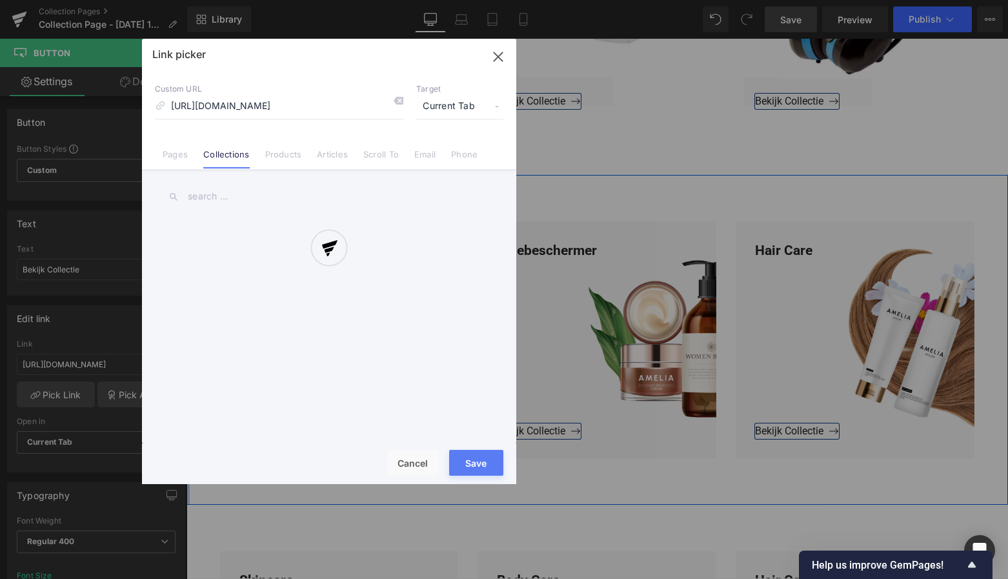
scroll to position [0, 41]
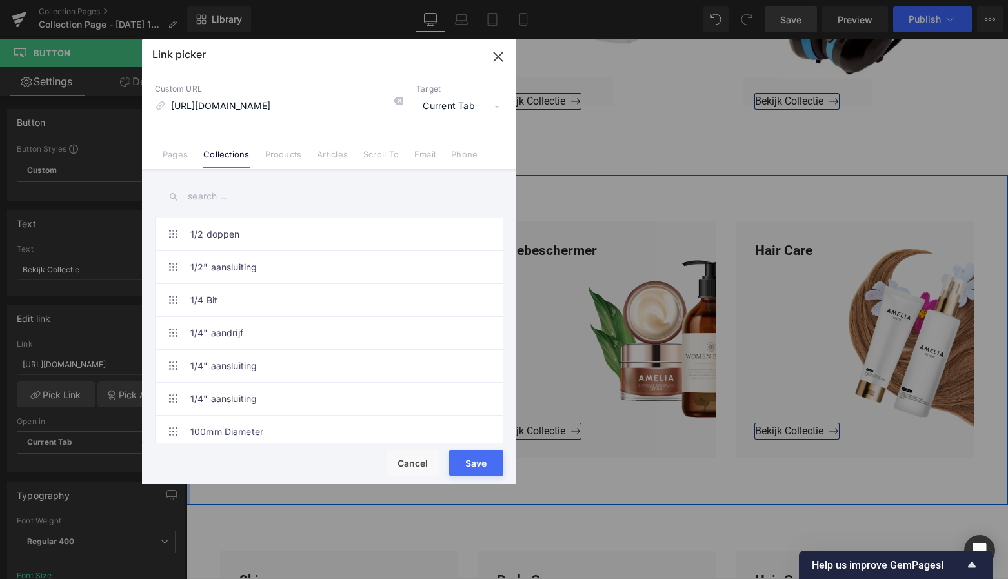
click at [477, 466] on button "Save" at bounding box center [476, 463] width 54 height 26
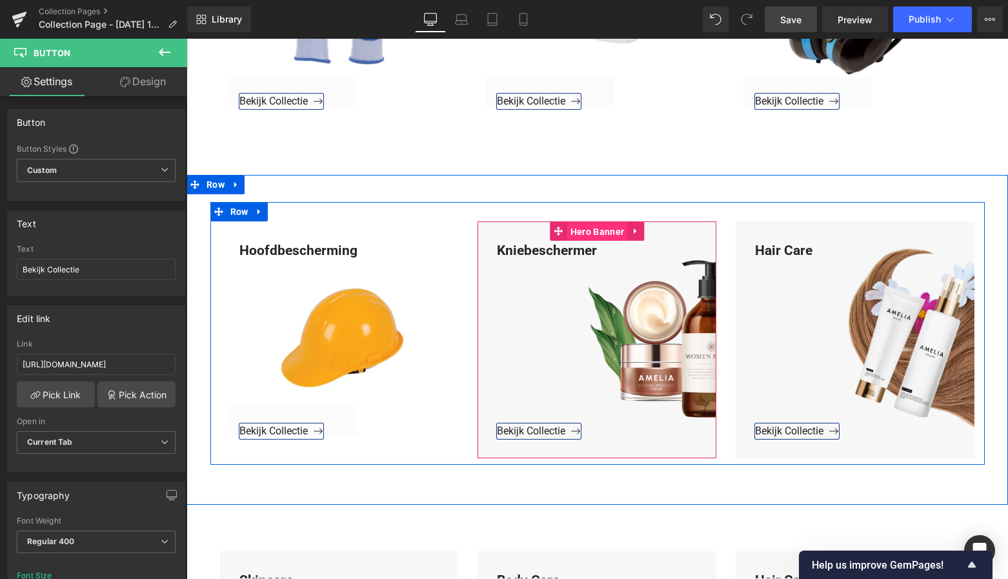
click at [602, 222] on span "Hero Banner" at bounding box center [597, 231] width 60 height 19
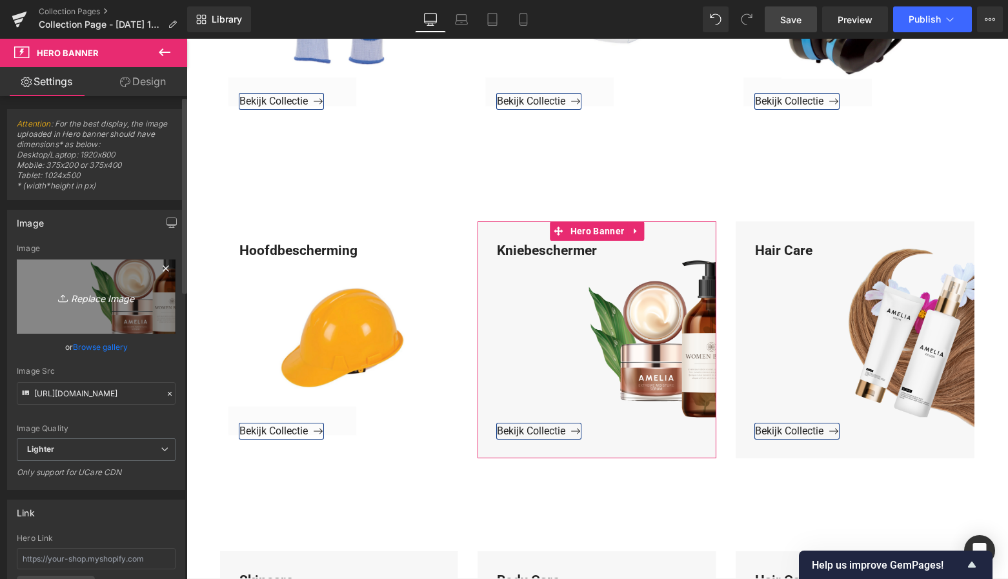
click at [90, 297] on icon "Replace Image" at bounding box center [96, 296] width 103 height 16
type input "C:\fakepath\Groen Modern Doe-het-zelf Instagram Stories (800 x 800 px)-3.png"
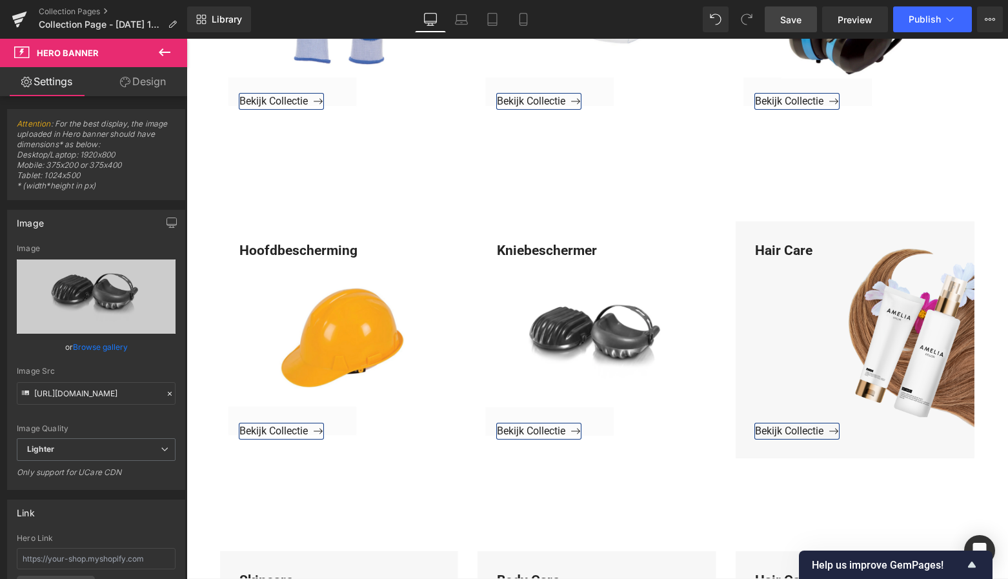
click at [797, 25] on span "Save" at bounding box center [790, 20] width 21 height 14
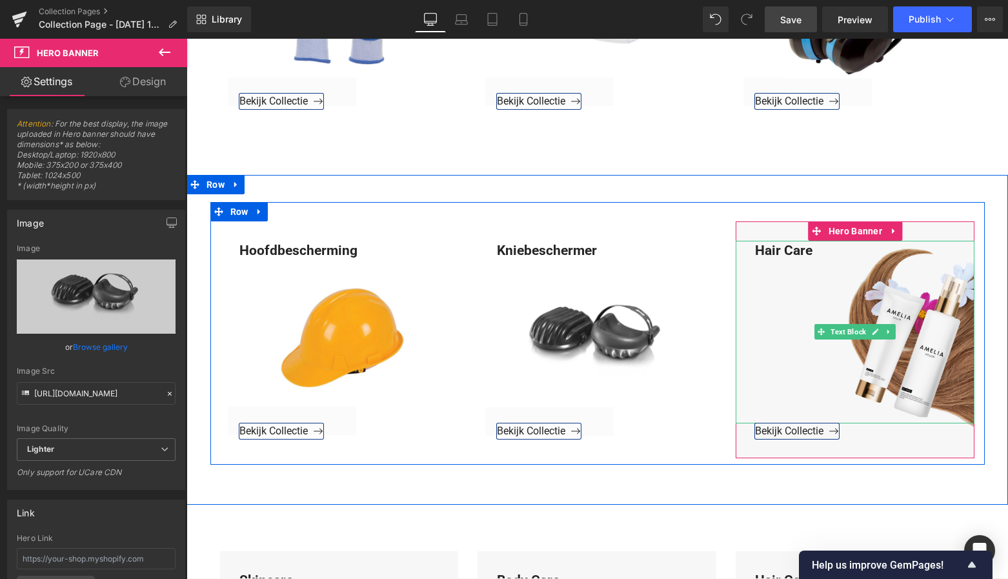
click at [817, 241] on div "Hair Care" at bounding box center [854, 332] width 239 height 183
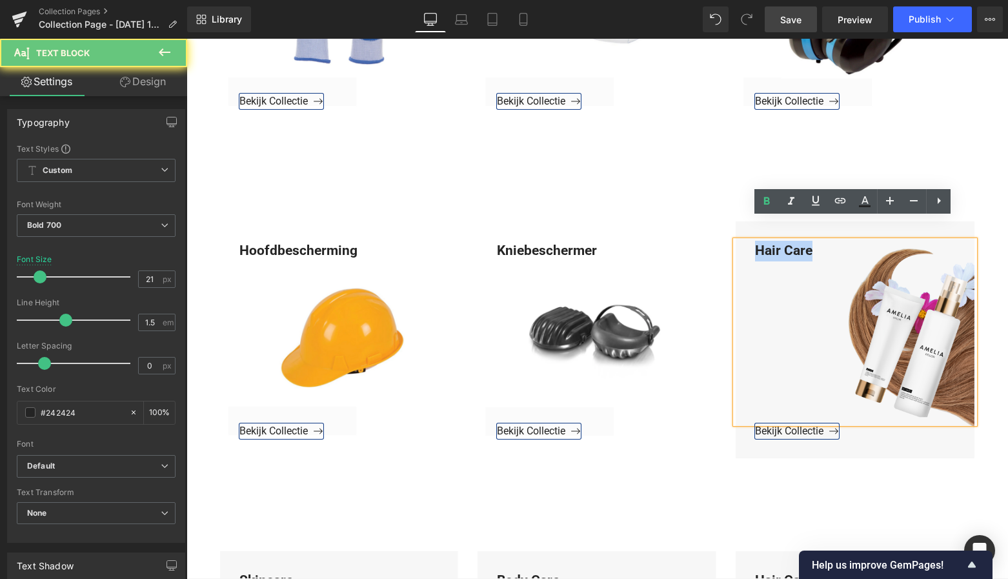
drag, startPoint x: 813, startPoint y: 227, endPoint x: 737, endPoint y: 222, distance: 76.3
click at [739, 241] on div "Hair Care" at bounding box center [854, 332] width 239 height 183
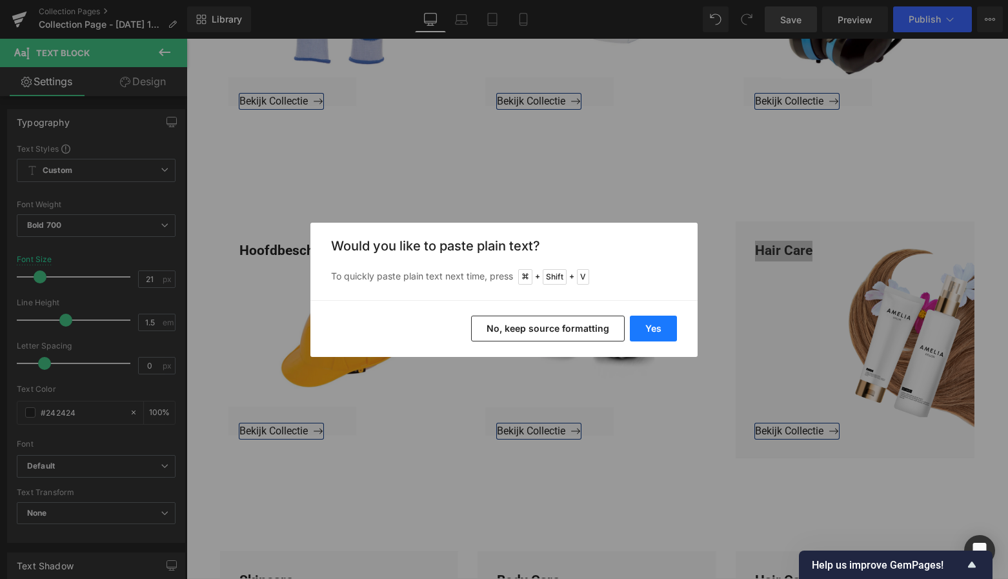
click at [658, 324] on button "Yes" at bounding box center [653, 328] width 47 height 26
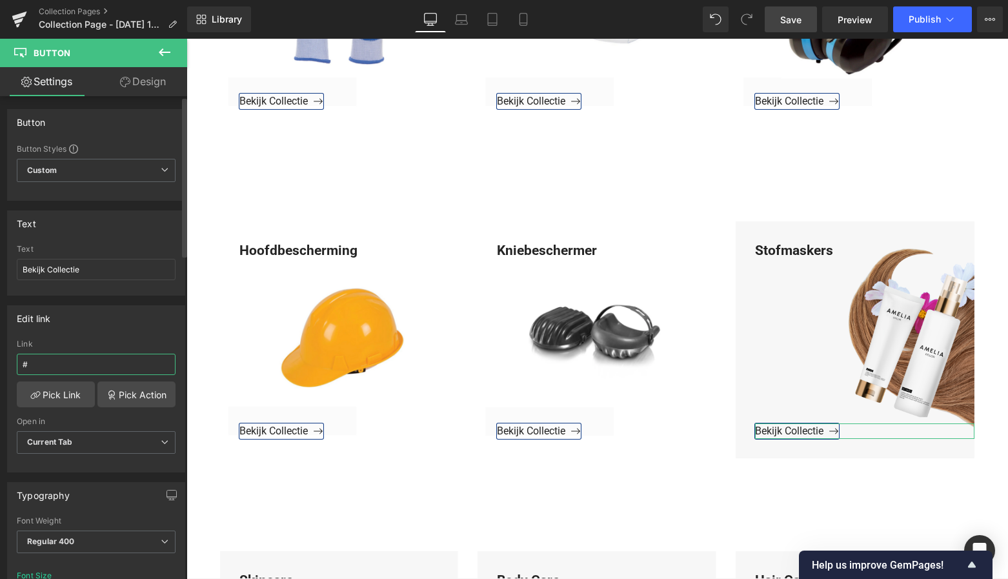
click at [68, 368] on input "#" at bounding box center [96, 364] width 159 height 21
drag, startPoint x: 68, startPoint y: 368, endPoint x: 10, endPoint y: 363, distance: 57.7
click at [7, 363] on div "Edit link # Link # Pick Link Pick Action Current Tab New Tab Open in Current Ta…" at bounding box center [96, 388] width 178 height 167
paste input "https://www.mzsgereedschap.nl/collections/stofmaskers"
type input "https://www.mzsgereedschap.nl/collections/stofmaskers"
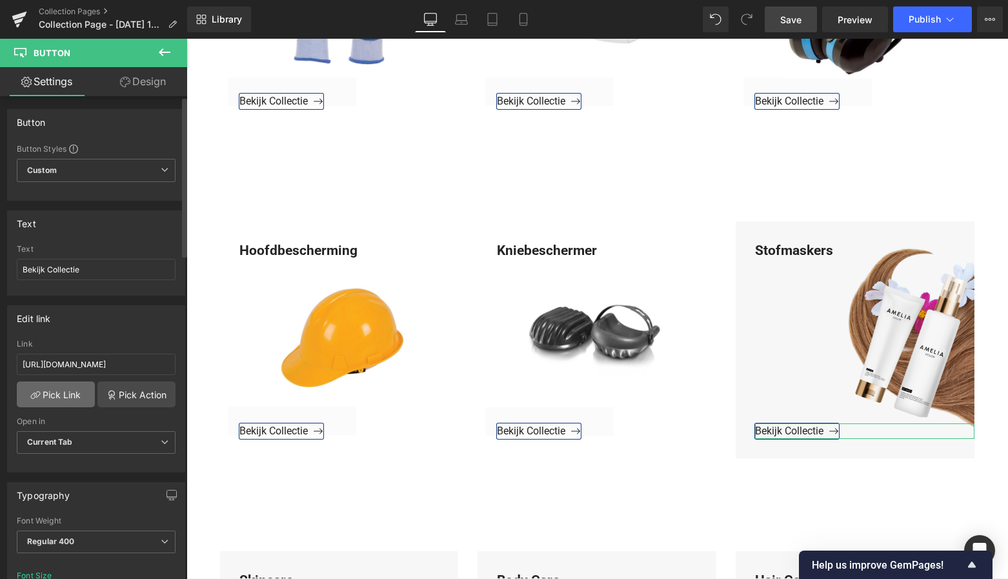
click at [63, 395] on link "Pick Link" at bounding box center [56, 394] width 78 height 26
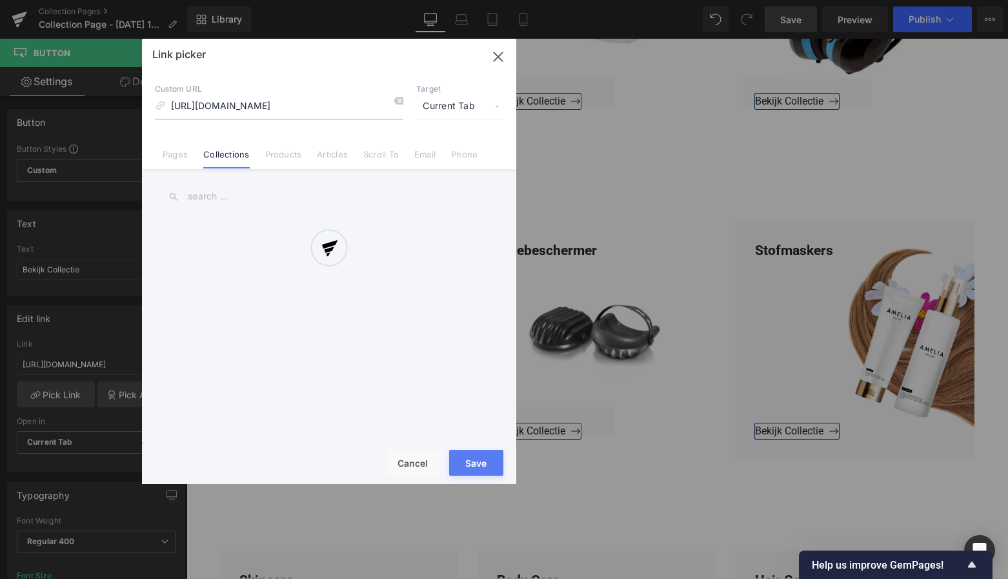
scroll to position [0, 19]
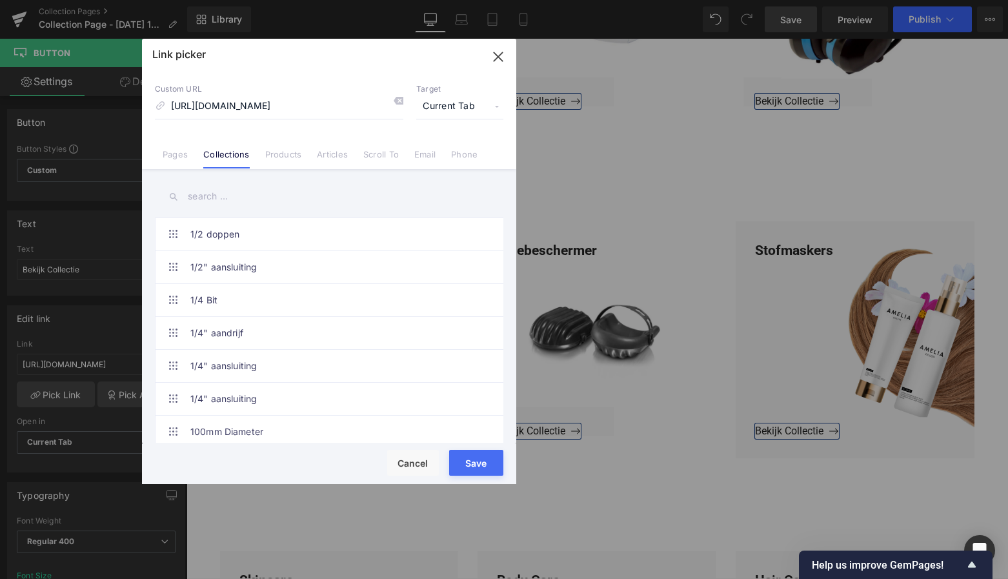
click at [481, 462] on button "Save" at bounding box center [476, 463] width 54 height 26
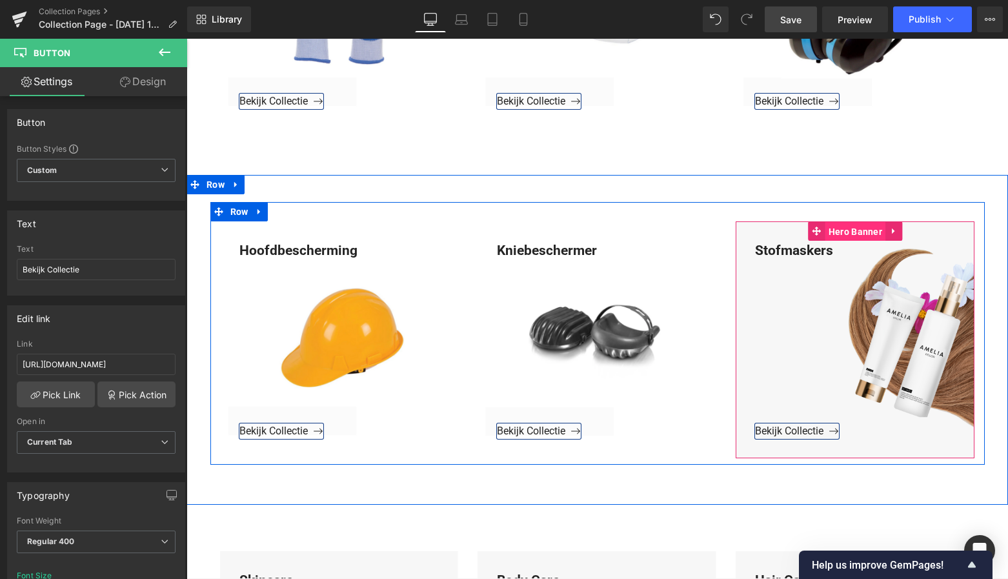
click at [863, 222] on span "Hero Banner" at bounding box center [855, 231] width 60 height 19
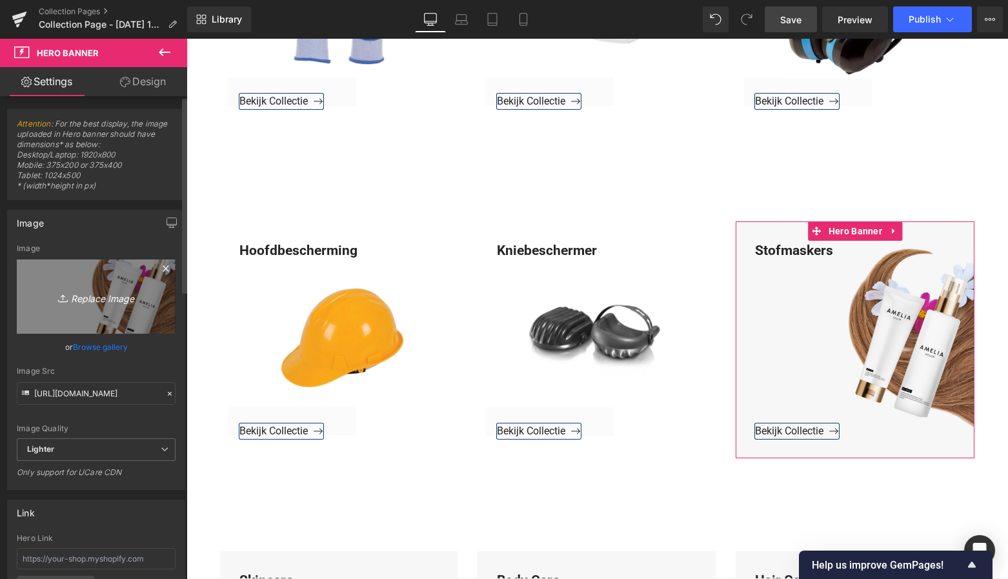
click at [115, 295] on icon "Replace Image" at bounding box center [96, 296] width 103 height 16
type input "C:\fakepath\Groen Modern Doe-het-zelf Instagram Stories (800 x 800 px)-3.png"
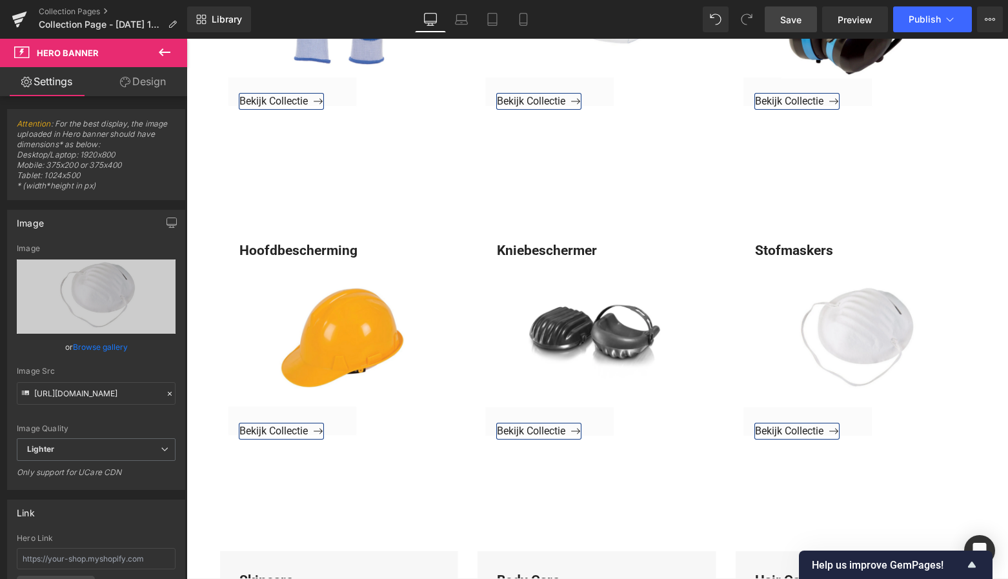
click at [784, 28] on link "Save" at bounding box center [790, 19] width 52 height 26
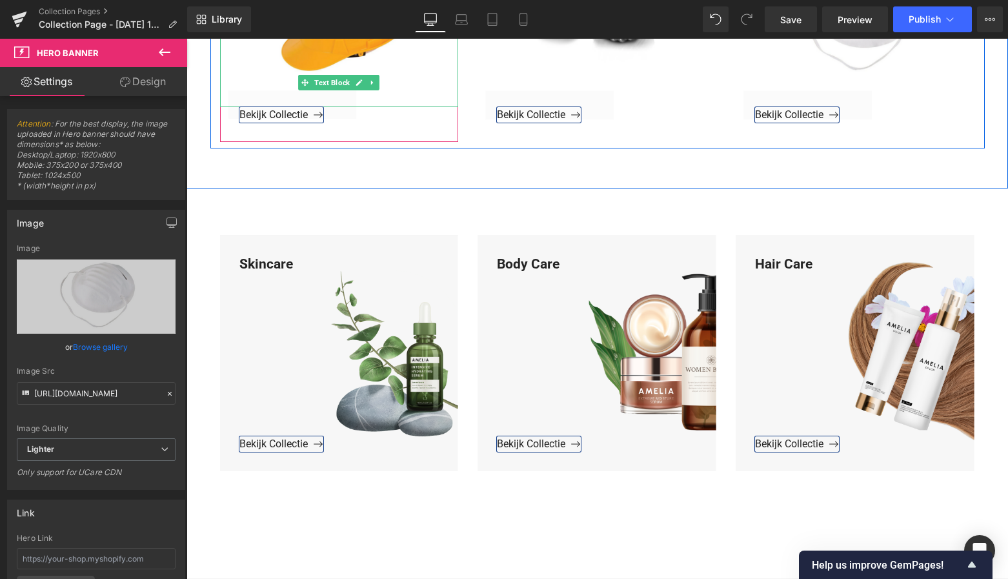
scroll to position [2125, 0]
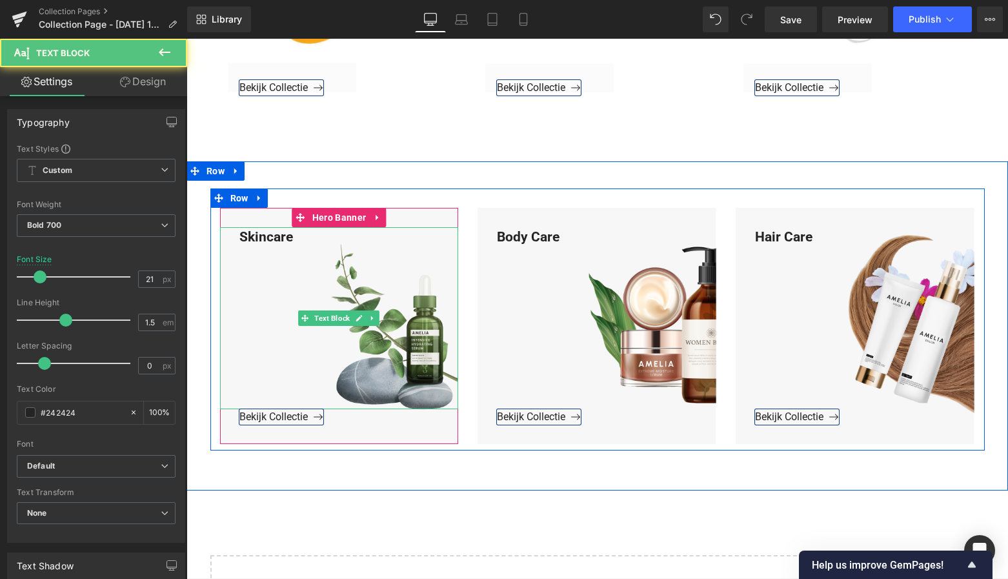
drag, startPoint x: 292, startPoint y: 223, endPoint x: 294, endPoint y: 216, distance: 7.2
click at [292, 227] on div "Skincare" at bounding box center [339, 318] width 239 height 183
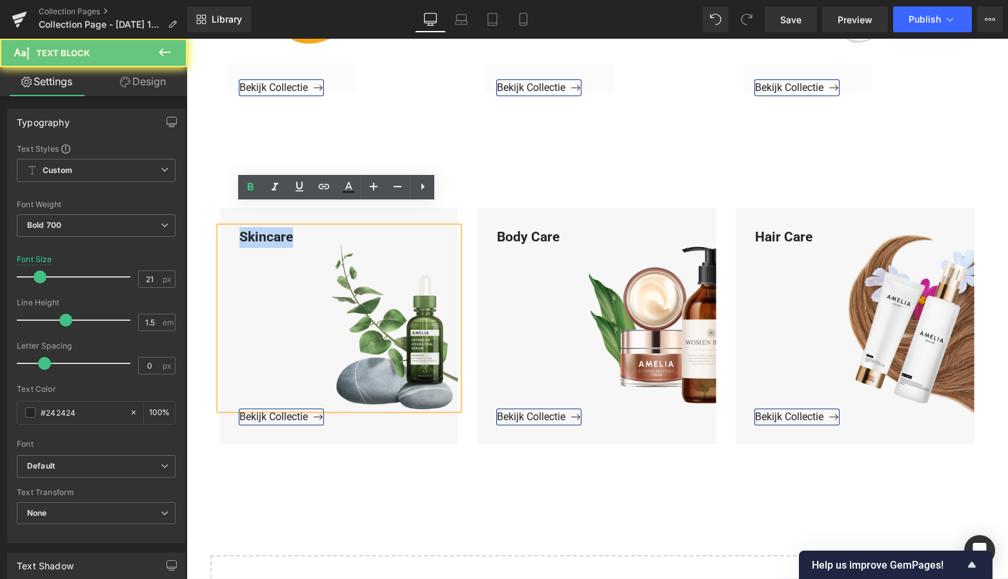
drag, startPoint x: 294, startPoint y: 216, endPoint x: 224, endPoint y: 214, distance: 69.1
click at [224, 227] on div "Skincare" at bounding box center [339, 318] width 239 height 183
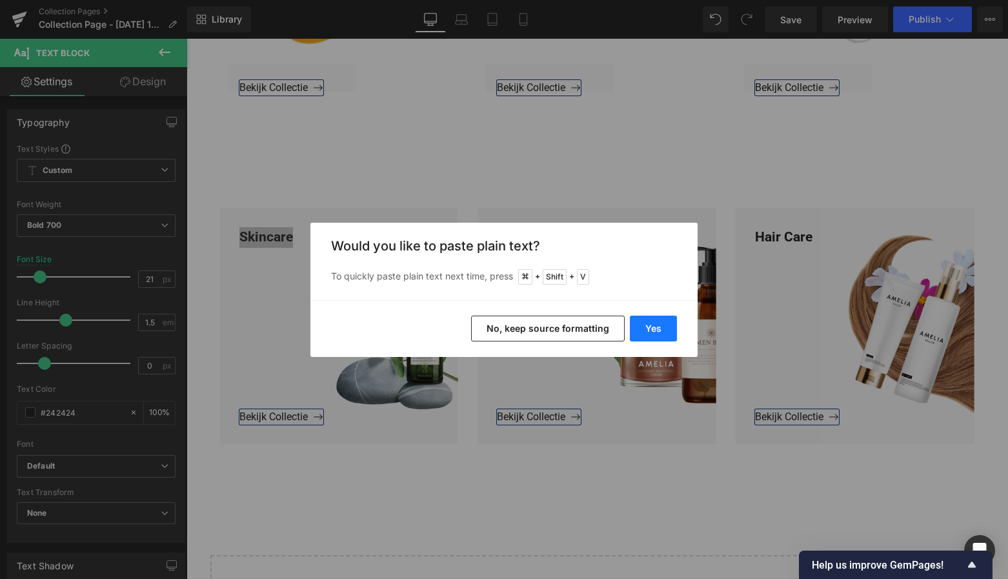
click at [653, 328] on button "Yes" at bounding box center [653, 328] width 47 height 26
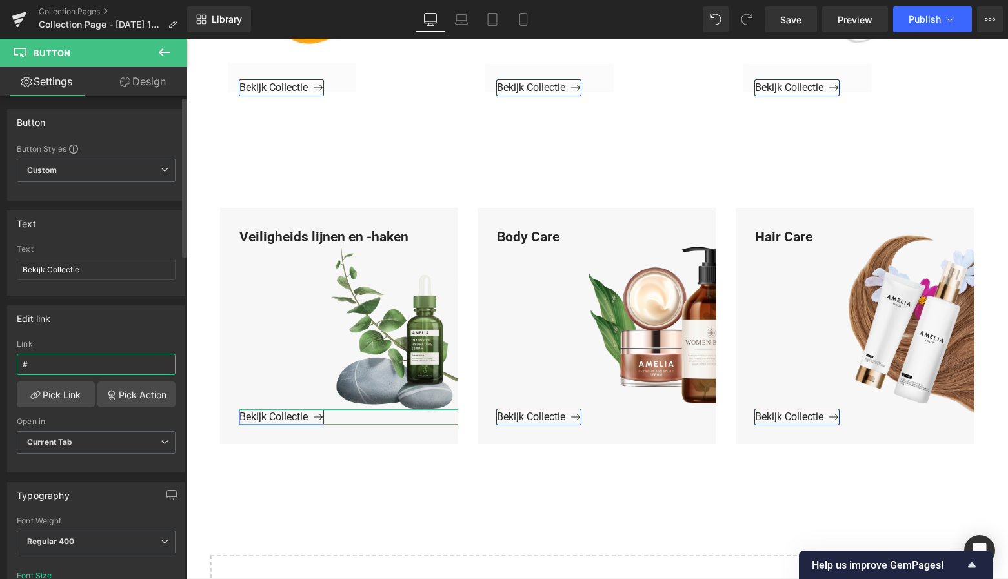
click at [54, 366] on input "#" at bounding box center [96, 364] width 159 height 21
drag, startPoint x: 57, startPoint y: 366, endPoint x: 1, endPoint y: 363, distance: 56.2
click at [0, 361] on html "Button You are previewing how the will restyle your page. You can not edit Elem…" at bounding box center [504, 289] width 1008 height 579
paste input "https://www.mzsgereedschap.nl/collections/veiligheids-lijnen-en-haken"
type input "https://www.mzsgereedschap.nl/collections/veiligheids-lijnen-en-haken"
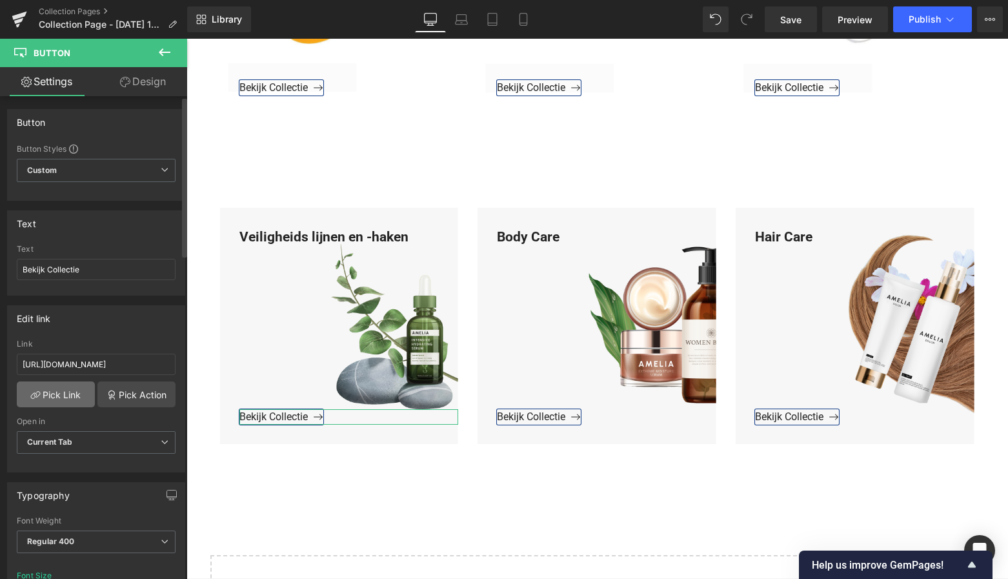
click at [47, 394] on link "Pick Link" at bounding box center [56, 394] width 78 height 26
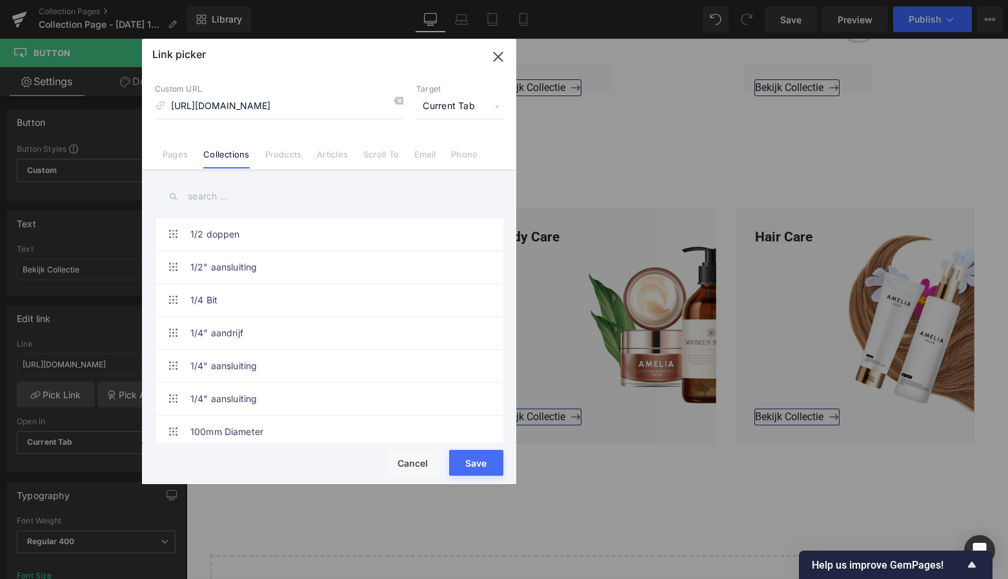
click at [472, 461] on button "Save" at bounding box center [476, 463] width 54 height 26
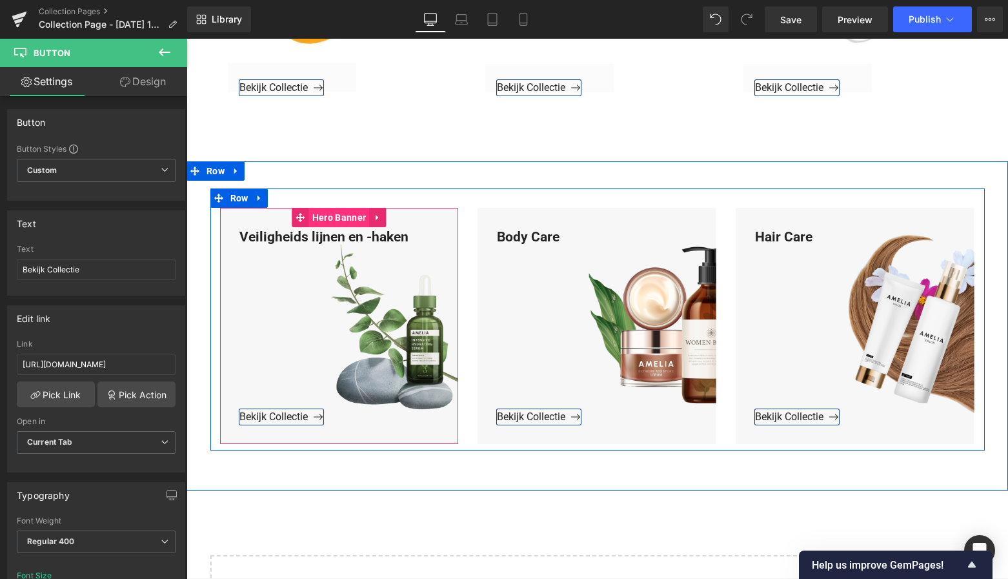
click at [343, 208] on span "Hero Banner" at bounding box center [339, 217] width 60 height 19
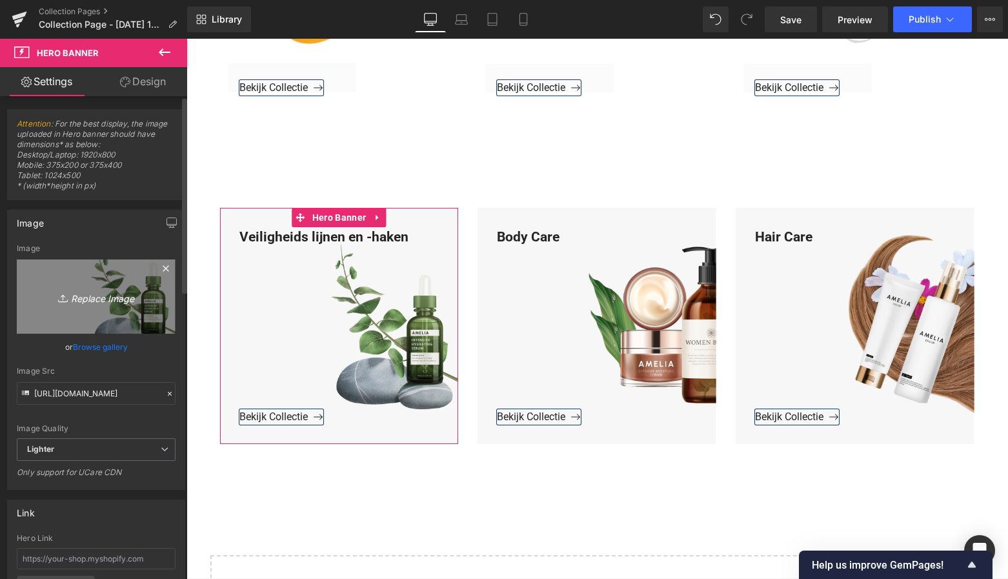
click at [90, 299] on icon "Replace Image" at bounding box center [96, 296] width 103 height 16
type input "C:\fakepath\Groen Modern Doe-het-zelf Instagram Stories (800 x 800 px)-3.png"
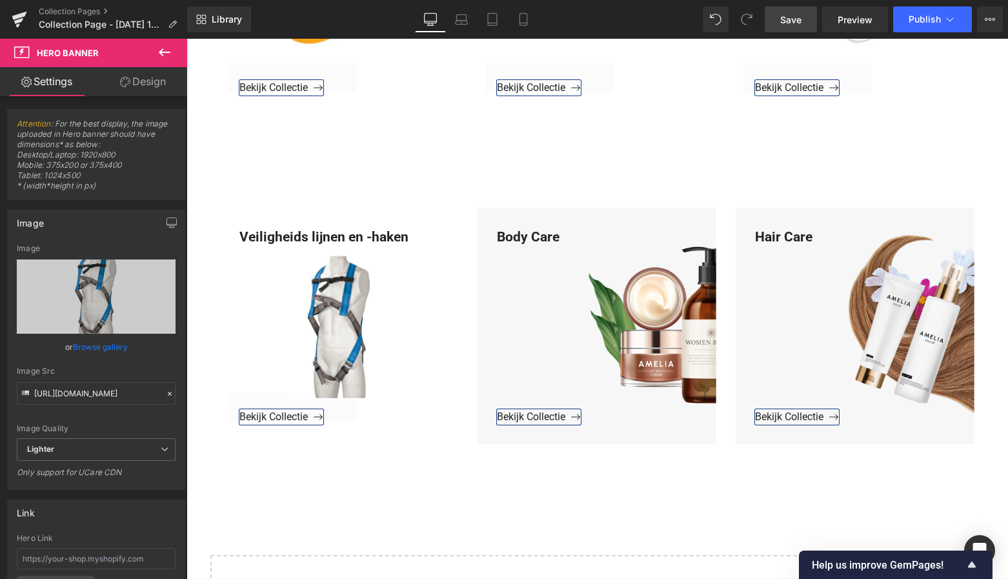
click at [790, 25] on span "Save" at bounding box center [790, 20] width 21 height 14
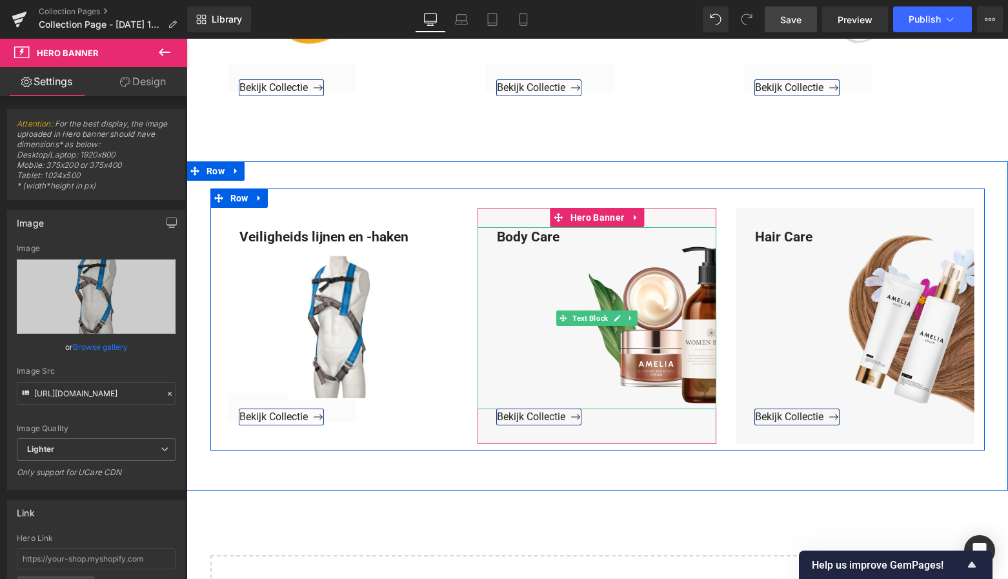
click at [570, 227] on div "Body Care" at bounding box center [596, 318] width 239 height 183
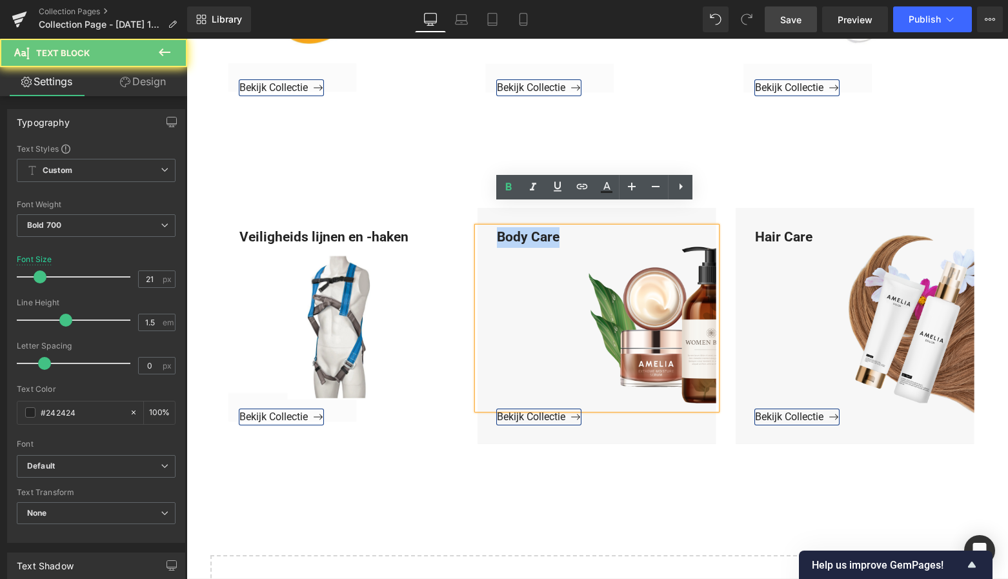
drag, startPoint x: 567, startPoint y: 215, endPoint x: 486, endPoint y: 213, distance: 80.7
click at [486, 227] on div "Body Care" at bounding box center [596, 318] width 239 height 183
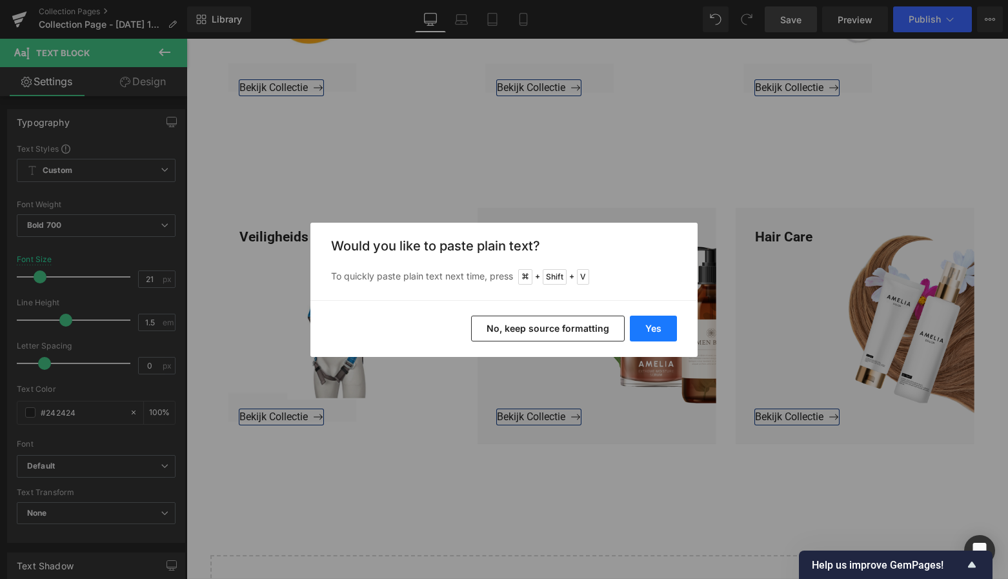
click at [661, 338] on button "Yes" at bounding box center [653, 328] width 47 height 26
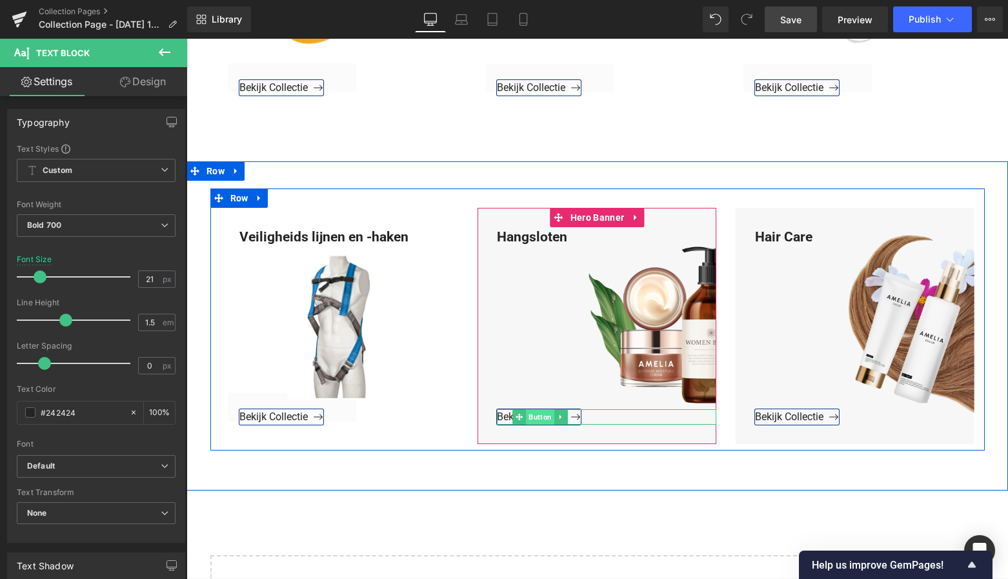
click at [532, 409] on span "Button" at bounding box center [540, 416] width 28 height 15
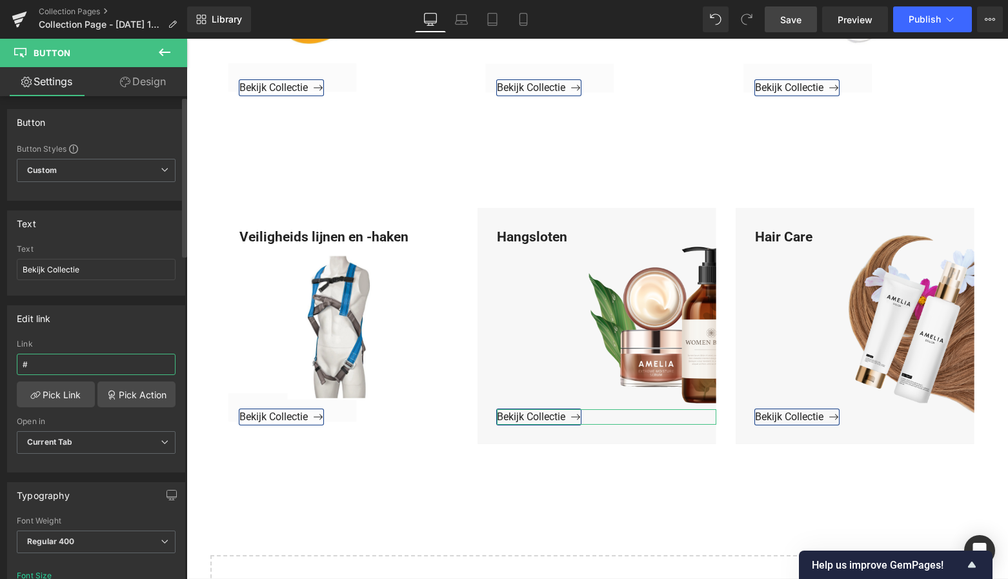
drag, startPoint x: 45, startPoint y: 360, endPoint x: 8, endPoint y: 359, distance: 36.8
click at [8, 359] on div "# Link # Pick Link Pick Action Current Tab New Tab Open in Current Tab Current …" at bounding box center [96, 405] width 177 height 132
paste input "https://www.mzsgereedschap.nl/collections/hangsloten"
type input "https://www.mzsgereedschap.nl/collections/hangsloten"
click at [64, 397] on link "Pick Link" at bounding box center [56, 394] width 78 height 26
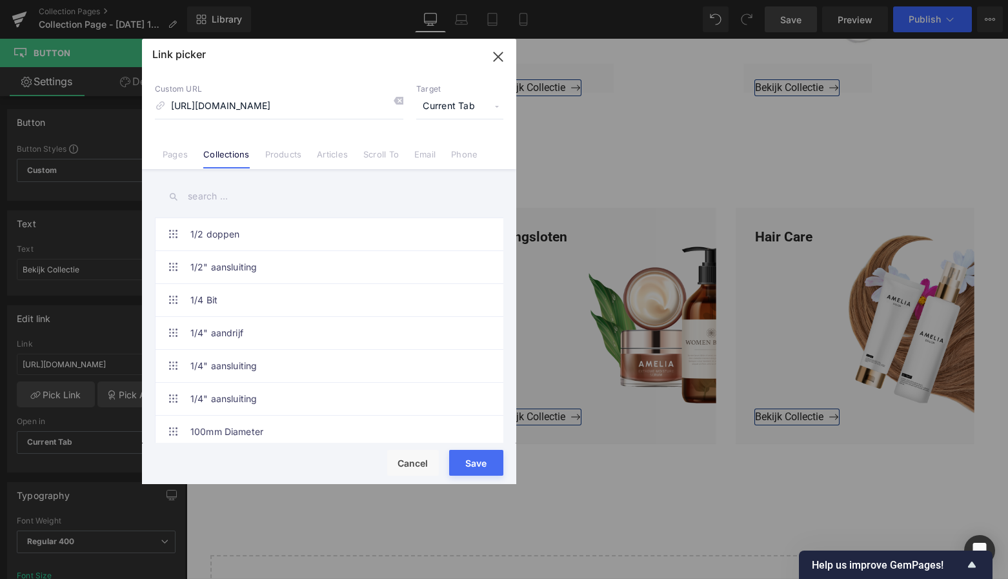
click at [473, 464] on button "Save" at bounding box center [476, 463] width 54 height 26
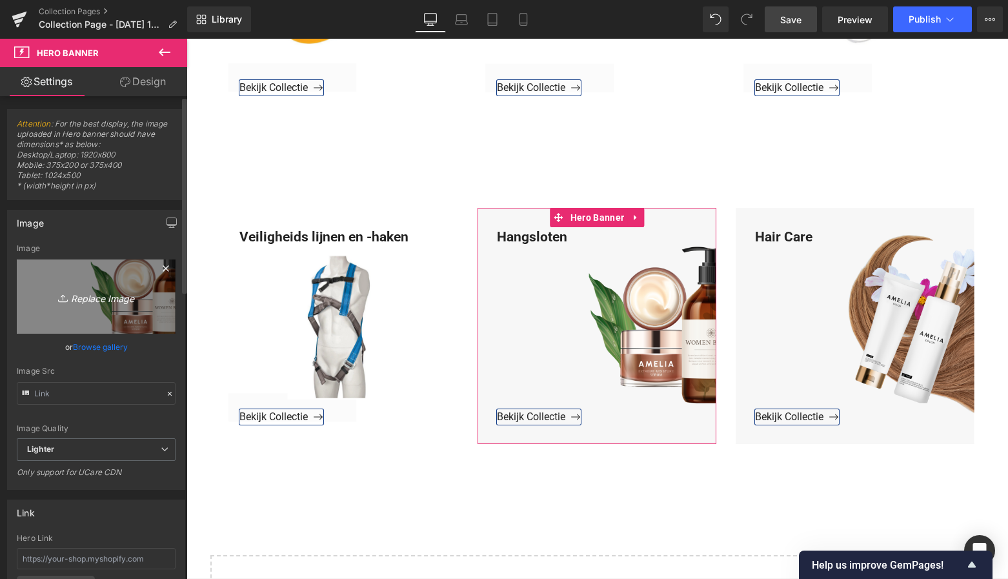
click at [91, 300] on icon "Replace Image" at bounding box center [96, 296] width 103 height 16
type input "C:\fakepath\Groen Modern Doe-het-zelf Instagram Stories (800 x 800 px)-3.png"
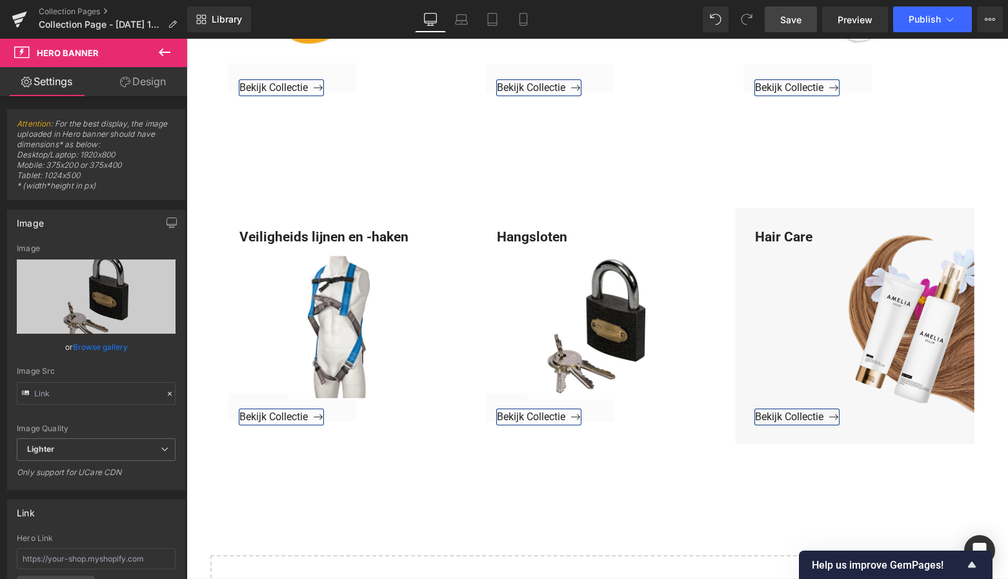
click at [795, 22] on span "Save" at bounding box center [790, 20] width 21 height 14
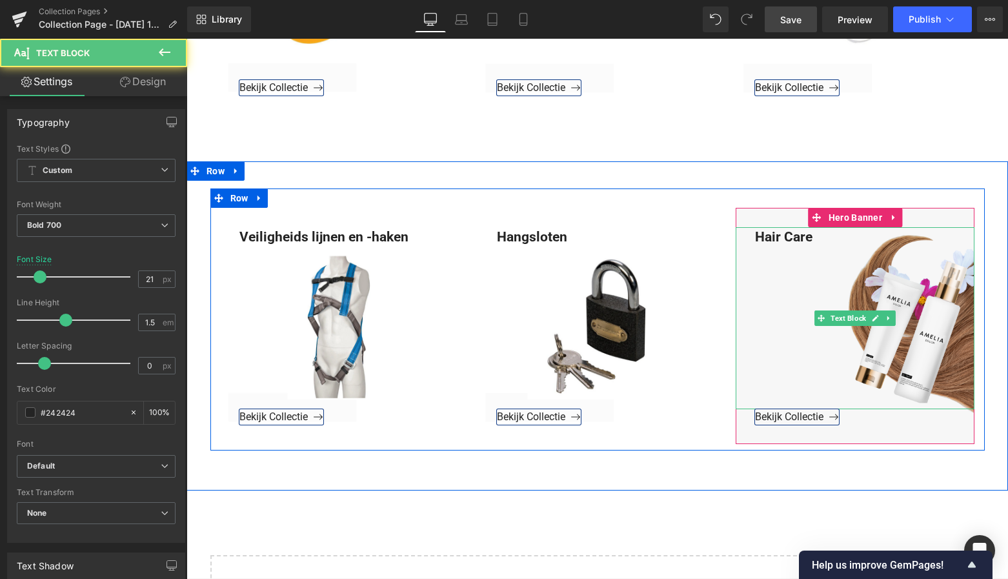
click at [819, 227] on div "Hair Care" at bounding box center [854, 318] width 239 height 183
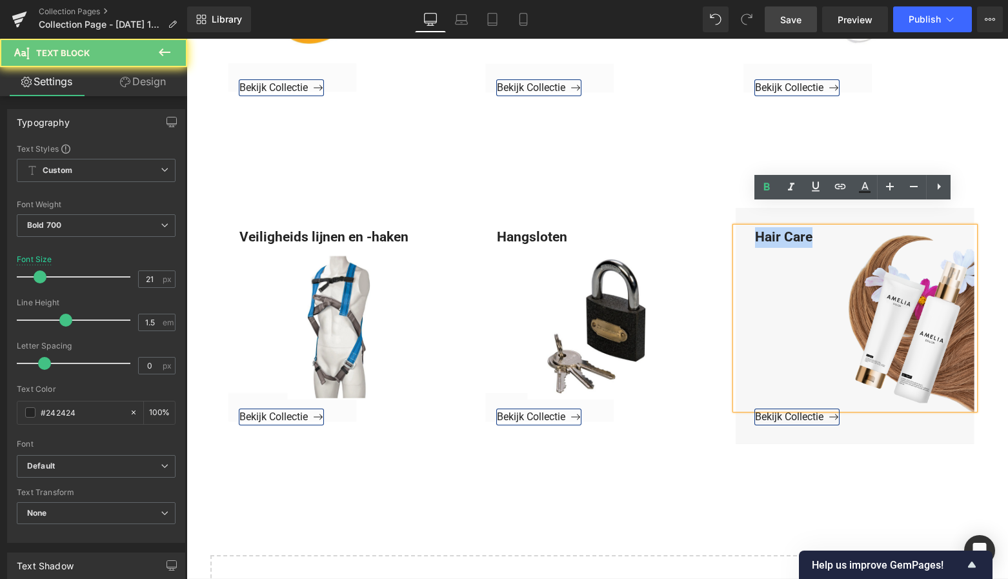
drag, startPoint x: 815, startPoint y: 217, endPoint x: 743, endPoint y: 214, distance: 72.4
click at [740, 227] on div "Hair Care" at bounding box center [854, 318] width 239 height 183
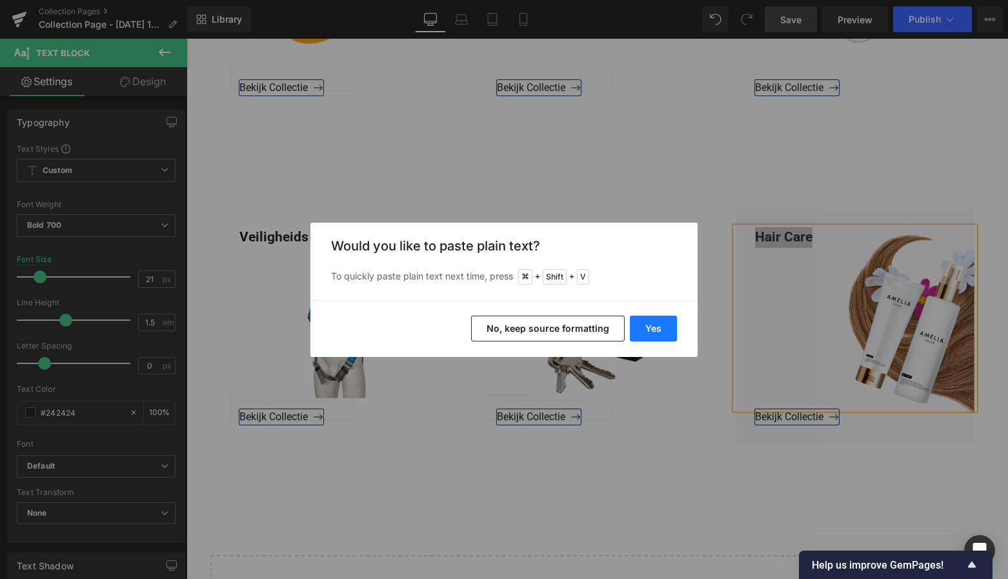
click at [649, 324] on button "Yes" at bounding box center [653, 328] width 47 height 26
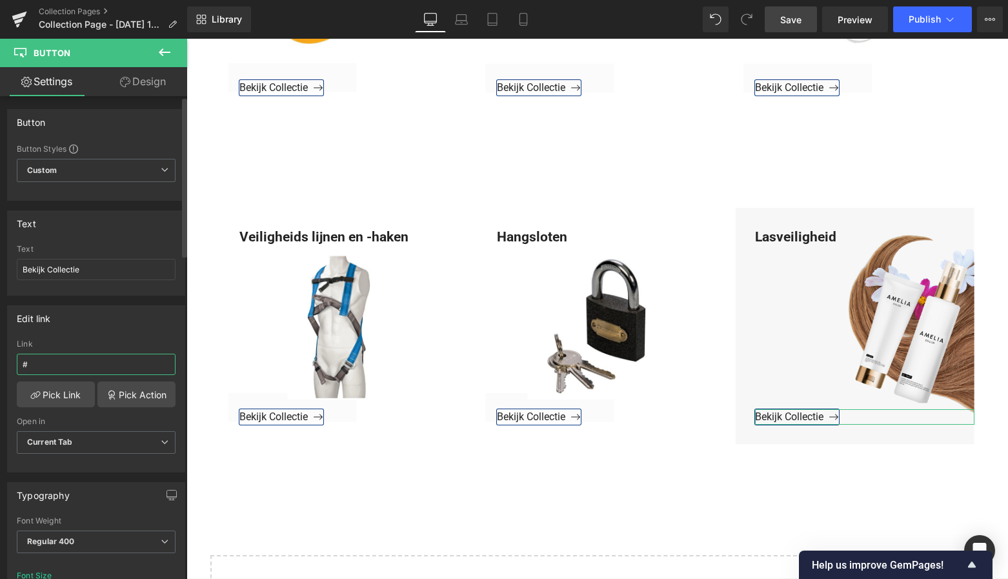
drag, startPoint x: 36, startPoint y: 366, endPoint x: 3, endPoint y: 365, distance: 32.9
click at [5, 365] on div "Edit link # Link # Pick Link Pick Action Current Tab New Tab Open in Current Ta…" at bounding box center [96, 383] width 193 height 177
drag, startPoint x: 24, startPoint y: 362, endPoint x: -3, endPoint y: 363, distance: 26.5
click at [0, 363] on html "Button You are previewing how the will restyle your page. You can not edit Elem…" at bounding box center [504, 289] width 1008 height 579
paste input "https://www.mzsgereedschap.nl/collections/lasveiligheid"
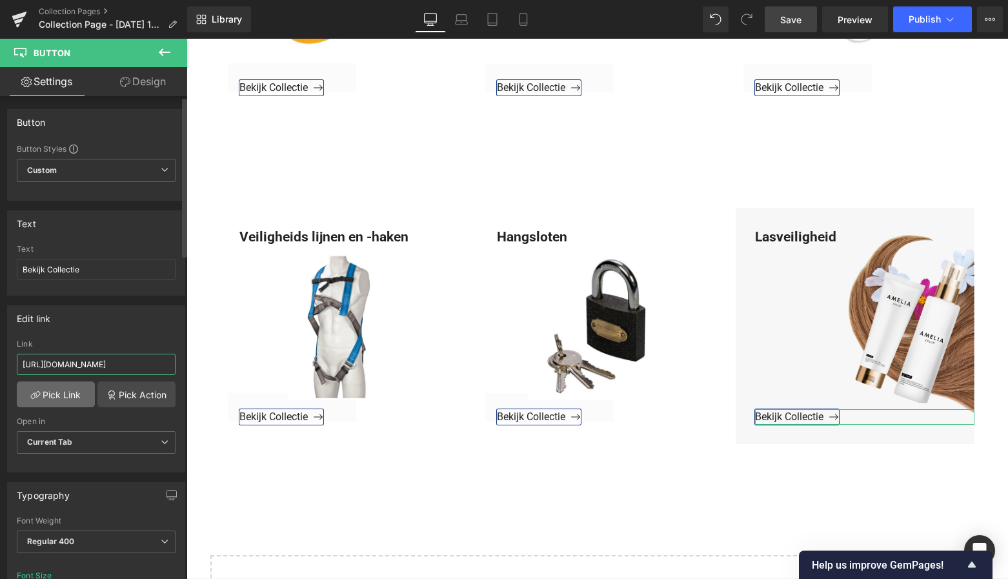
type input "https://www.mzsgereedschap.nl/collections/lasveiligheid"
click at [56, 393] on link "Pick Link" at bounding box center [56, 394] width 78 height 26
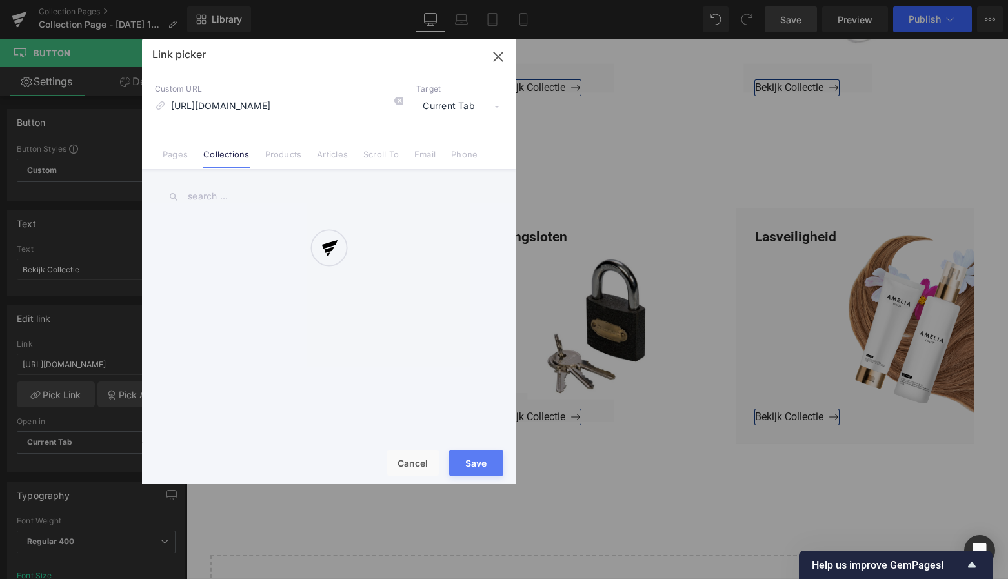
scroll to position [0, 20]
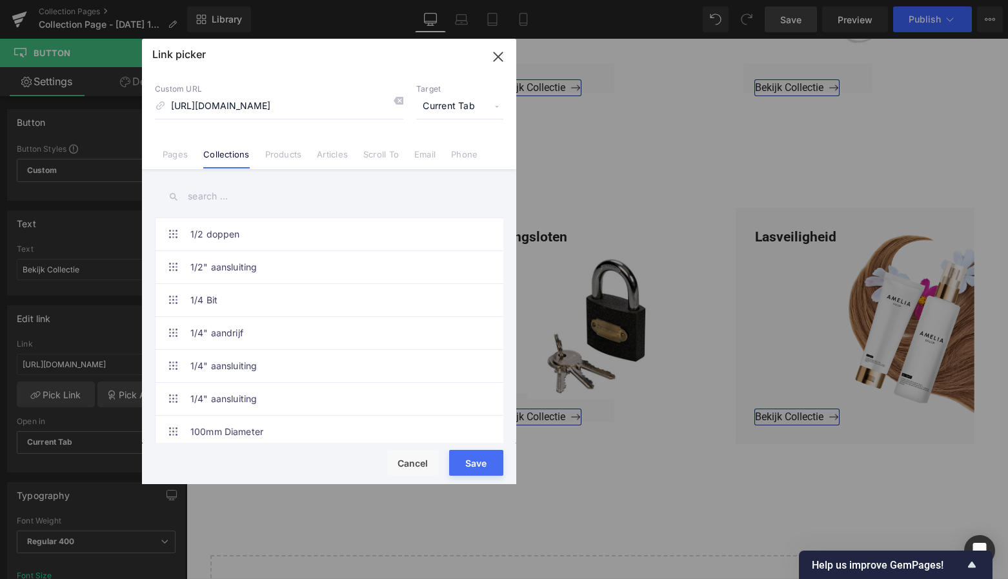
click at [474, 459] on button "Save" at bounding box center [476, 463] width 54 height 26
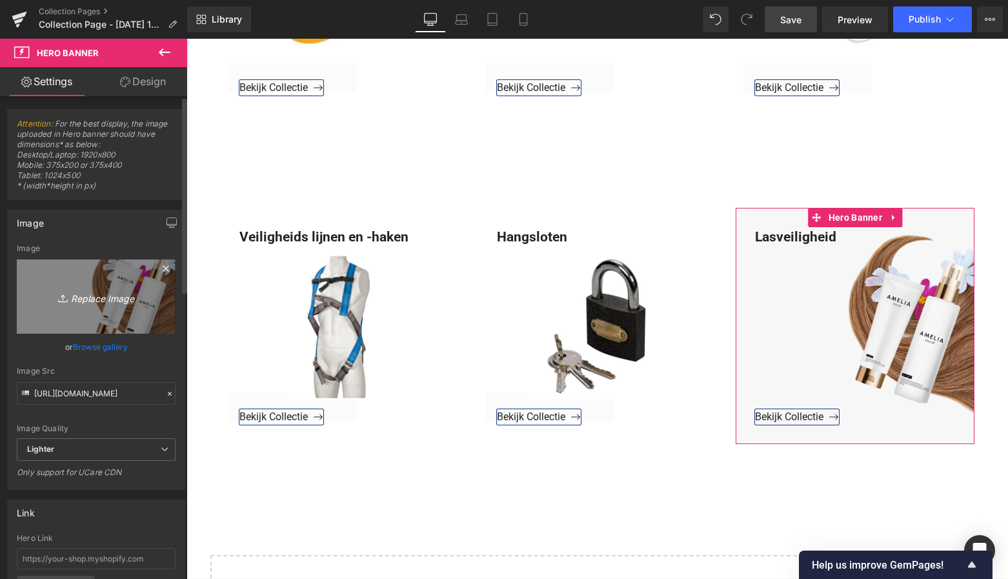
click at [90, 300] on icon "Replace Image" at bounding box center [96, 296] width 103 height 16
type input "C:\fakepath\Groen Modern Doe-het-zelf Instagram Stories (800 x 800 px)-3.png"
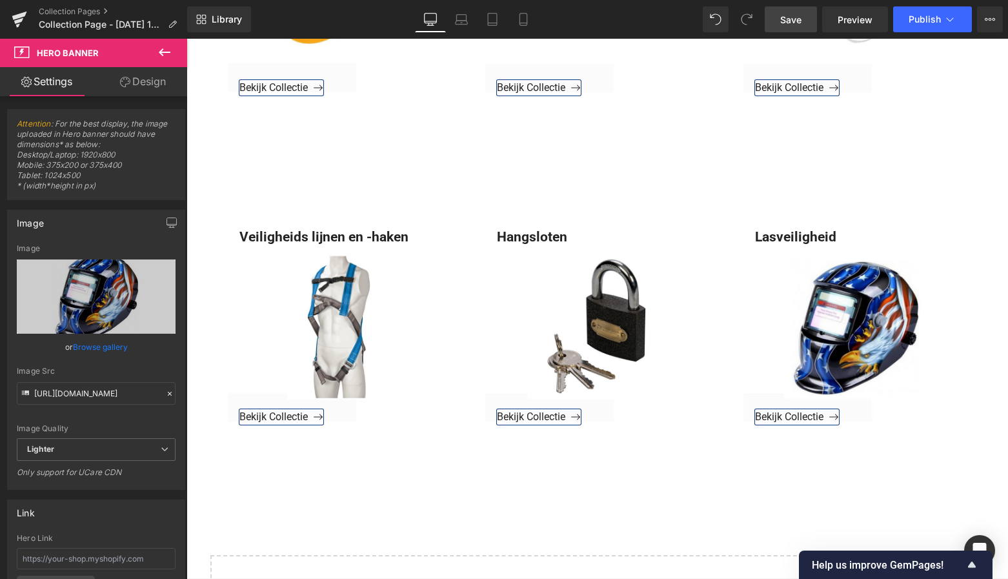
click at [803, 23] on link "Save" at bounding box center [790, 19] width 52 height 26
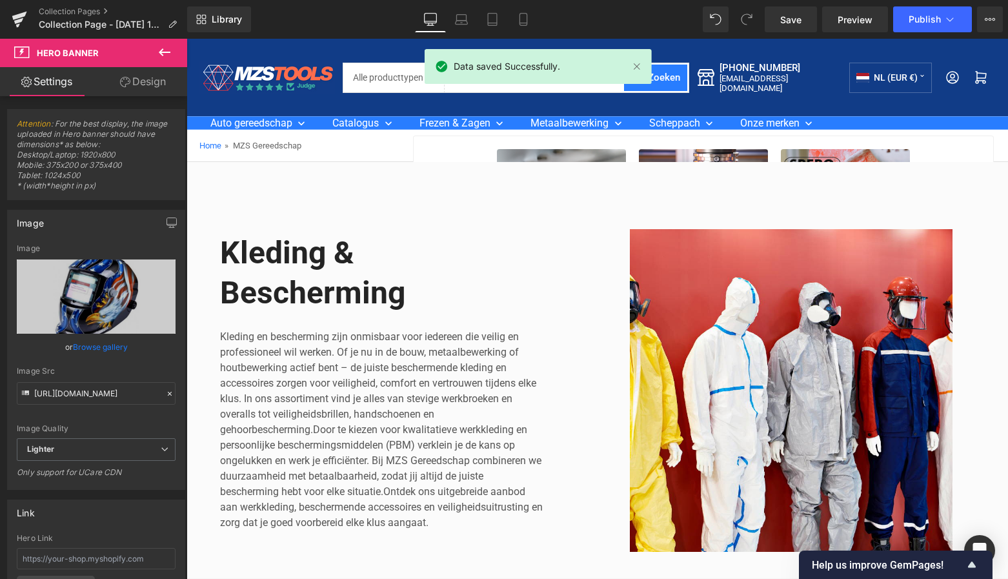
scroll to position [0, 0]
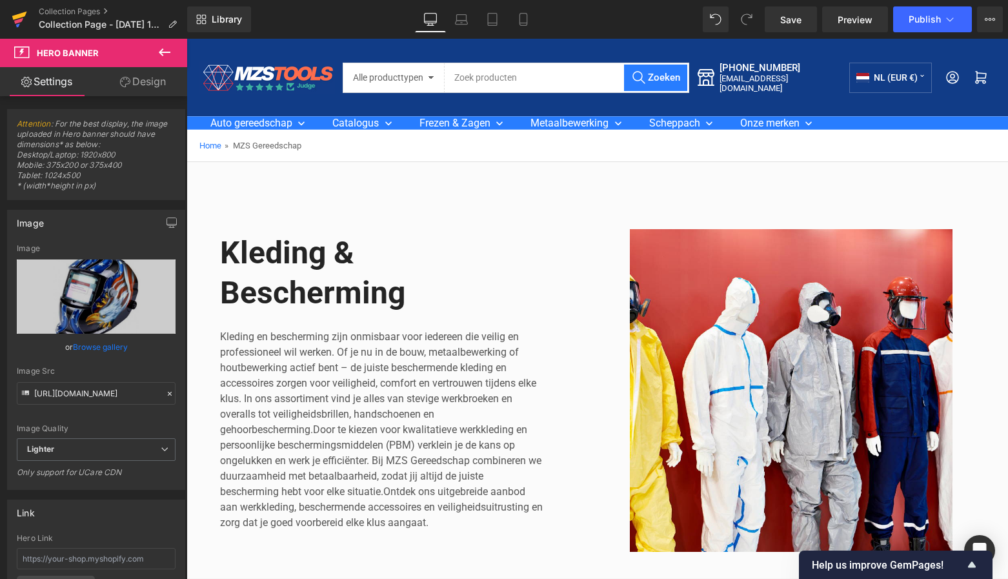
click at [17, 26] on icon at bounding box center [18, 25] width 4 height 4
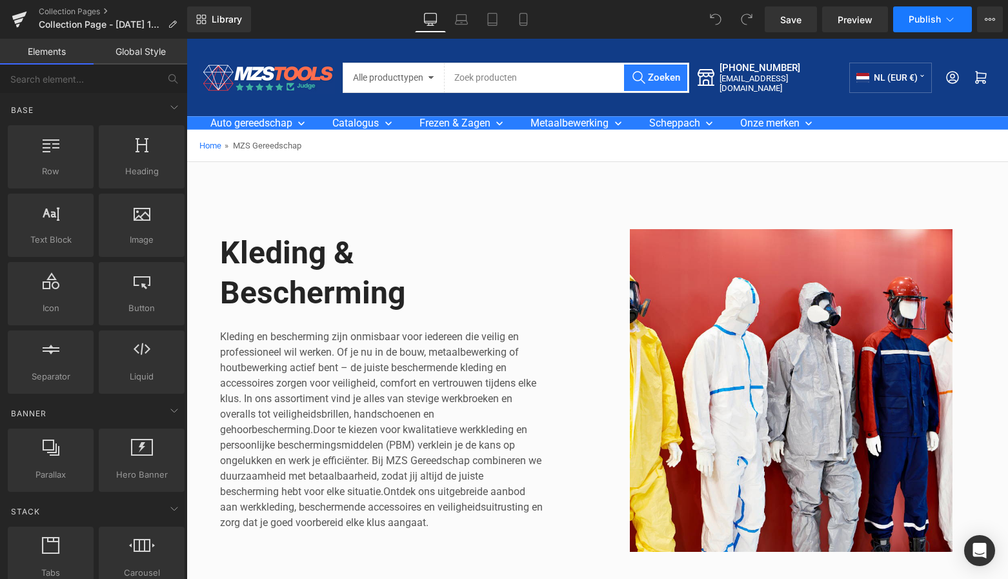
click at [933, 20] on span "Publish" at bounding box center [924, 19] width 32 height 10
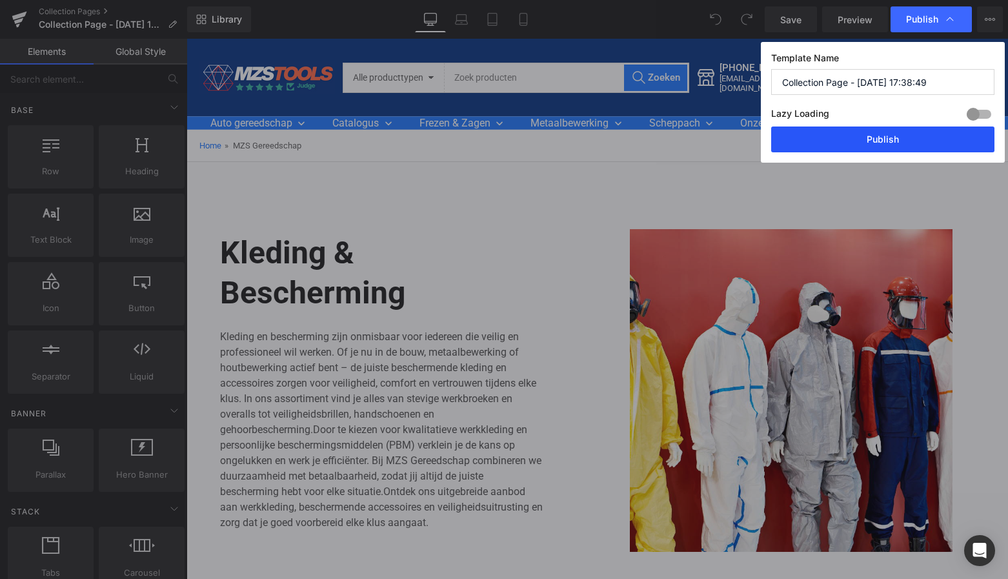
click at [884, 139] on button "Publish" at bounding box center [882, 139] width 223 height 26
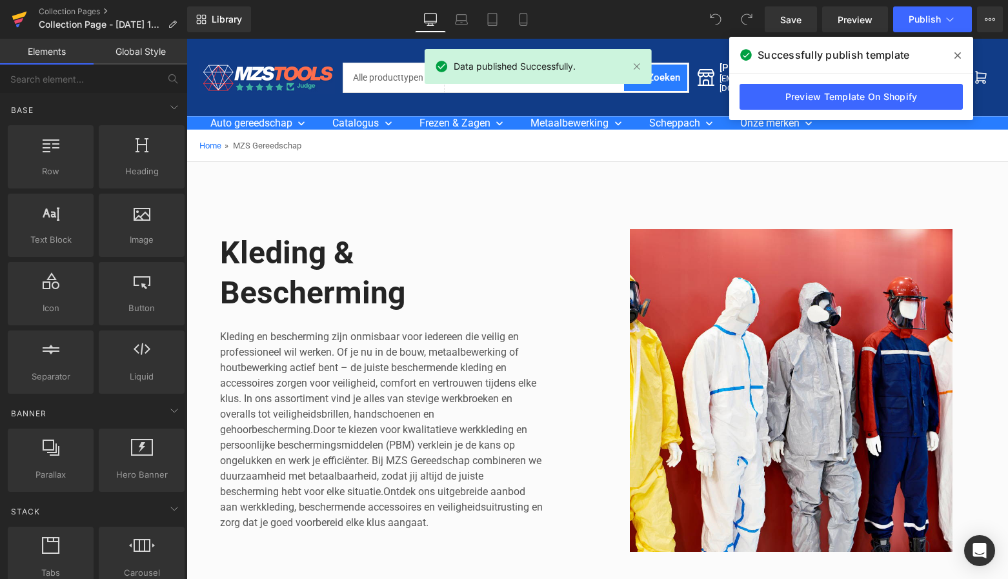
click at [15, 17] on icon at bounding box center [19, 16] width 15 height 8
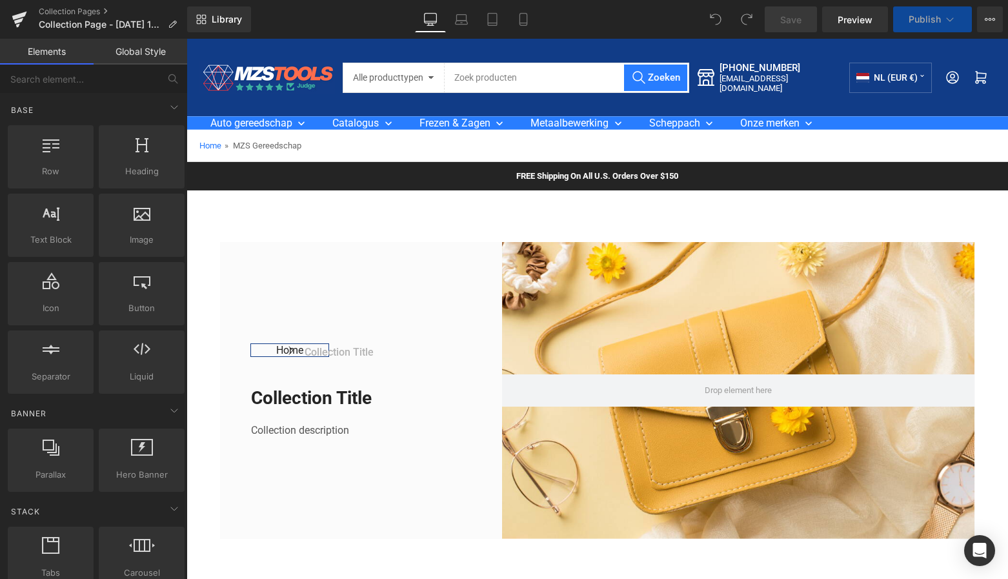
click at [274, 166] on div "FREE Shipping On All U.S. Orders Over $150 Text Block Row" at bounding box center [596, 176] width 821 height 28
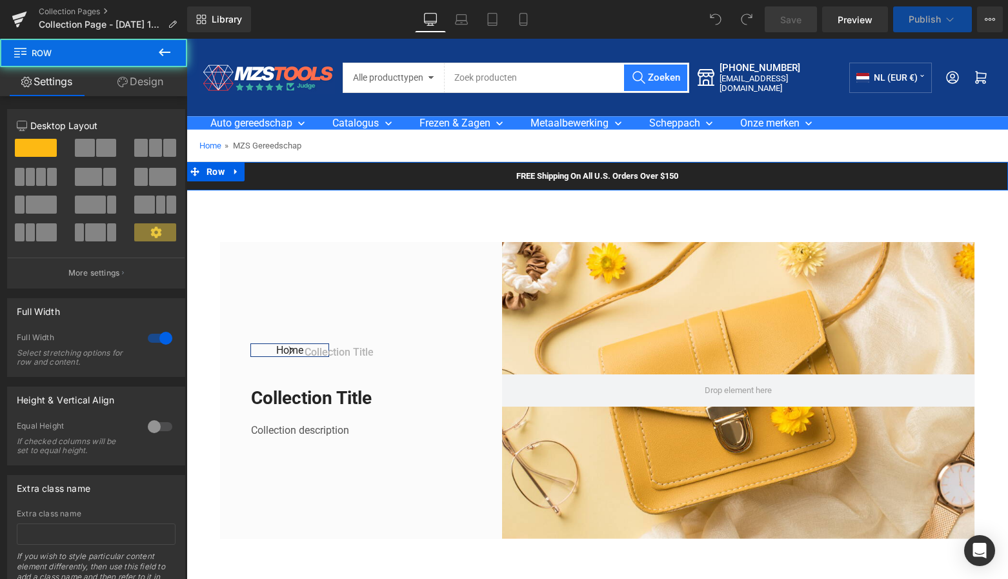
click at [232, 173] on icon at bounding box center [236, 172] width 9 height 10
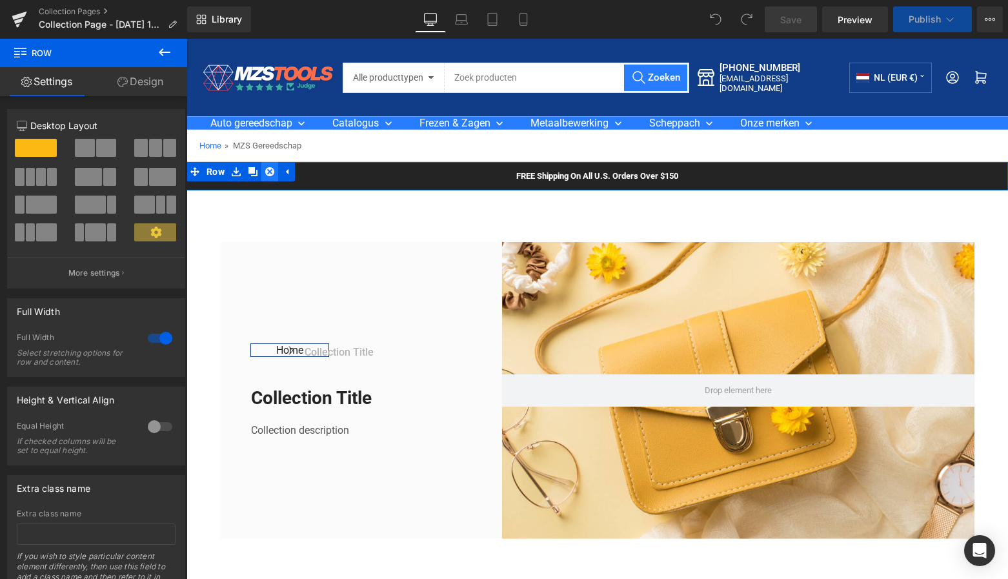
click at [268, 169] on icon at bounding box center [269, 172] width 9 height 10
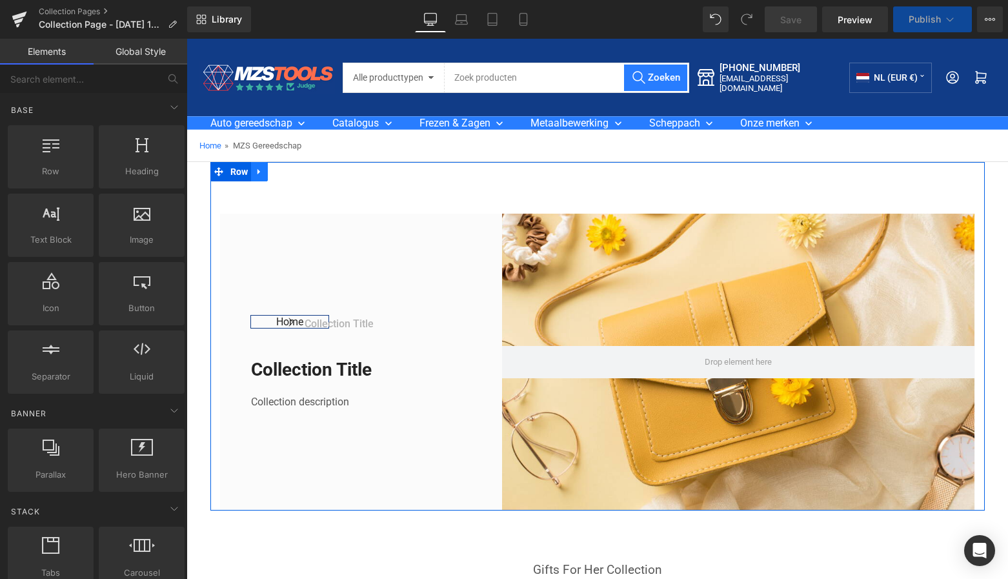
click at [261, 175] on icon at bounding box center [259, 172] width 9 height 10
click at [288, 172] on icon at bounding box center [292, 172] width 9 height 10
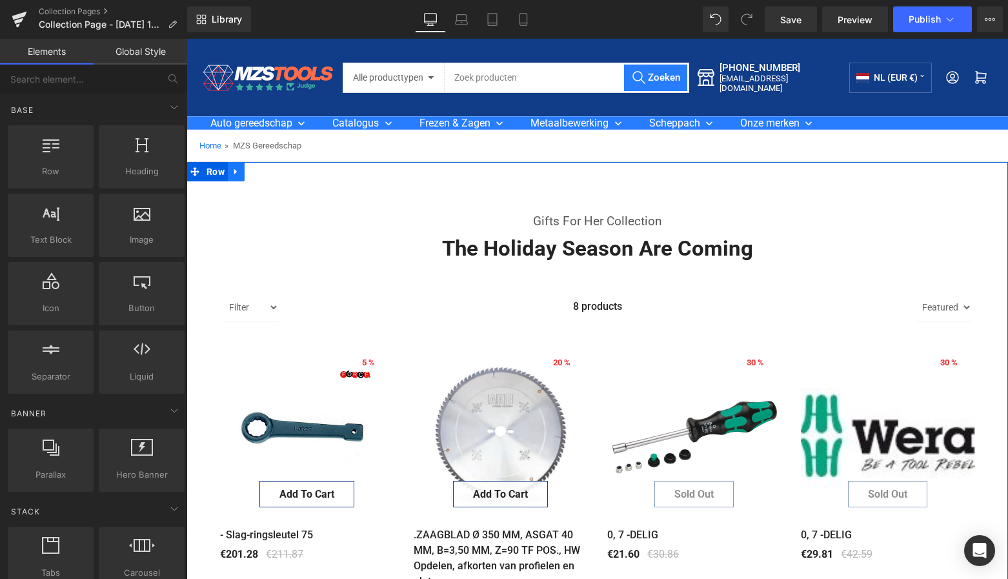
click at [234, 173] on icon at bounding box center [235, 172] width 3 height 6
click at [266, 171] on icon at bounding box center [269, 171] width 9 height 9
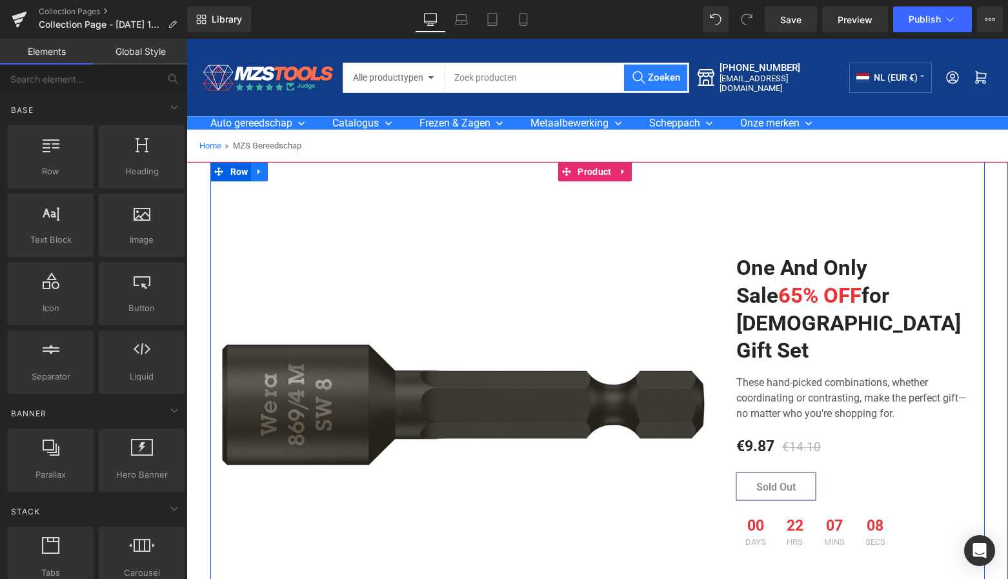
click at [257, 172] on icon at bounding box center [258, 172] width 3 height 6
click at [289, 172] on icon at bounding box center [292, 171] width 9 height 9
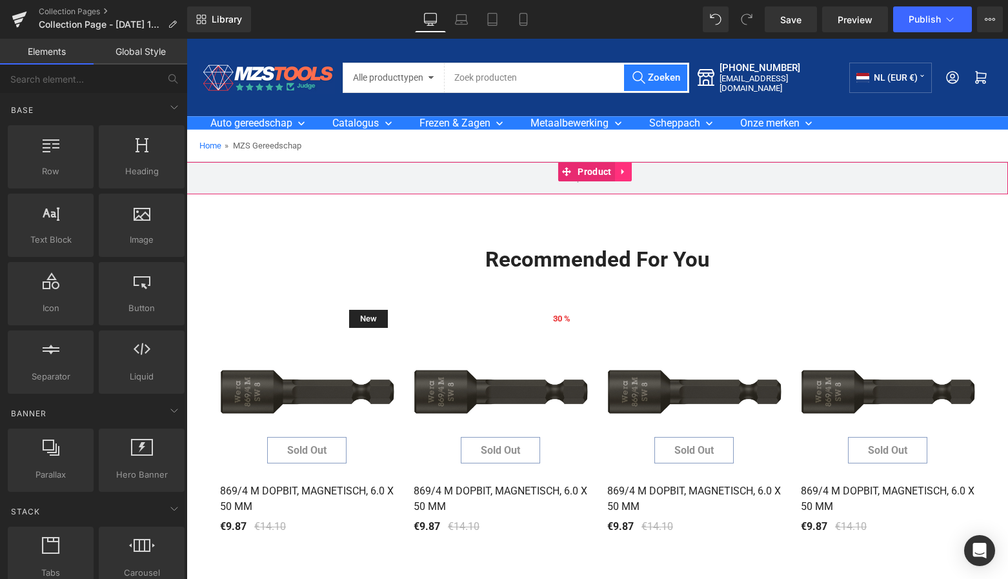
click at [622, 169] on icon at bounding box center [623, 172] width 9 height 10
click at [628, 173] on icon at bounding box center [631, 171] width 9 height 9
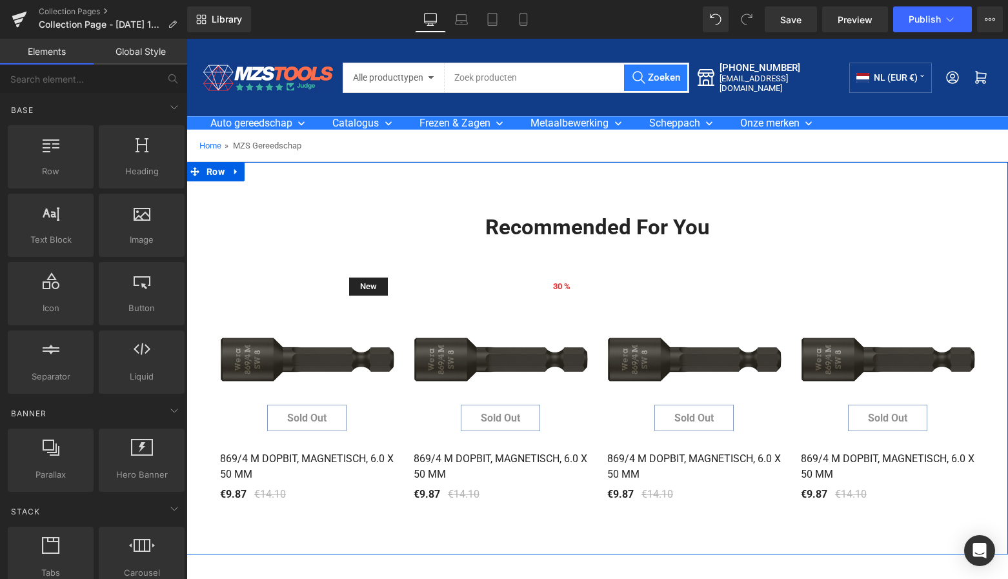
click at [234, 172] on icon at bounding box center [235, 172] width 3 height 6
click at [268, 170] on icon at bounding box center [269, 171] width 9 height 9
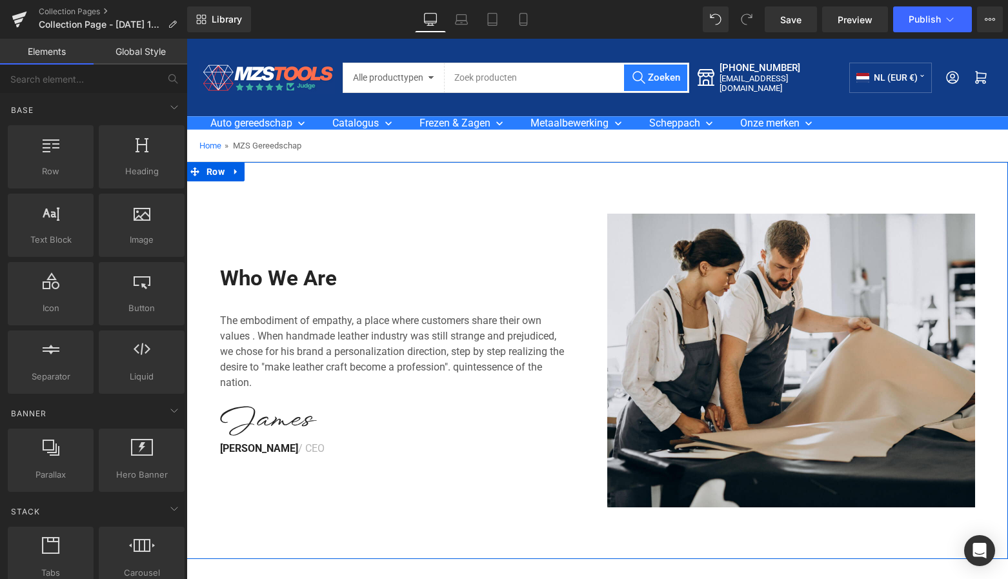
click at [235, 172] on icon at bounding box center [236, 172] width 9 height 10
click at [268, 170] on icon at bounding box center [269, 171] width 9 height 9
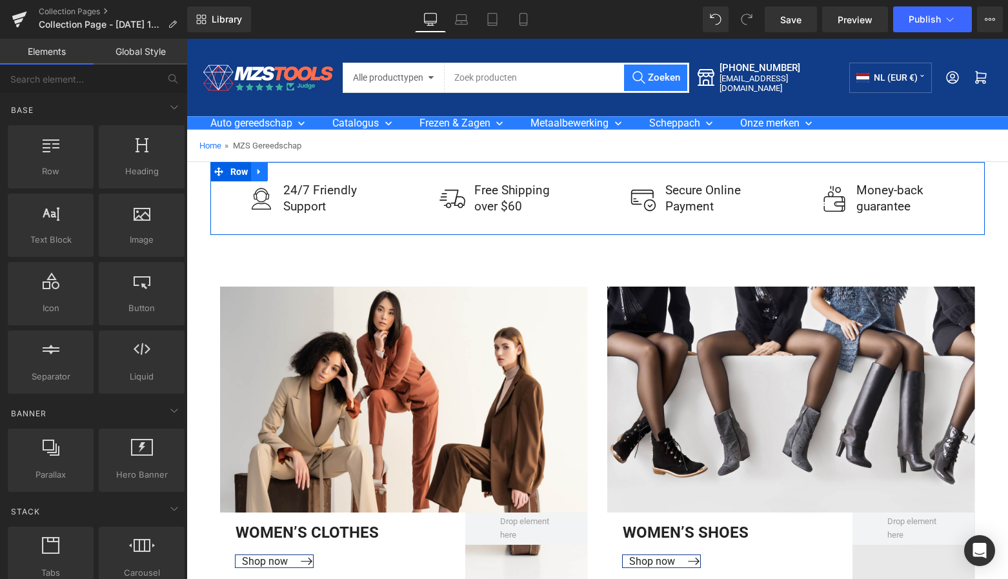
click at [257, 172] on icon at bounding box center [258, 172] width 3 height 6
click at [290, 173] on icon at bounding box center [292, 172] width 9 height 10
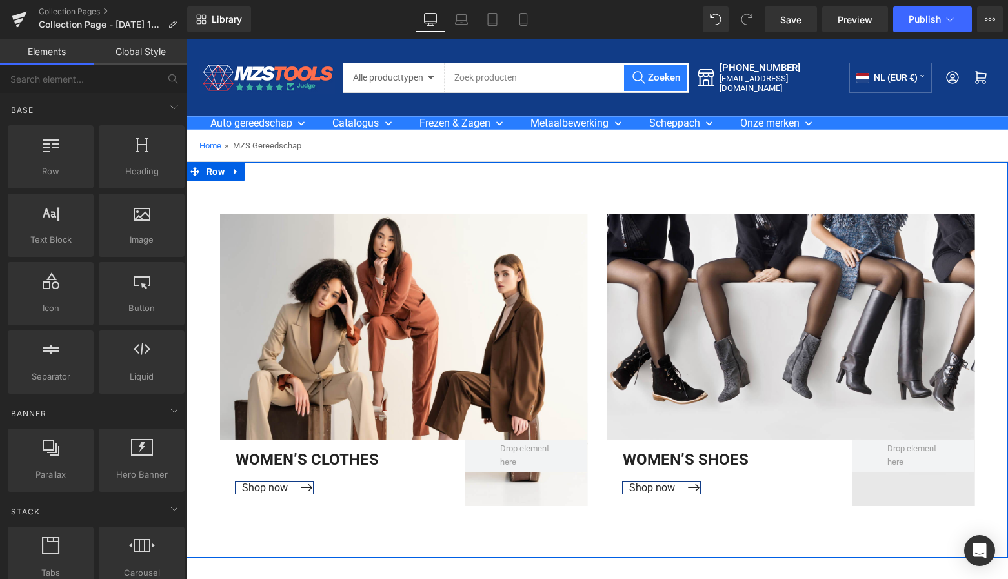
click at [235, 170] on icon at bounding box center [236, 172] width 9 height 10
click at [265, 170] on icon at bounding box center [269, 171] width 9 height 9
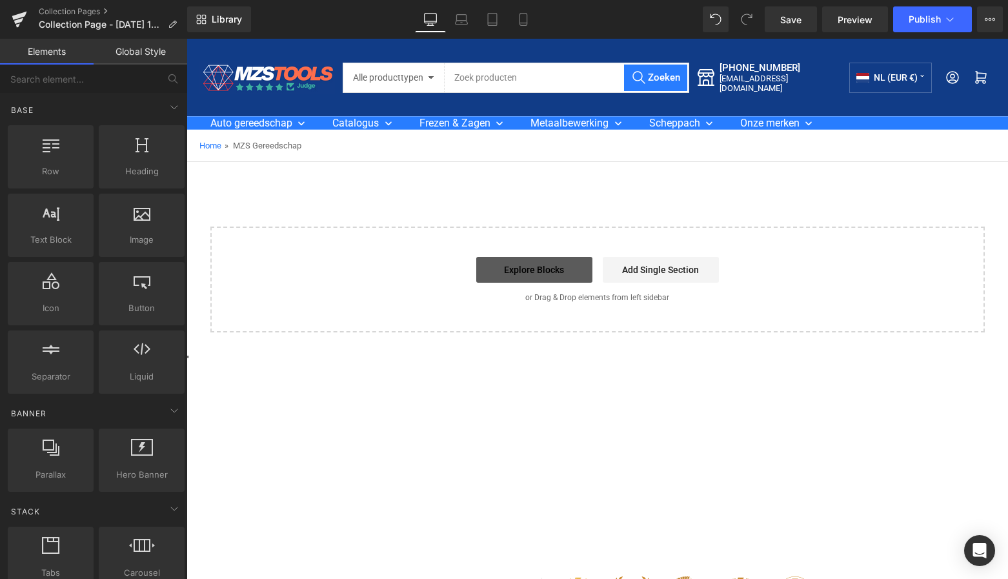
click at [554, 274] on link "Explore Blocks" at bounding box center [534, 270] width 116 height 26
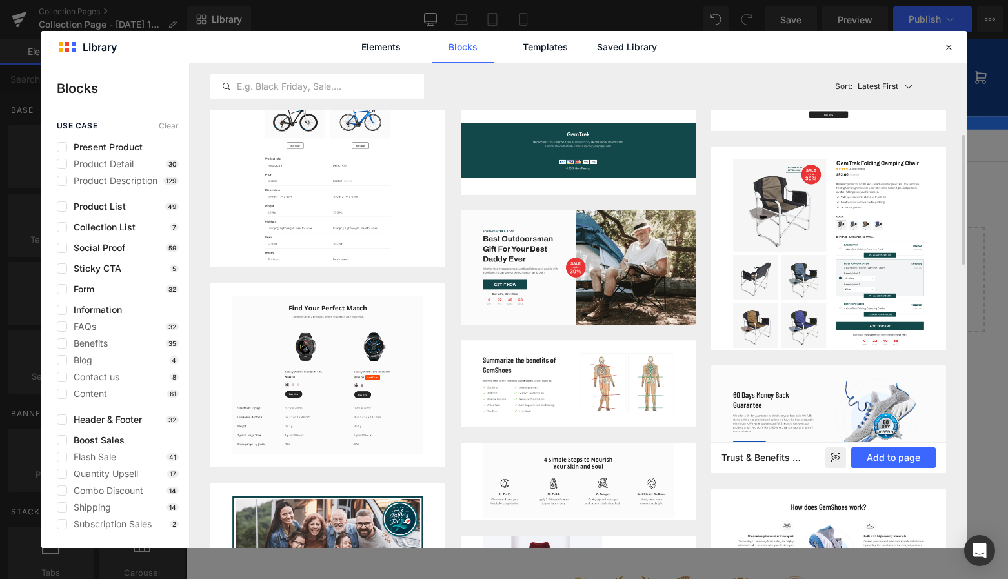
scroll to position [396, 0]
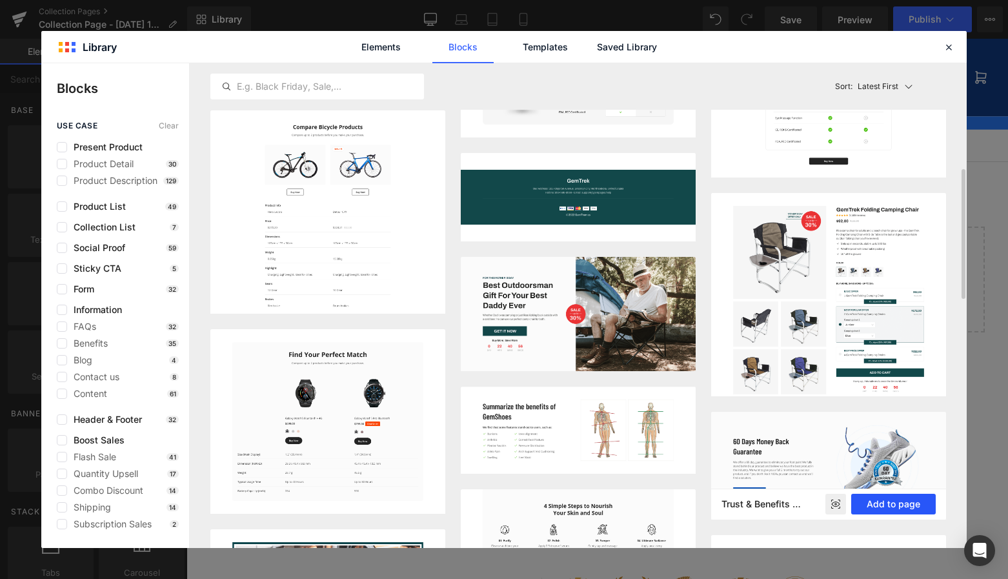
click at [882, 499] on button "Add to page" at bounding box center [893, 504] width 85 height 21
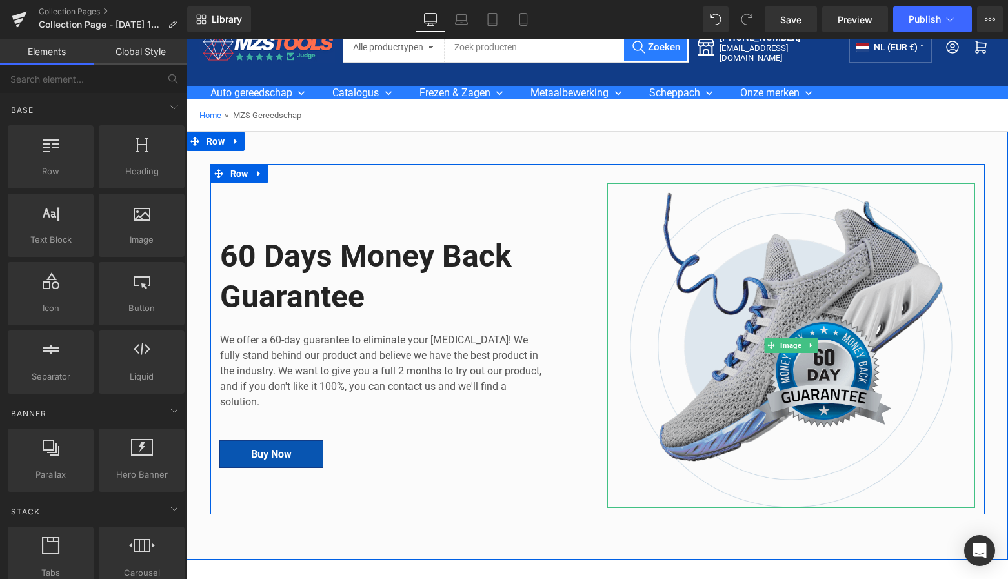
scroll to position [32, 0]
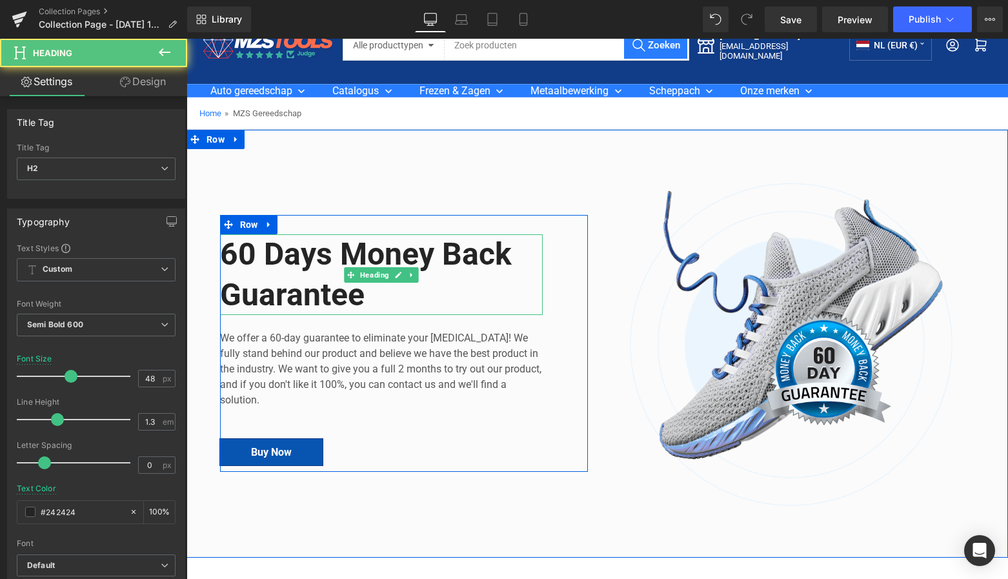
click at [377, 292] on h2 "60 Days Money Back Guarantee" at bounding box center [381, 274] width 323 height 81
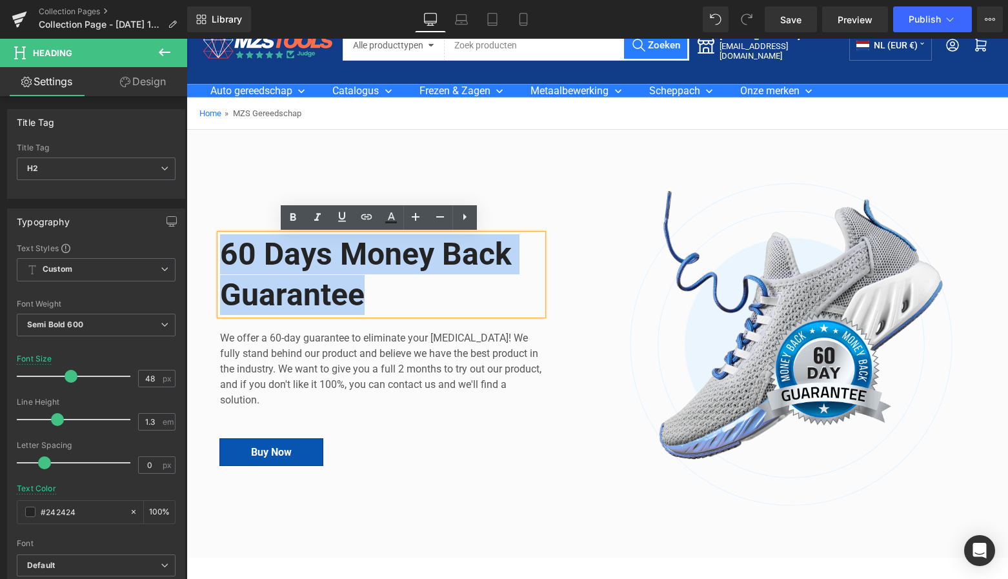
drag, startPoint x: 372, startPoint y: 294, endPoint x: 212, endPoint y: 246, distance: 166.2
click at [212, 246] on div "60 Days Money Back Guarantee Heading We offer a 60-day guarantee to eliminate y…" at bounding box center [403, 343] width 387 height 324
paste div
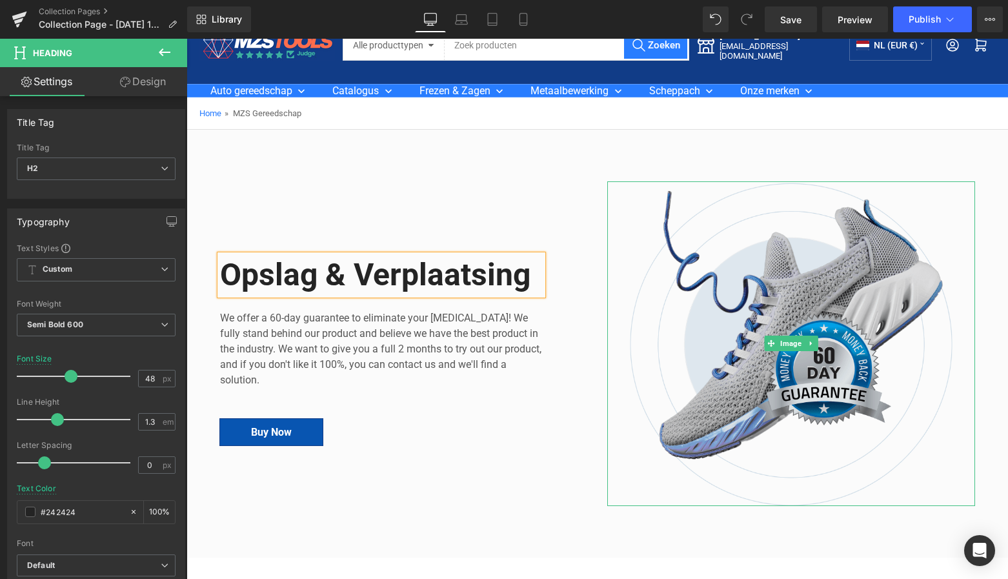
click at [817, 232] on img at bounding box center [791, 343] width 368 height 324
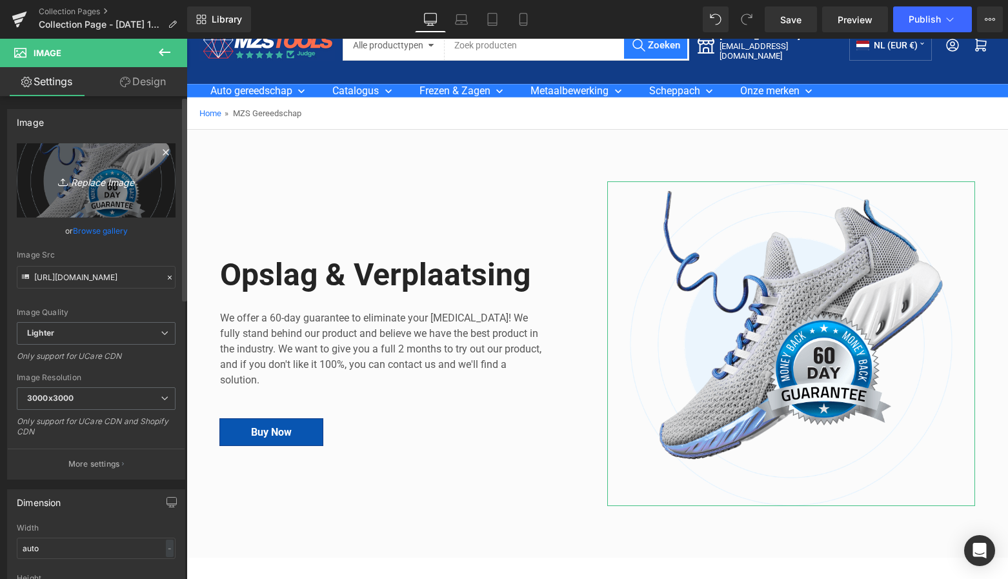
click at [97, 180] on icon "Replace Image" at bounding box center [96, 180] width 103 height 16
type input "C:\fakepath\Groen Modern Doe-het-zelf Instagram Stories (800 x 800 px)-3.png"
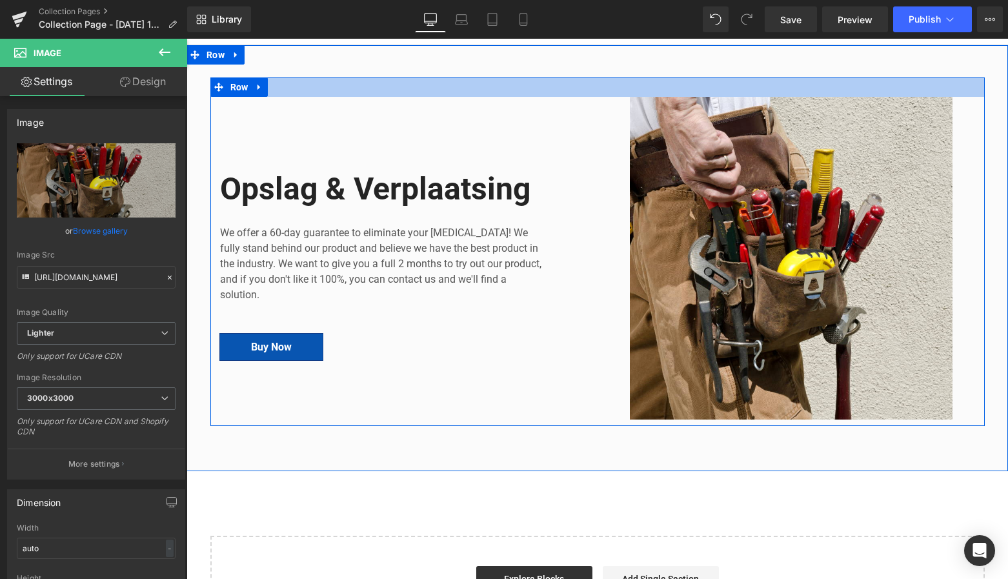
scroll to position [127, 0]
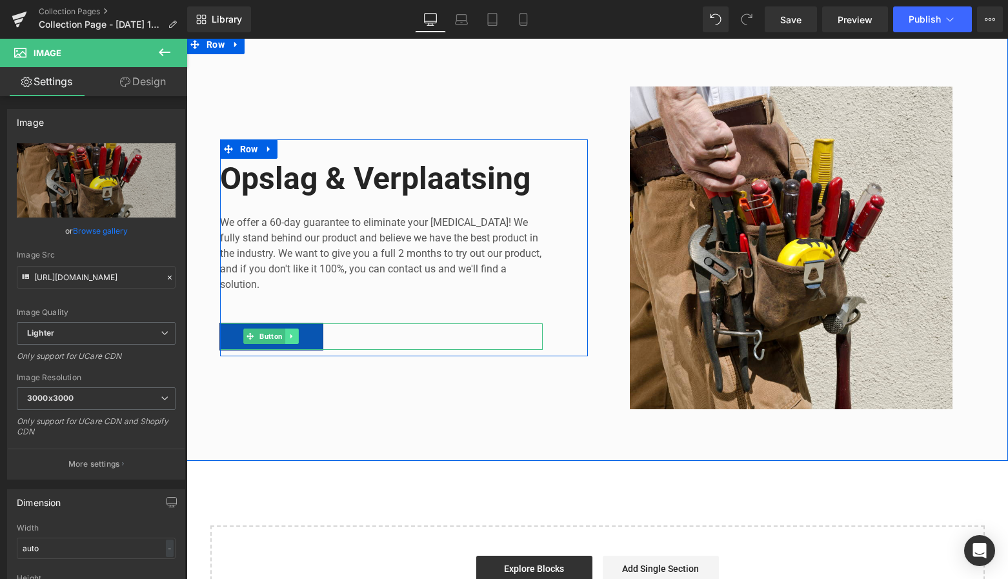
click at [293, 335] on link at bounding box center [292, 335] width 14 height 15
click at [297, 337] on icon at bounding box center [298, 336] width 7 height 8
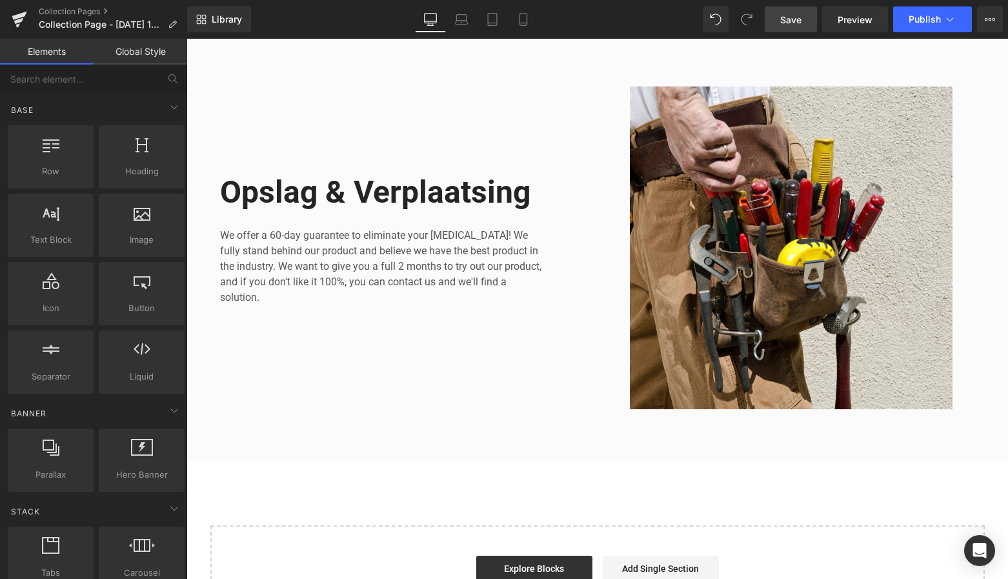
click at [797, 23] on span "Save" at bounding box center [790, 20] width 21 height 14
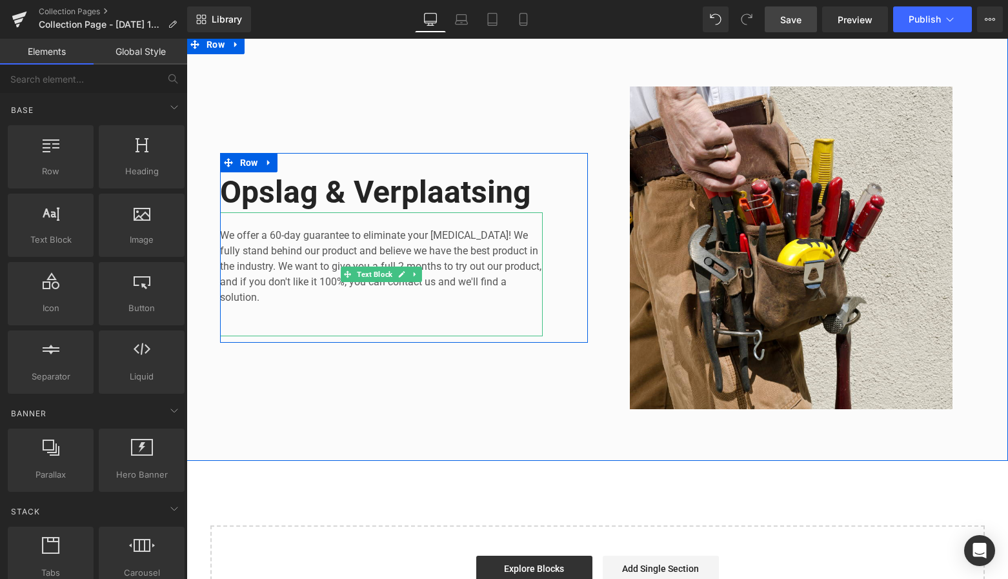
click at [272, 299] on p "We offer a 60-day guarantee to eliminate your foot pain! We fully stand behind …" at bounding box center [381, 266] width 323 height 77
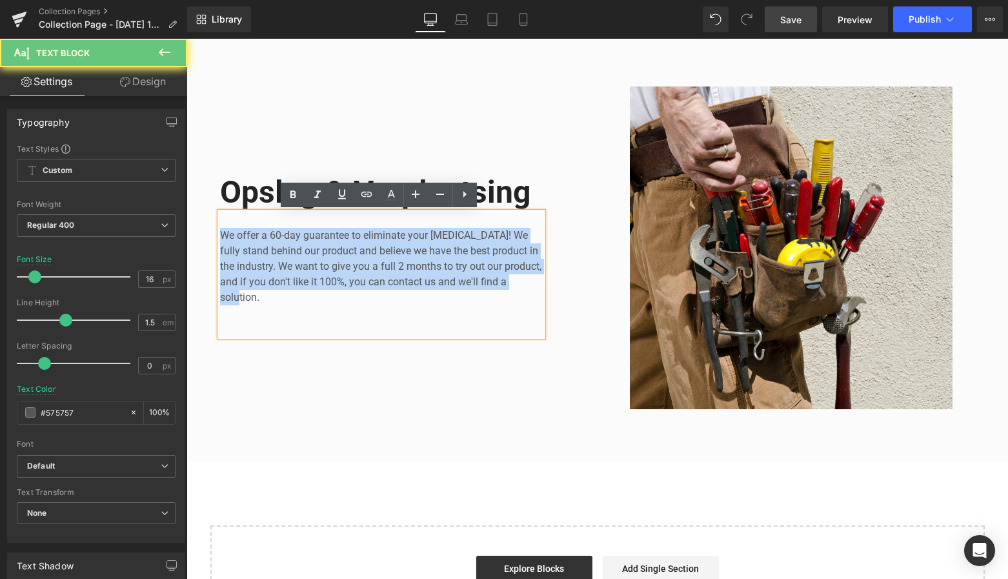
drag, startPoint x: 268, startPoint y: 295, endPoint x: 217, endPoint y: 230, distance: 82.2
click at [220, 230] on div "We offer a 60-day guarantee to eliminate your foot pain! We fully stand behind …" at bounding box center [381, 274] width 323 height 124
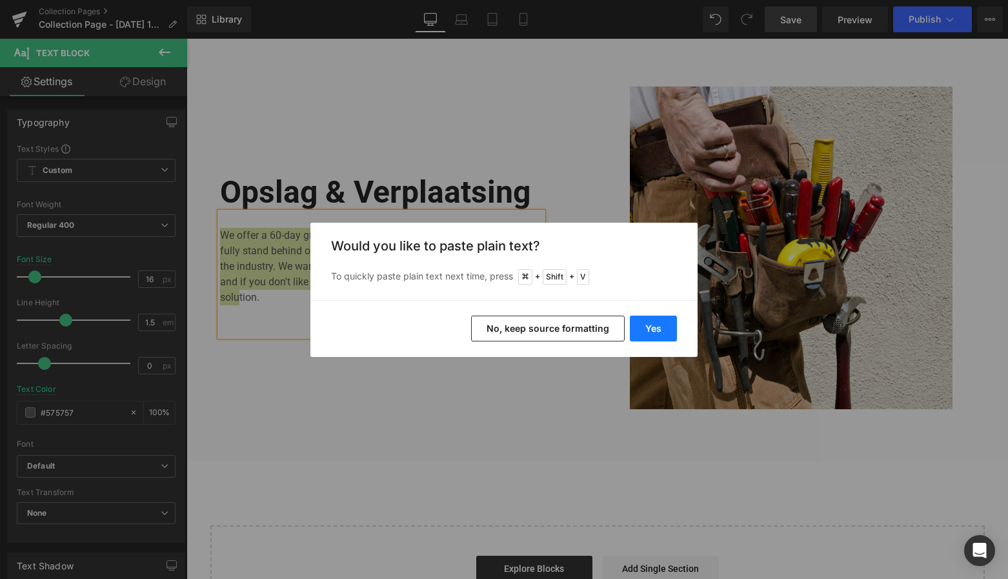
click at [652, 327] on button "Yes" at bounding box center [653, 328] width 47 height 26
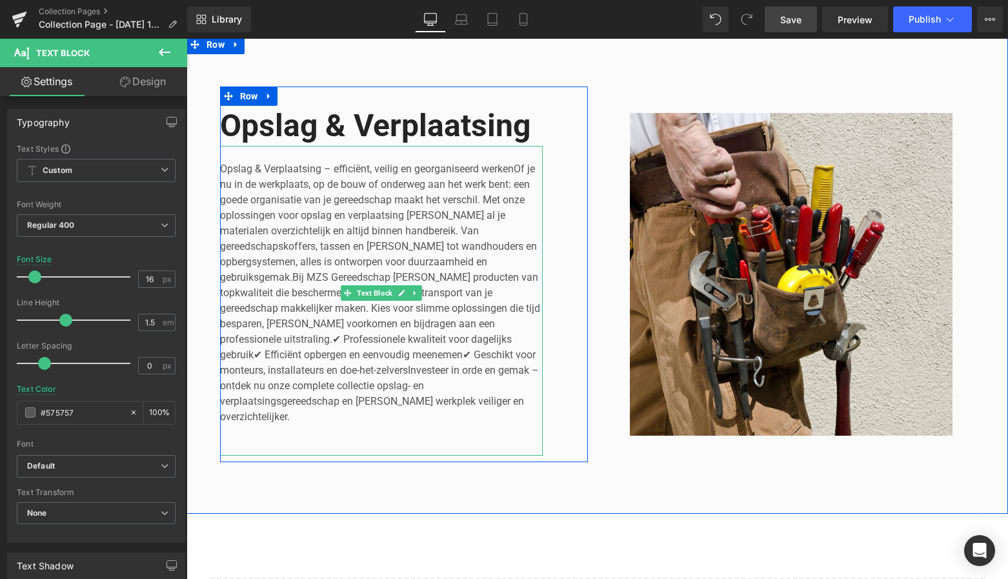
click at [513, 167] on p "Opslag & Verplaatsing – efficiënt, veilig en georganiseerd werkenOf je nu in de…" at bounding box center [381, 292] width 323 height 263
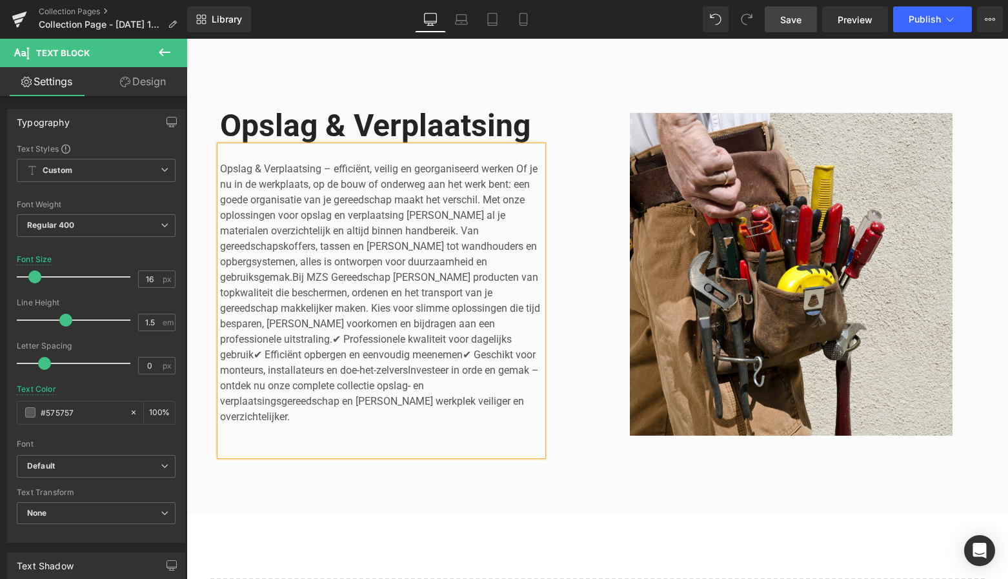
click at [341, 424] on div "Opslag & Verplaatsing – efficiënt, veilig en georganiseerd werken Of je nu in d…" at bounding box center [381, 301] width 323 height 310
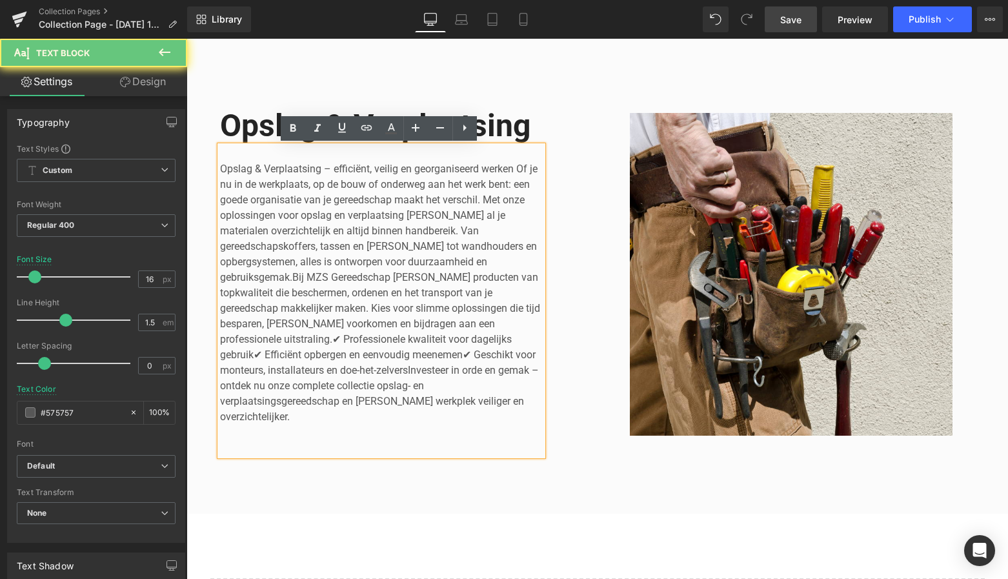
click at [267, 425] on div "Opslag & Verplaatsing – efficiënt, veilig en georganiseerd werken Of je nu in d…" at bounding box center [381, 301] width 323 height 310
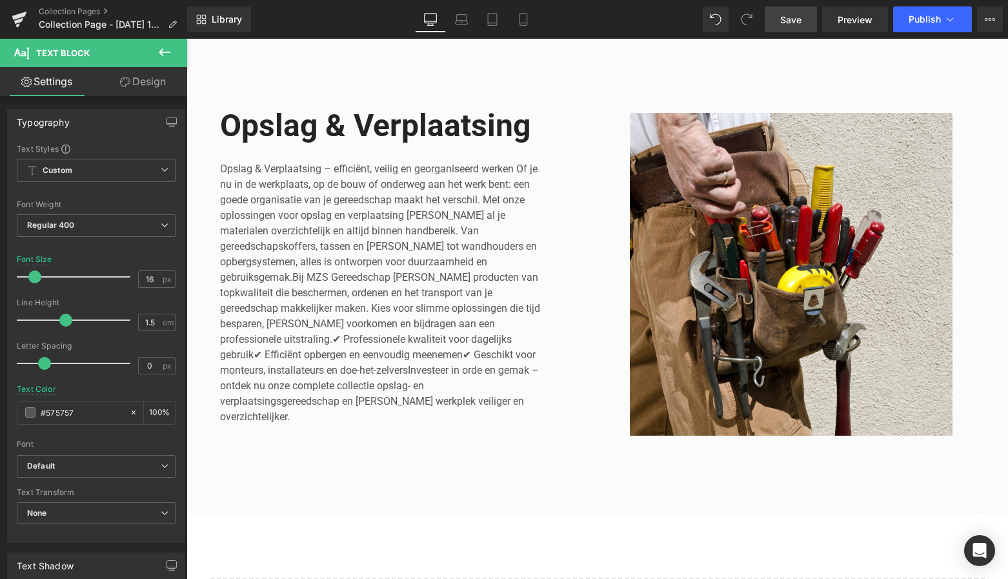
click at [787, 19] on span "Save" at bounding box center [790, 20] width 21 height 14
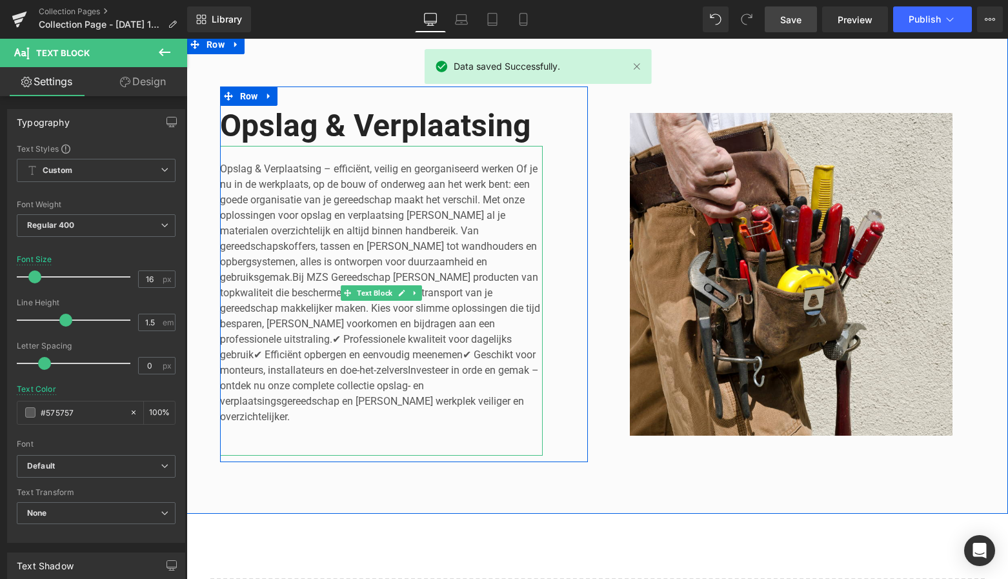
click at [423, 324] on p "Opslag & Verplaatsing – efficiënt, veilig en georganiseerd werken Of je nu in d…" at bounding box center [381, 292] width 323 height 263
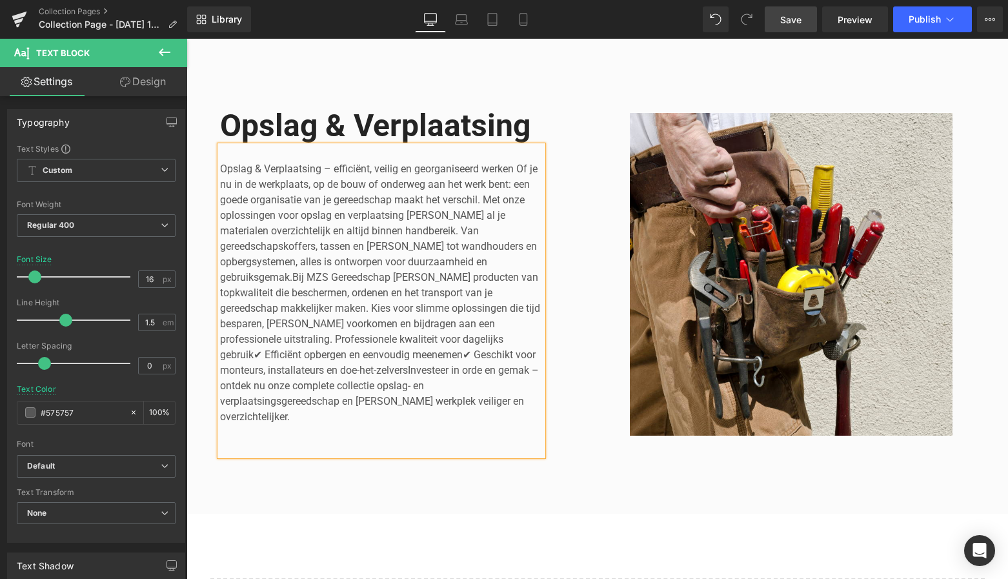
click at [537, 339] on p "Opslag & Verplaatsing – efficiënt, veilig en georganiseerd werken Of je nu in d…" at bounding box center [381, 292] width 323 height 263
drag, startPoint x: 326, startPoint y: 338, endPoint x: 333, endPoint y: 335, distance: 7.8
click at [326, 338] on p "Opslag & Verplaatsing – efficiënt, veilig en georganiseerd werken Of je nu in d…" at bounding box center [381, 292] width 323 height 263
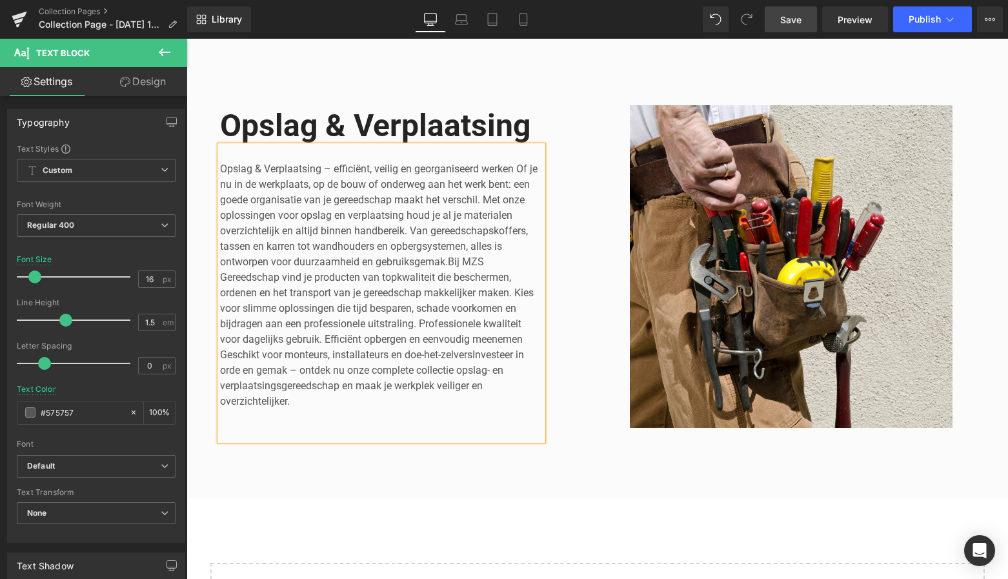
click at [793, 20] on span "Save" at bounding box center [790, 20] width 21 height 14
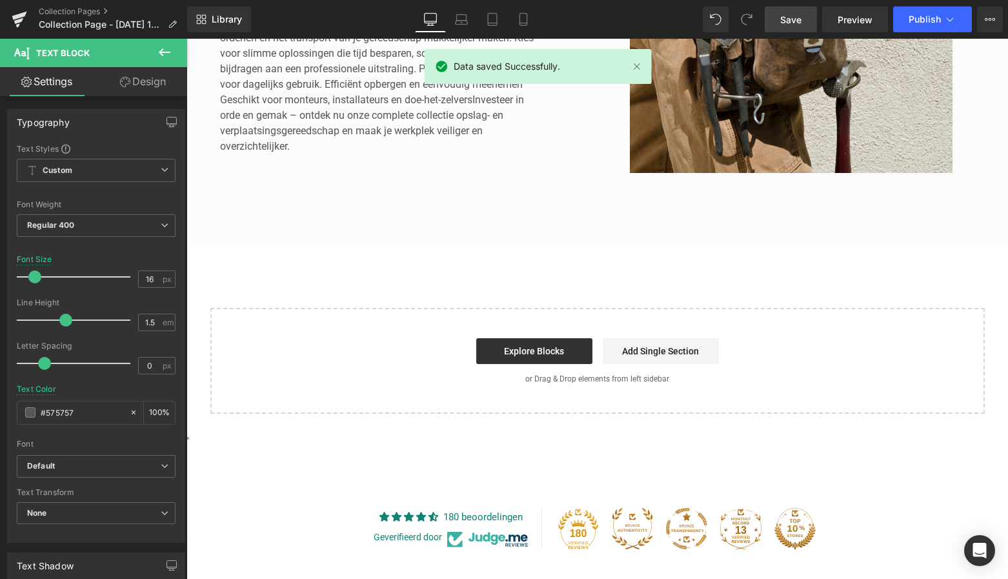
scroll to position [447, 0]
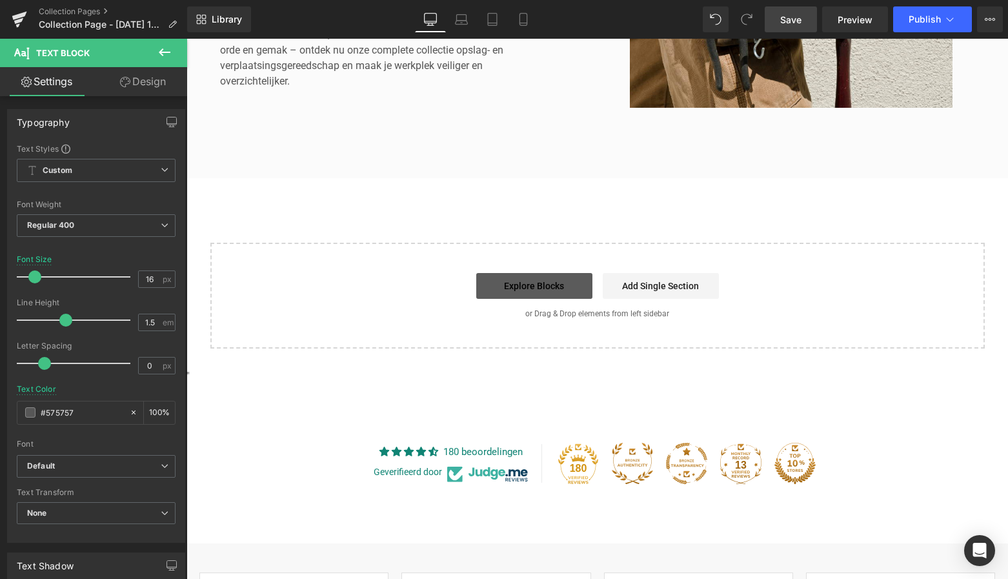
click at [546, 288] on link "Explore Blocks" at bounding box center [534, 286] width 116 height 26
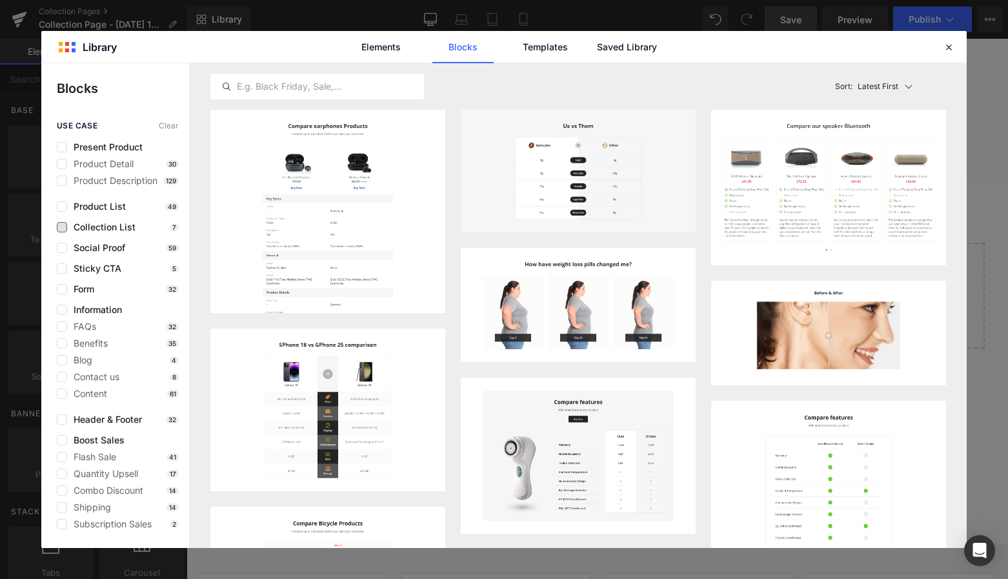
click at [67, 226] on span "Collection List" at bounding box center [101, 227] width 68 height 10
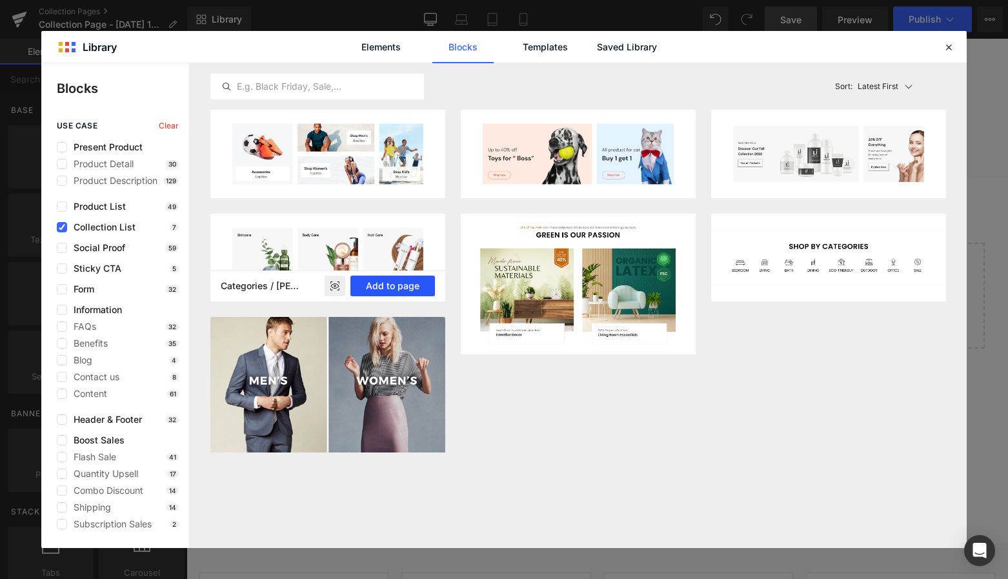
click at [401, 282] on button "Add to page" at bounding box center [392, 285] width 85 height 21
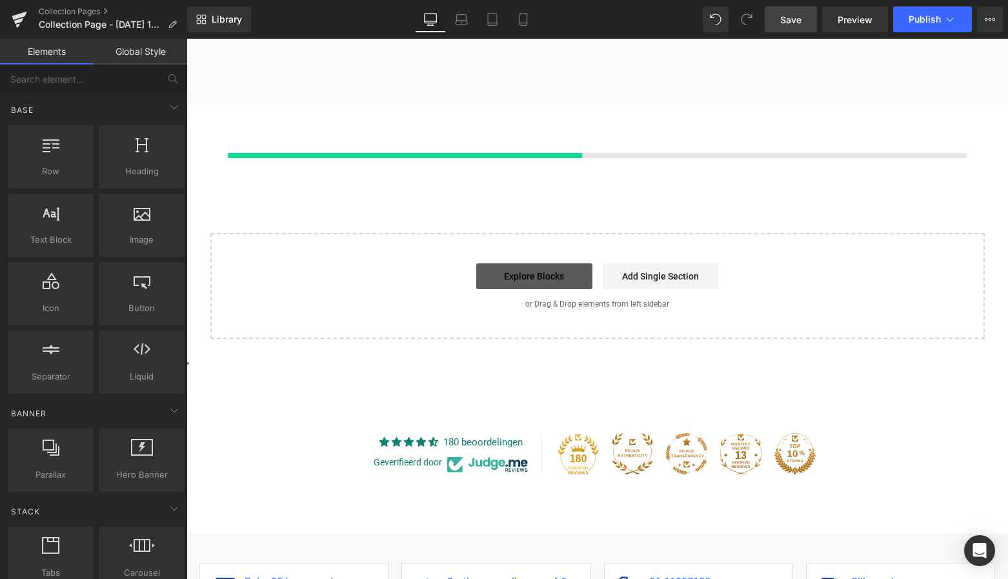
scroll to position [522, 0]
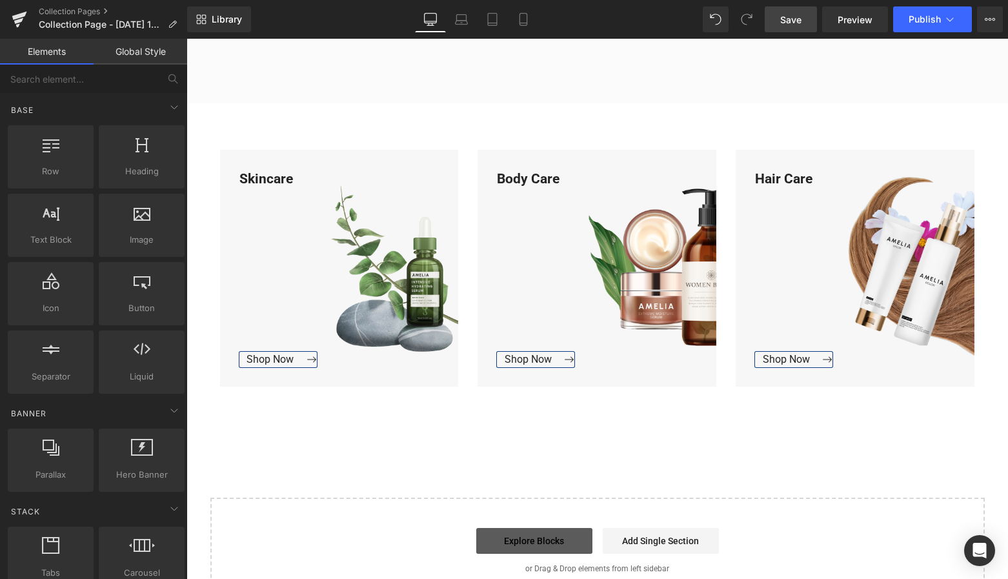
click at [550, 534] on link "Explore Blocks" at bounding box center [534, 541] width 116 height 26
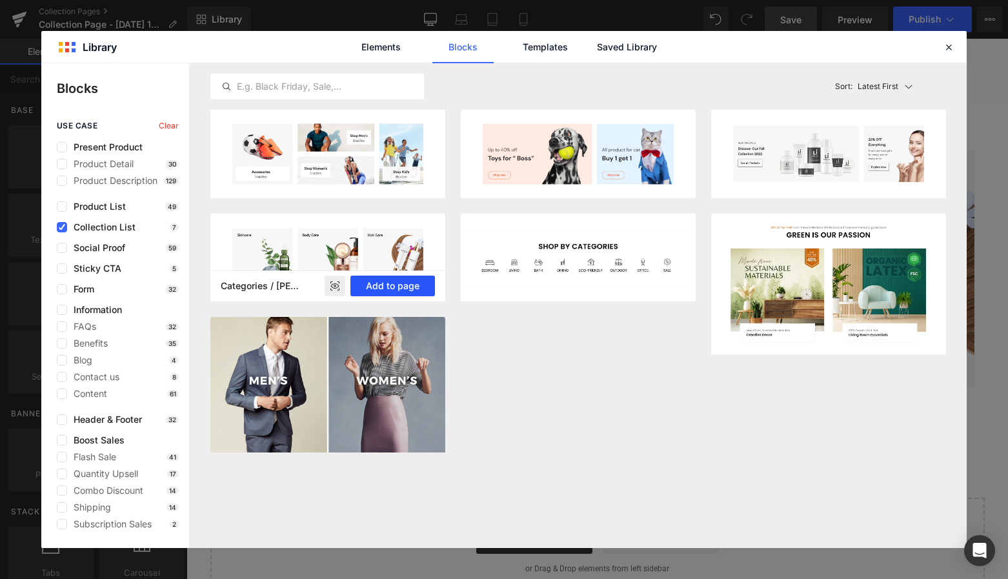
click at [414, 286] on button "Add to page" at bounding box center [392, 285] width 85 height 21
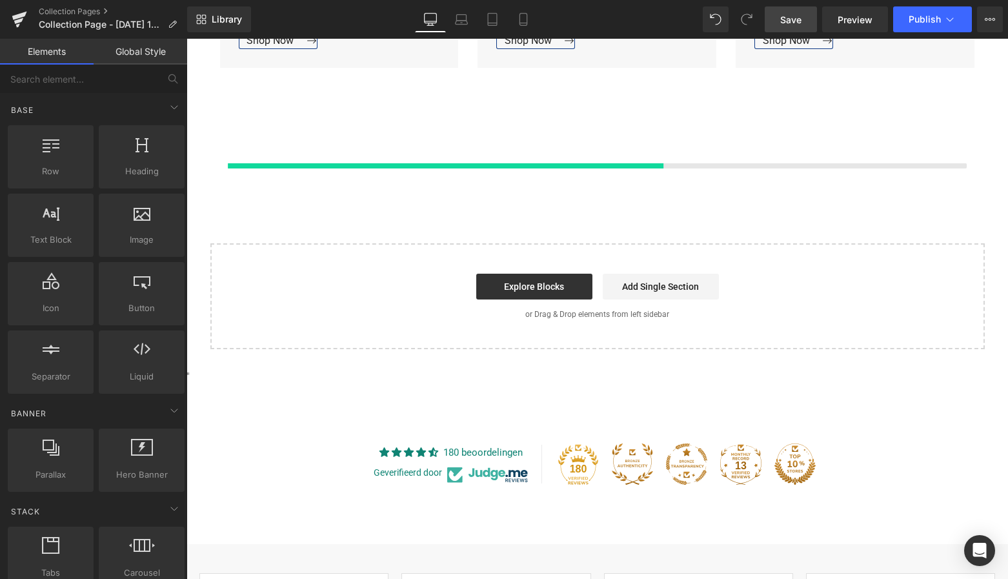
scroll to position [851, 0]
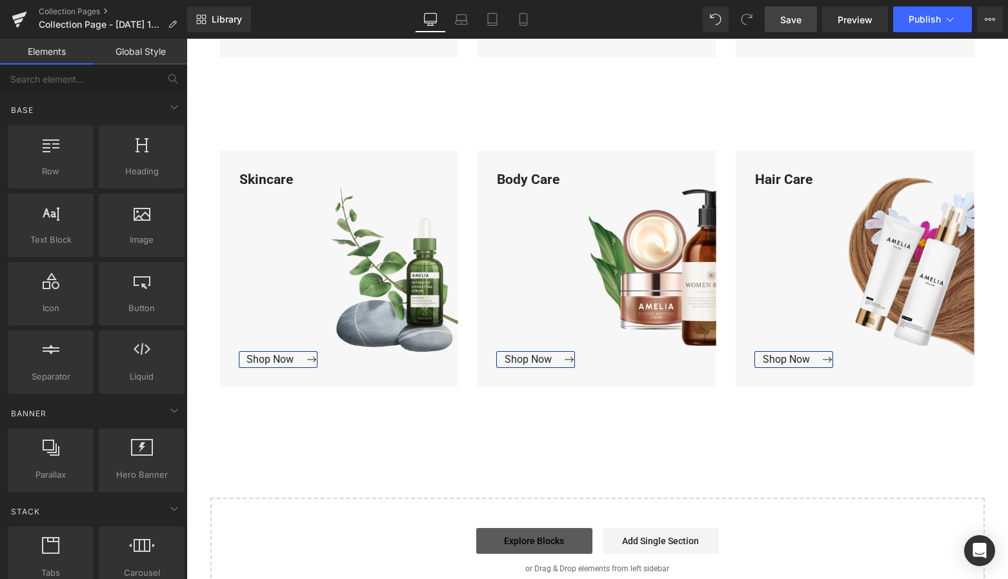
click at [550, 541] on link "Explore Blocks" at bounding box center [534, 541] width 116 height 26
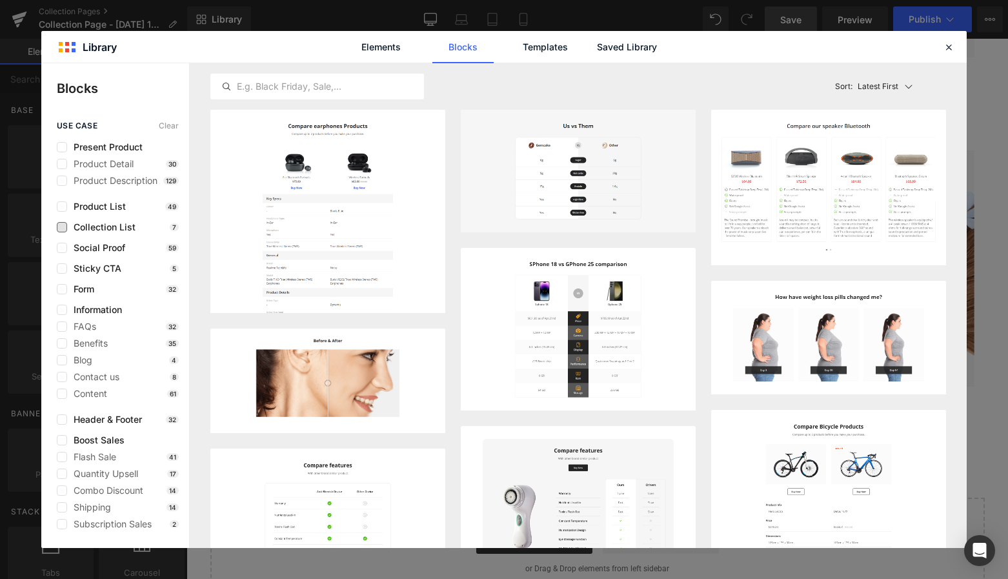
click at [69, 226] on span "Collection List" at bounding box center [101, 227] width 68 height 10
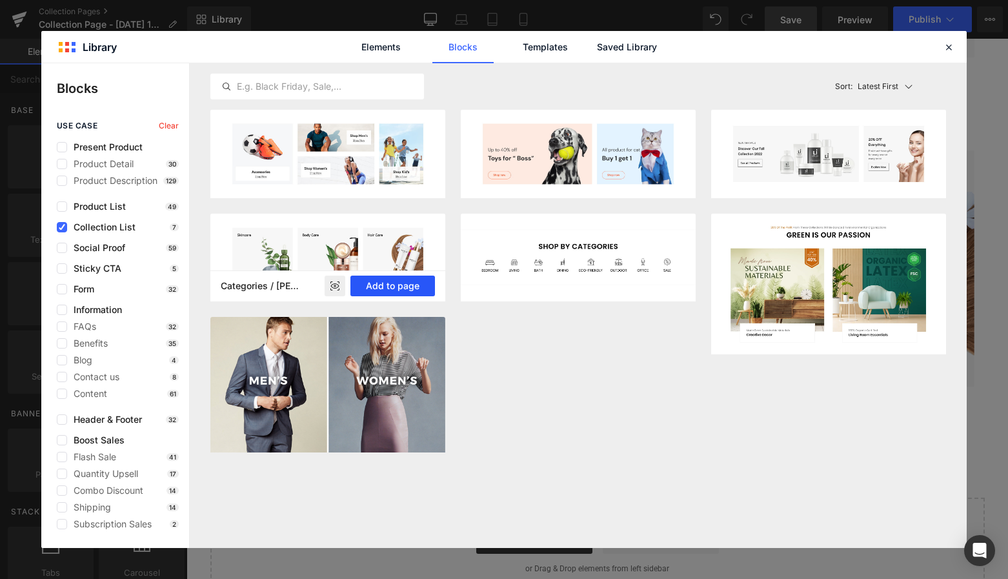
click at [401, 286] on button "Add to page" at bounding box center [392, 285] width 85 height 21
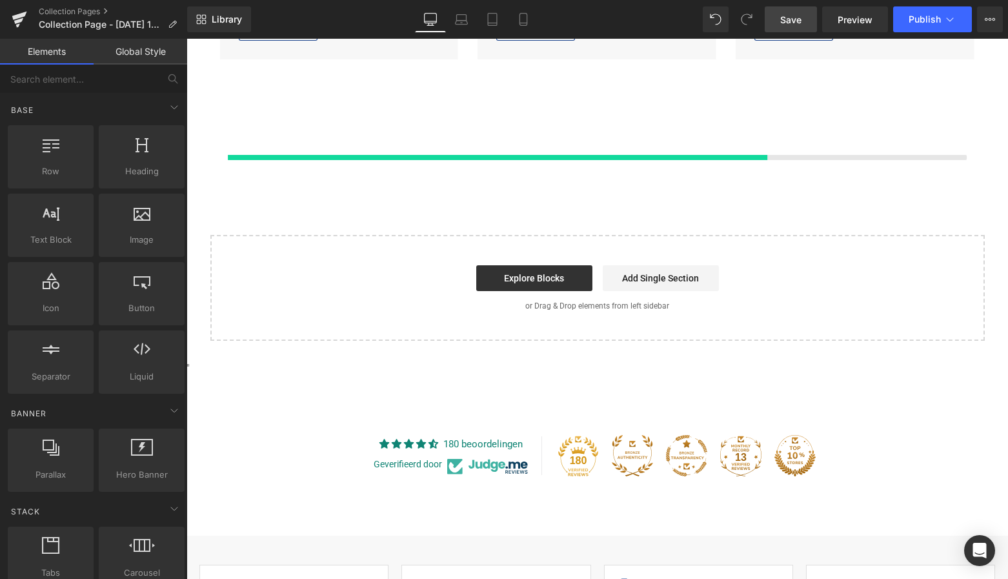
scroll to position [1180, 0]
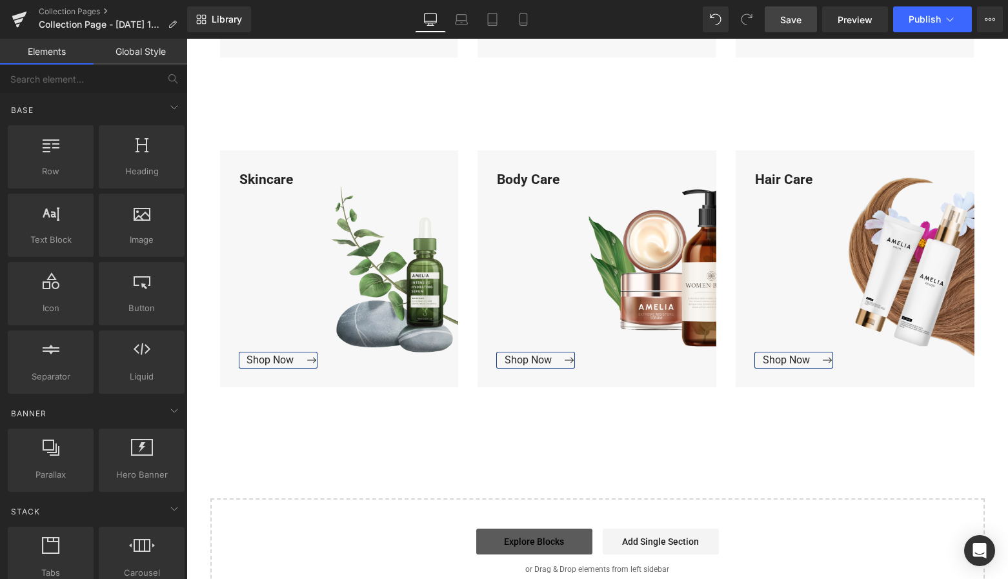
click at [559, 538] on link "Explore Blocks" at bounding box center [534, 541] width 116 height 26
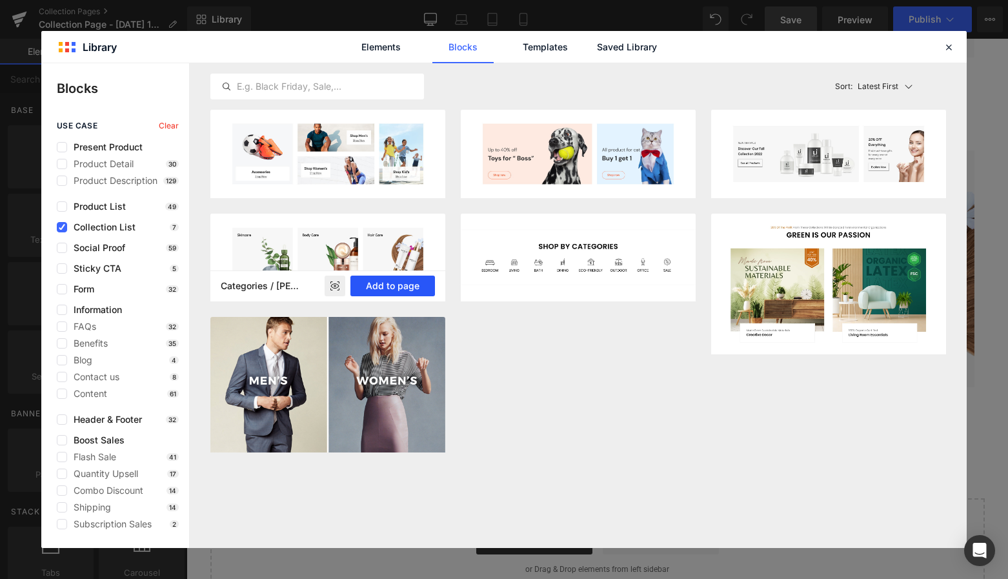
drag, startPoint x: 401, startPoint y: 290, endPoint x: 223, endPoint y: 252, distance: 182.1
click at [401, 290] on button "Add to page" at bounding box center [392, 285] width 85 height 21
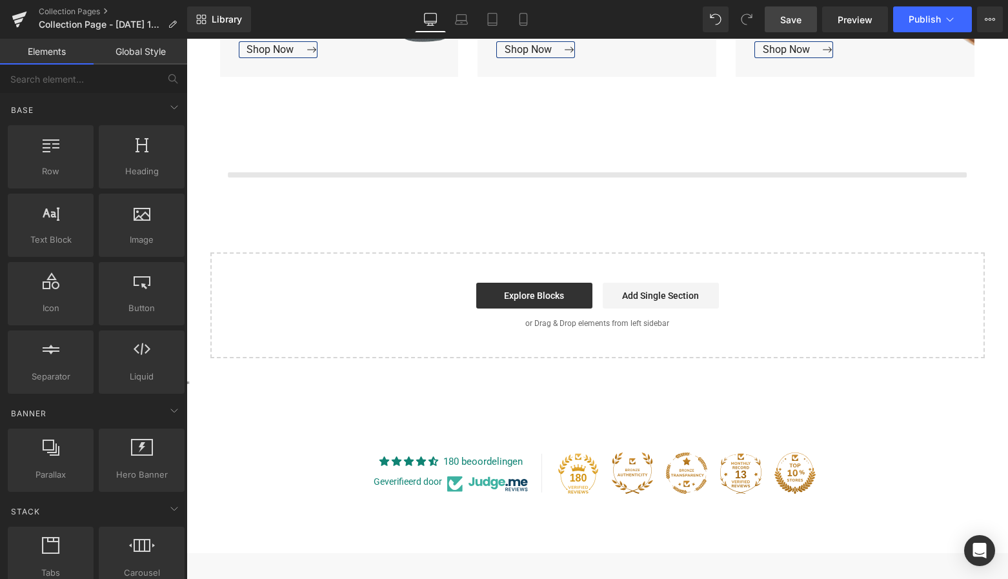
scroll to position [1509, 0]
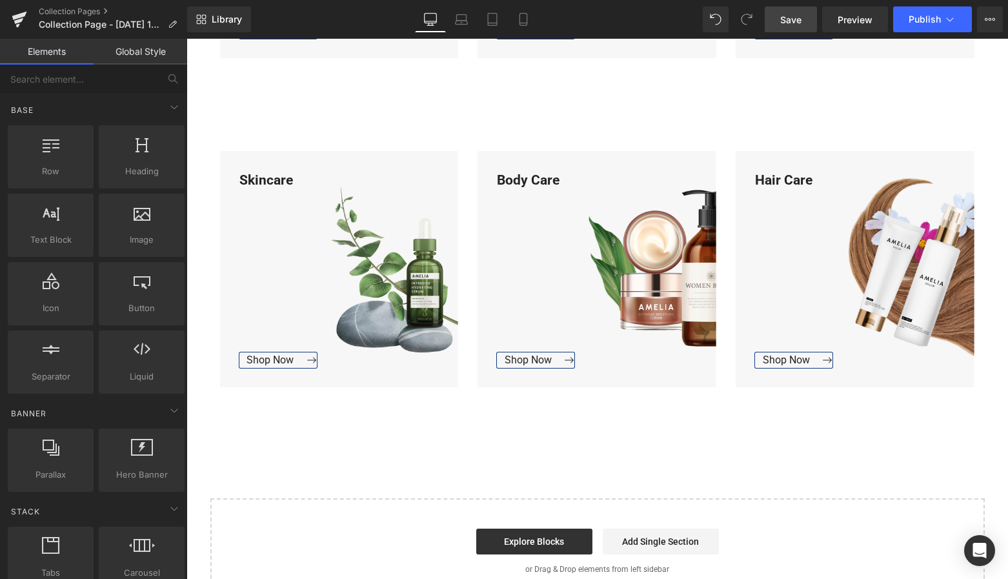
click at [793, 25] on span "Save" at bounding box center [790, 20] width 21 height 14
